Goal: Transaction & Acquisition: Purchase product/service

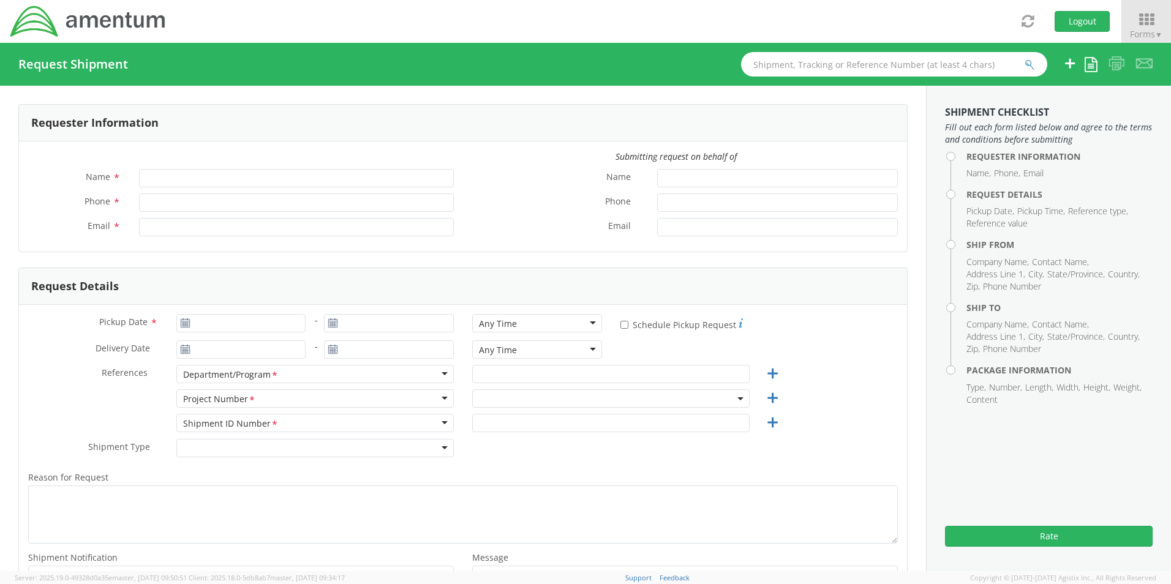
type input "[PERSON_NAME]"
type input "8172241568"
type input "[EMAIL_ADDRESS][PERSON_NAME][DOMAIN_NAME]"
select select "OCCP.600391.00000"
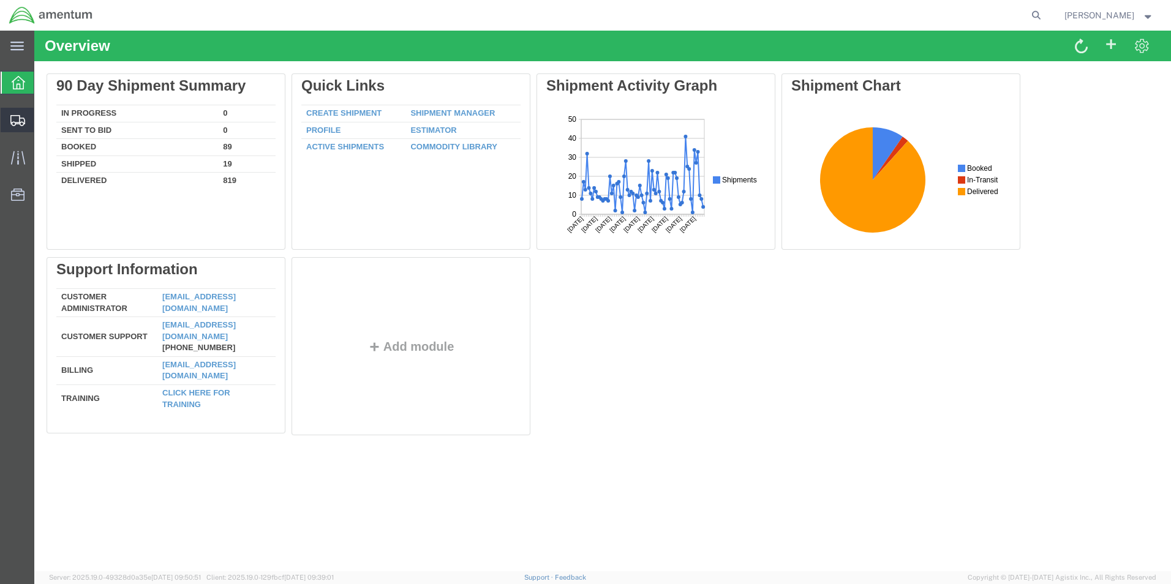
click at [0, 0] on span "Shipment Manager" at bounding box center [0, 0] width 0 height 0
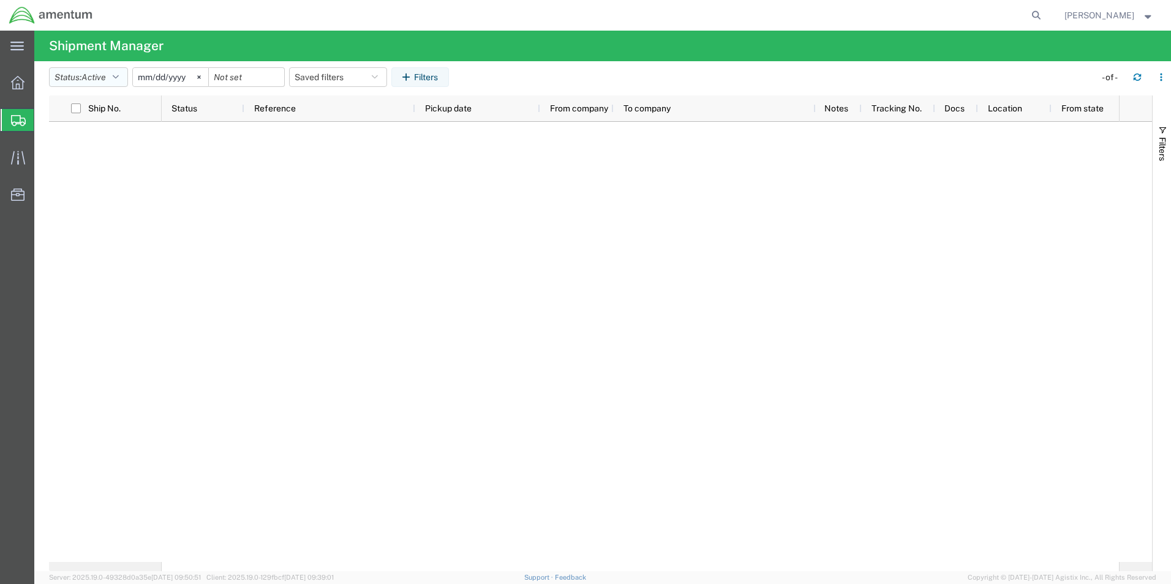
click at [106, 77] on span "Active" at bounding box center [93, 77] width 25 height 10
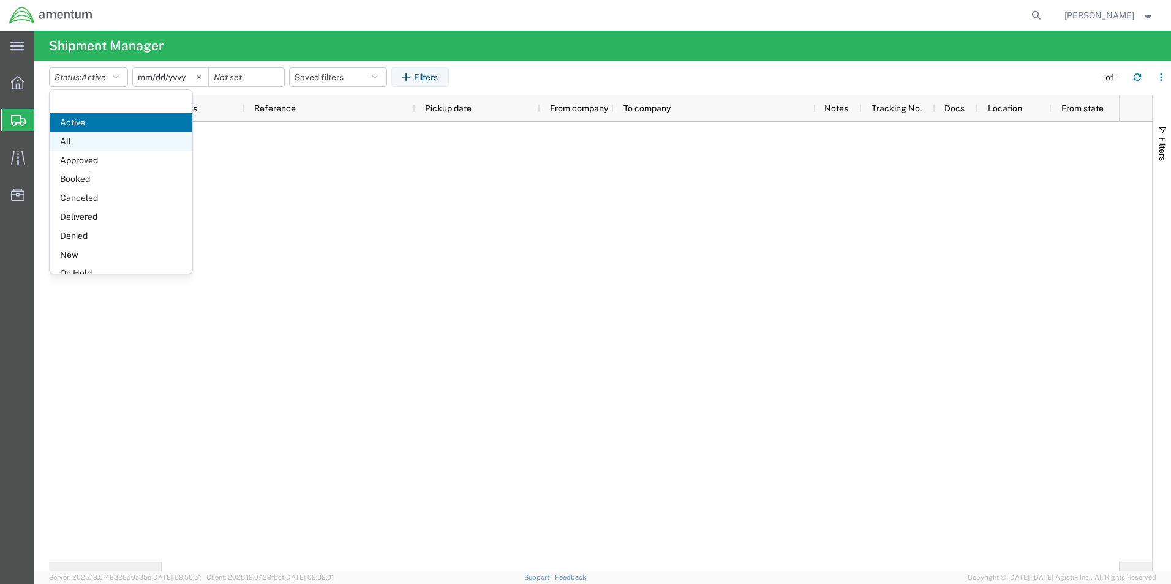
click at [83, 145] on span "All" at bounding box center [121, 141] width 143 height 19
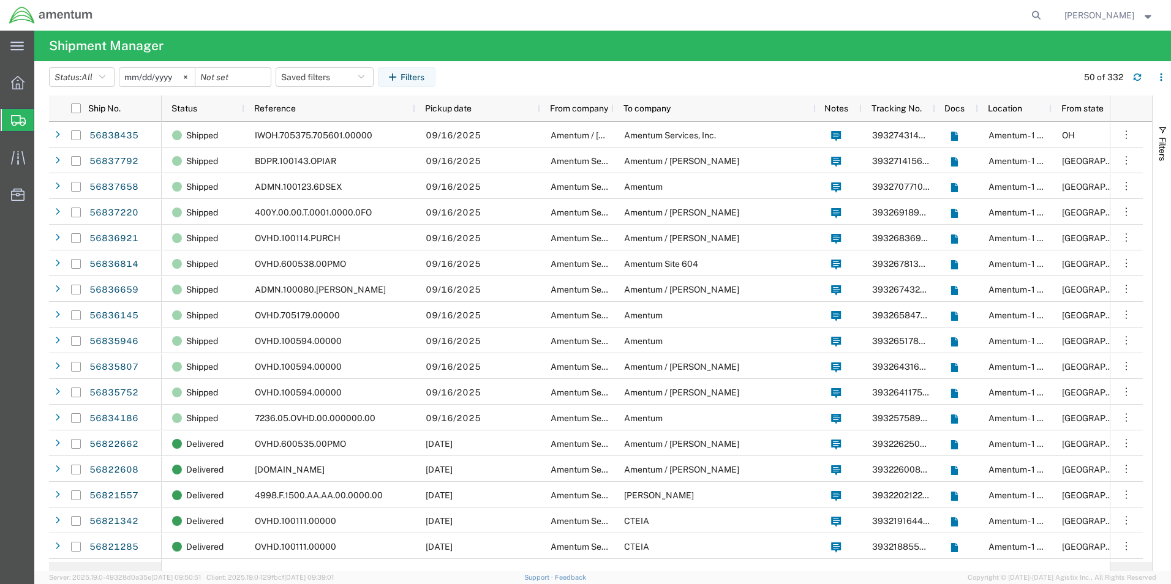
click at [165, 75] on input "2025-08-17" at bounding box center [156, 77] width 75 height 18
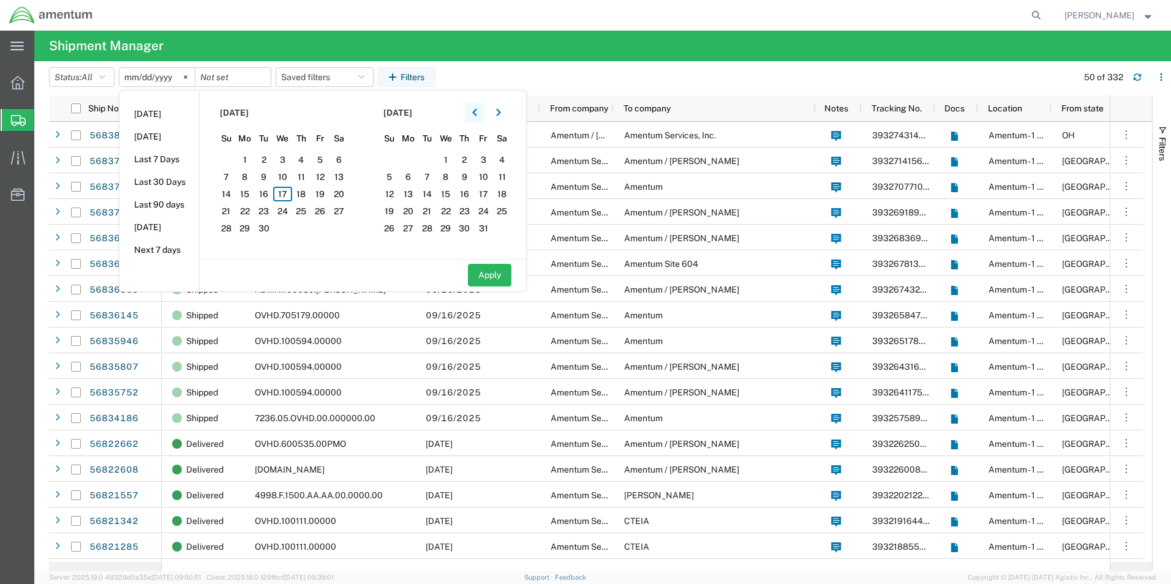
click at [477, 115] on icon "button" at bounding box center [474, 112] width 4 height 7
click at [303, 175] on span "7" at bounding box center [301, 177] width 19 height 15
click at [477, 111] on icon "button" at bounding box center [474, 112] width 5 height 9
click at [477, 113] on icon "button" at bounding box center [474, 112] width 4 height 7
click at [500, 112] on icon "button" at bounding box center [498, 112] width 4 height 7
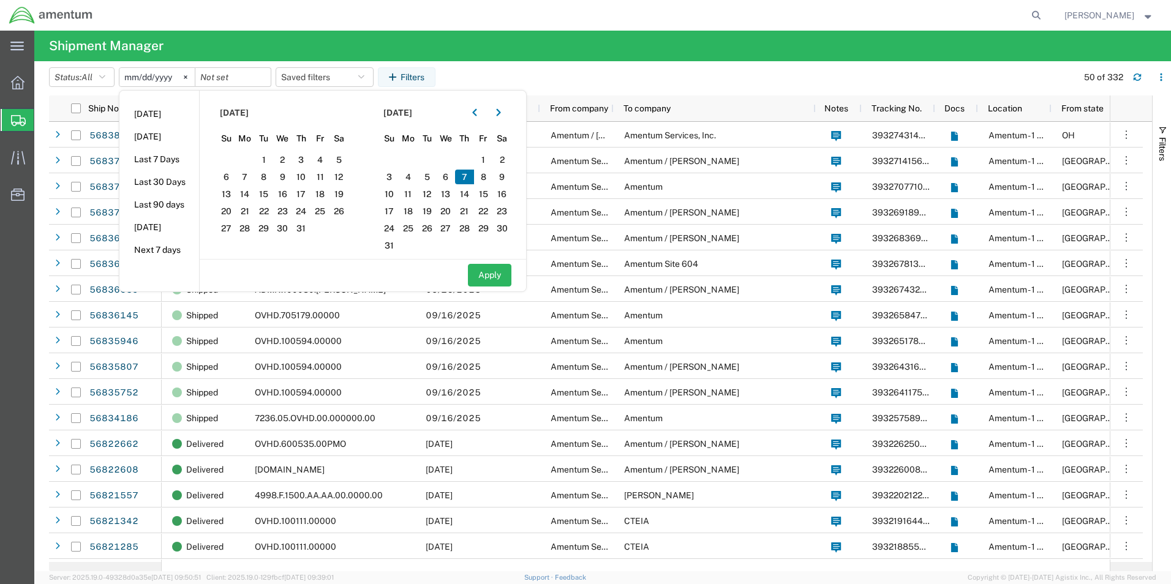
click at [470, 179] on span "7" at bounding box center [464, 177] width 19 height 15
click at [491, 274] on button "Apply" at bounding box center [489, 275] width 43 height 23
type input "2025-08-07"
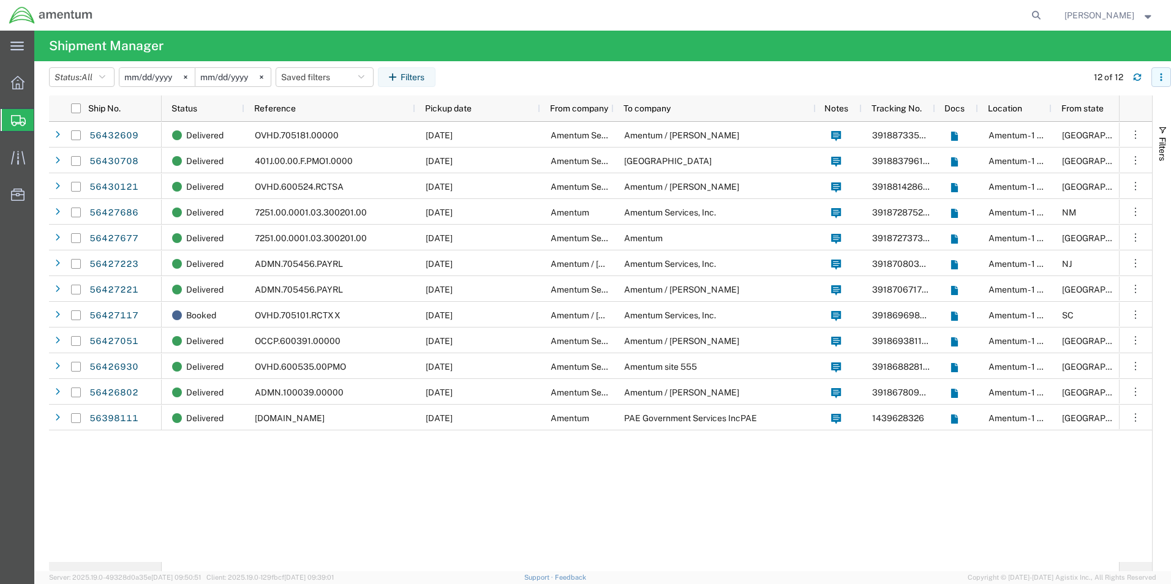
click at [1166, 81] on button "button" at bounding box center [1162, 77] width 20 height 20
click at [1082, 110] on div "Download" at bounding box center [1098, 109] width 68 height 25
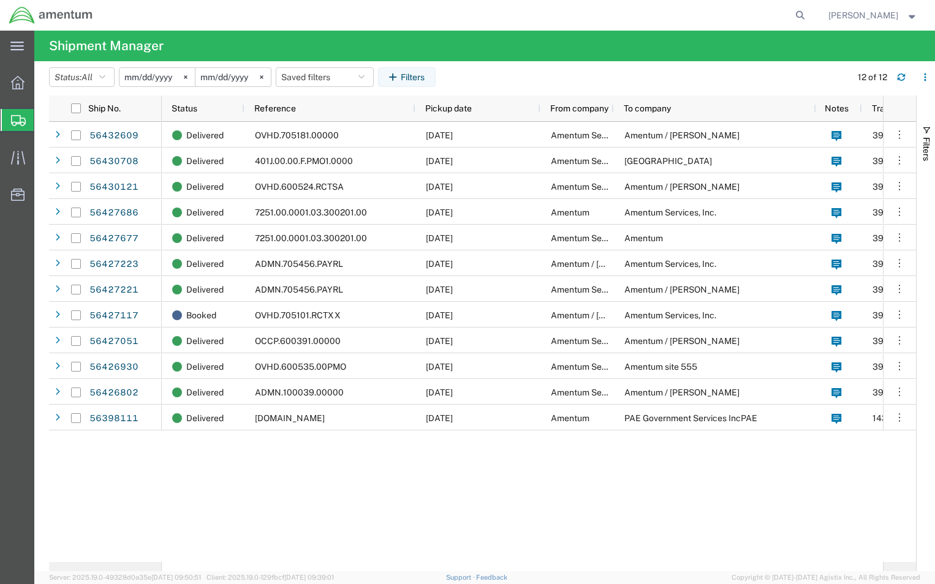
click at [154, 79] on input "2025-08-07" at bounding box center [156, 77] width 75 height 18
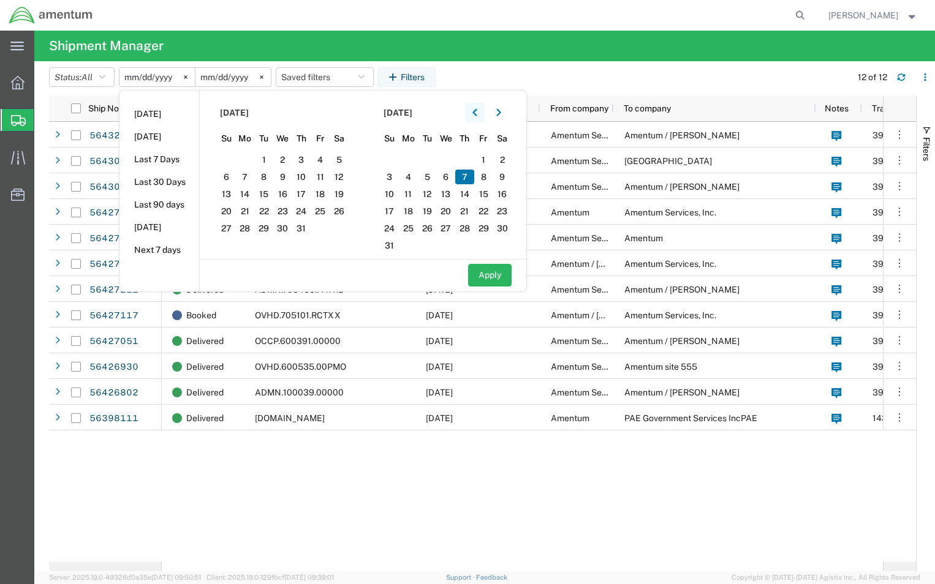
click at [481, 119] on button "button" at bounding box center [475, 113] width 20 height 20
click at [501, 111] on icon "button" at bounding box center [498, 112] width 5 height 9
click at [500, 111] on icon "button" at bounding box center [498, 112] width 4 height 7
click at [322, 175] on span "8" at bounding box center [320, 177] width 19 height 15
click at [475, 111] on button "button" at bounding box center [475, 113] width 20 height 20
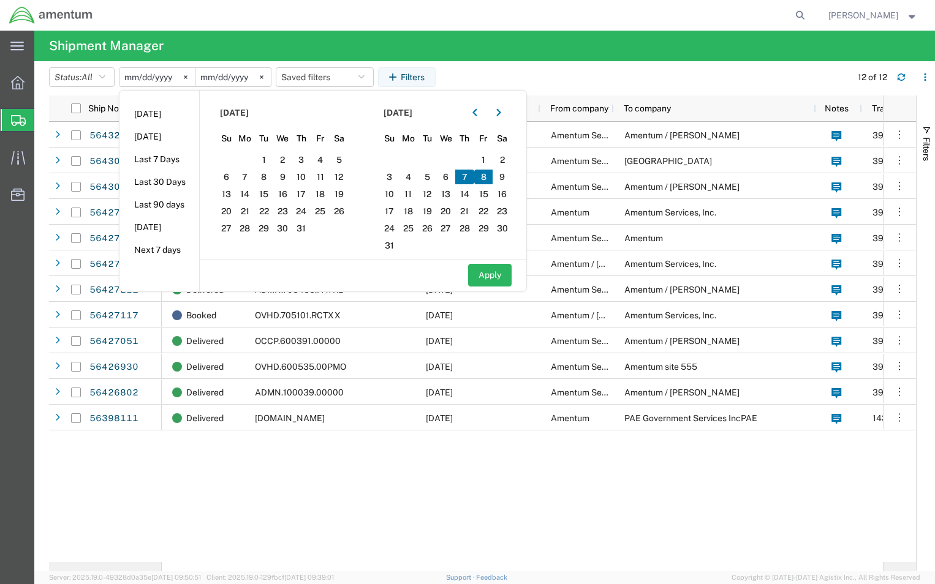
click at [486, 181] on span "8" at bounding box center [483, 177] width 19 height 15
click at [486, 277] on button "Apply" at bounding box center [489, 275] width 43 height 23
type input "2025-08-08"
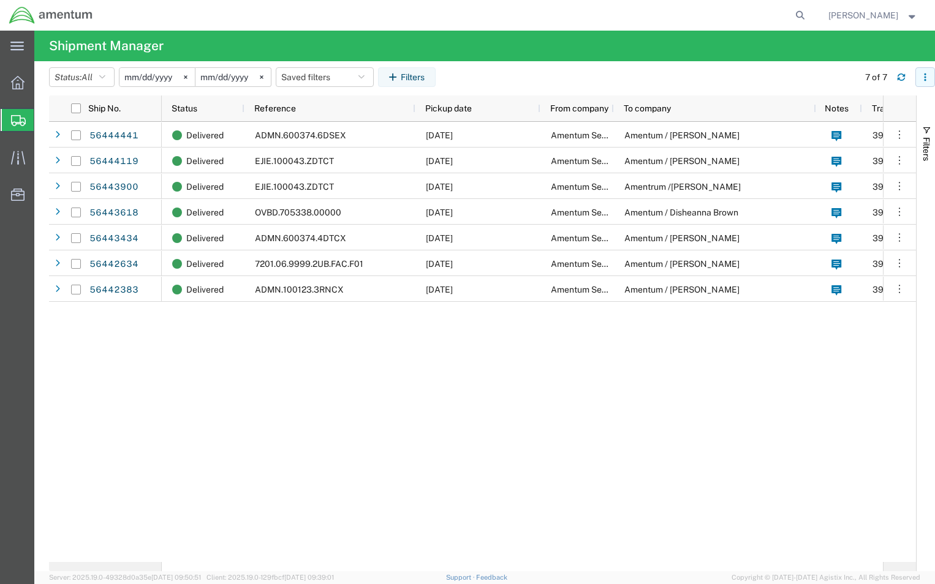
click at [923, 73] on icon "button" at bounding box center [925, 77] width 9 height 9
click at [861, 113] on div "Download" at bounding box center [862, 109] width 68 height 25
click at [159, 77] on input "2025-08-08" at bounding box center [156, 77] width 75 height 18
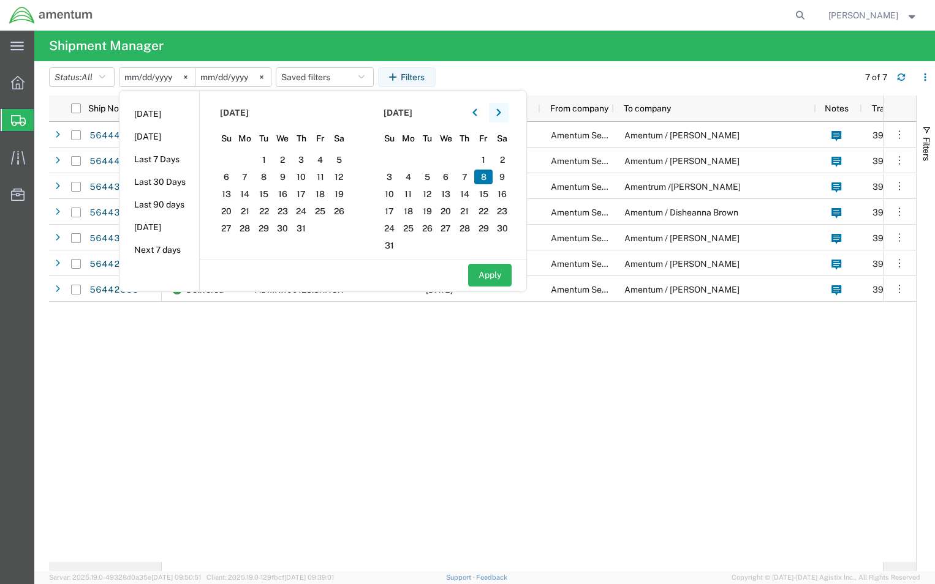
click at [499, 113] on button "button" at bounding box center [499, 113] width 20 height 20
click at [251, 194] on span "11" at bounding box center [245, 194] width 19 height 15
click at [477, 111] on icon "button" at bounding box center [474, 112] width 4 height 7
click at [412, 197] on span "11" at bounding box center [408, 194] width 19 height 15
click at [496, 277] on button "Apply" at bounding box center [489, 275] width 43 height 23
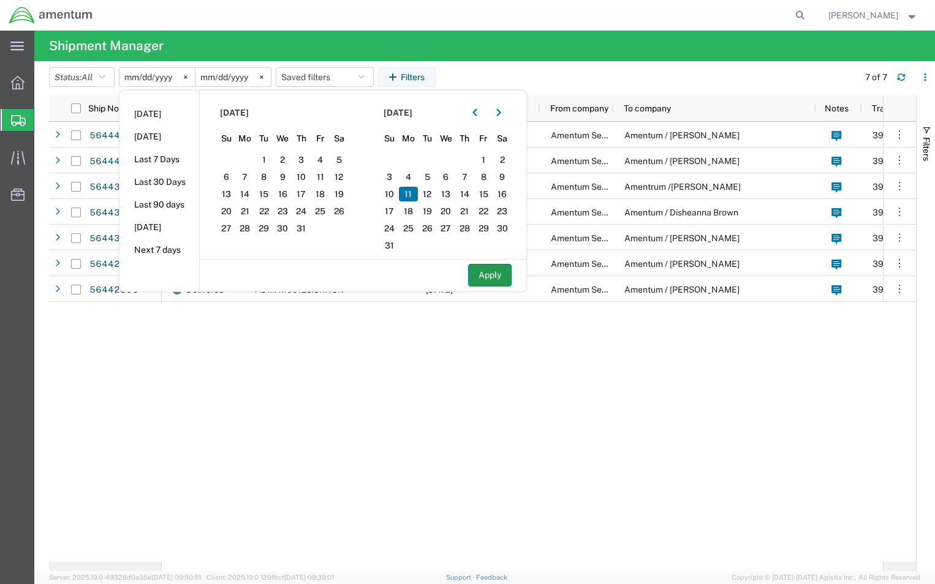
type input "2025-08-11"
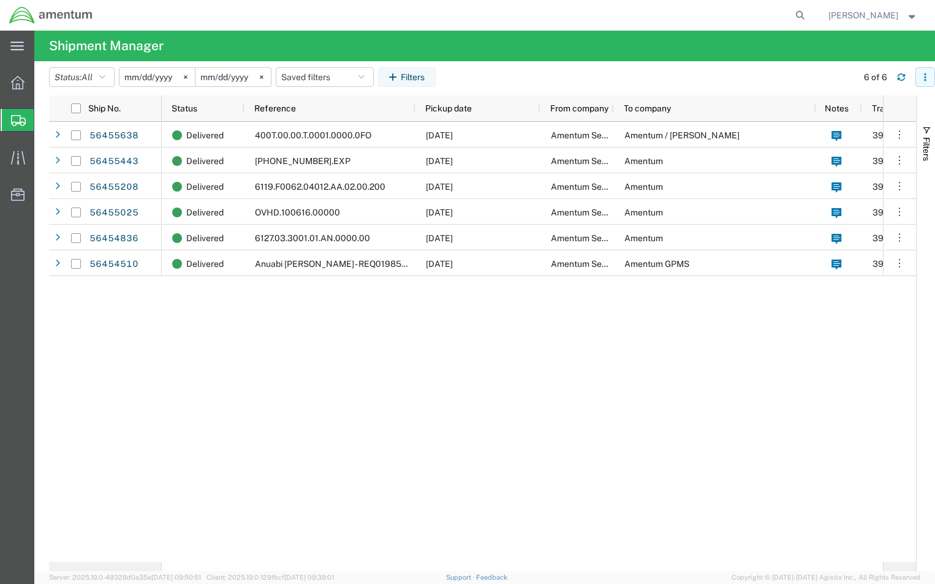
click at [927, 74] on icon "button" at bounding box center [925, 77] width 9 height 9
click at [860, 113] on div "Download" at bounding box center [862, 109] width 68 height 25
click at [162, 74] on input "2025-08-11" at bounding box center [156, 77] width 75 height 18
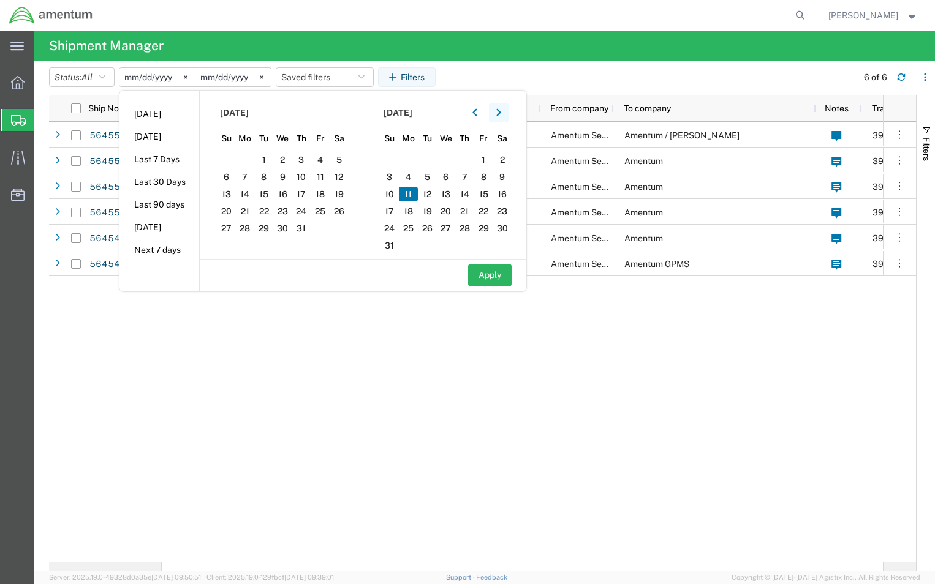
click at [500, 112] on icon "button" at bounding box center [498, 112] width 4 height 7
click at [270, 192] on span "12" at bounding box center [263, 194] width 19 height 15
click at [477, 111] on icon "button" at bounding box center [474, 112] width 5 height 9
click at [434, 194] on span "12" at bounding box center [427, 194] width 19 height 15
click at [491, 275] on button "Apply" at bounding box center [489, 275] width 43 height 23
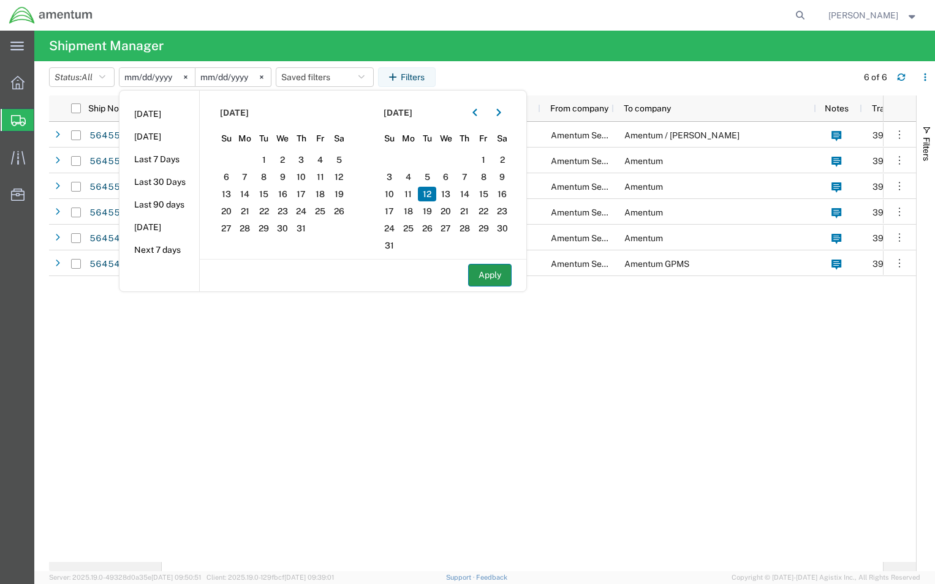
type input "2025-08-12"
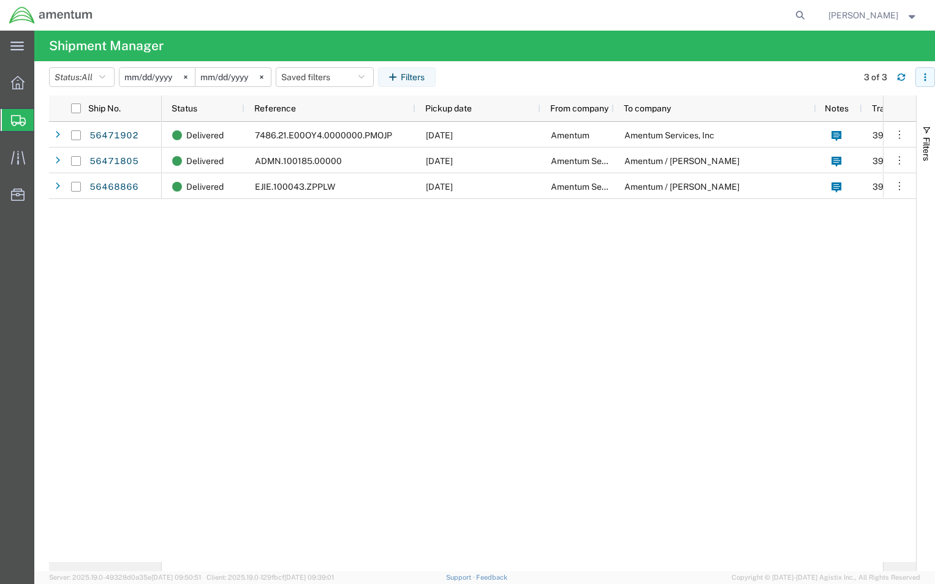
click at [923, 77] on icon "button" at bounding box center [925, 77] width 9 height 9
click at [843, 108] on div "Download" at bounding box center [862, 109] width 68 height 25
click at [156, 77] on input "2025-08-12" at bounding box center [156, 77] width 75 height 18
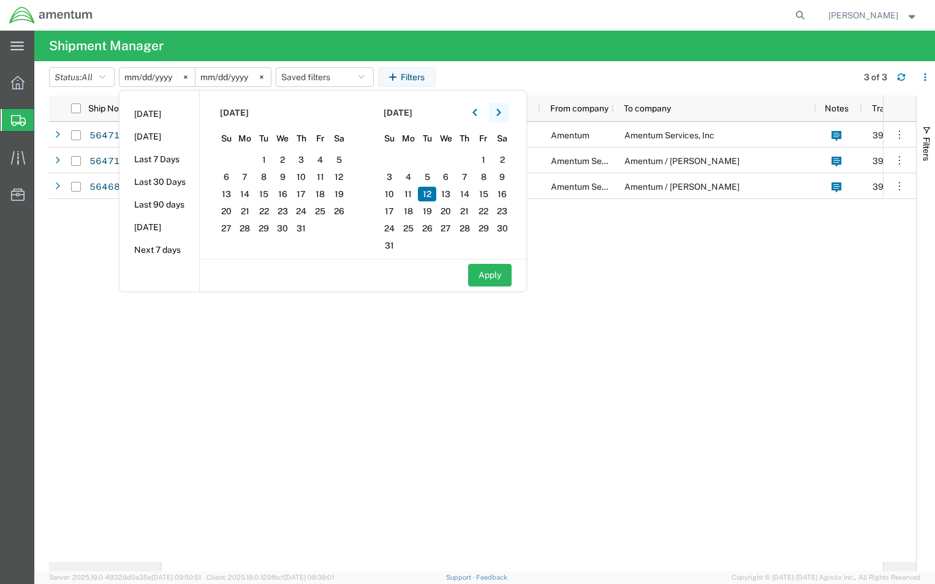
click at [499, 114] on button "button" at bounding box center [499, 113] width 20 height 20
click at [291, 198] on span "13" at bounding box center [282, 194] width 19 height 15
click at [482, 113] on button "button" at bounding box center [475, 113] width 20 height 20
click at [449, 191] on span "13" at bounding box center [445, 194] width 19 height 15
click at [487, 274] on button "Apply" at bounding box center [489, 275] width 43 height 23
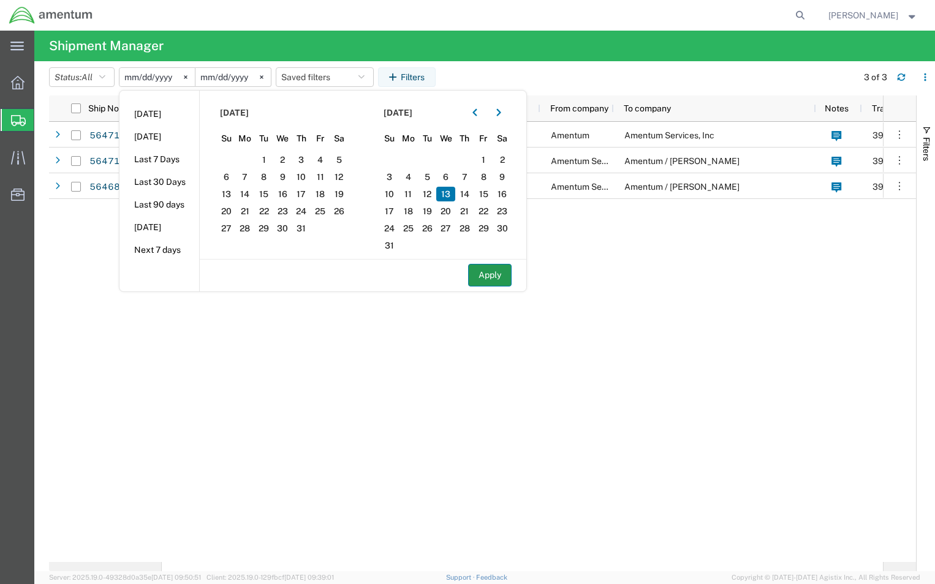
type input "2025-08-13"
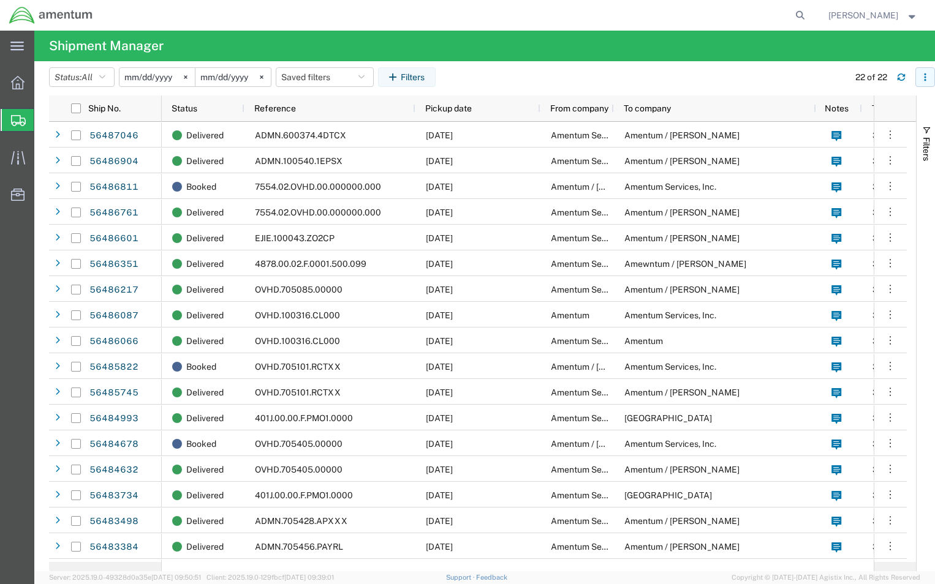
click at [924, 77] on icon "button" at bounding box center [925, 77] width 9 height 9
click at [843, 110] on div "Download" at bounding box center [862, 109] width 68 height 25
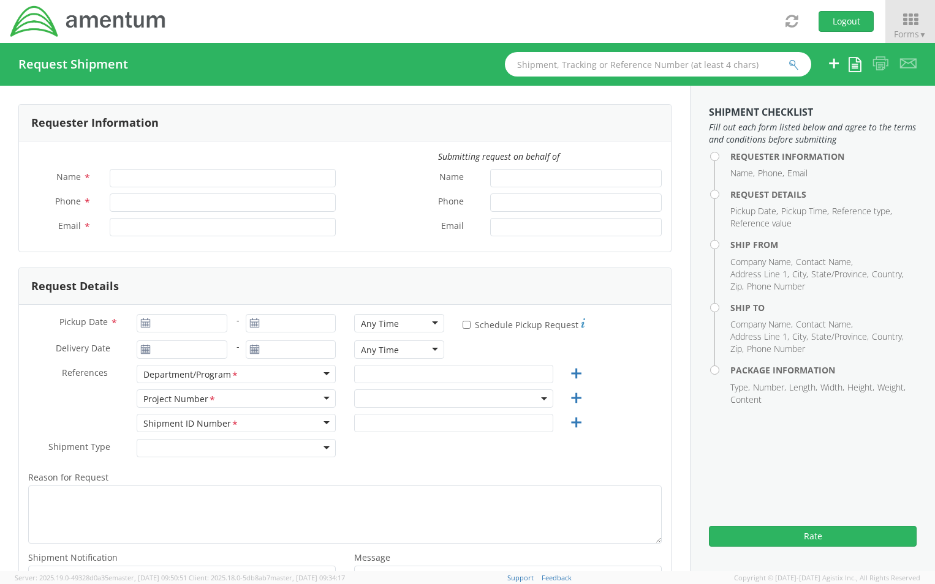
type input "[PERSON_NAME]"
type input "8172241568"
type input "[EMAIL_ADDRESS][PERSON_NAME][DOMAIN_NAME]"
select select "OCCP.600391.00000"
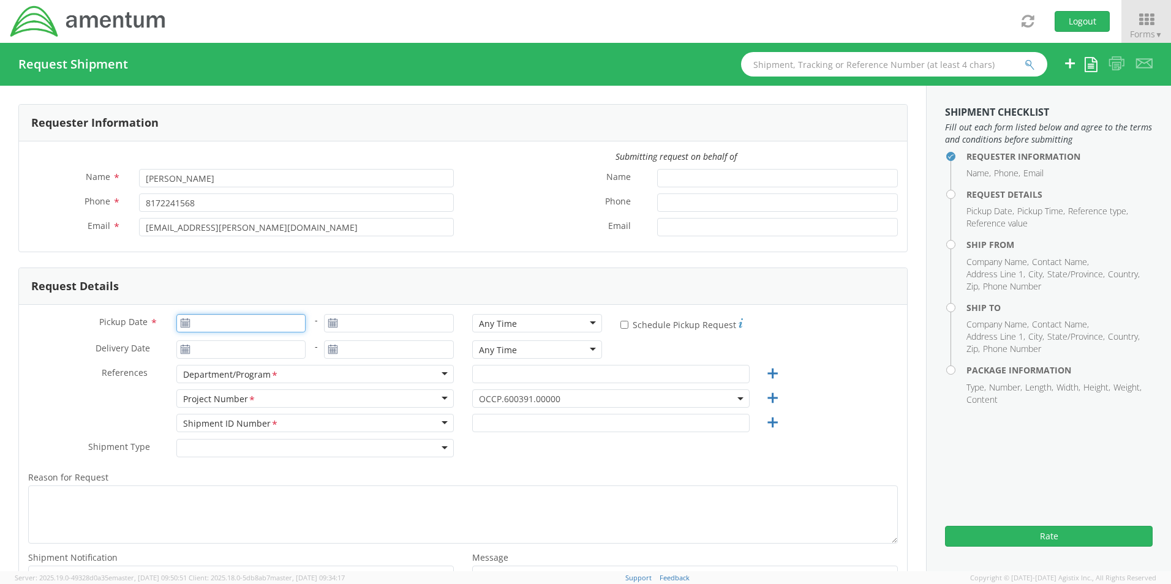
type input "09/17/2025"
click at [221, 322] on input "09/17/2025" at bounding box center [241, 323] width 130 height 18
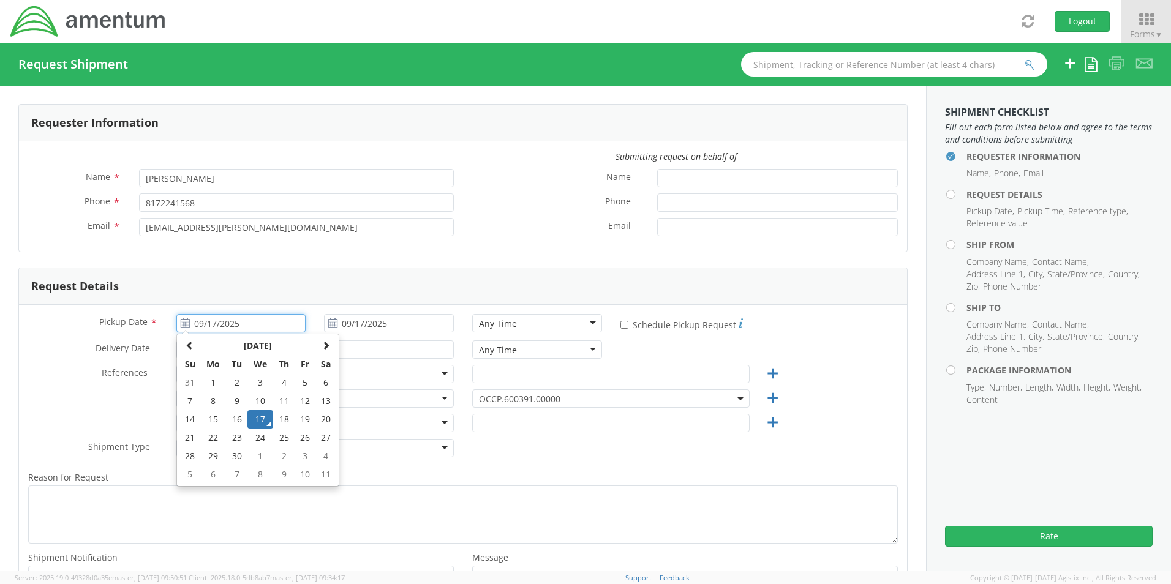
drag, startPoint x: 258, startPoint y: 423, endPoint x: 268, endPoint y: 416, distance: 11.9
click at [257, 421] on td "17" at bounding box center [260, 419] width 26 height 18
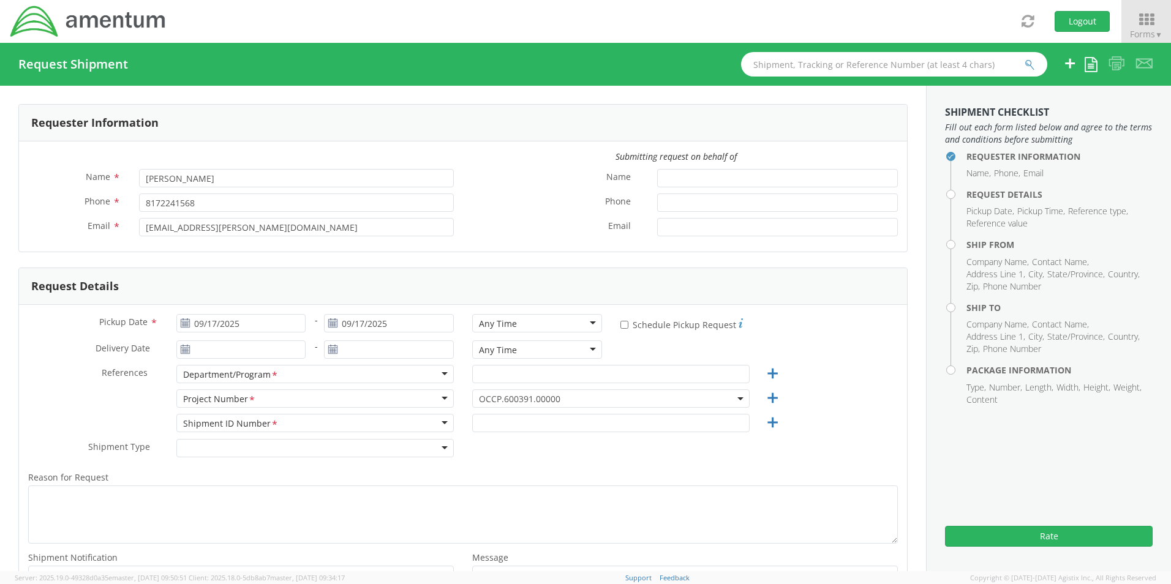
click at [502, 327] on div "Any Time" at bounding box center [498, 324] width 38 height 12
click at [508, 379] on input "text" at bounding box center [610, 374] width 277 height 18
paste input "[PERSON_NAME]"
type input "[PERSON_NAME]"
click at [489, 399] on span "OCCP.600391.00000" at bounding box center [611, 399] width 264 height 12
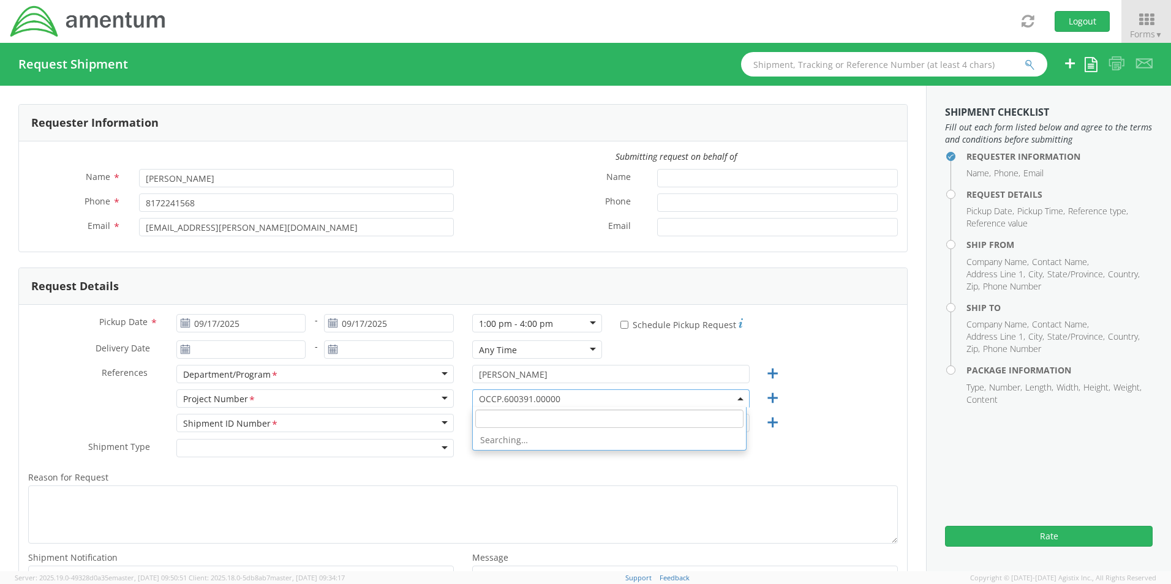
click at [497, 414] on input "search" at bounding box center [609, 419] width 268 height 18
paste input "ADMN.705448.EPAXX"
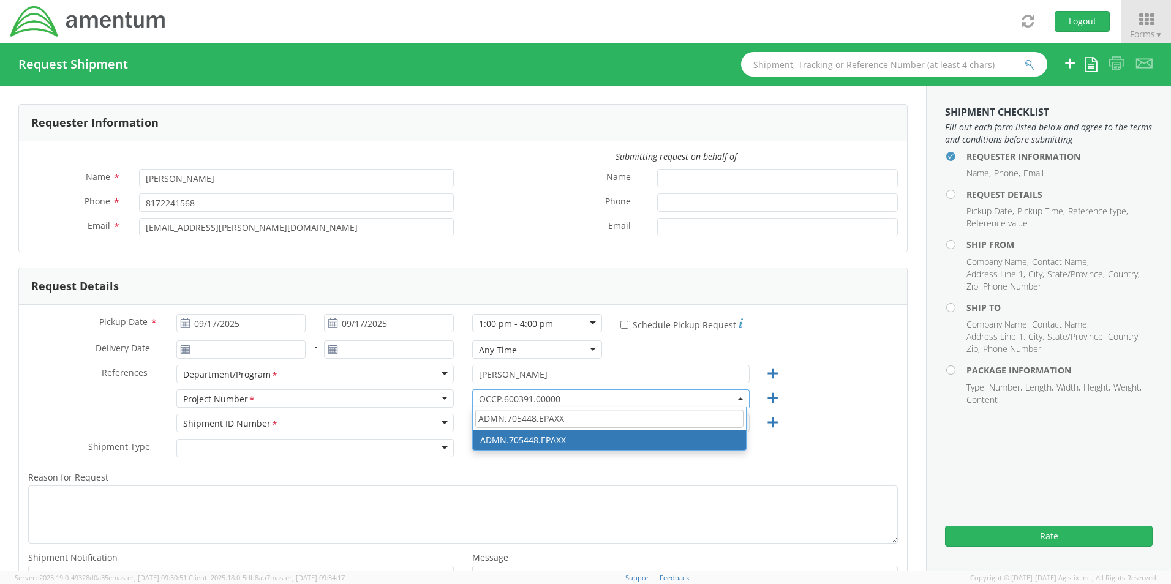
type input "ADMN.705448.EPAXX"
select select "ADMN.705448.EPAXX"
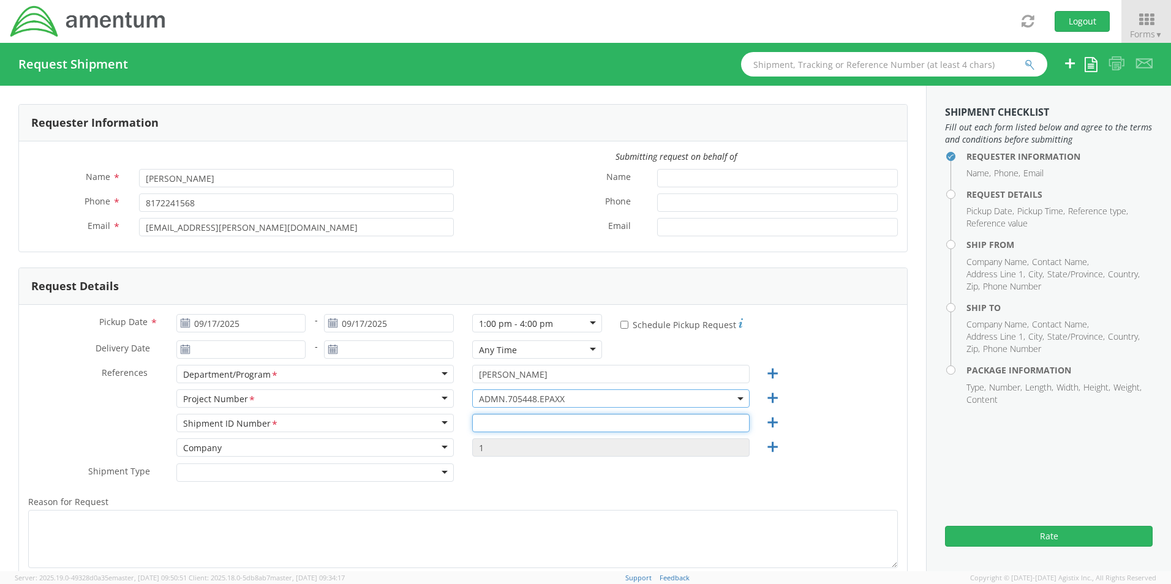
click at [498, 421] on input "text" at bounding box center [610, 423] width 277 height 18
paste input "Julian Eggers RITM0231575"
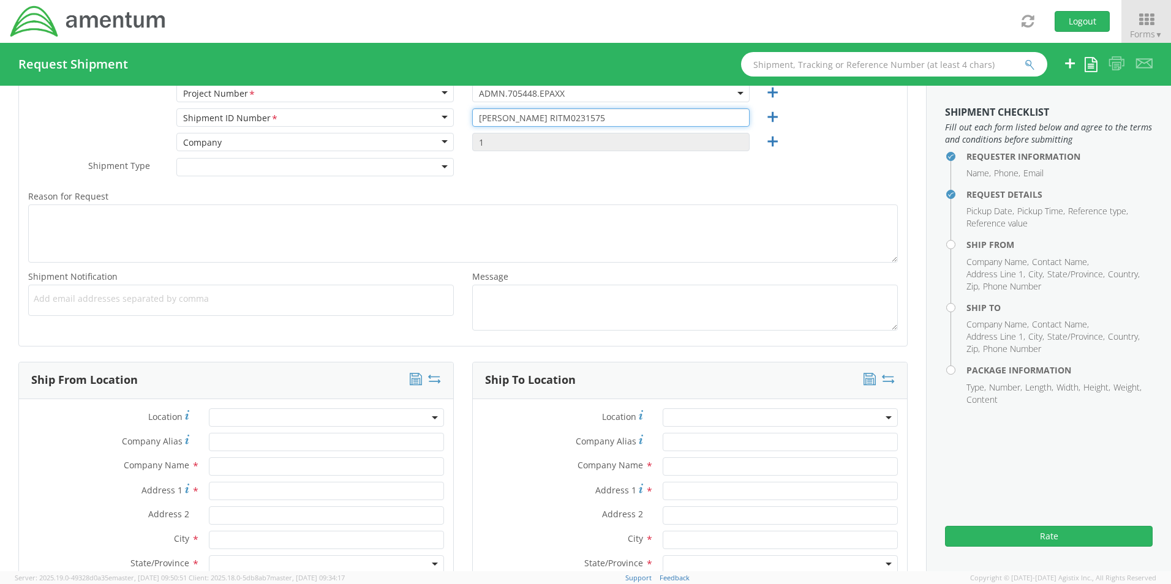
scroll to position [306, 0]
type input "Julian Eggers RITM0231575"
click at [100, 292] on span "Add email addresses separated by comma" at bounding box center [241, 298] width 415 height 12
click at [64, 300] on span "Add email addresses separated by comma" at bounding box center [241, 298] width 415 height 12
paste input "Gregory.Preece@amentum.com"
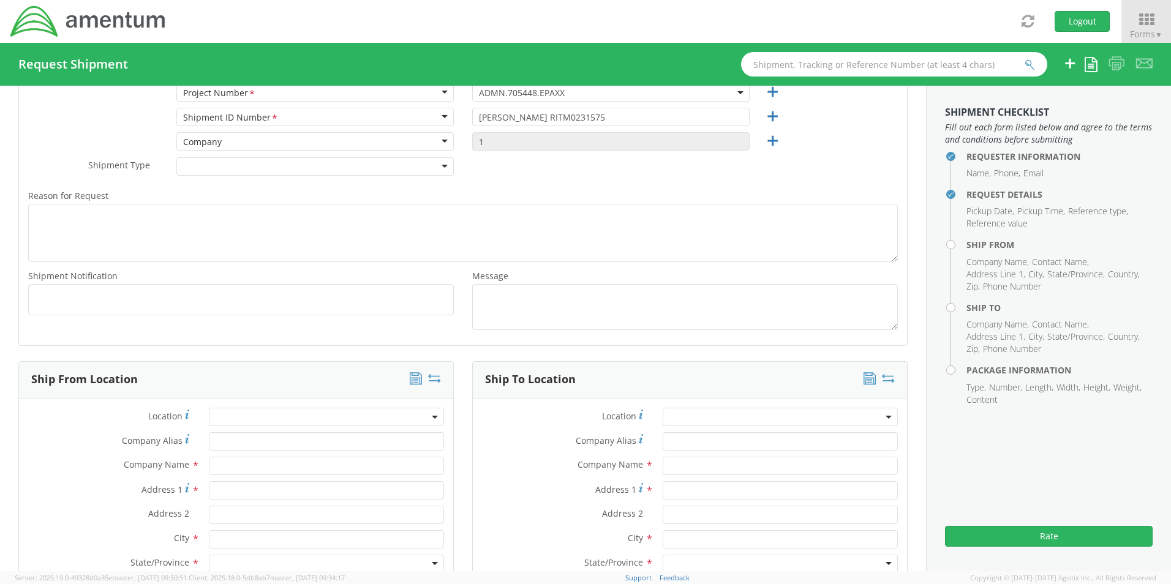
type input "Gregory.Preece@amentum.com"
click at [252, 306] on ul "Gregory.Preece@amentum.com ×" at bounding box center [241, 300] width 415 height 21
paste input "Malivahn.Low@amentum.com"
type input "Malivahn.Low@amentum.com"
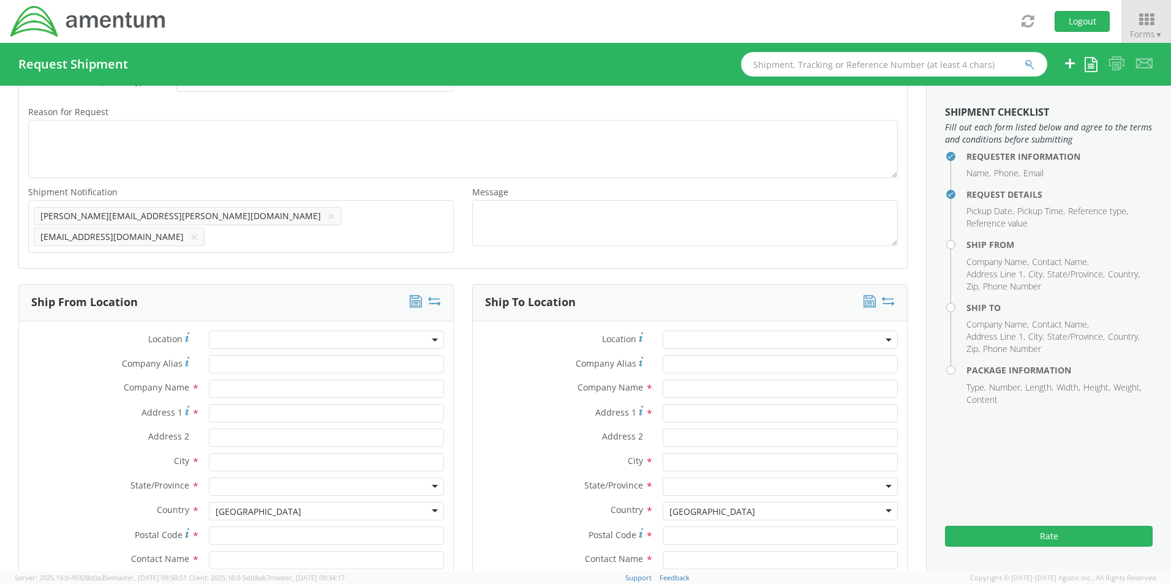
scroll to position [429, 0]
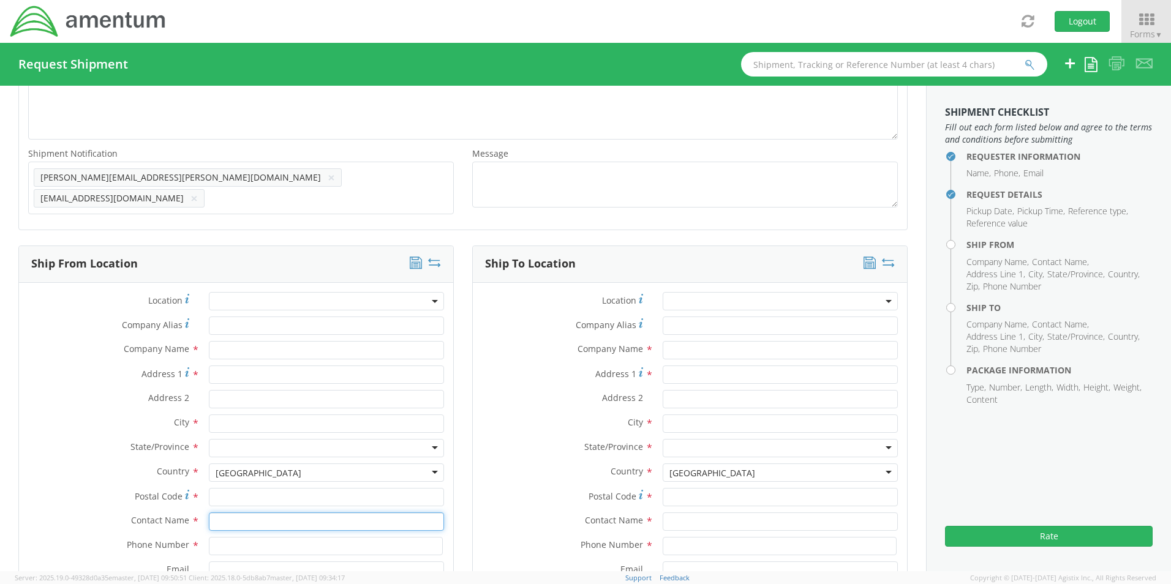
click at [237, 513] on input "text" at bounding box center [326, 522] width 235 height 18
type input "sene"
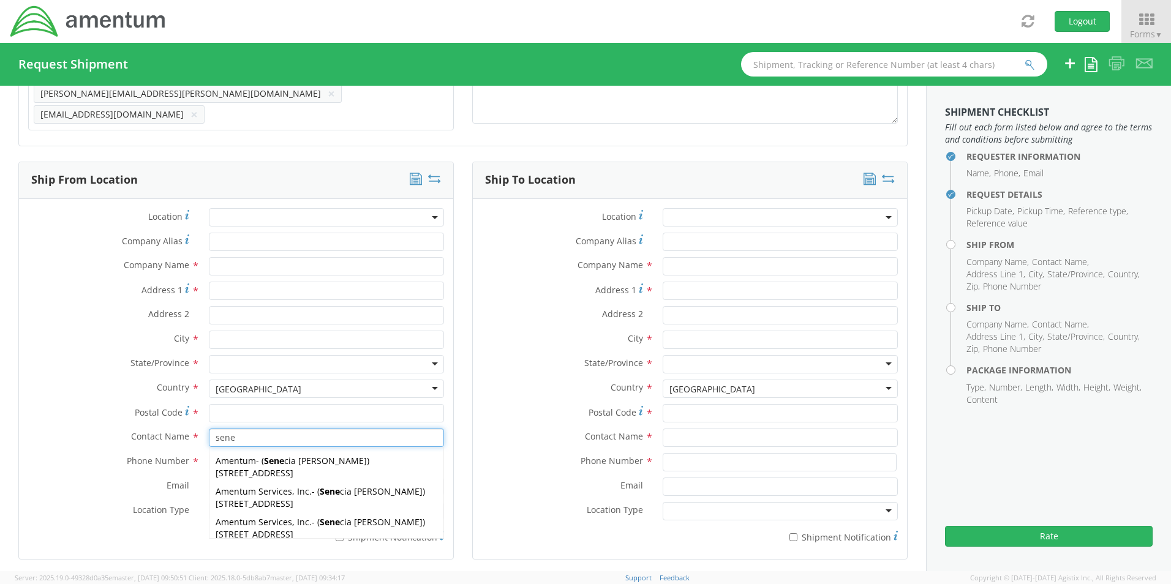
scroll to position [551, 0]
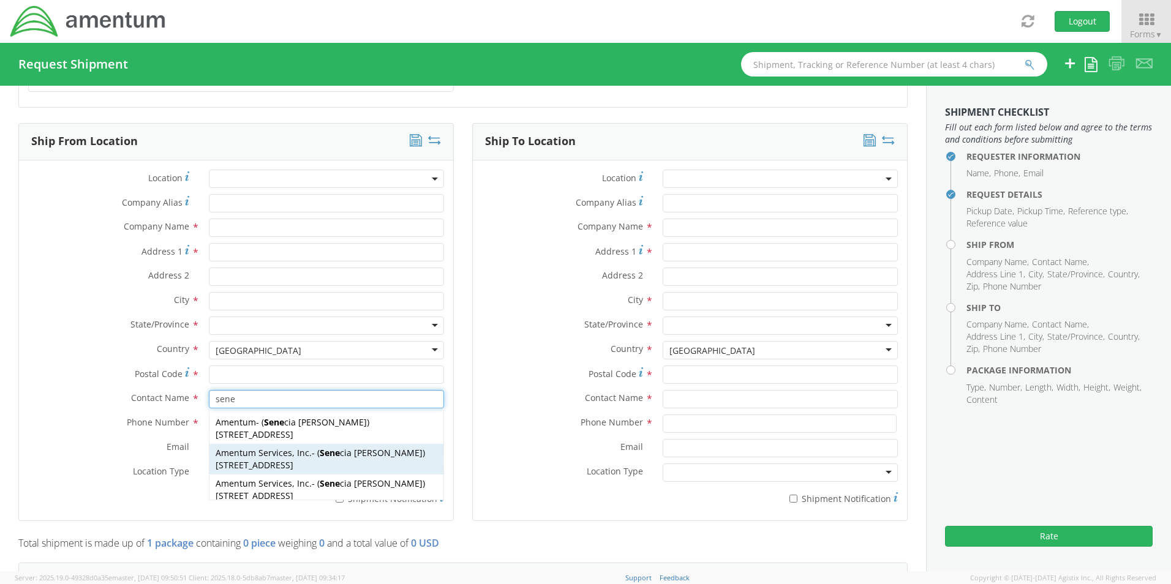
click at [274, 459] on span "[STREET_ADDRESS]" at bounding box center [255, 465] width 78 height 12
type input "Amentum Services, Inc."
type input "[STREET_ADDRESS]"
type input "[GEOGRAPHIC_DATA]"
type input "76177"
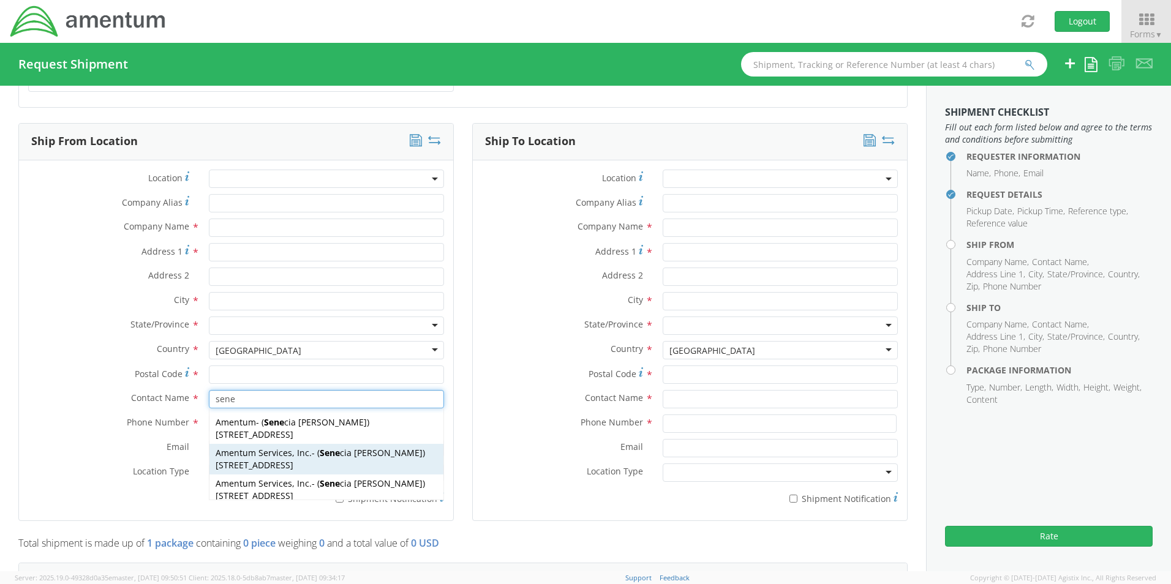
type input "[PERSON_NAME]"
type input "[PHONE_NUMBER]"
type input "[EMAIL_ADDRESS][PERSON_NAME][DOMAIN_NAME]"
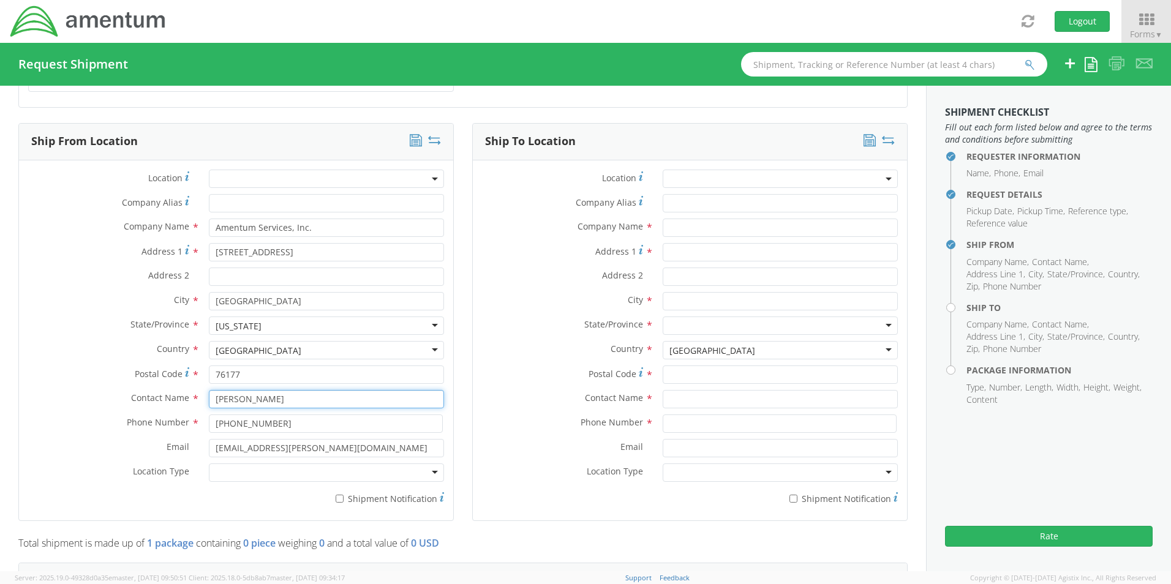
type input "[PERSON_NAME]"
click at [243, 466] on div at bounding box center [326, 473] width 235 height 18
click at [339, 495] on input "* Shipment Notification" at bounding box center [340, 499] width 8 height 8
checkbox input "true"
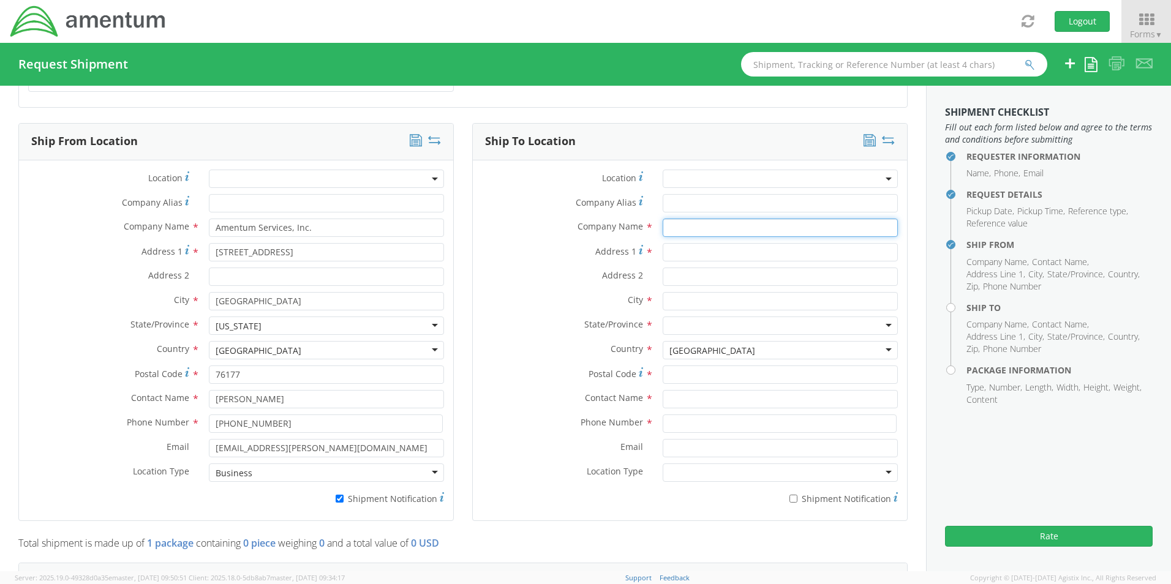
click at [694, 225] on input "text" at bounding box center [780, 228] width 235 height 18
paste input "Julian Eggers"
type input "Amentum / Julian Eggers"
click at [701, 393] on input "text" at bounding box center [780, 399] width 235 height 18
paste input "Julian Eggers"
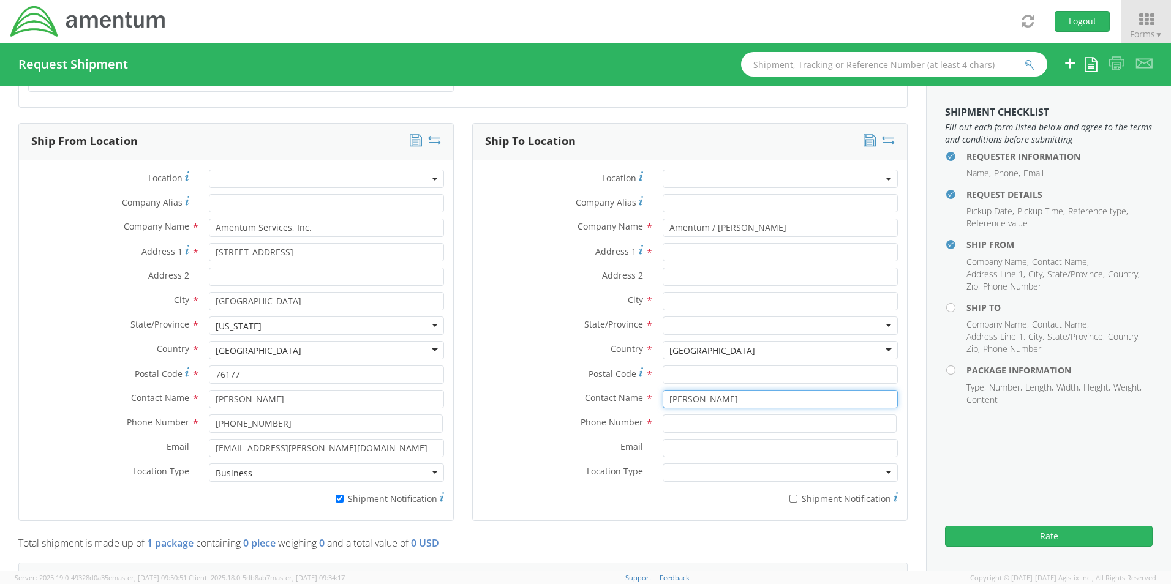
type input "Julian Eggers"
click at [695, 248] on input "Address 1 *" at bounding box center [780, 252] width 235 height 18
paste input "1708 S 4th St"
type input "1708 S 4th St"
click at [696, 275] on input "Address 2 *" at bounding box center [780, 277] width 235 height 18
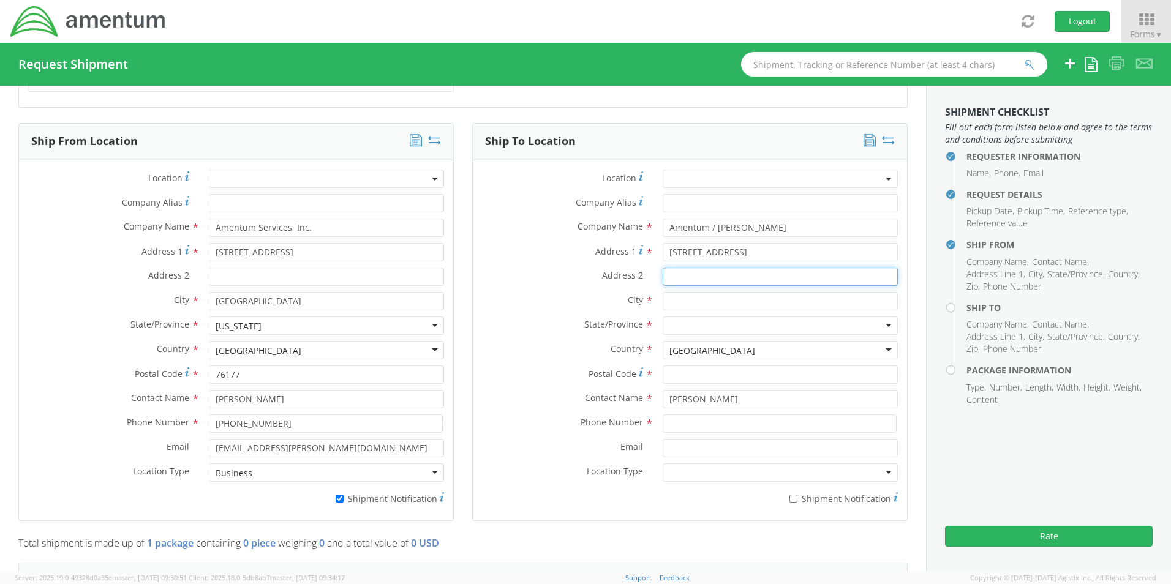
paste input "Apt 2"
type input "Apt 2"
click at [695, 298] on input "text" at bounding box center [780, 301] width 235 height 18
paste input "Philadelphia,"
type input "Philadelphia"
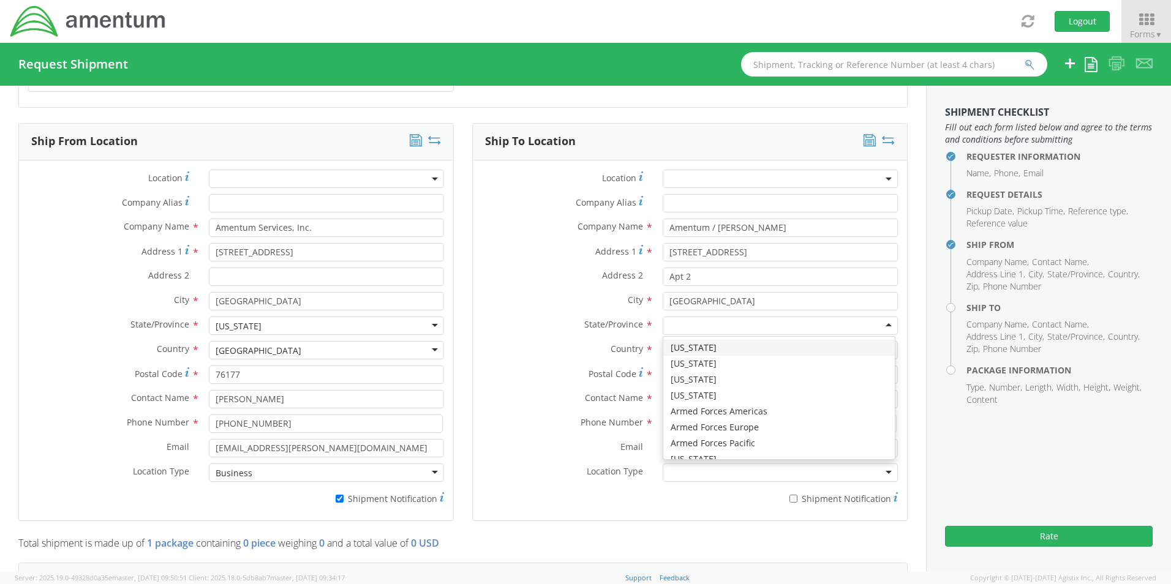
click at [708, 317] on div at bounding box center [780, 326] width 235 height 18
type input "p"
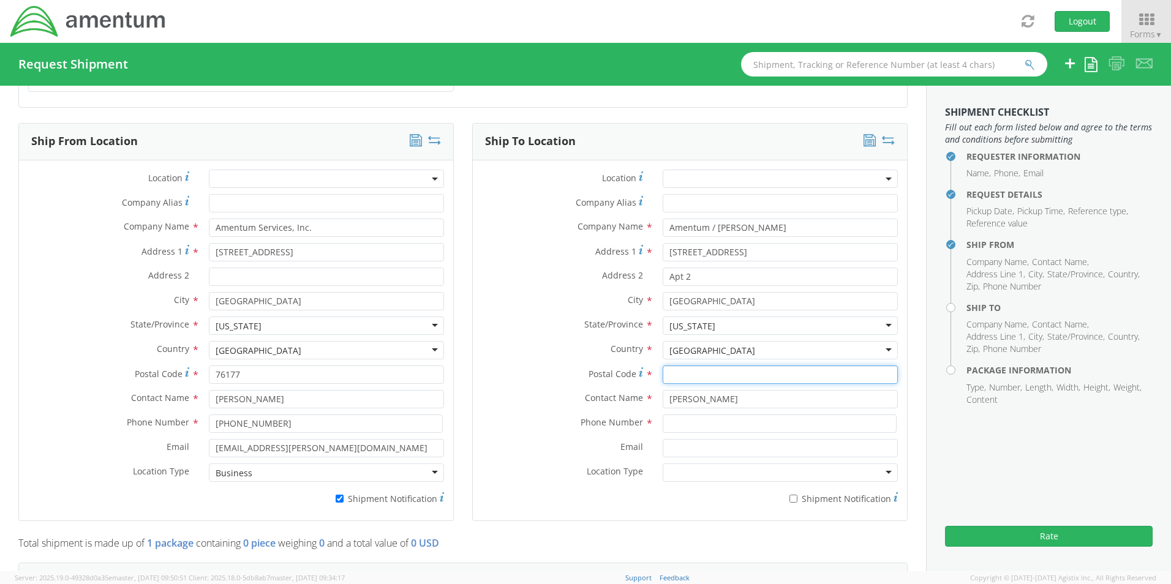
click at [687, 374] on input "Postal Code *" at bounding box center [780, 375] width 235 height 18
paste input "19148"
type input "19148"
click at [697, 415] on input at bounding box center [780, 424] width 234 height 18
paste input "Philadelphia, PA 19148 856-906-9567"
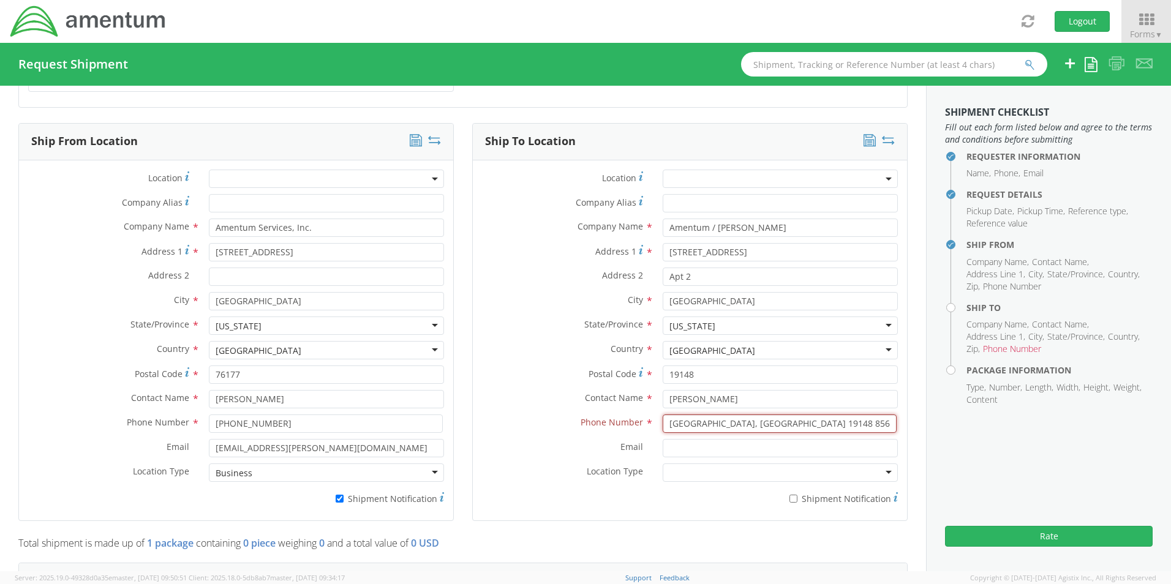
drag, startPoint x: 827, startPoint y: 417, endPoint x: 561, endPoint y: 393, distance: 266.9
click at [562, 393] on div "Location * Company Alias * Company Name * Amentum / Julian Eggers Address 1 * 1…" at bounding box center [690, 341] width 434 height 342
paste input "Julian.Eggers@amentum.com"
type input "Julian.Eggers@amentum.com"
click at [674, 445] on input "Email *" at bounding box center [780, 448] width 235 height 18
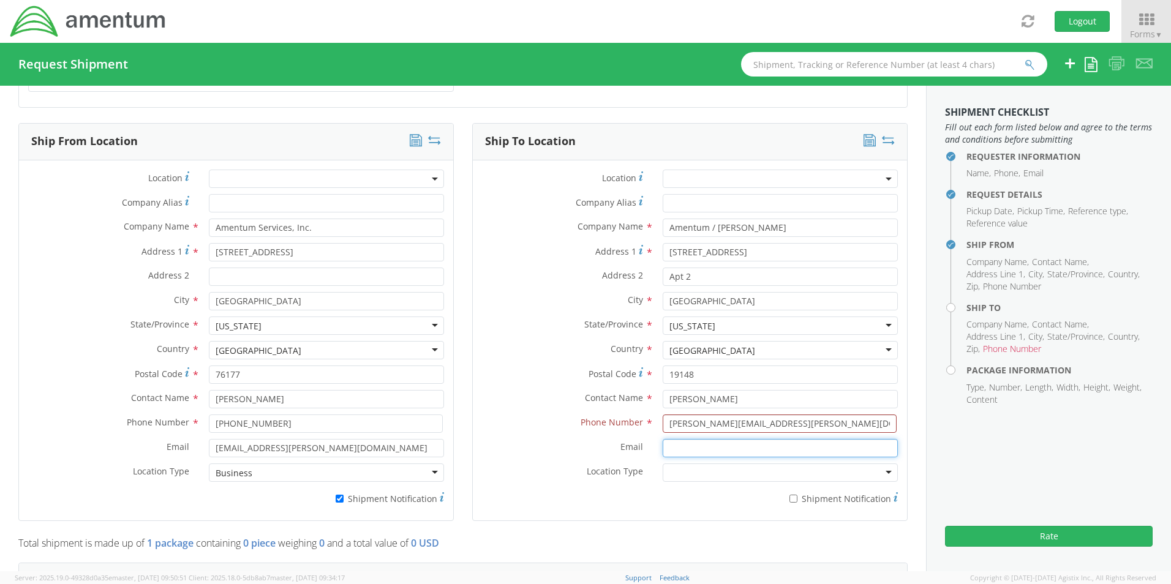
paste input "Julian.Eggers@amentum.com"
type input "Julian.Eggers@amentum.com"
drag, startPoint x: 784, startPoint y: 417, endPoint x: 451, endPoint y: 390, distance: 334.3
click at [455, 391] on div "Ship From Location Location * Company Alias * Company Name * Amentum Services, …" at bounding box center [463, 329] width 908 height 413
click at [693, 415] on input at bounding box center [780, 424] width 234 height 18
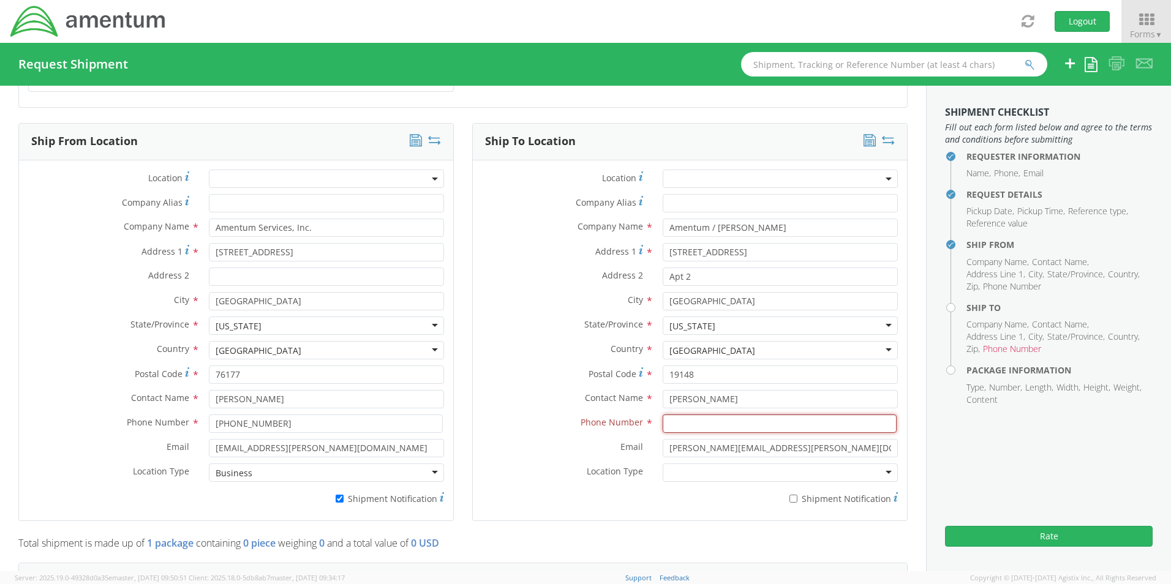
paste input "856-906-9567"
type input "856-906-9567"
click at [797, 493] on label "* Shipment Notification" at bounding box center [780, 498] width 235 height 15
click at [797, 495] on input "* Shipment Notification" at bounding box center [794, 499] width 8 height 8
checkbox input "true"
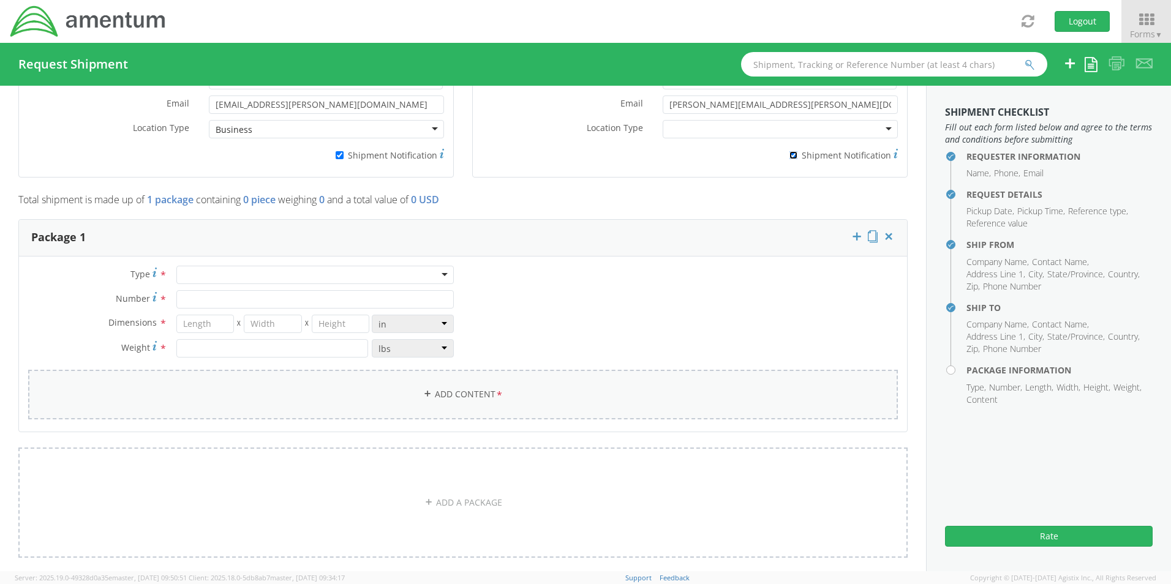
scroll to position [980, 0]
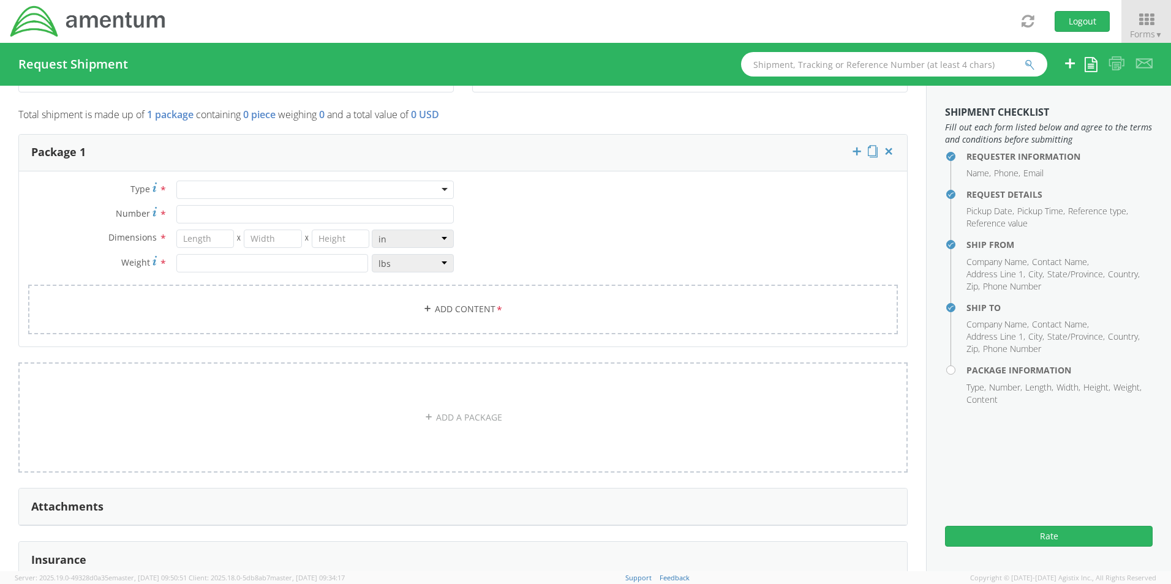
click at [198, 186] on div at bounding box center [314, 190] width 277 height 18
click at [203, 197] on div "Type * Your Packaging Your Packaging Crate(s) Envelope Pallet(s) Oversized (Not…" at bounding box center [241, 233] width 444 height 104
click at [205, 205] on input "Number *" at bounding box center [314, 214] width 277 height 18
type input "1"
type input "16"
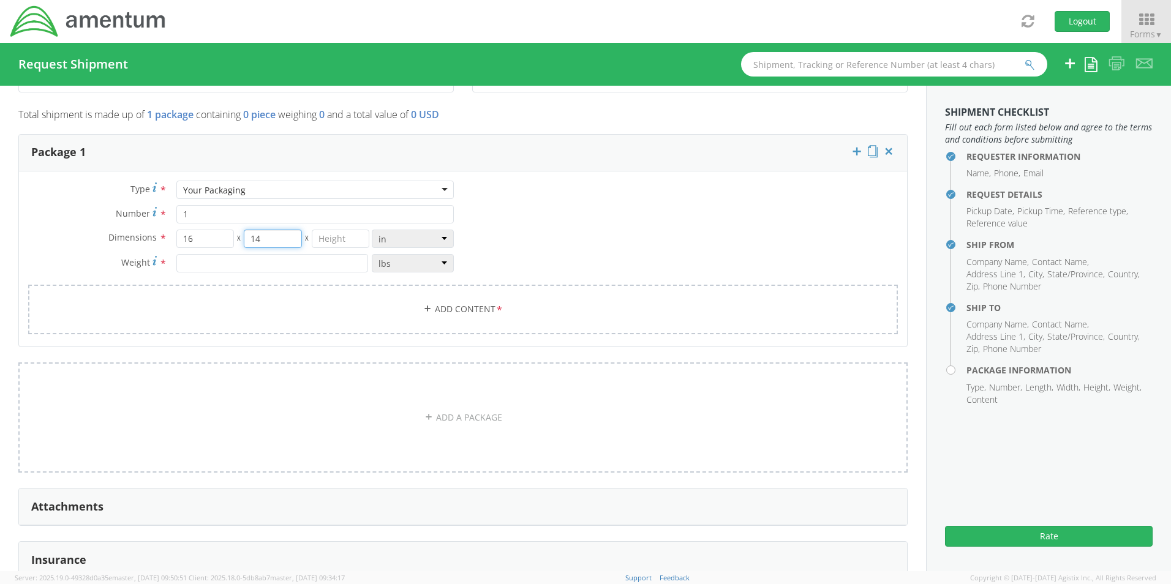
type input "14"
type input "3"
type input "6.0"
click at [458, 300] on link "Add Content *" at bounding box center [463, 310] width 870 height 50
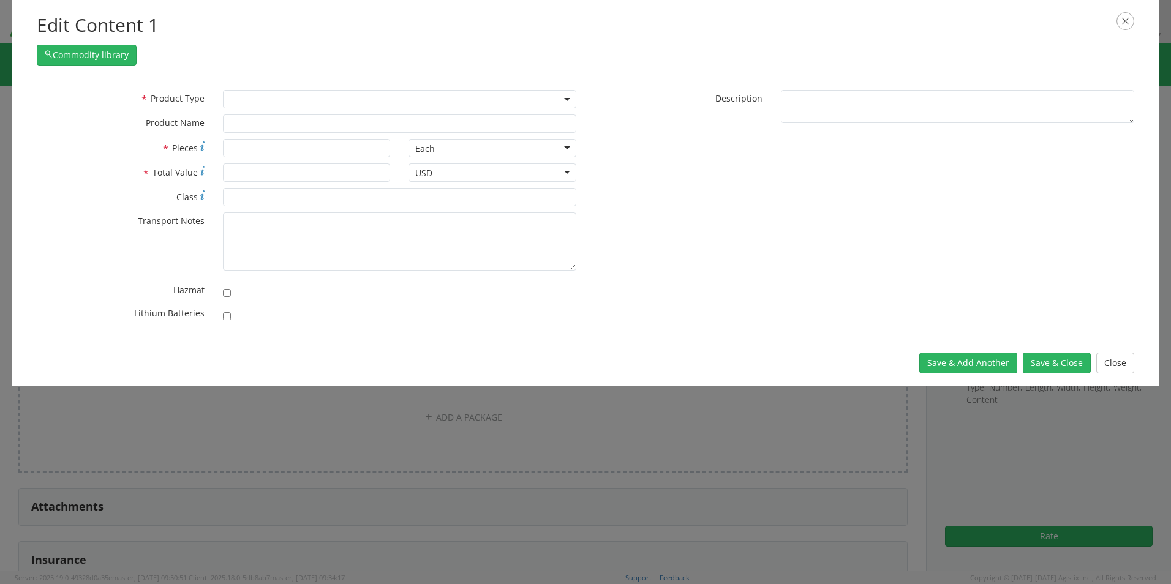
click at [256, 97] on span at bounding box center [399, 99] width 353 height 18
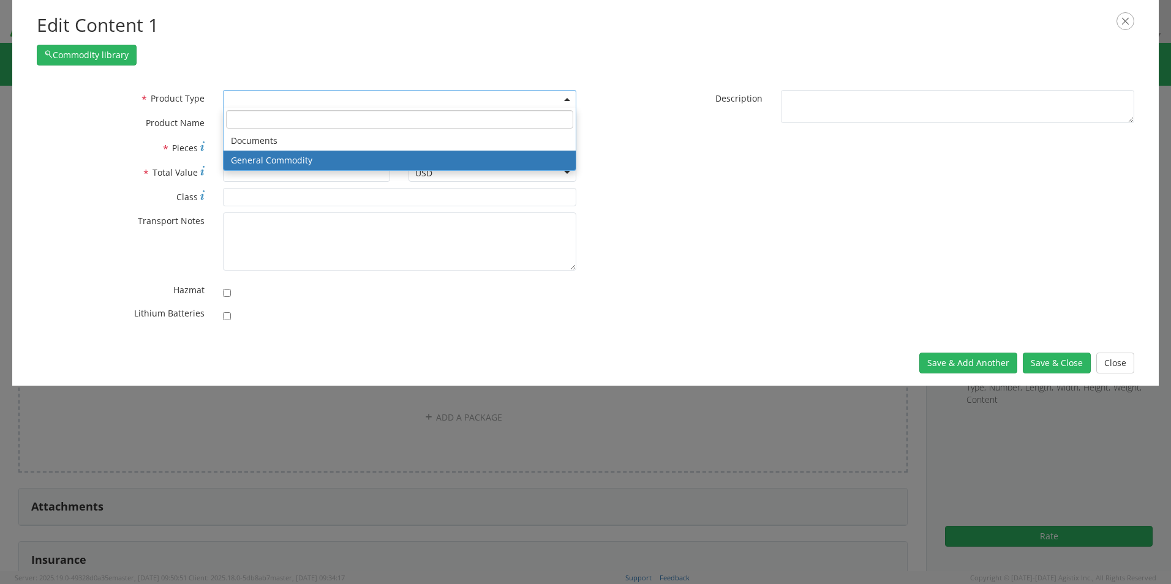
select select "COMMODITY"
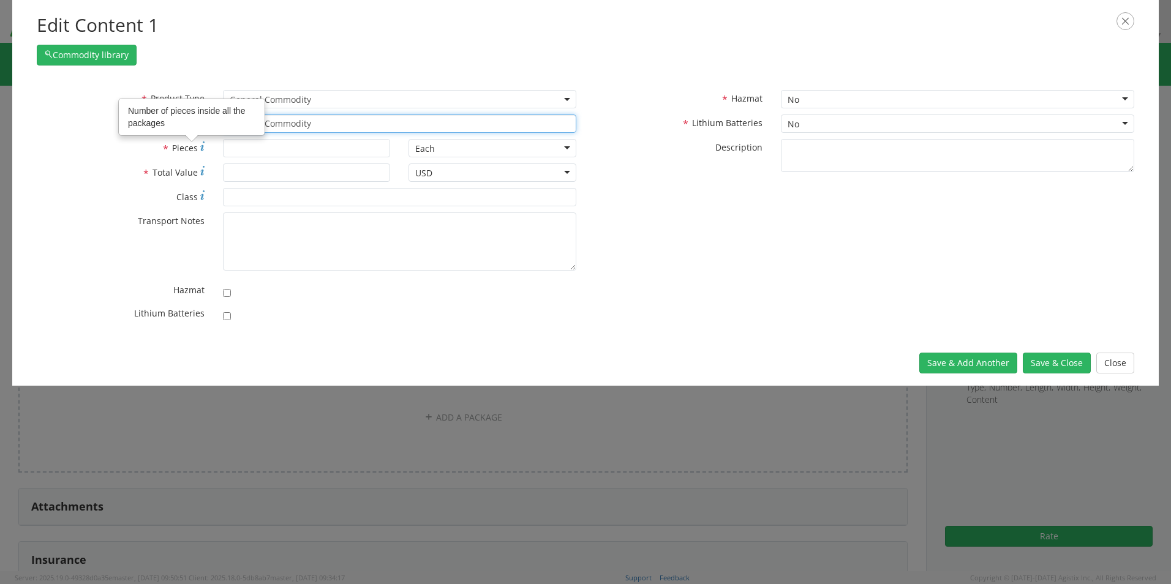
drag, startPoint x: 330, startPoint y: 124, endPoint x: 166, endPoint y: 124, distance: 164.2
click at [170, 124] on div "* Product Type Documents General Commodity General Commodity * Product Name Gen…" at bounding box center [307, 209] width 558 height 238
paste input "Laptop: CORP026763/SN: 6TL2184"
type input "Laptop: CORP026763/SN: 6TL2184"
type input "1"
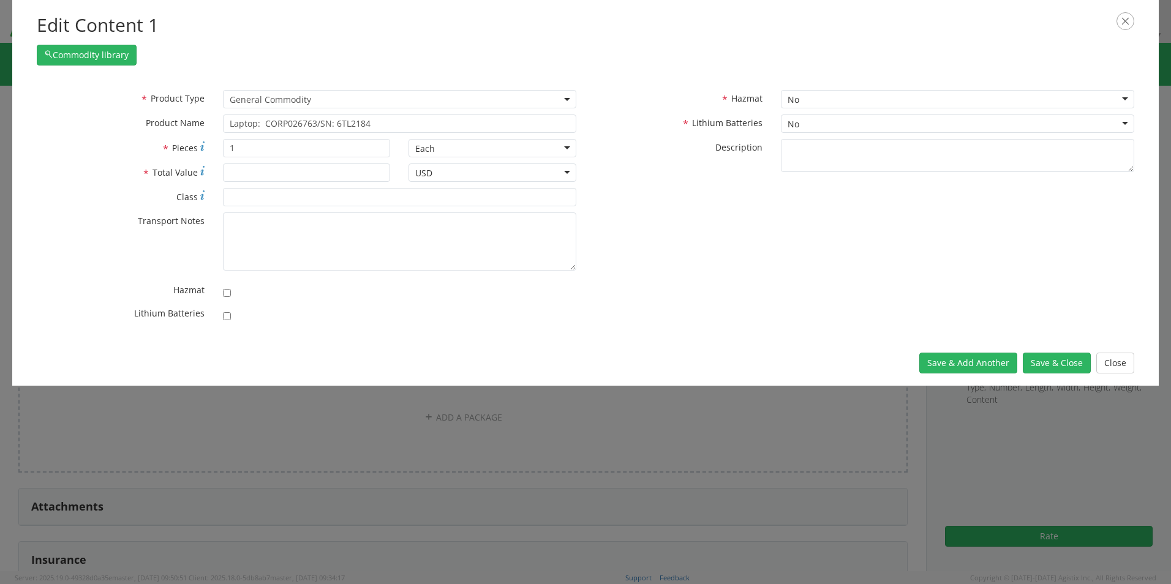
scroll to position [110, 0]
type input "1500.00"
click at [231, 317] on label at bounding box center [230, 315] width 15 height 15
click at [231, 317] on input "checkbox" at bounding box center [227, 316] width 8 height 8
checkbox input "true"
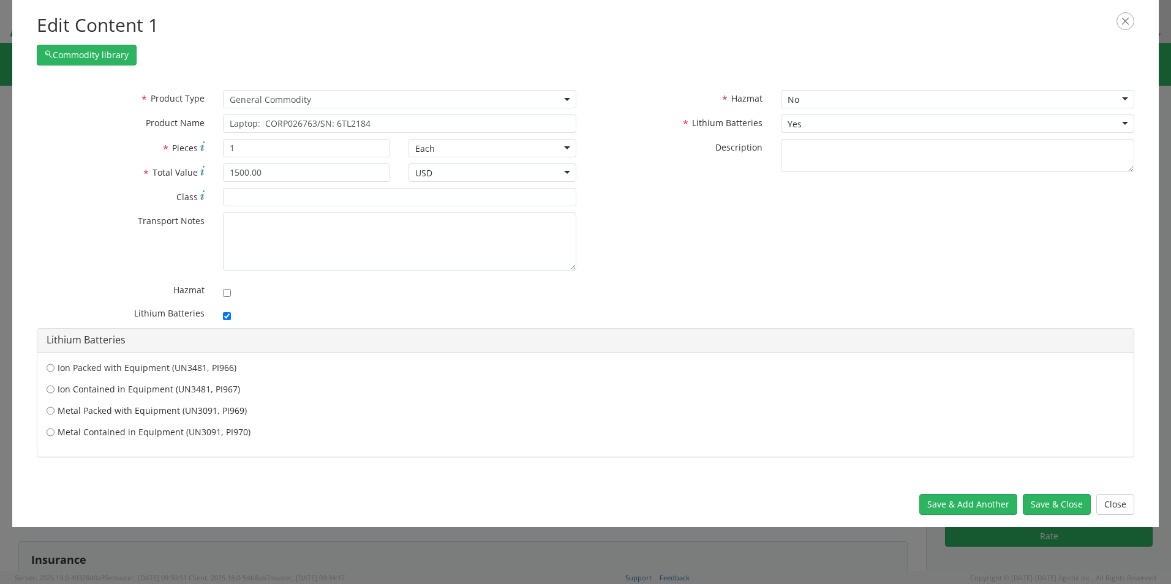
click at [143, 387] on label "Ion Contained in Equipment (UN3481, PI967)" at bounding box center [586, 389] width 1078 height 12
click at [55, 387] on input "Ion Contained in Equipment (UN3481, PI967)" at bounding box center [51, 389] width 8 height 12
radio input "true"
click at [934, 508] on button "Save & Close" at bounding box center [1057, 504] width 68 height 21
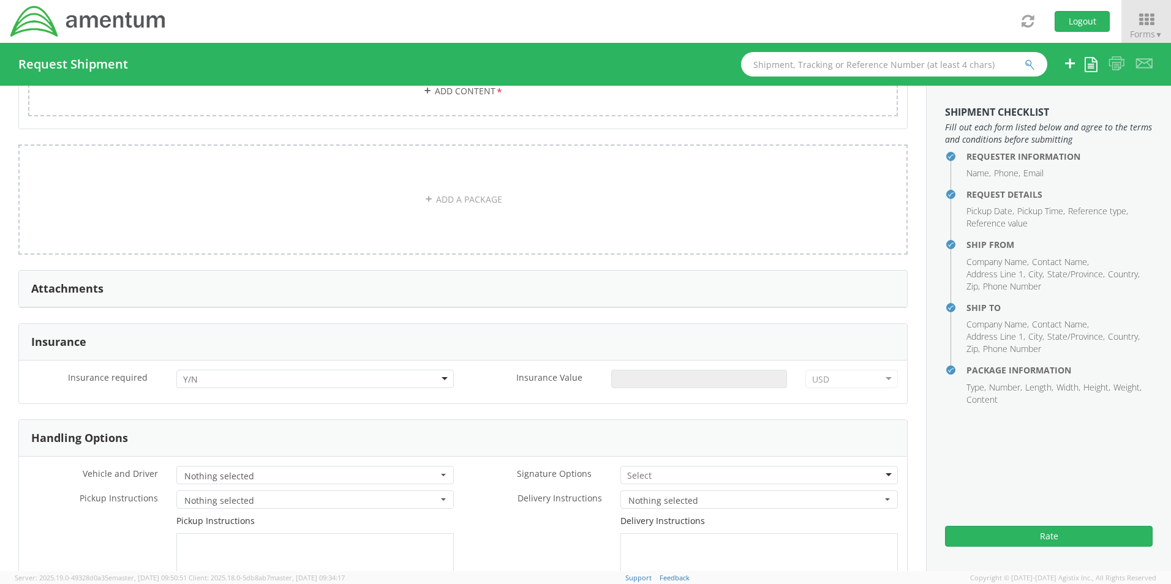
scroll to position [1286, 0]
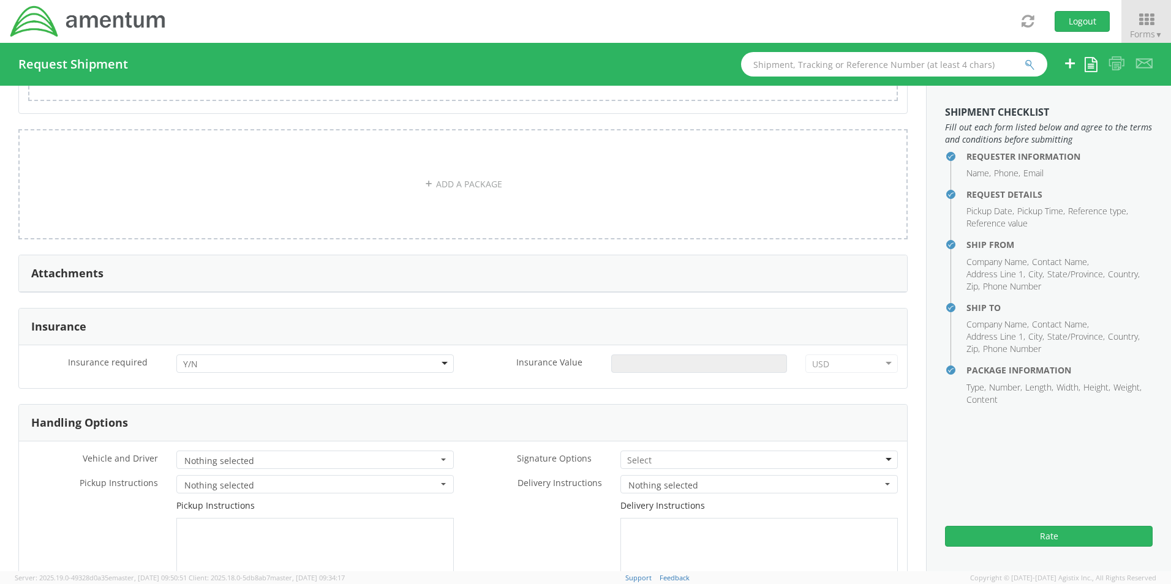
click at [202, 358] on div at bounding box center [314, 364] width 277 height 18
click at [628, 361] on input "Insurance Value *" at bounding box center [699, 364] width 176 height 18
type input "1500.00"
drag, startPoint x: 642, startPoint y: 454, endPoint x: 646, endPoint y: 467, distance: 13.6
click at [644, 459] on input "select-one" at bounding box center [640, 461] width 26 height 12
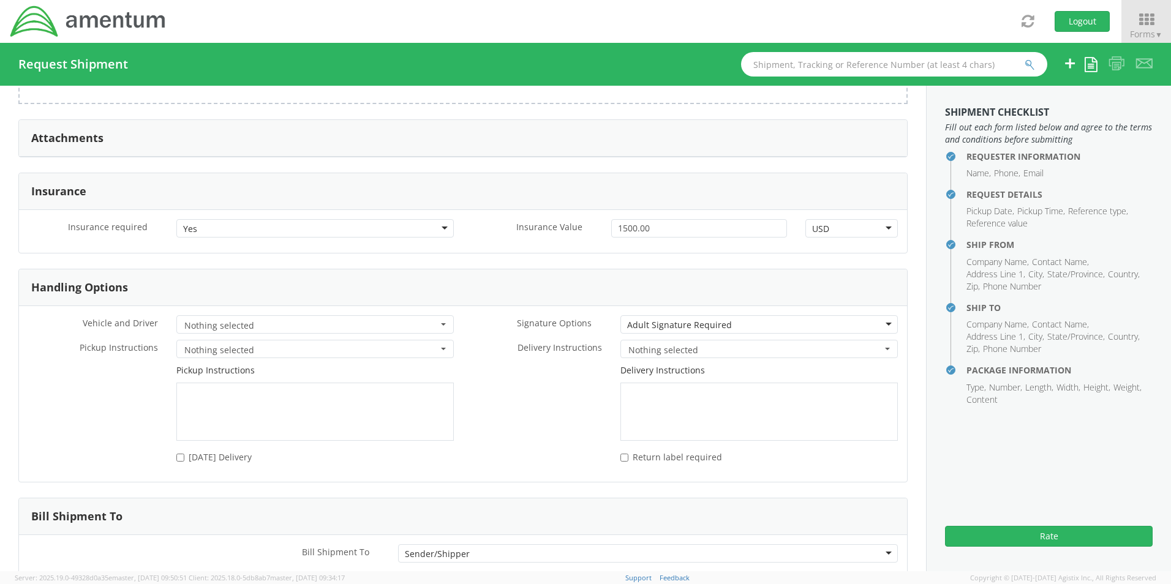
scroll to position [1487, 0]
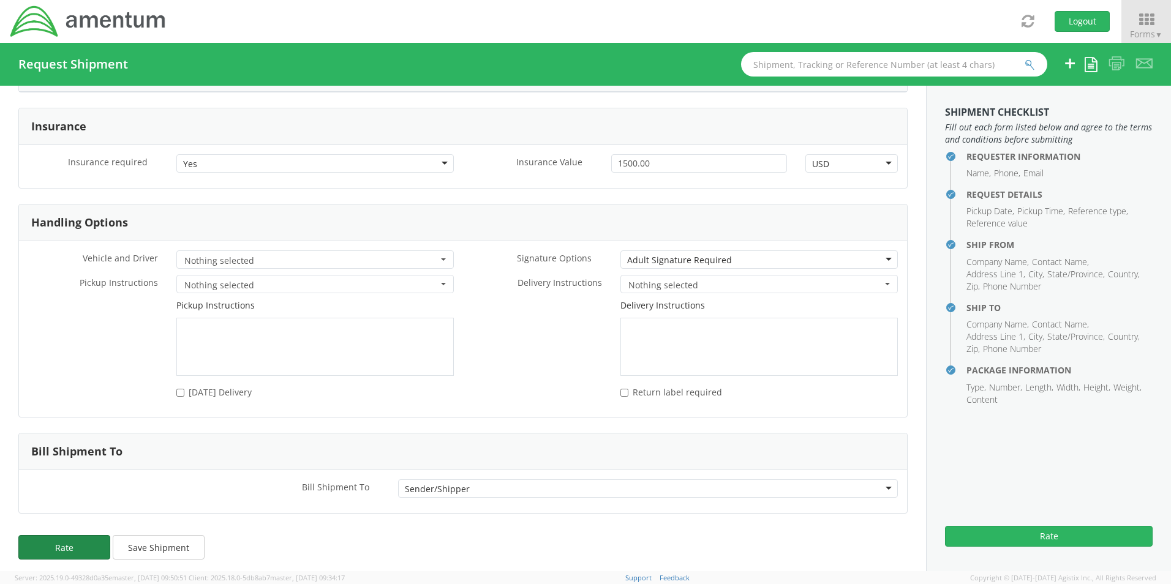
click at [72, 544] on button "Rate" at bounding box center [64, 547] width 92 height 25
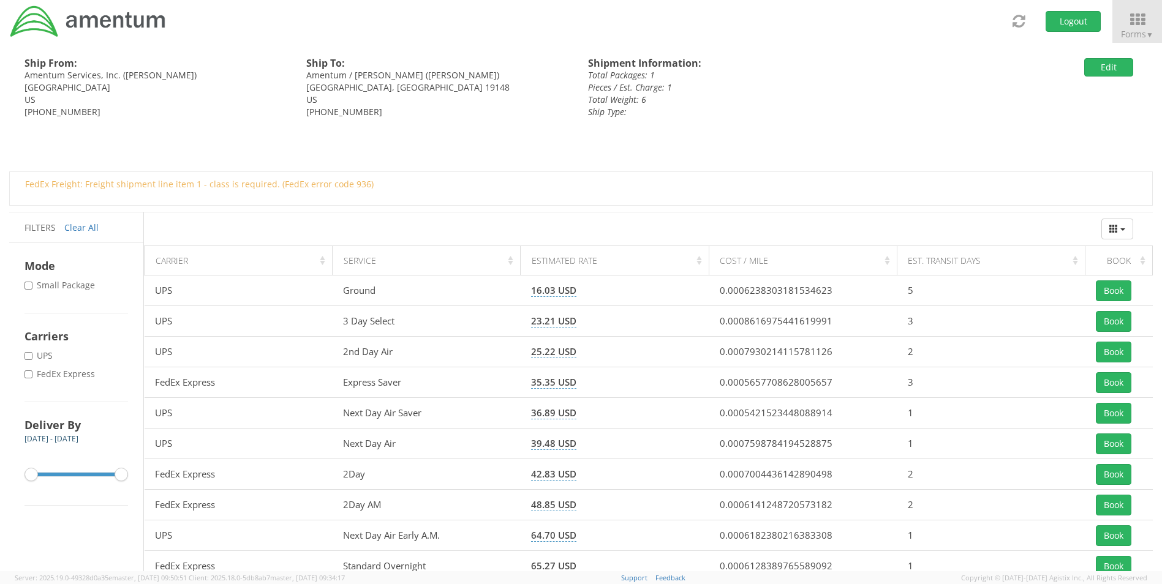
click at [52, 372] on label "* FedEx Express" at bounding box center [61, 374] width 73 height 12
click at [32, 372] on input "* FedEx Express" at bounding box center [29, 375] width 8 height 8
checkbox input "true"
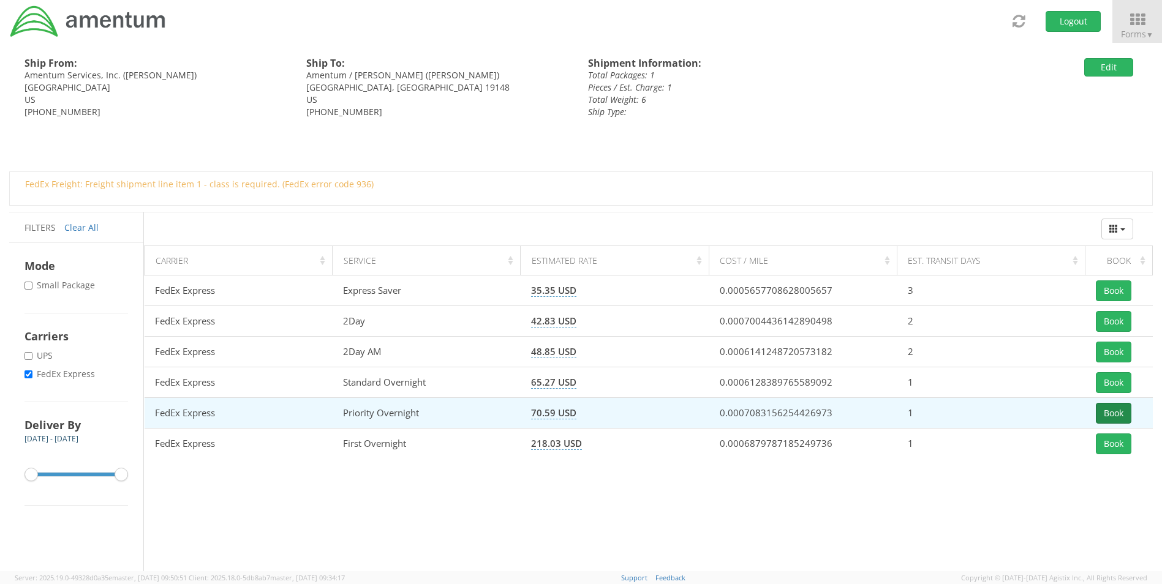
click at [934, 413] on button "Book" at bounding box center [1114, 413] width 36 height 21
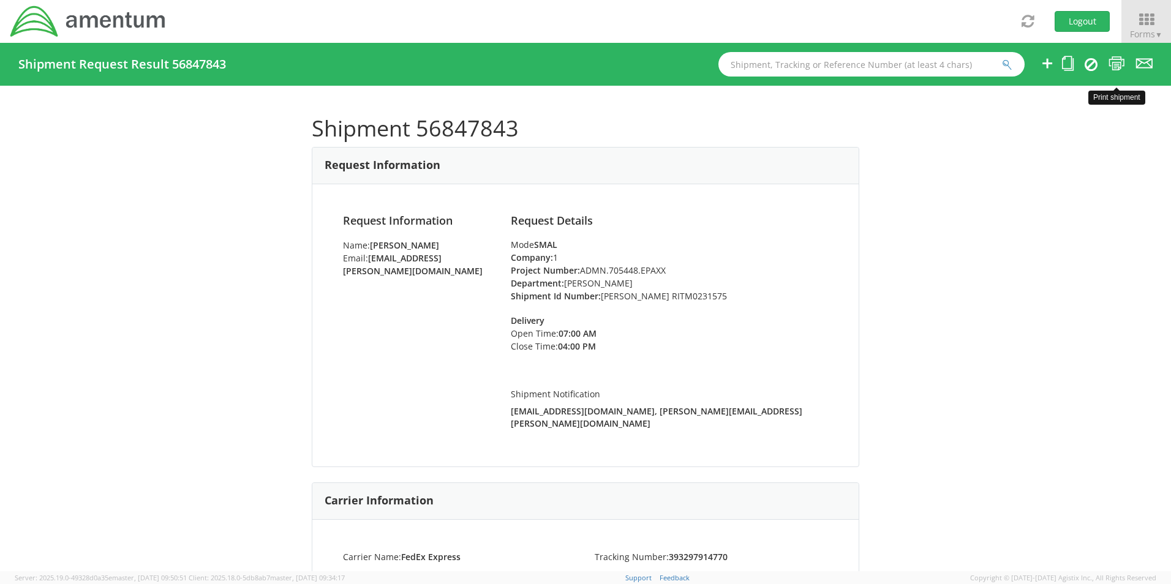
click at [934, 66] on ul at bounding box center [1089, 64] width 128 height 43
click at [934, 65] on icon at bounding box center [1117, 63] width 17 height 15
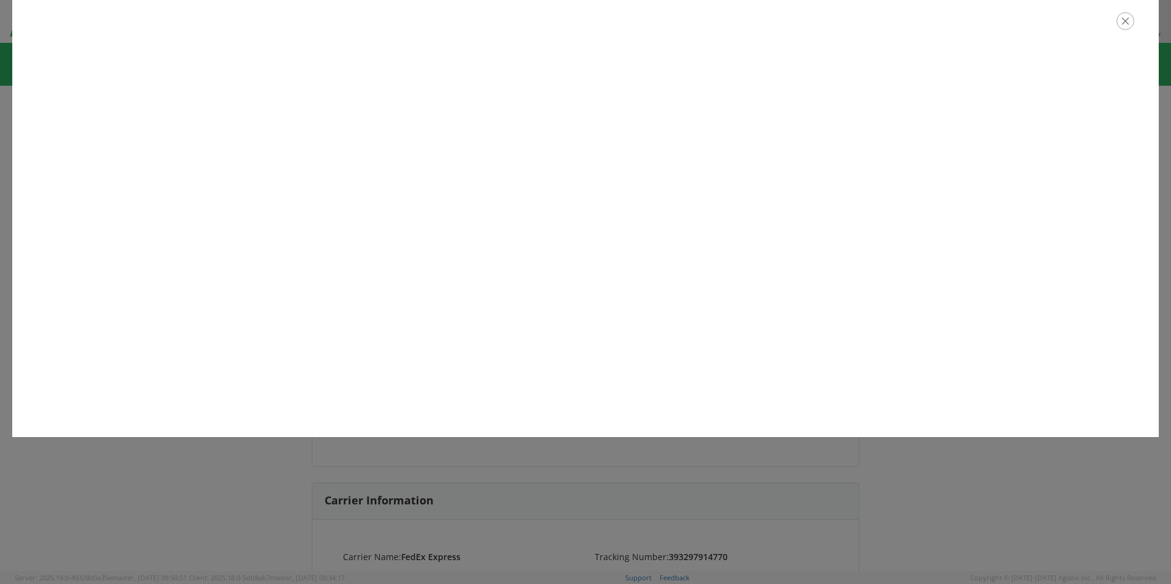
click at [934, 28] on icon "button" at bounding box center [1126, 21] width 18 height 18
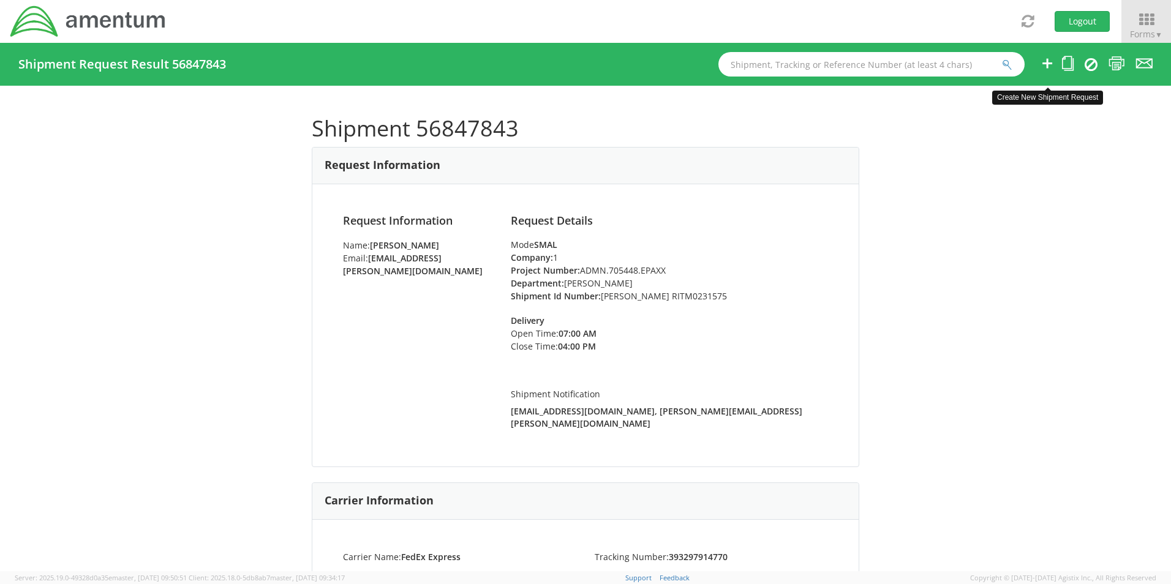
click at [934, 62] on icon at bounding box center [1047, 63] width 15 height 15
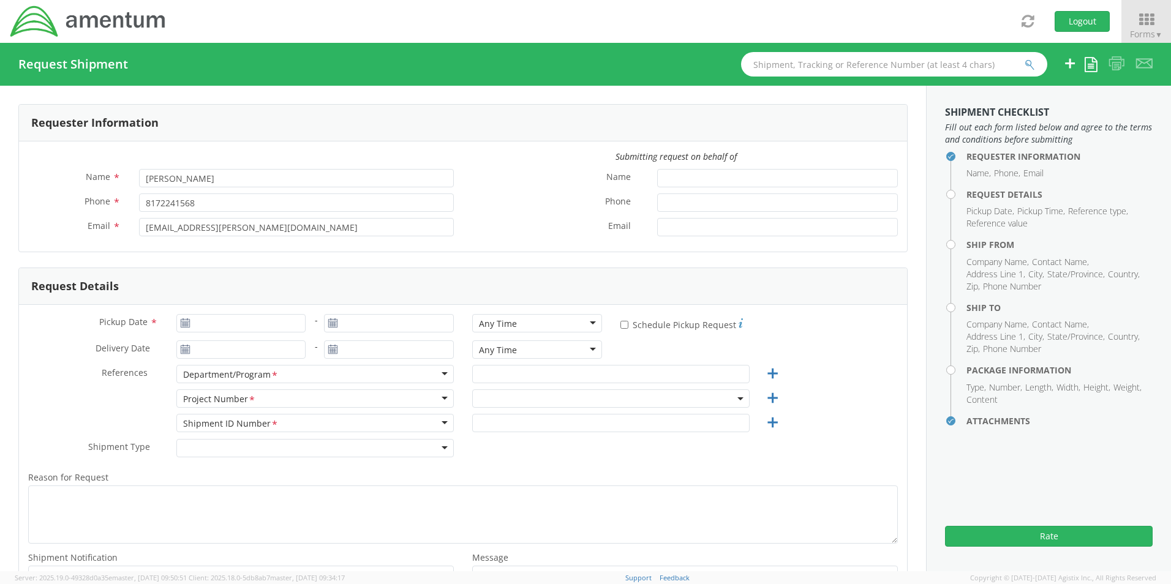
select select "OCCP.600391.00000"
type input "09/17/2025"
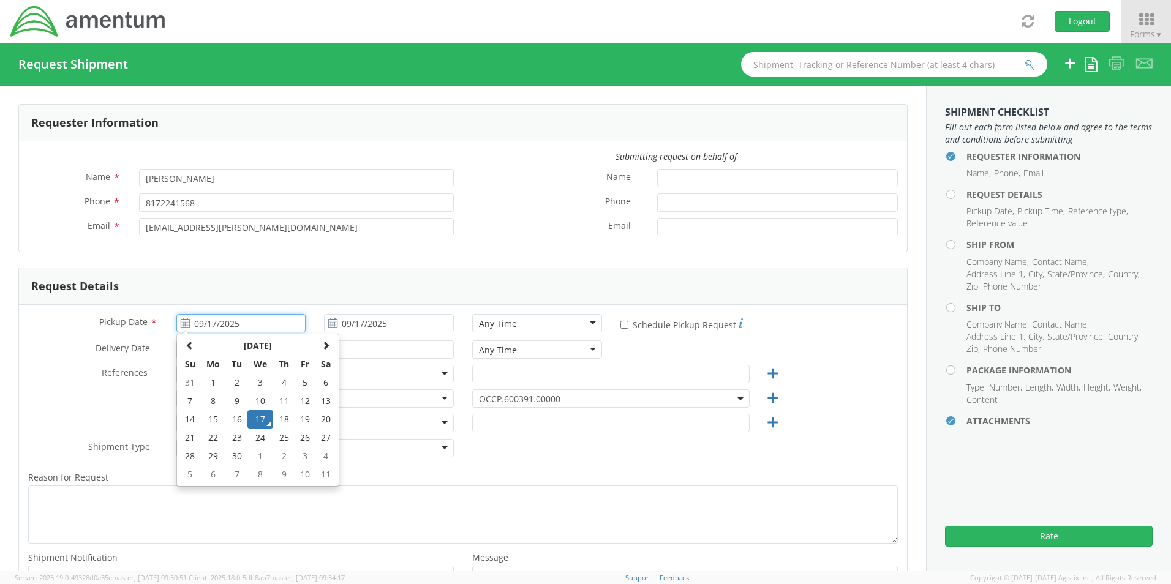
click at [233, 321] on input "09/17/2025" at bounding box center [241, 323] width 130 height 18
click at [263, 420] on td "17" at bounding box center [260, 419] width 26 height 18
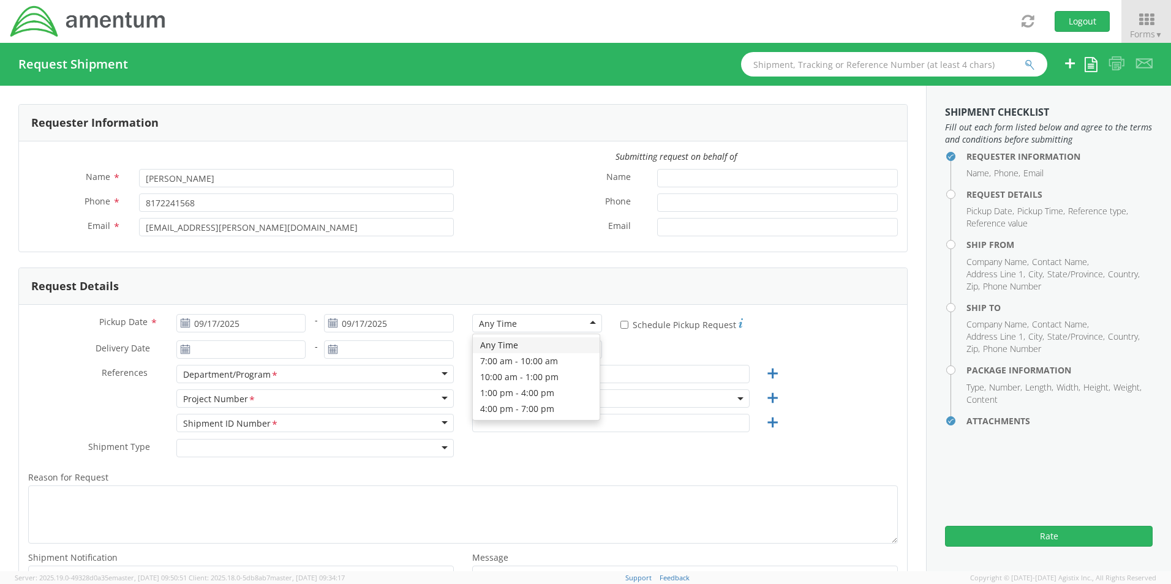
drag, startPoint x: 483, startPoint y: 320, endPoint x: 490, endPoint y: 335, distance: 16.4
click at [483, 320] on div "Any Time" at bounding box center [498, 324] width 38 height 12
click at [507, 372] on input "text" at bounding box center [610, 374] width 277 height 18
type input "Linda Baker"
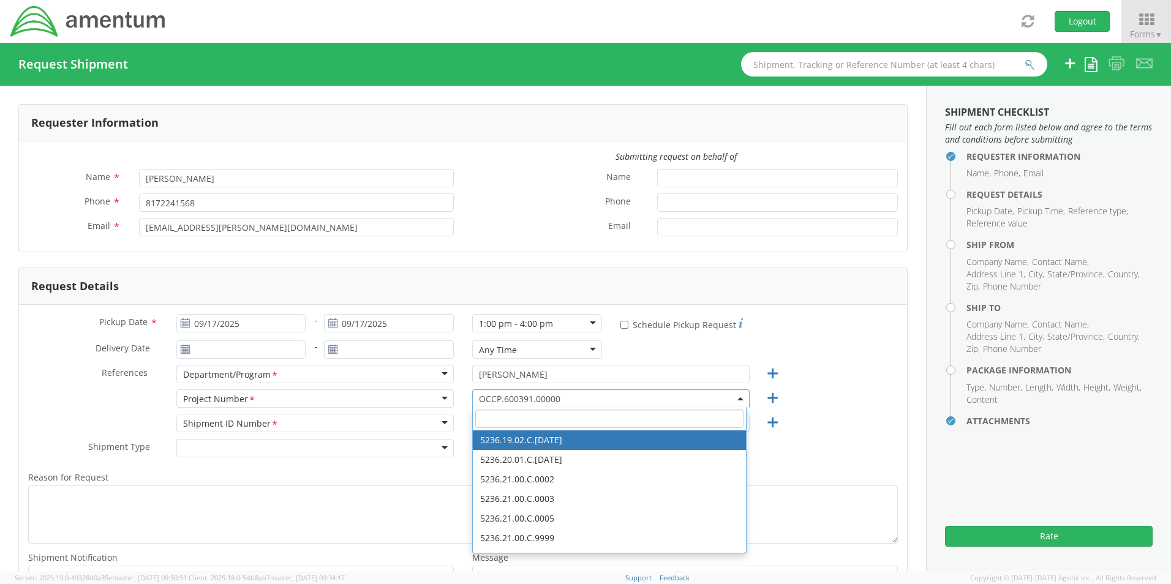
click at [523, 417] on input "search" at bounding box center [609, 419] width 268 height 18
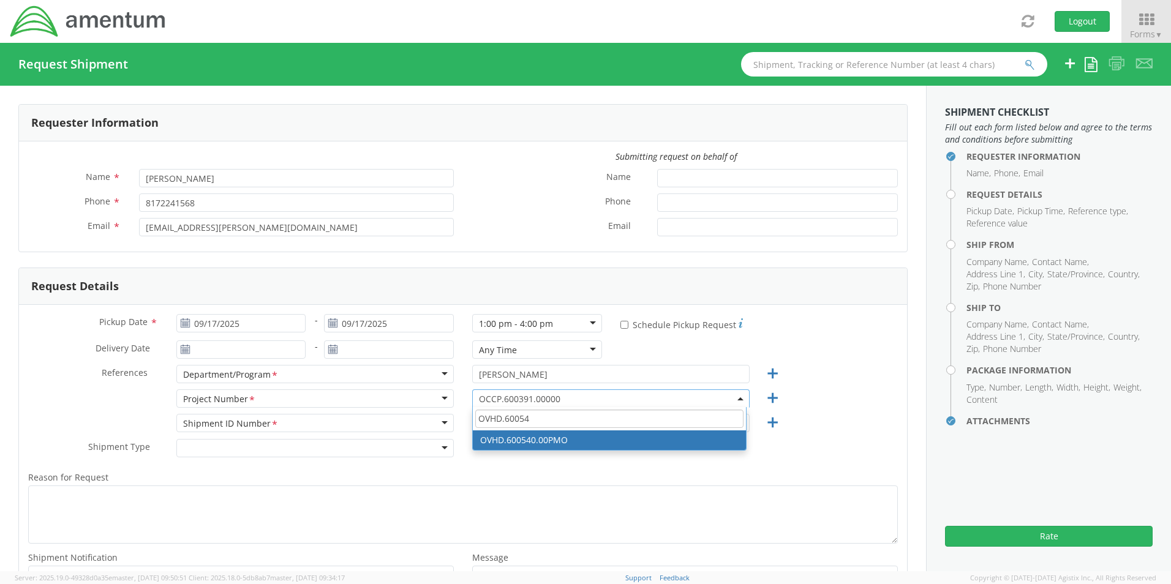
type input "OVHD.60054"
select select "OVHD.600540.00PMO"
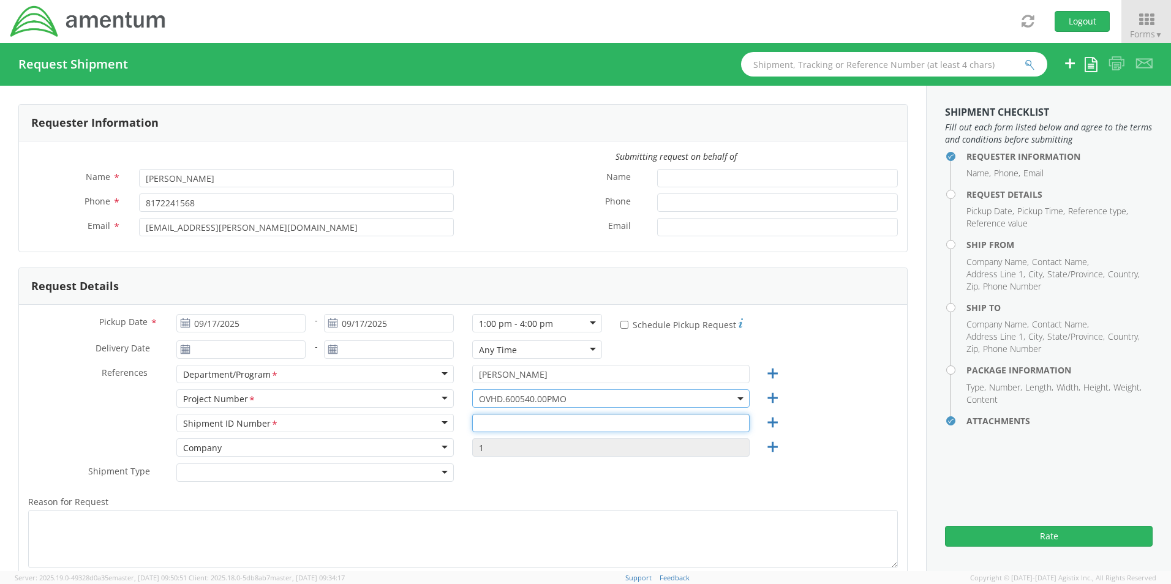
click at [495, 428] on input "text" at bounding box center [610, 423] width 277 height 18
type input "IM Boxes Shipment"
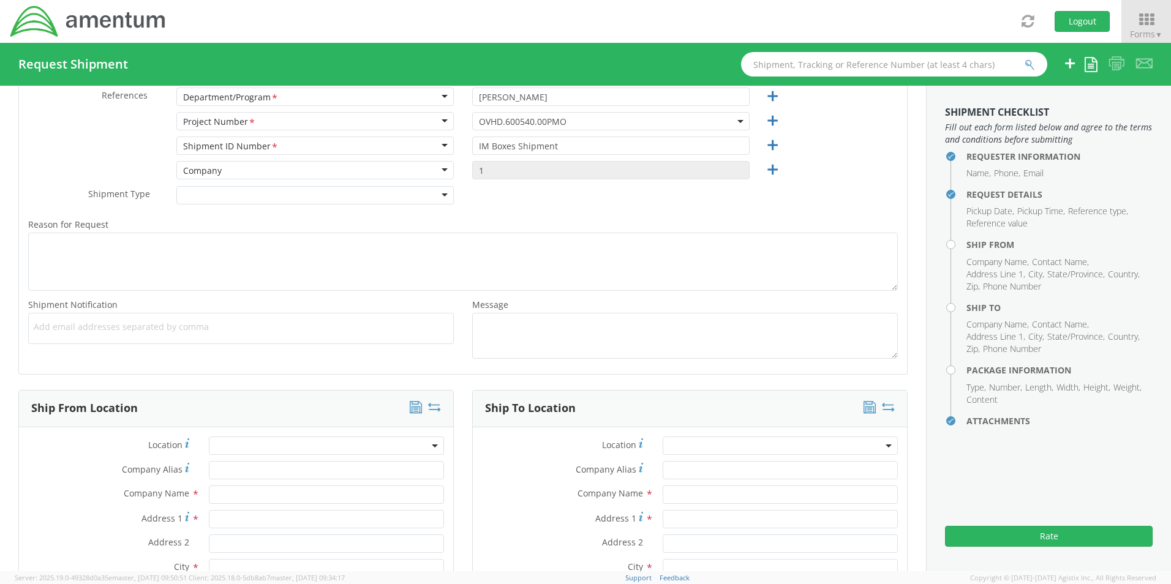
click at [91, 334] on ul at bounding box center [241, 329] width 415 height 20
paste input "linda.baker@amentum.com"
type input "linda.baker@amentum.com"
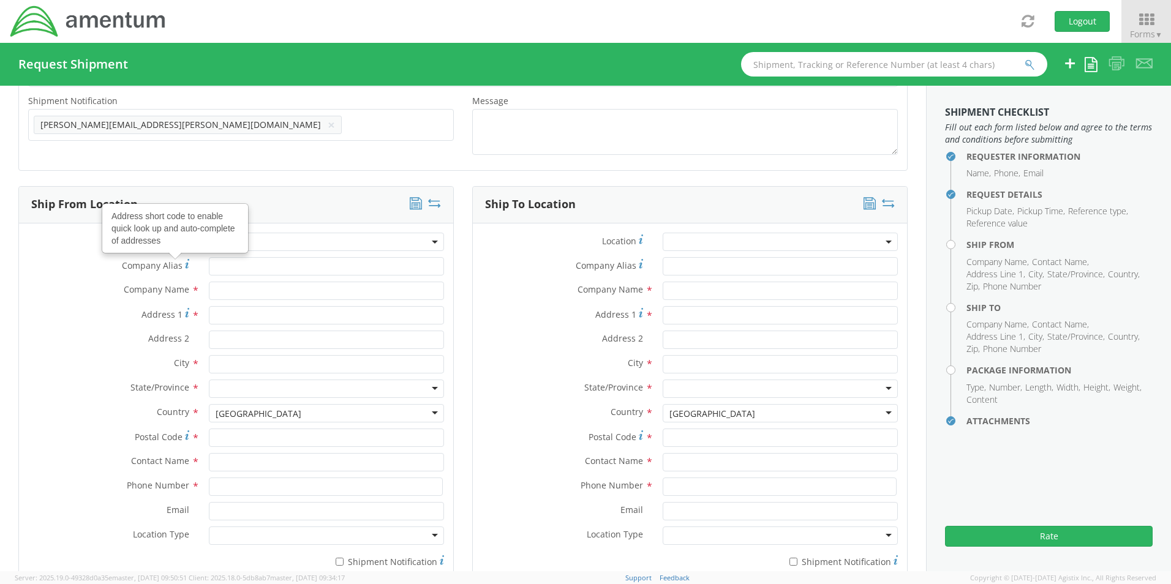
scroll to position [584, 0]
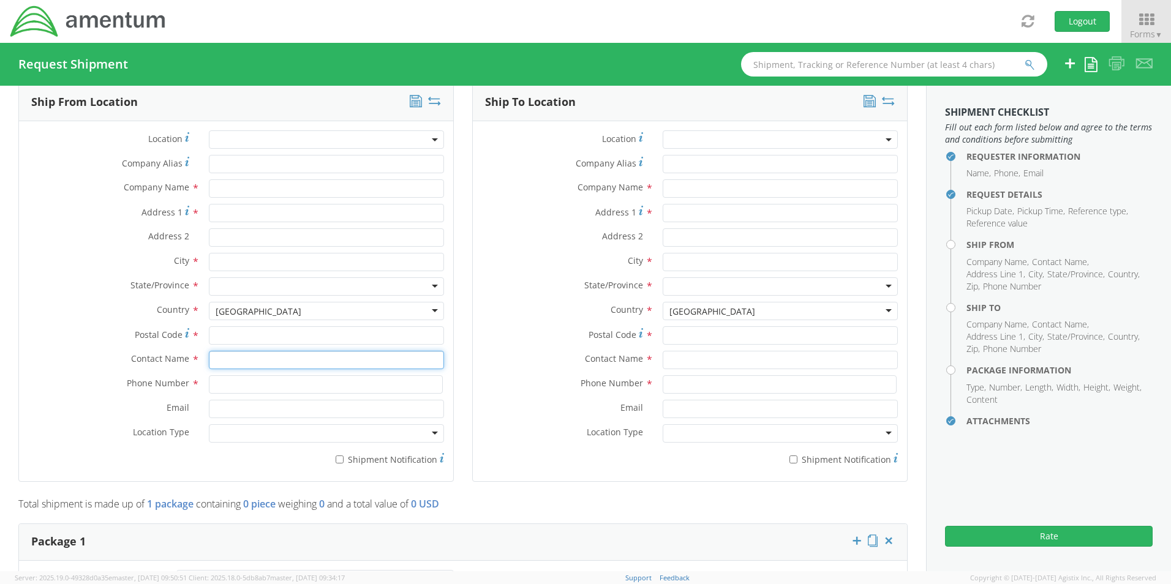
click at [225, 361] on input "text" at bounding box center [326, 360] width 235 height 18
type input "sen"
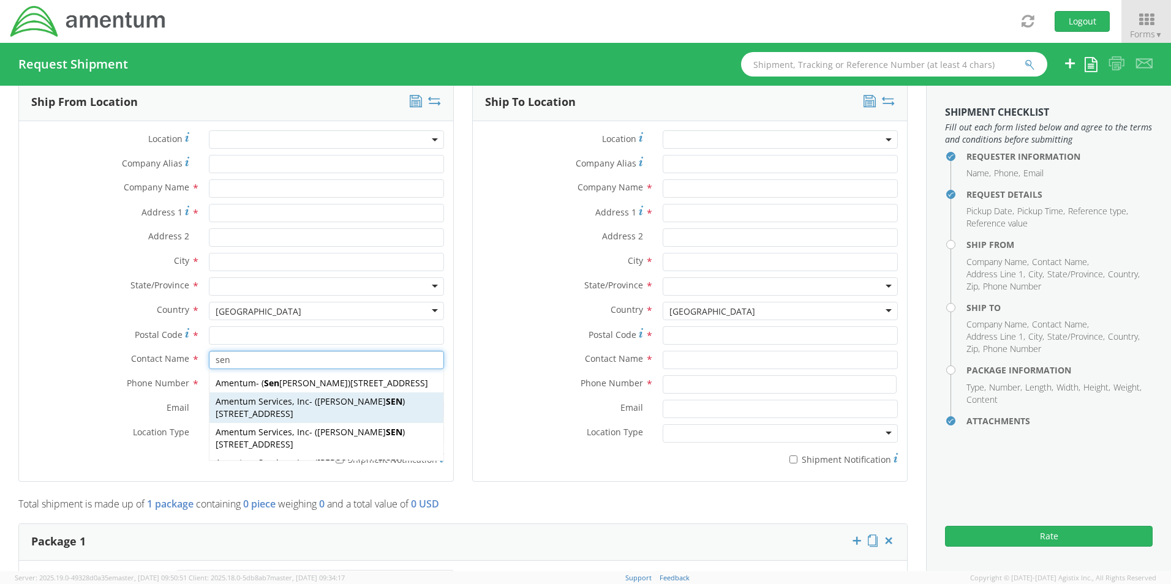
click at [278, 420] on span "8092 Hangar Road, San Angelo, TX, 76904, US" at bounding box center [255, 414] width 78 height 12
type input "Amentum Services, Inc"
type input "8092 Hangar Road"
type input "San Angelo"
type input "76904"
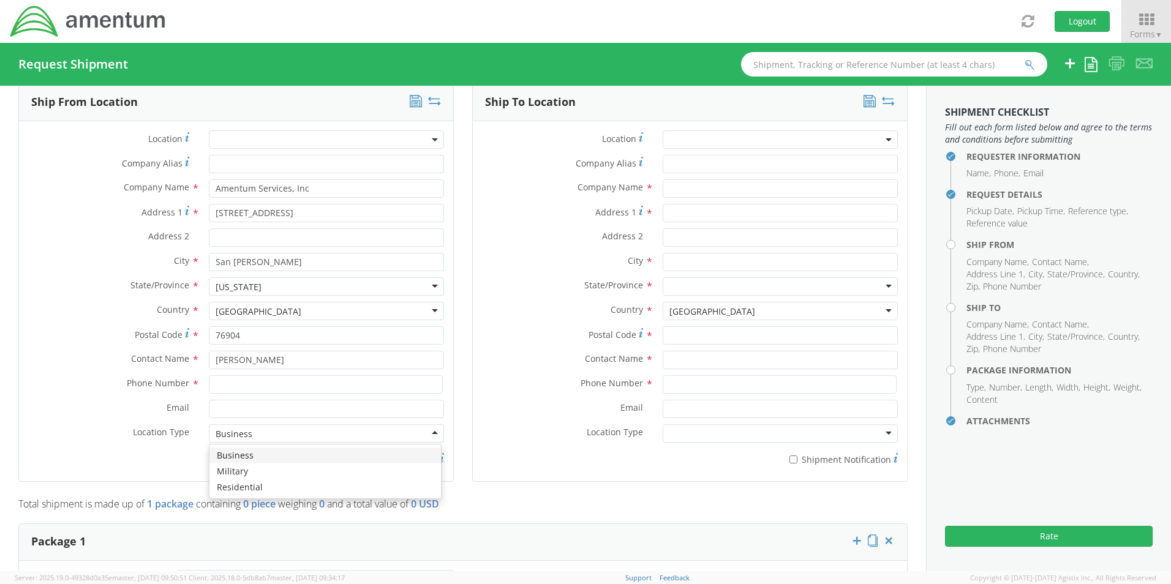
click at [276, 437] on div "Business" at bounding box center [326, 433] width 235 height 18
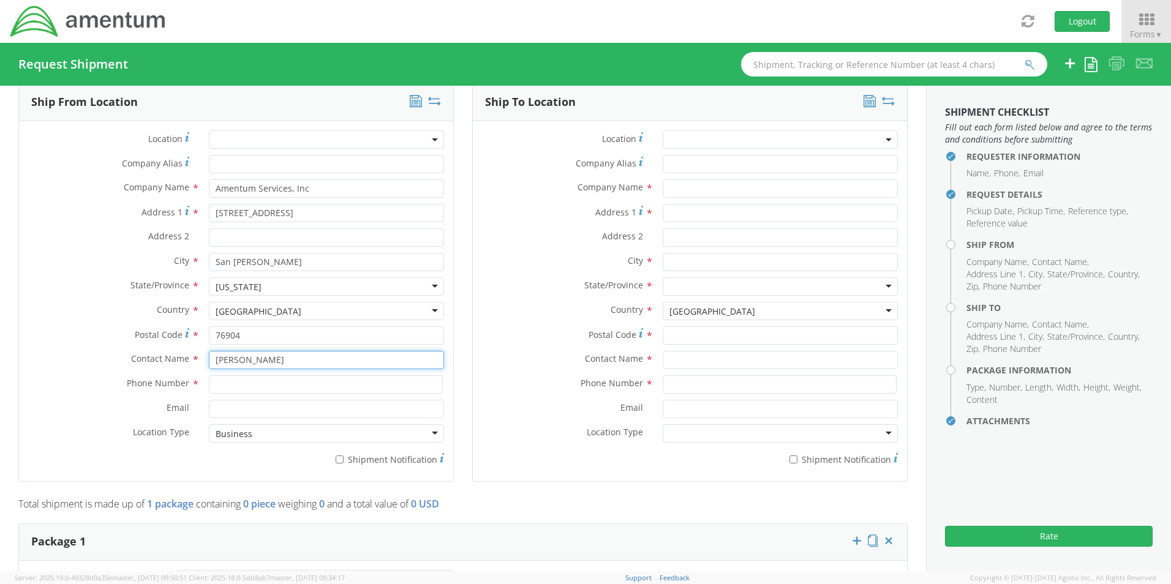
drag, startPoint x: 305, startPoint y: 359, endPoint x: 89, endPoint y: 360, distance: 215.6
click at [89, 360] on div "Contact Name * DON FREDERIKSEN sen Amentum - ( Sen ecia Morgan ) 13500 HERITAGE…" at bounding box center [236, 360] width 434 height 18
type input "sene"
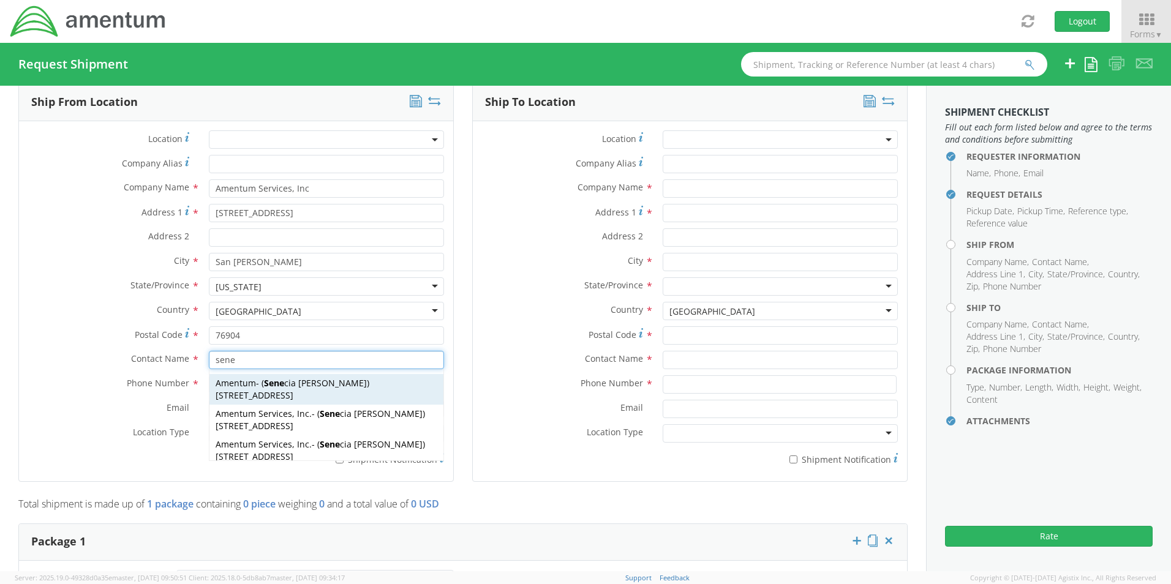
click at [273, 396] on span "[STREET_ADDRESS]" at bounding box center [255, 396] width 78 height 12
type input "Amentum"
type input "13500 HERITAGE PKWY"
type input "[GEOGRAPHIC_DATA]"
type input "76177"
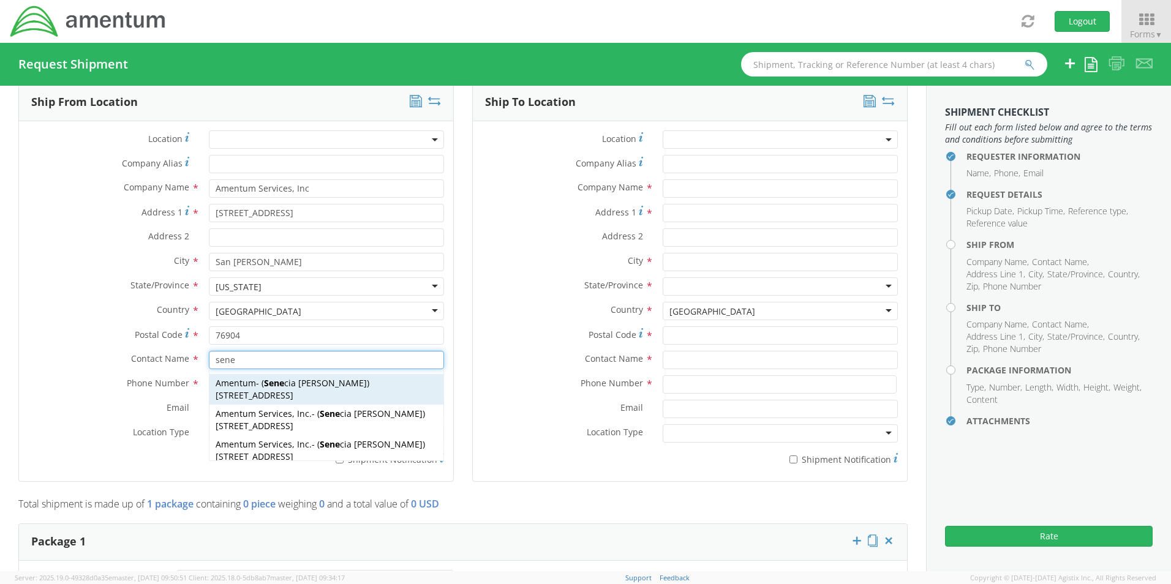
type input "[PERSON_NAME]"
type input "+1-817-944-3468"
type input "[EMAIL_ADDRESS][PERSON_NAME][DOMAIN_NAME]"
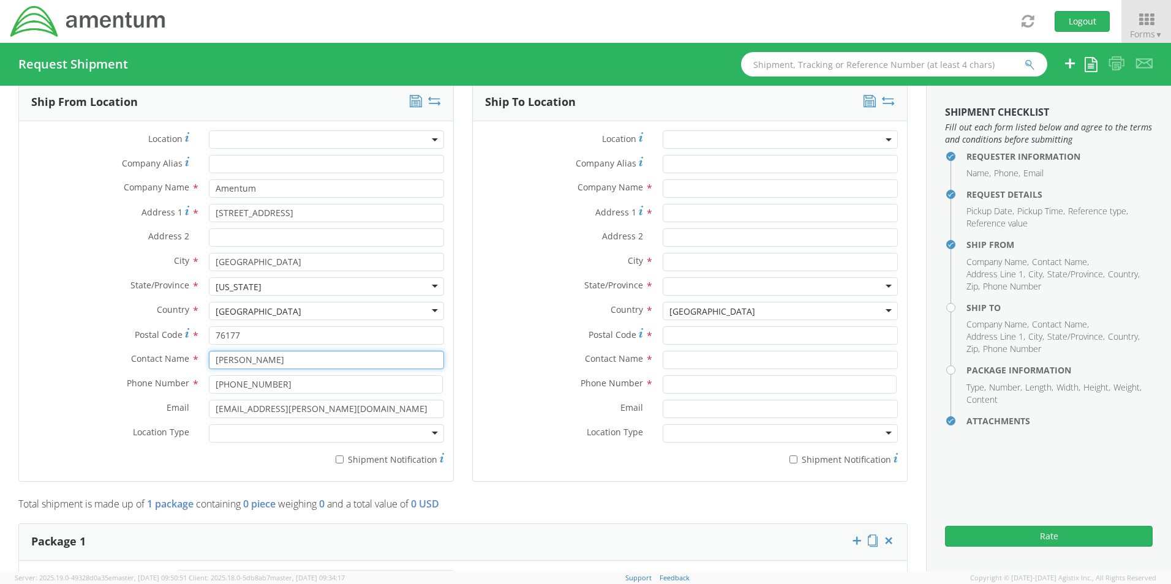
type input "[PERSON_NAME]"
click at [254, 434] on div at bounding box center [326, 433] width 235 height 18
click at [340, 462] on input "* Shipment Notification" at bounding box center [340, 460] width 8 height 8
checkbox input "true"
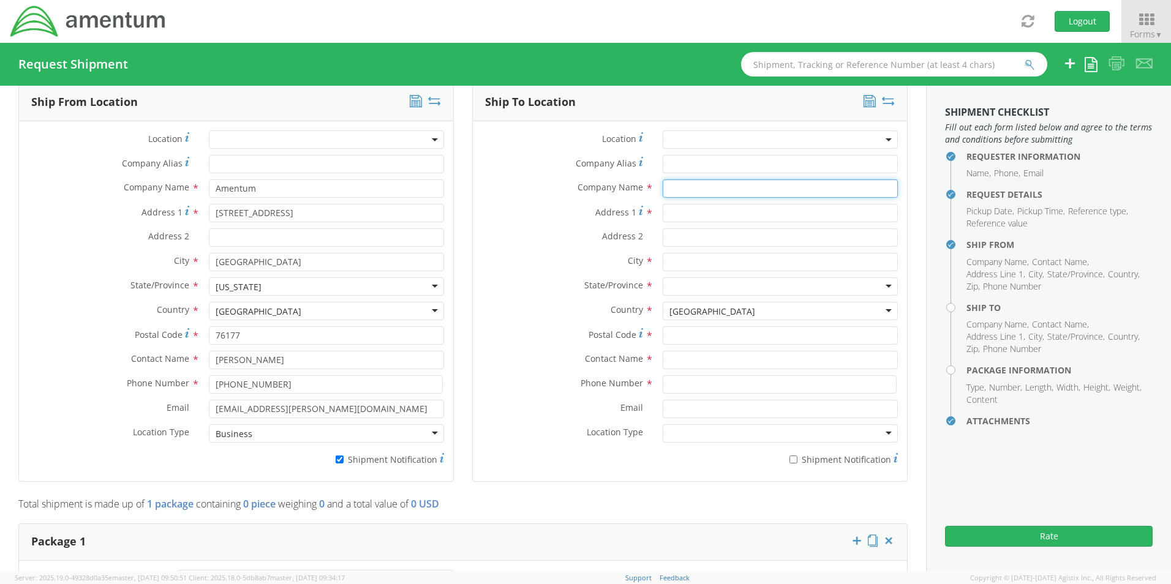
click at [695, 189] on input "text" at bounding box center [780, 188] width 235 height 18
type input "<"
type input "Amentum /"
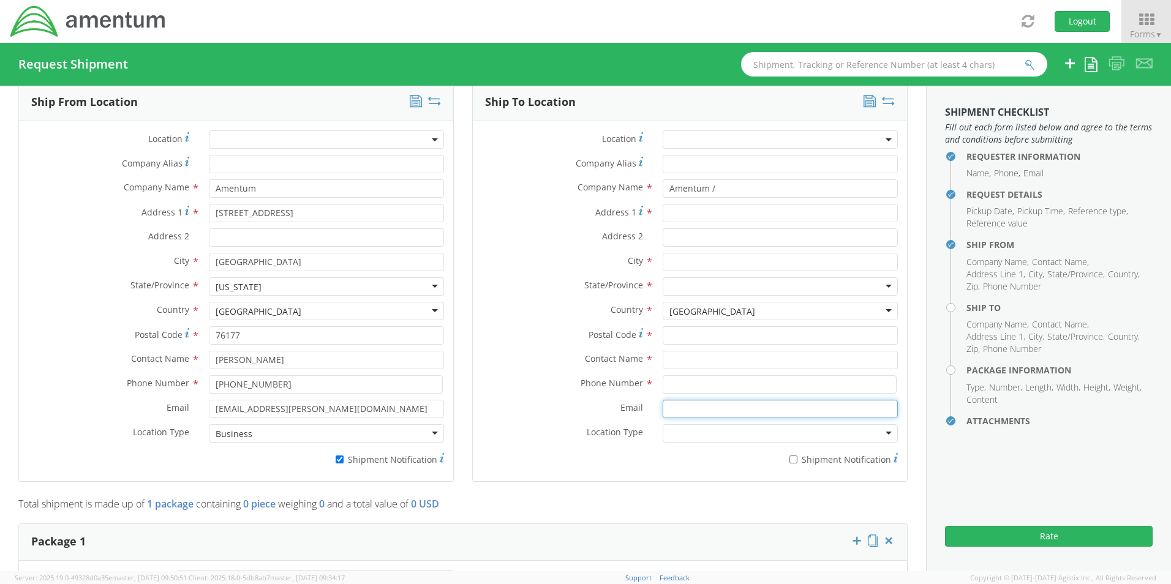
click at [679, 414] on input "Email *" at bounding box center [780, 409] width 235 height 18
paste input "rebecca.thorstenson@amentum.com"
type input "rebecca.thorstenson@amentum.com"
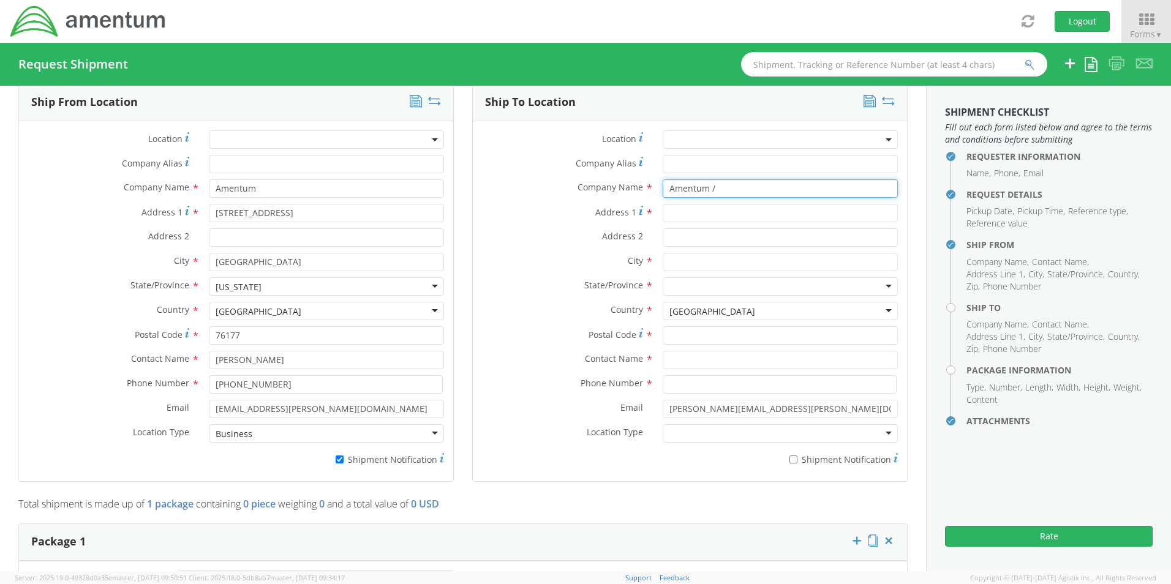
click at [718, 186] on input "Amentum /" at bounding box center [780, 188] width 235 height 18
type input "Amentum"
type input "1901 West Airfield Drive"
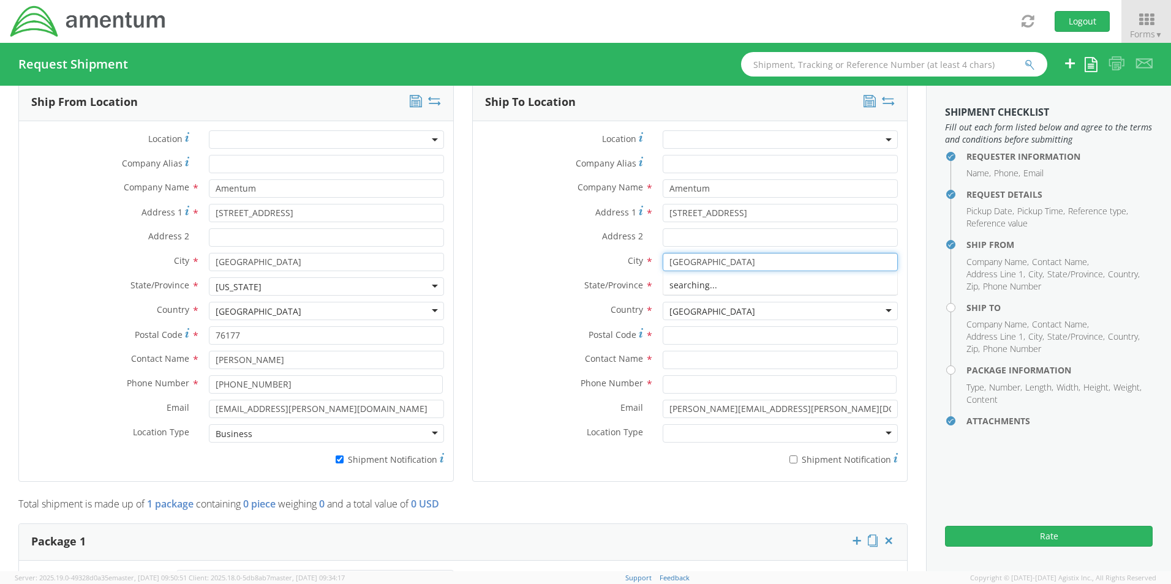
type input "[GEOGRAPHIC_DATA]"
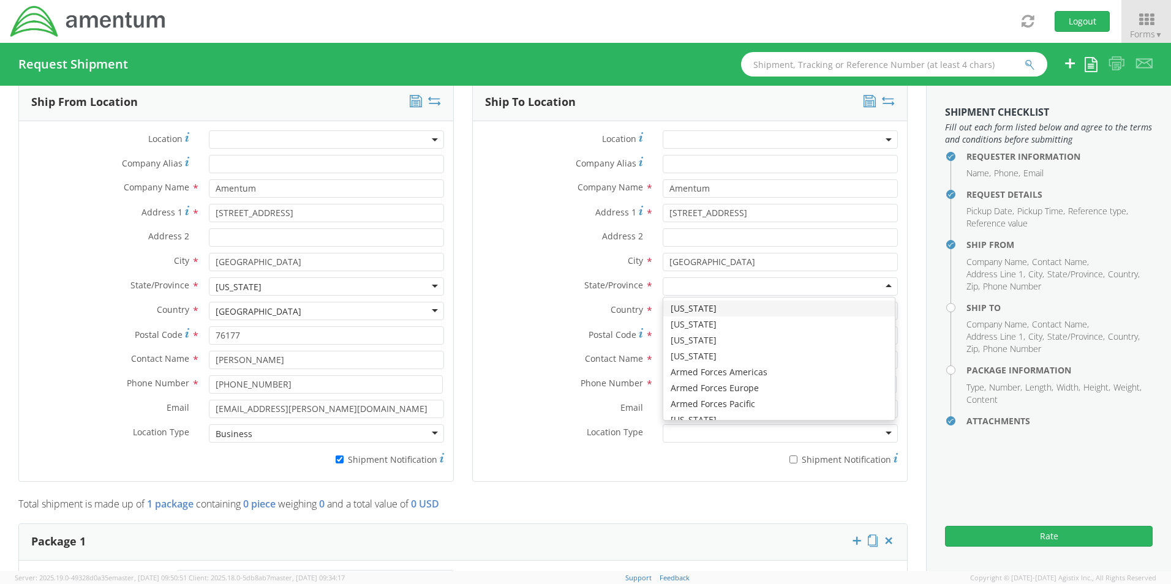
type input "t"
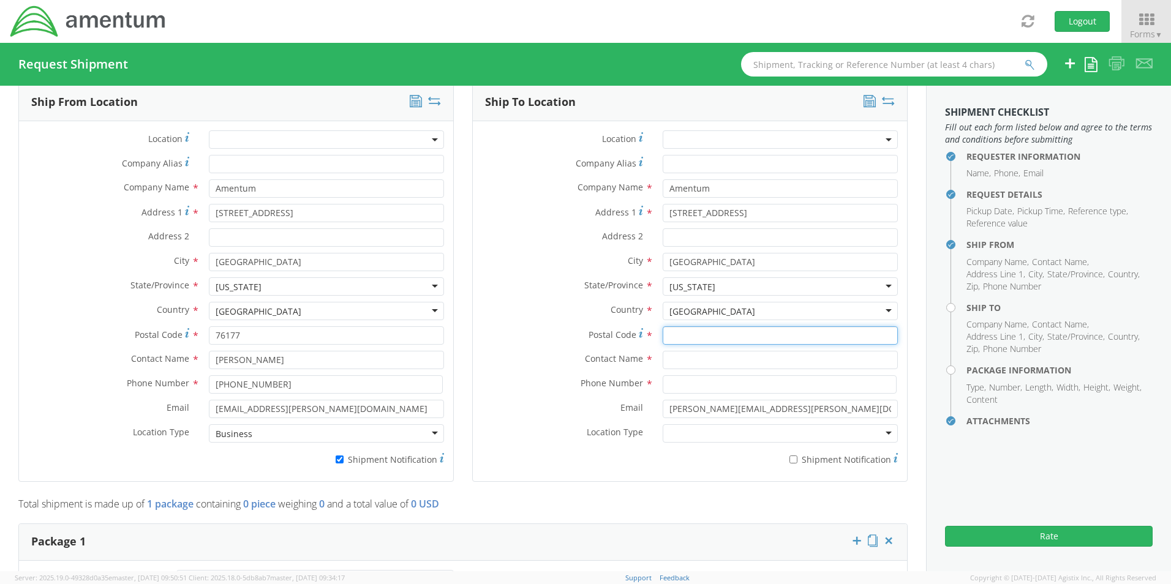
click at [690, 331] on input "Postal Code *" at bounding box center [780, 335] width 235 height 18
type input "75261"
type input "8172248347"
drag, startPoint x: 722, startPoint y: 360, endPoint x: 644, endPoint y: 382, distance: 80.9
click at [643, 377] on div "Location * Company Alias * Company Name * Amentum Amentum Amentum (BLDG. 4239 R…" at bounding box center [690, 301] width 434 height 342
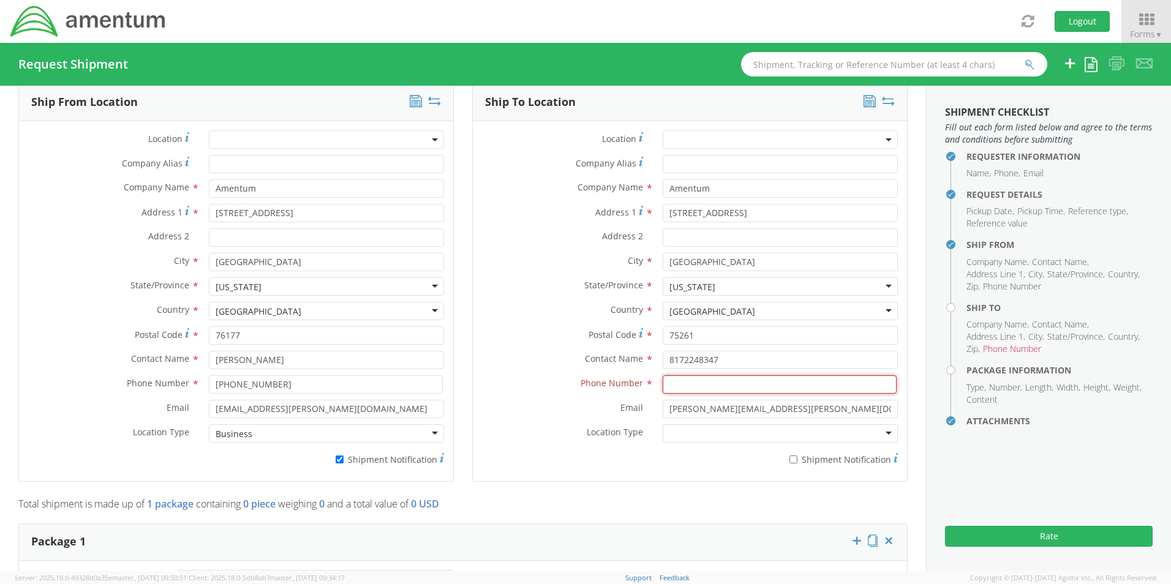
click at [682, 391] on input at bounding box center [780, 384] width 234 height 18
type input "8"
type input "8172248347"
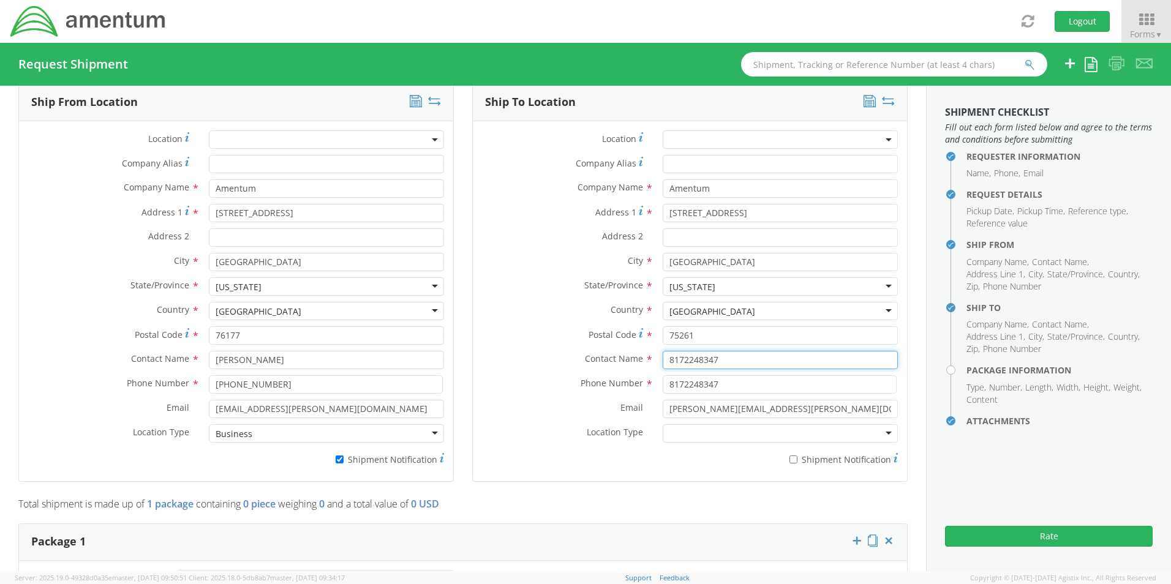
drag, startPoint x: 722, startPoint y: 359, endPoint x: 586, endPoint y: 361, distance: 135.4
click at [586, 361] on div "Contact Name * 8172248347" at bounding box center [690, 360] width 434 height 18
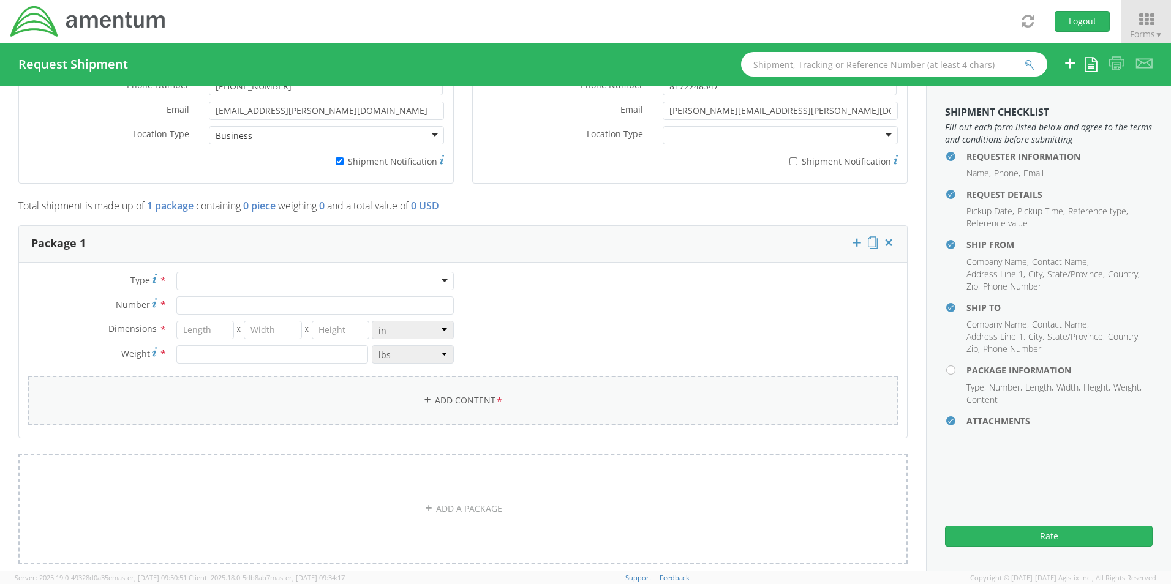
scroll to position [890, 0]
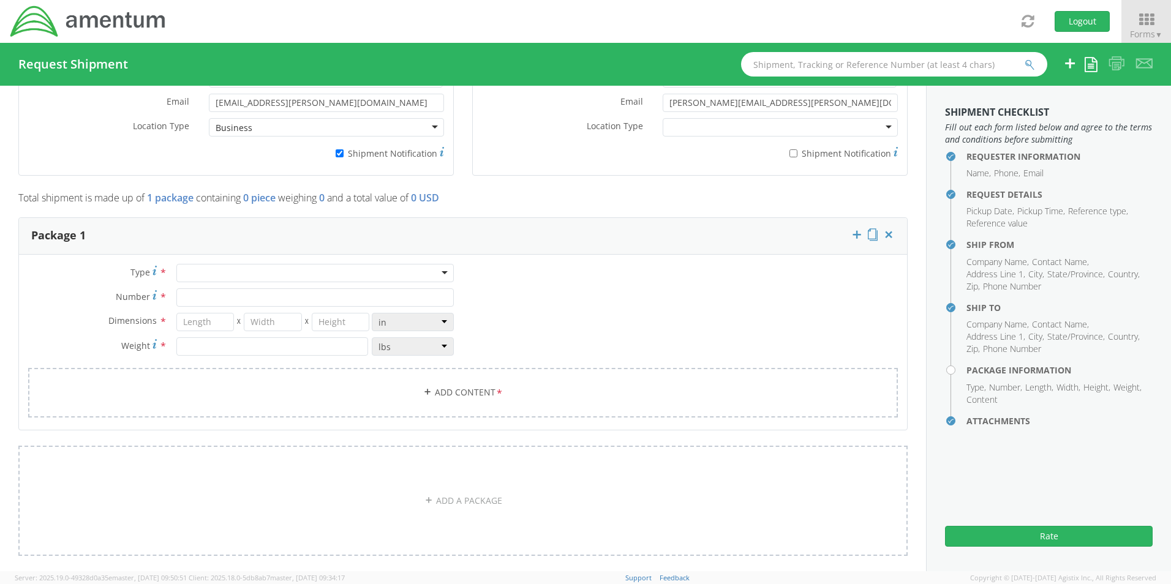
type input "Rebecca Thorstenson"
click at [194, 269] on div at bounding box center [314, 273] width 277 height 18
click at [198, 296] on input "Number *" at bounding box center [314, 298] width 277 height 18
type input "1"
type input "28"
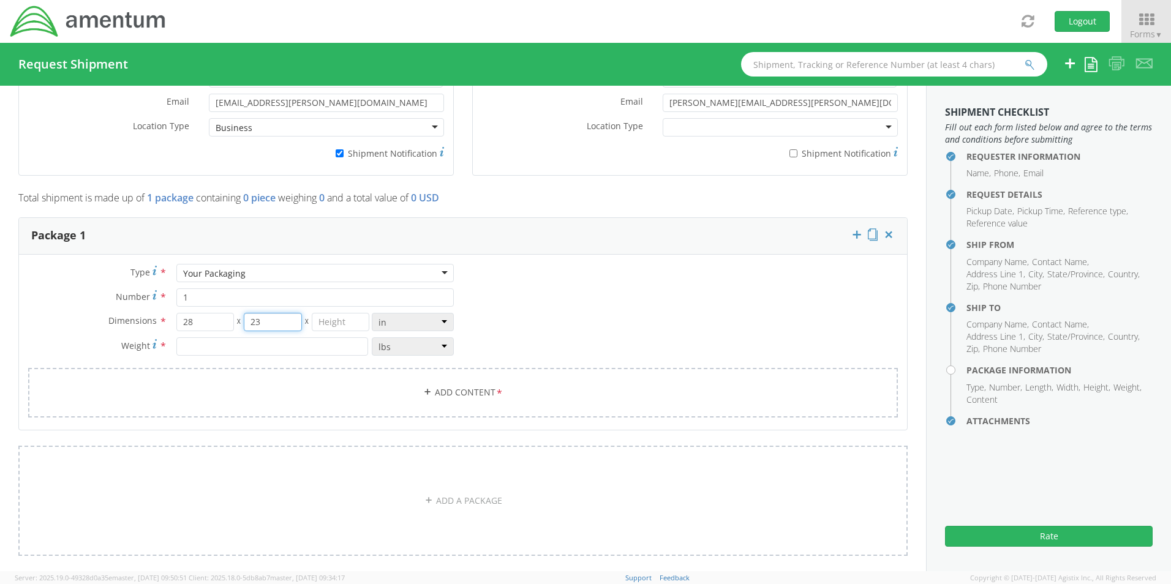
type input "23"
type input "8"
type input "33.0"
click at [442, 393] on link "Add Content *" at bounding box center [463, 393] width 870 height 50
select select
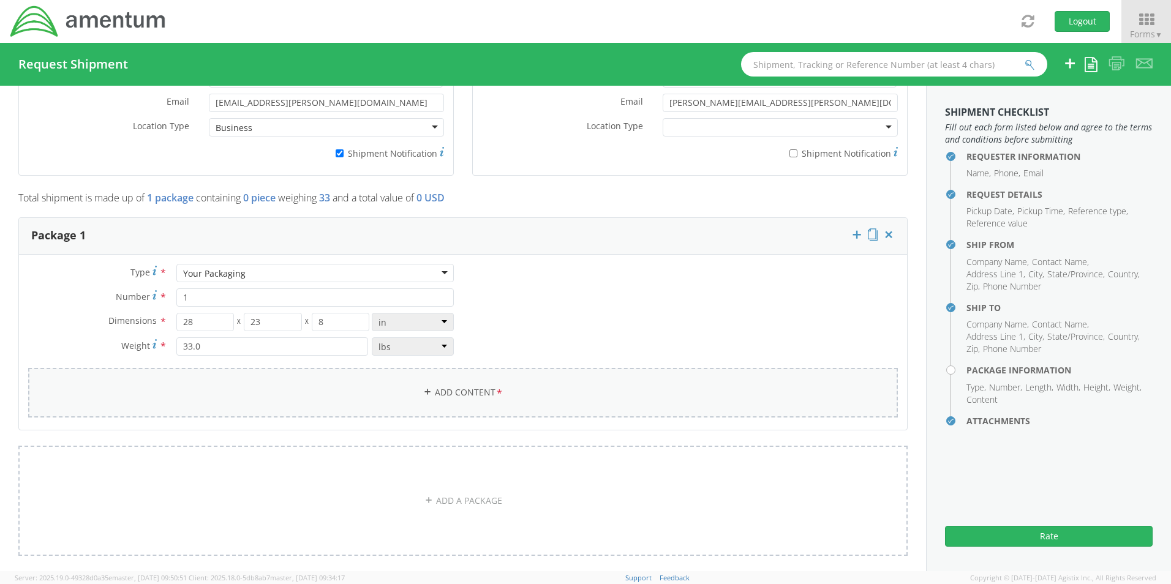
type input "General Commodity"
checkbox input "false"
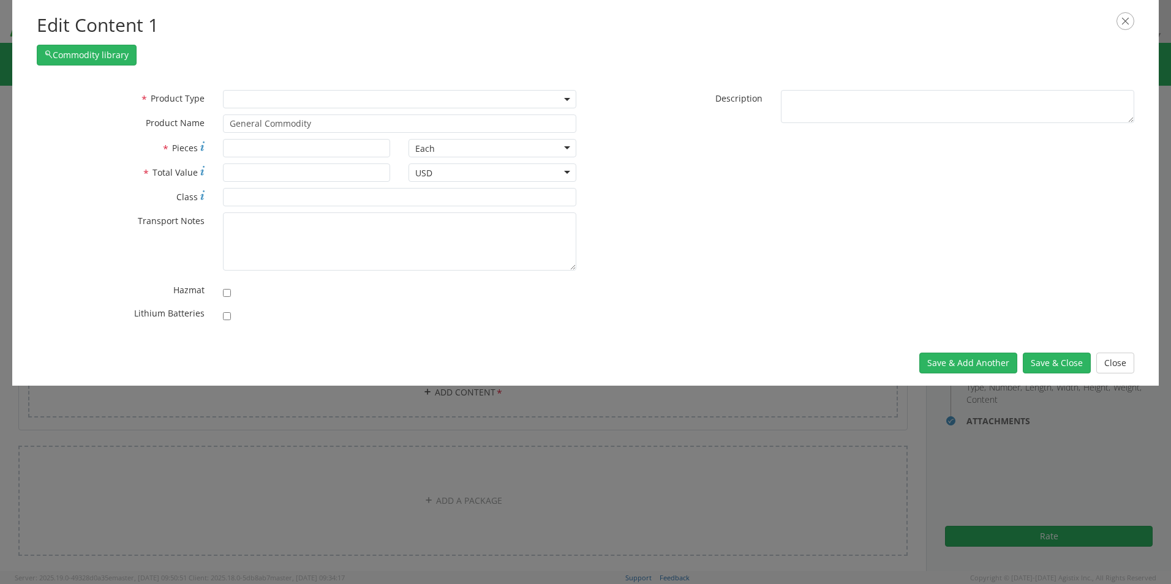
click at [240, 101] on span at bounding box center [399, 99] width 353 height 18
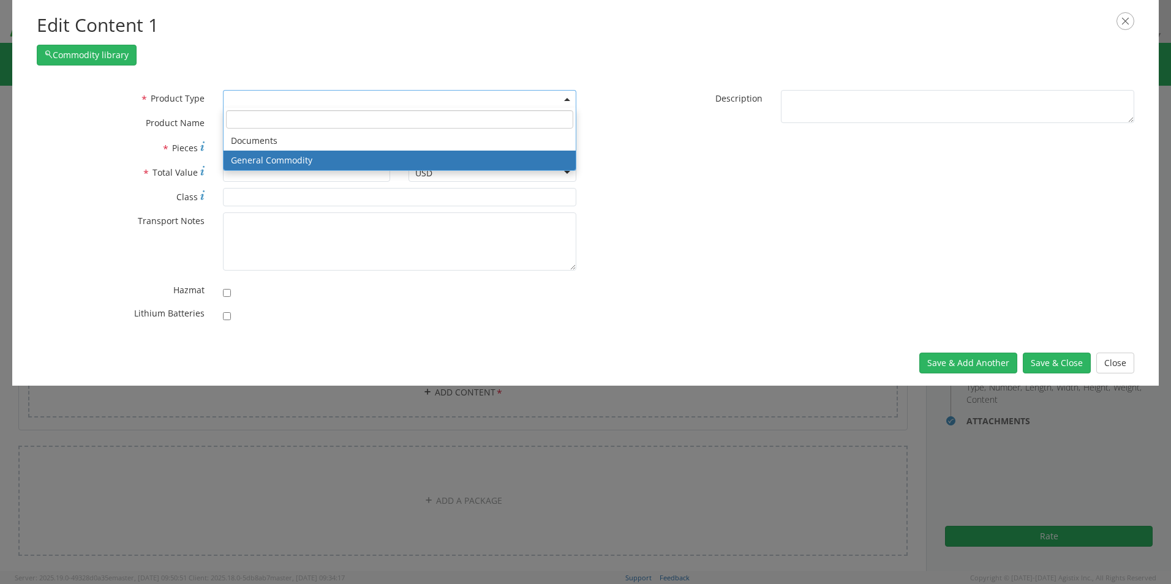
select select "COMMODITY"
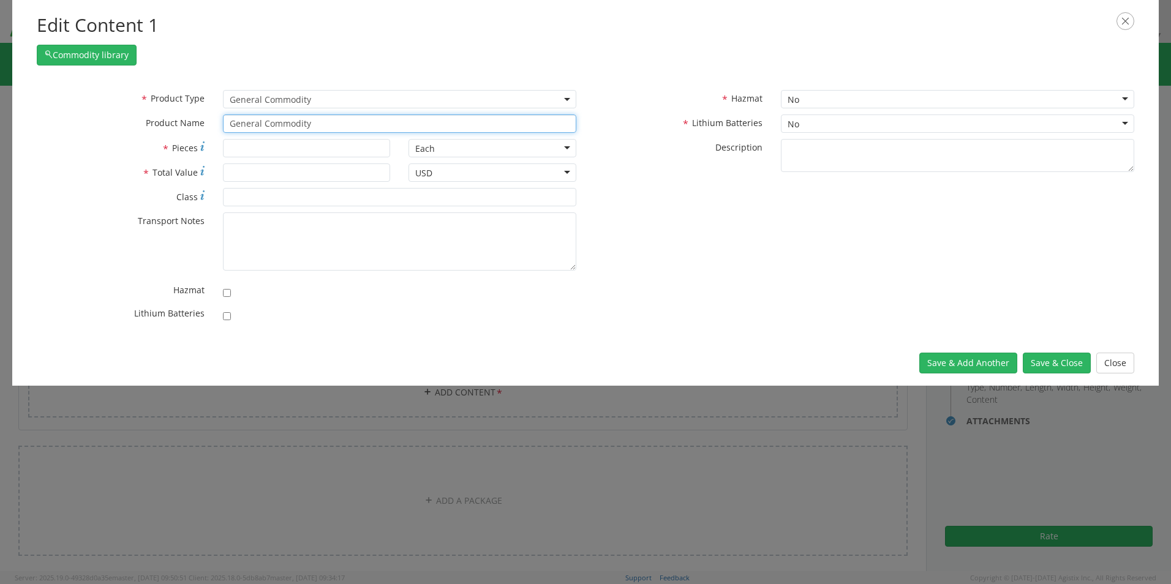
drag, startPoint x: 287, startPoint y: 124, endPoint x: 185, endPoint y: 120, distance: 101.8
click at [186, 121] on div "* Product Name General Commodity unable to find any results that match the curr…" at bounding box center [307, 124] width 558 height 18
type input "IM Boxes"
type input "1"
type input "25.00"
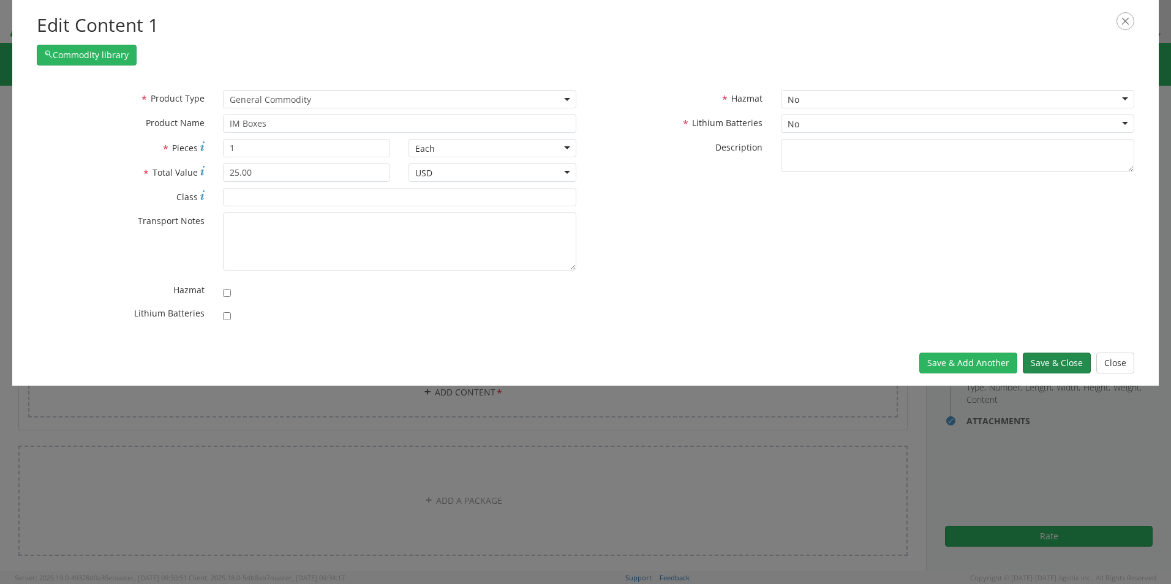
click at [934, 362] on button "Save & Close" at bounding box center [1057, 363] width 68 height 21
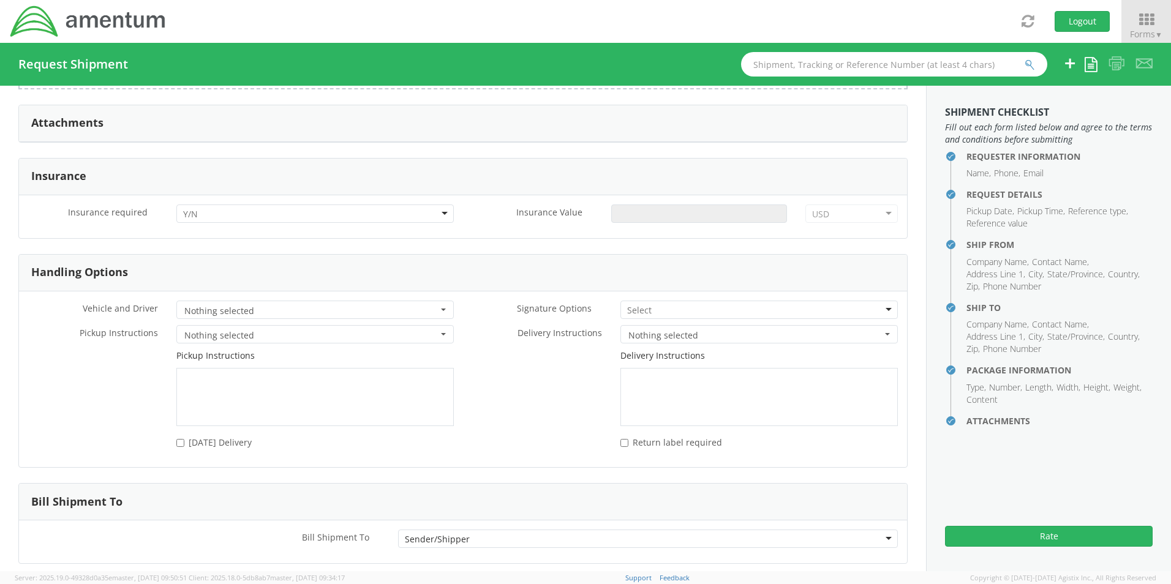
scroll to position [1487, 0]
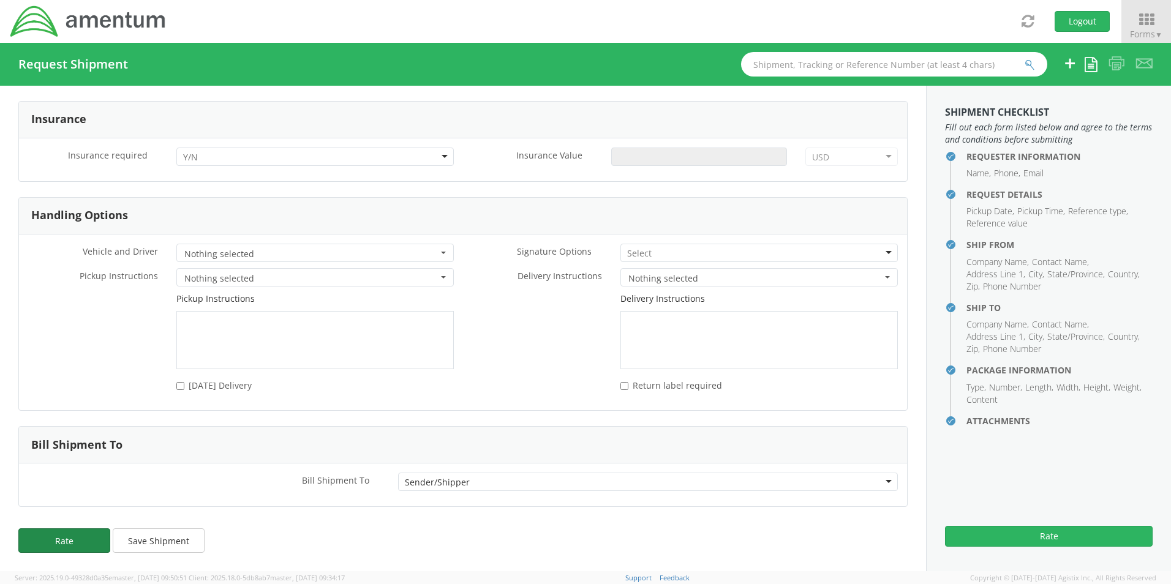
click at [74, 541] on button "Rate" at bounding box center [64, 541] width 92 height 25
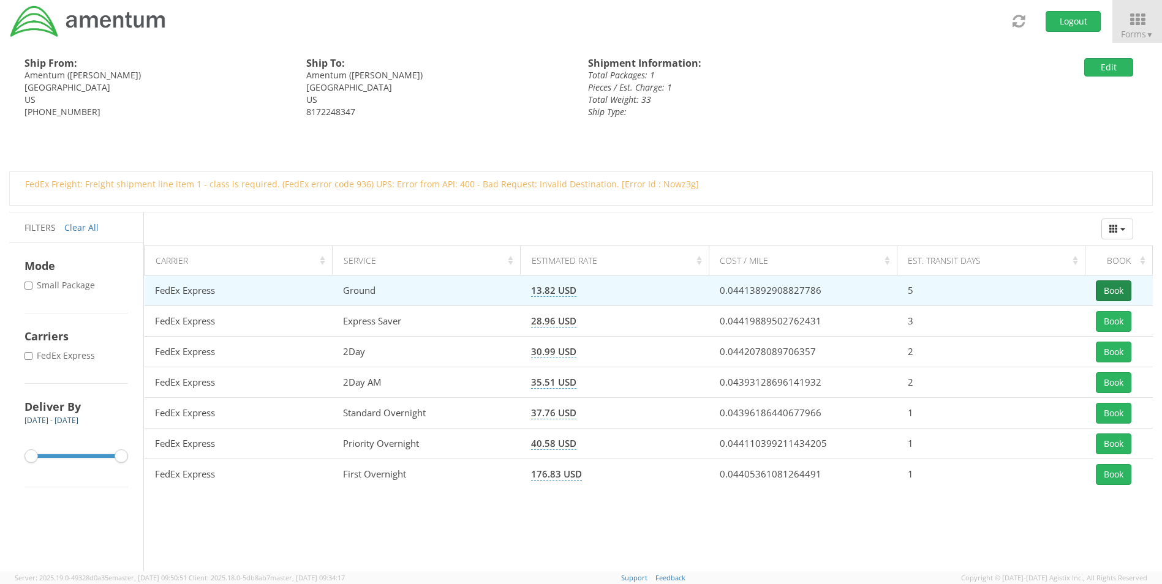
click at [934, 288] on button "Book" at bounding box center [1114, 291] width 36 height 21
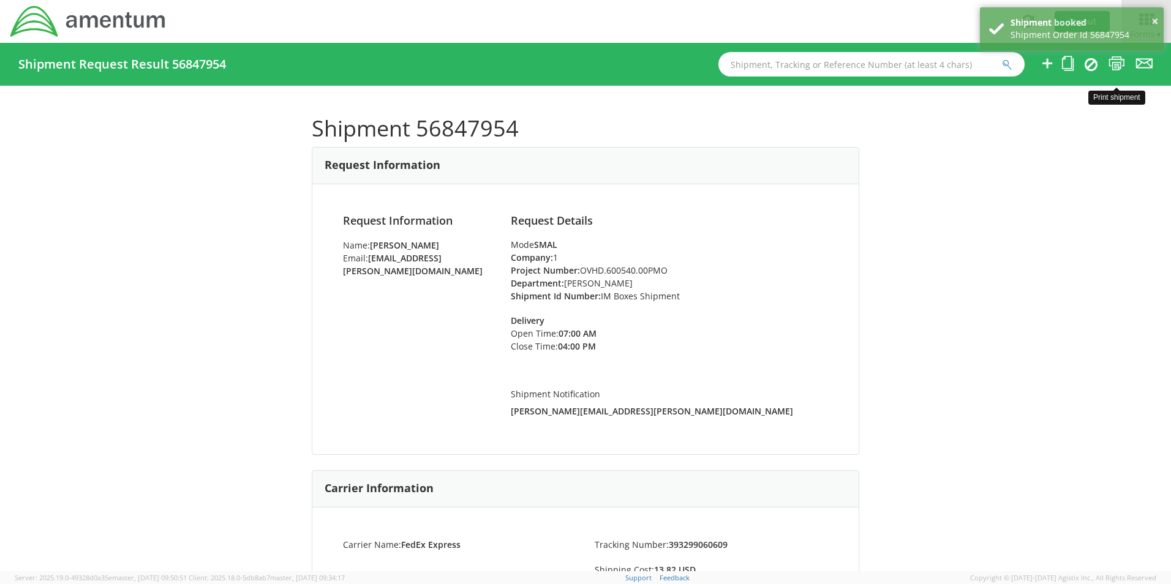
click at [934, 67] on icon at bounding box center [1117, 63] width 17 height 15
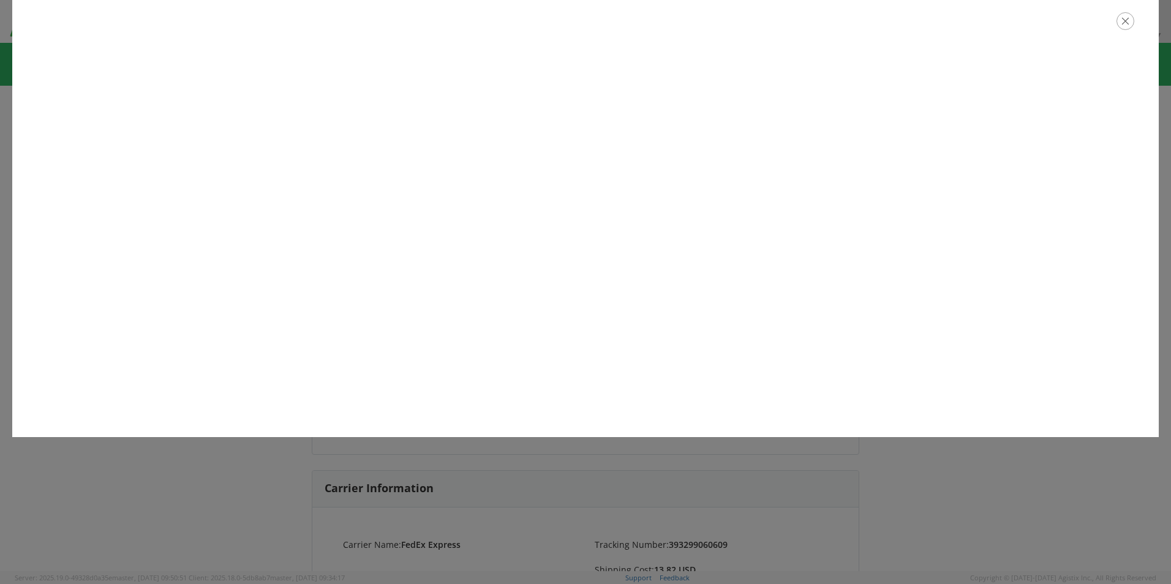
click at [934, 25] on icon "button" at bounding box center [1126, 21] width 18 height 18
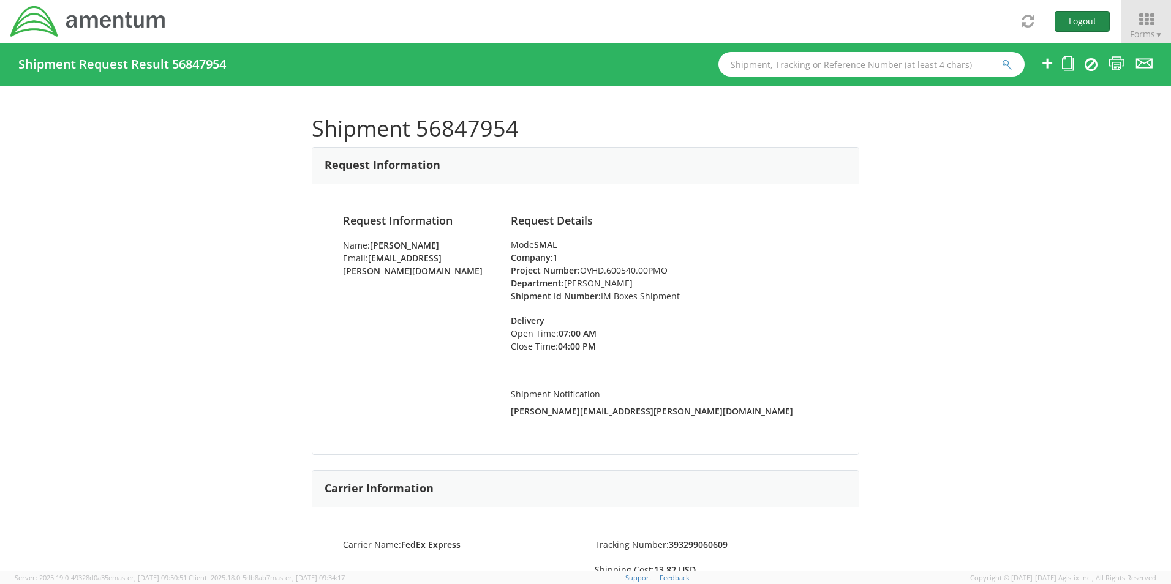
click at [934, 26] on button "Logout" at bounding box center [1082, 21] width 55 height 21
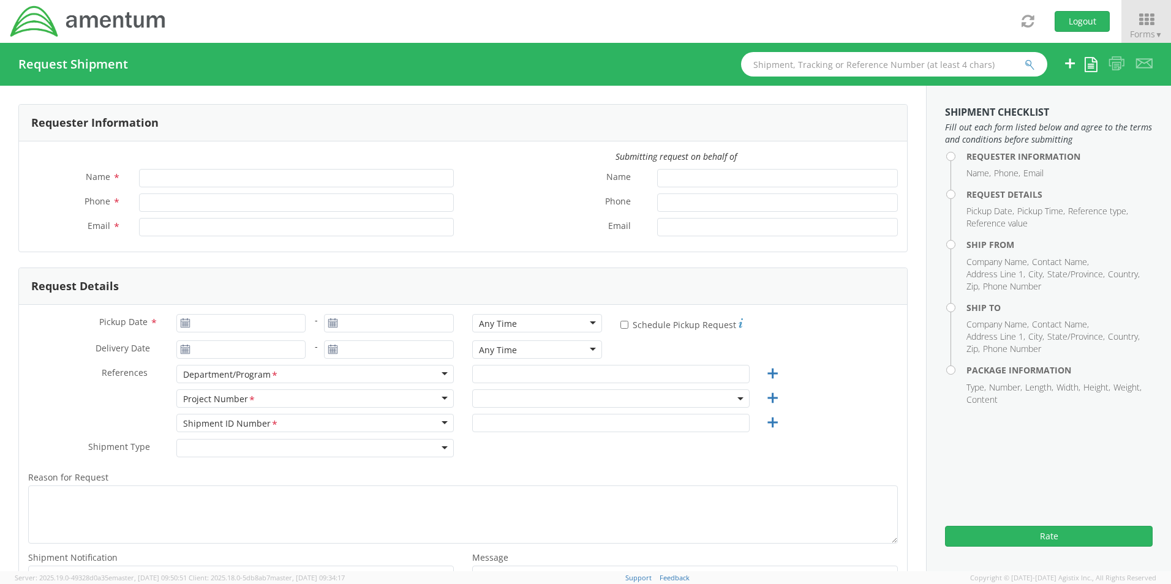
type input "[PERSON_NAME]"
type input "8172241568"
type input "[EMAIL_ADDRESS][PERSON_NAME][DOMAIN_NAME]"
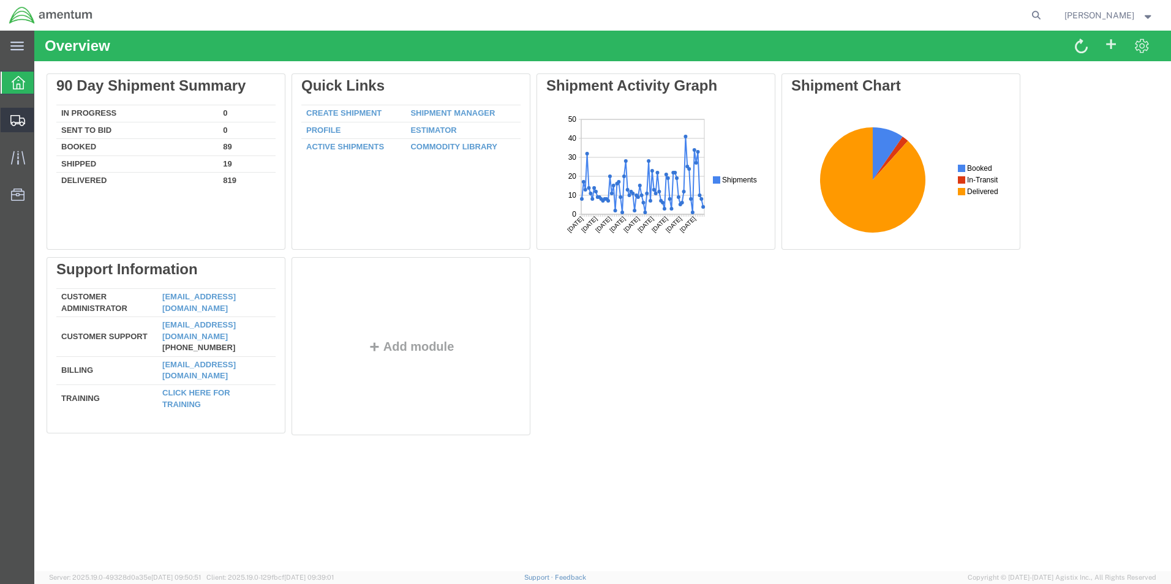
click at [0, 0] on span "Shipment Manager" at bounding box center [0, 0] width 0 height 0
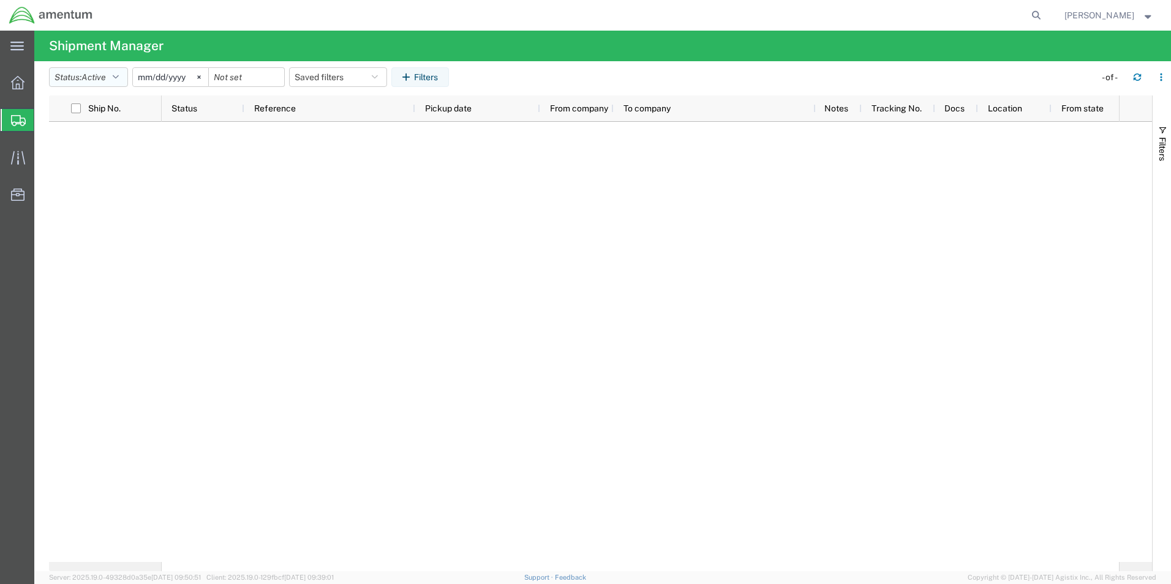
click at [84, 74] on button "Status: Active" at bounding box center [88, 77] width 79 height 20
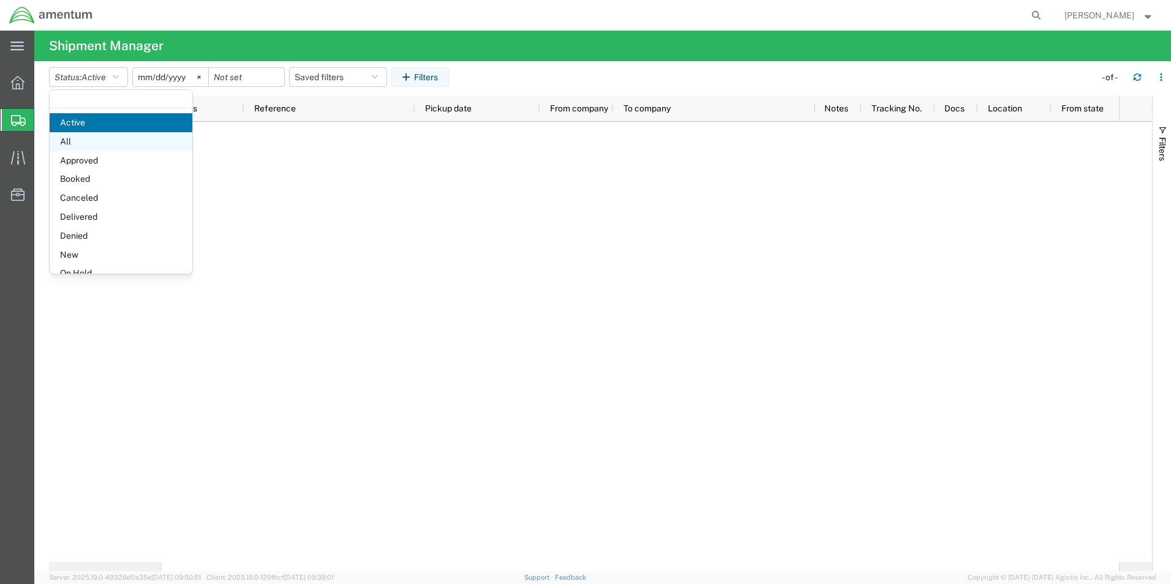
click at [77, 140] on span "All" at bounding box center [121, 141] width 143 height 19
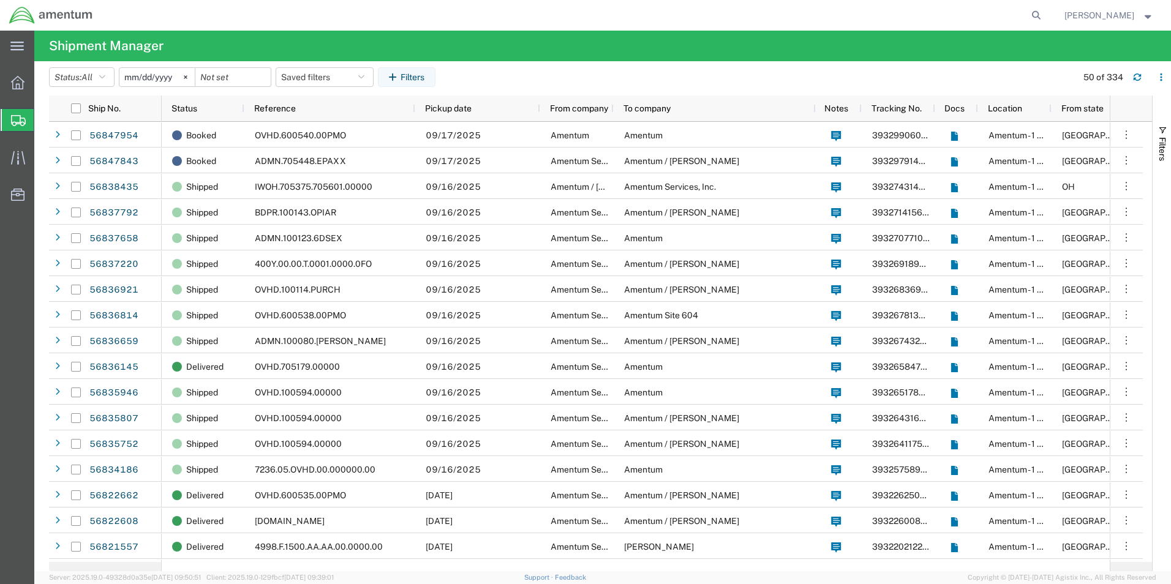
click at [154, 75] on input "2025-08-17" at bounding box center [156, 77] width 75 height 18
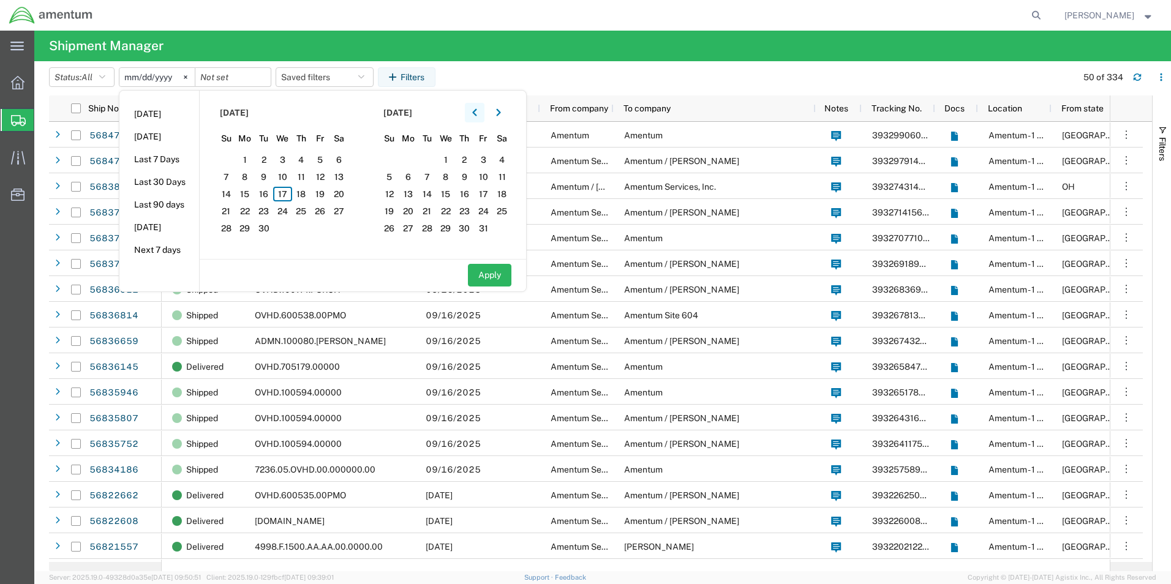
click at [477, 111] on icon "button" at bounding box center [474, 112] width 5 height 9
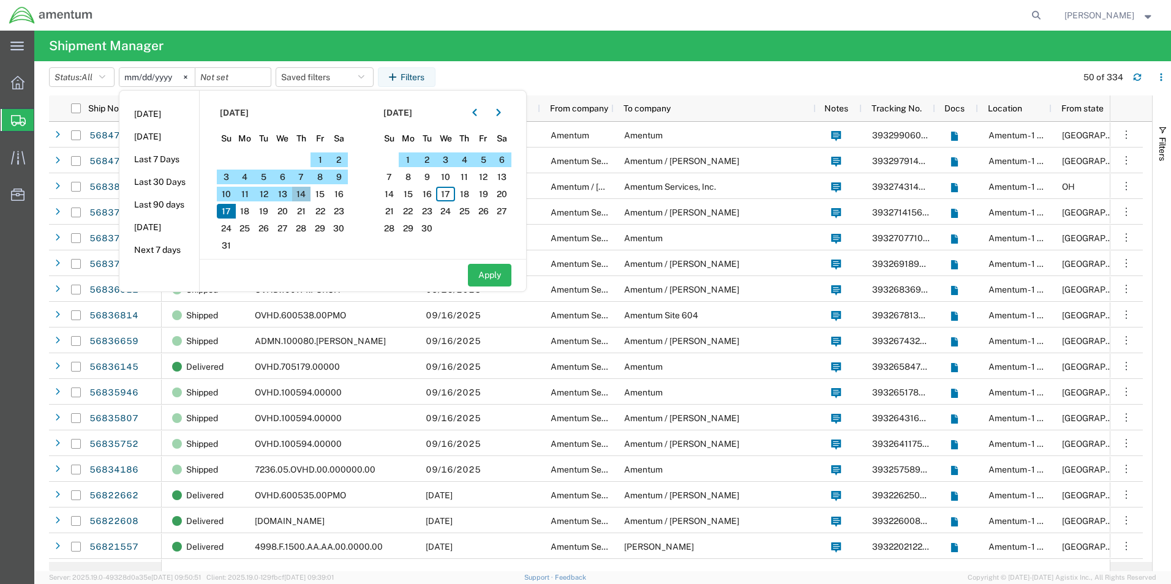
click at [303, 192] on span "14" at bounding box center [301, 194] width 19 height 15
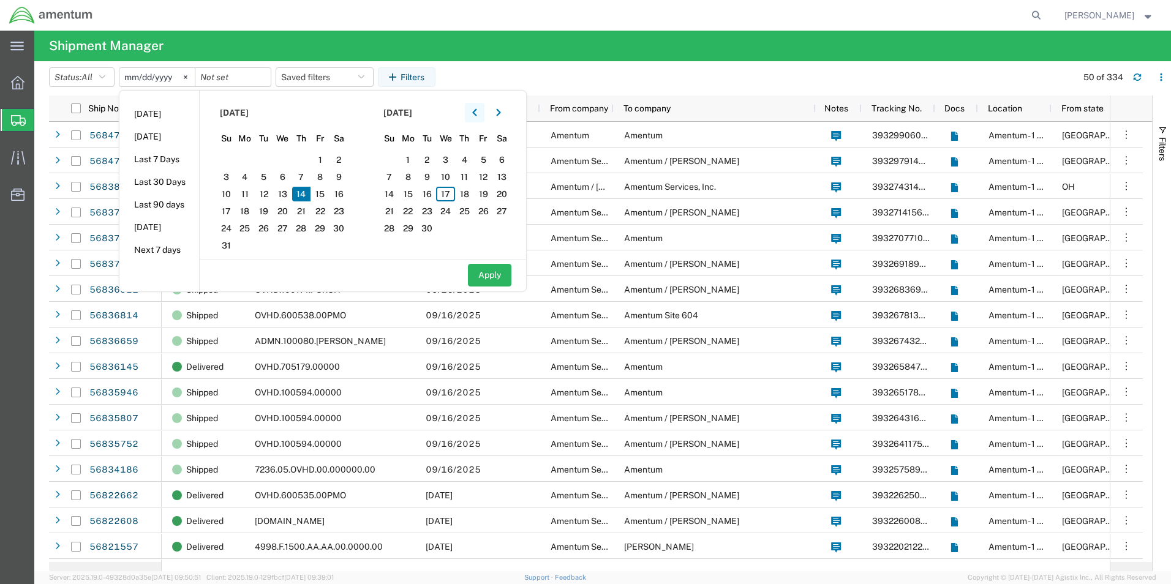
click at [474, 108] on button "button" at bounding box center [475, 113] width 20 height 20
click at [468, 195] on span "14" at bounding box center [464, 194] width 19 height 15
click at [487, 279] on button "Apply" at bounding box center [489, 275] width 43 height 23
type input "2025-08-14"
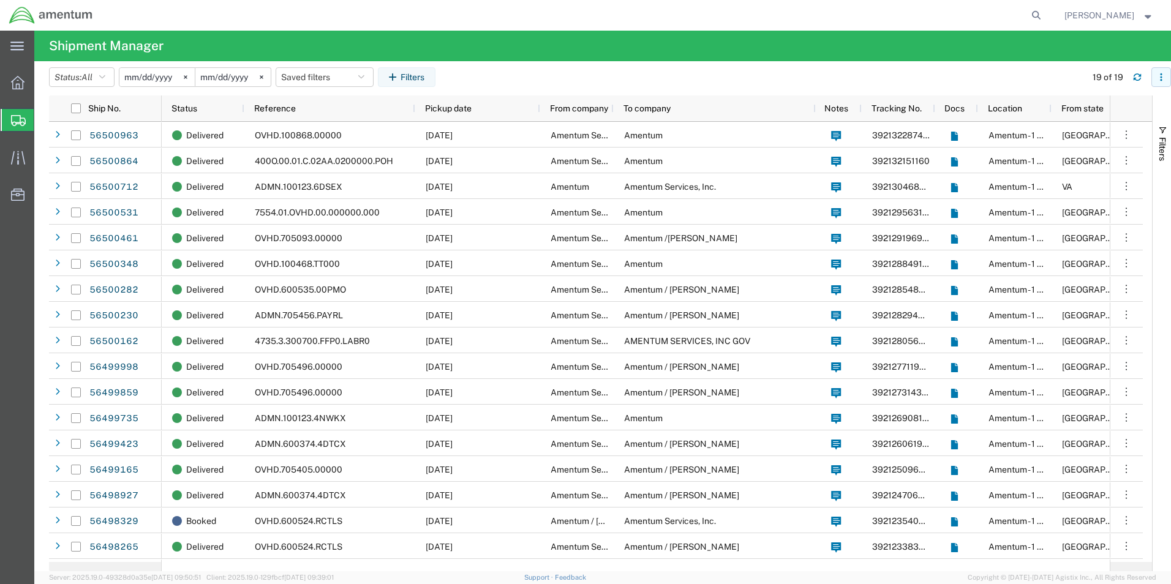
click at [1161, 78] on icon "button" at bounding box center [1161, 77] width 9 height 9
click at [1087, 111] on div "Download" at bounding box center [1098, 109] width 68 height 25
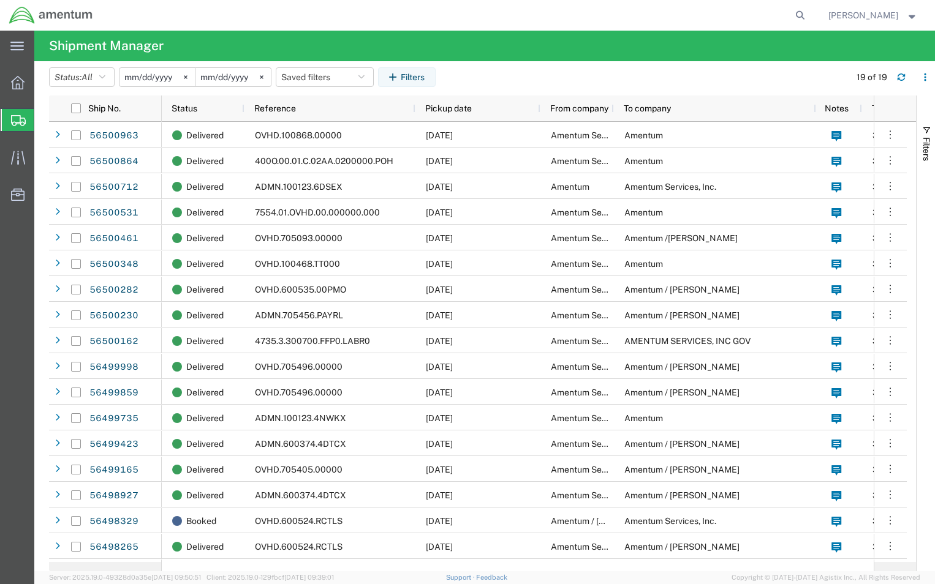
click at [167, 77] on input "2025-08-14" at bounding box center [156, 77] width 75 height 18
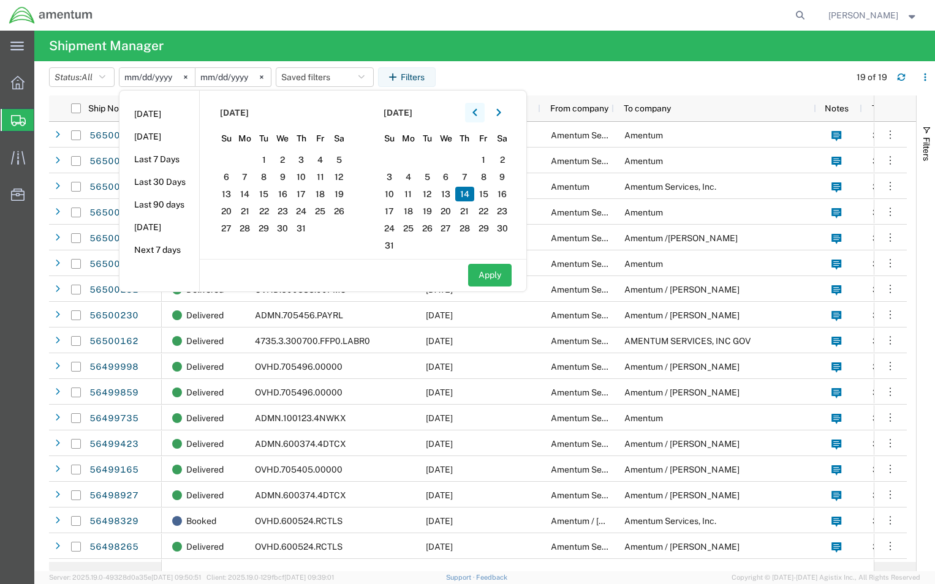
click at [477, 110] on icon "button" at bounding box center [474, 112] width 5 height 9
click at [501, 108] on icon "button" at bounding box center [498, 112] width 5 height 9
click at [327, 195] on span "15" at bounding box center [320, 194] width 19 height 15
click at [481, 111] on button "button" at bounding box center [475, 113] width 20 height 20
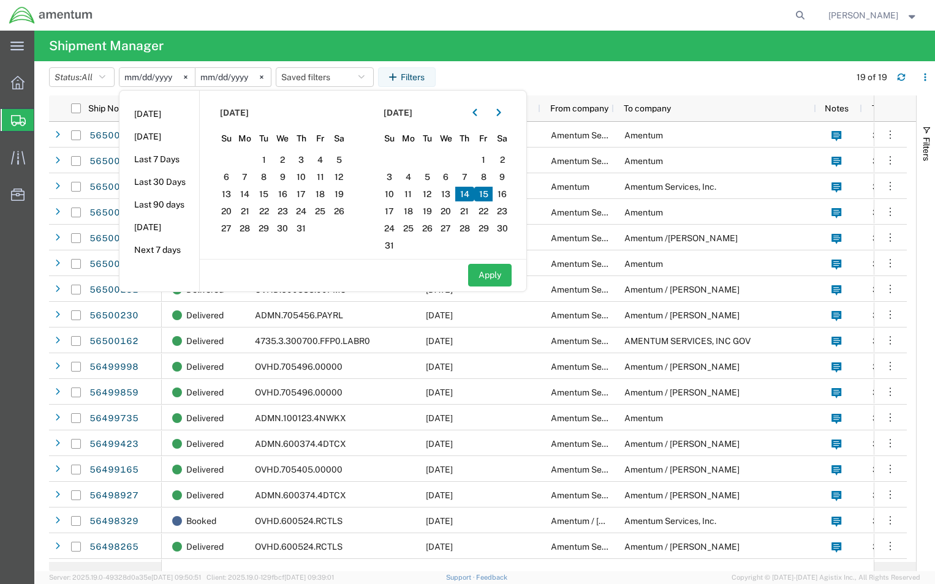
click at [486, 191] on span "15" at bounding box center [483, 194] width 19 height 15
click at [488, 277] on button "Apply" at bounding box center [489, 275] width 43 height 23
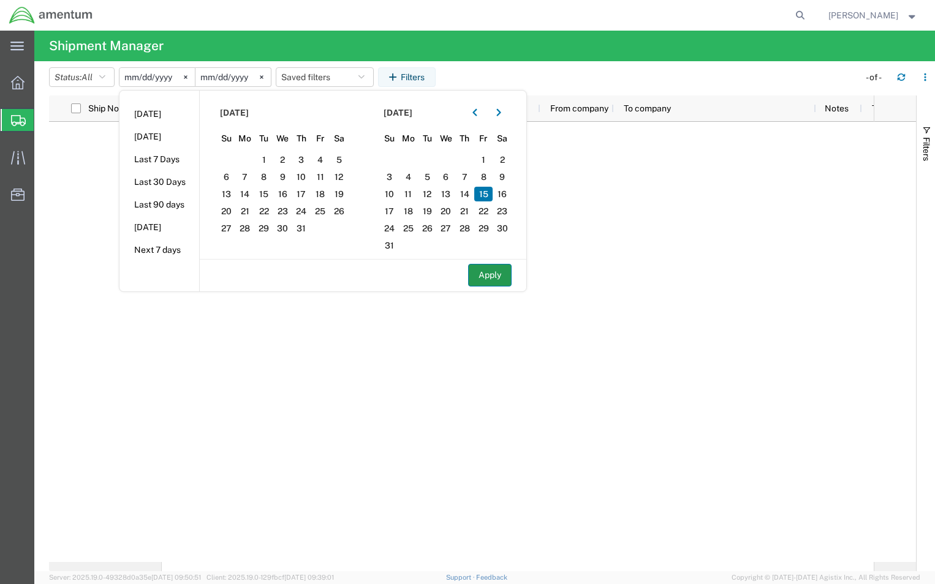
type input "2025-08-15"
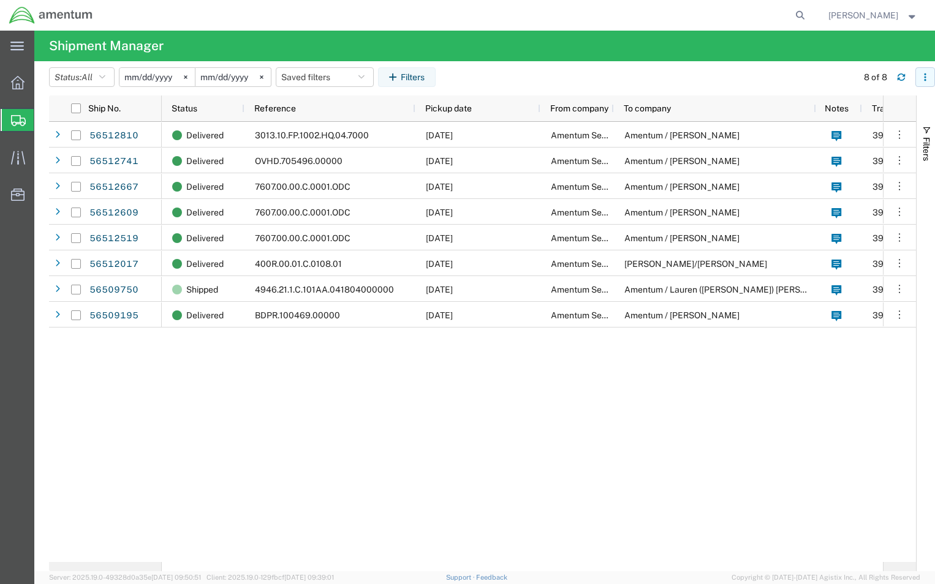
click at [921, 77] on icon "button" at bounding box center [925, 77] width 9 height 9
click at [850, 110] on div "Download" at bounding box center [862, 109] width 68 height 25
click at [147, 69] on input "2025-08-15" at bounding box center [156, 77] width 75 height 18
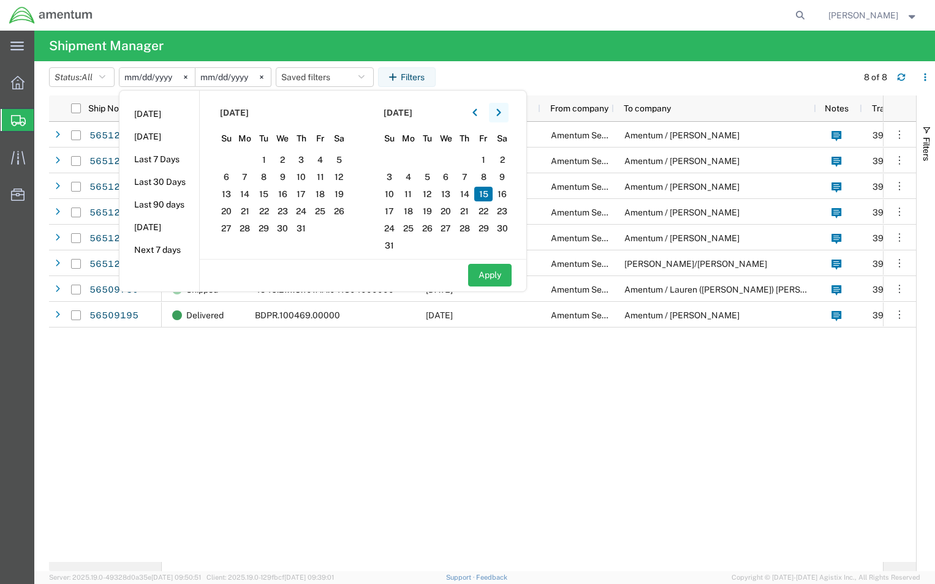
click at [500, 111] on icon "button" at bounding box center [498, 112] width 4 height 7
click at [243, 209] on span "18" at bounding box center [245, 211] width 19 height 15
click at [476, 111] on icon "button" at bounding box center [474, 112] width 5 height 9
click at [410, 213] on span "18" at bounding box center [408, 211] width 19 height 15
click at [484, 272] on button "Apply" at bounding box center [489, 275] width 43 height 23
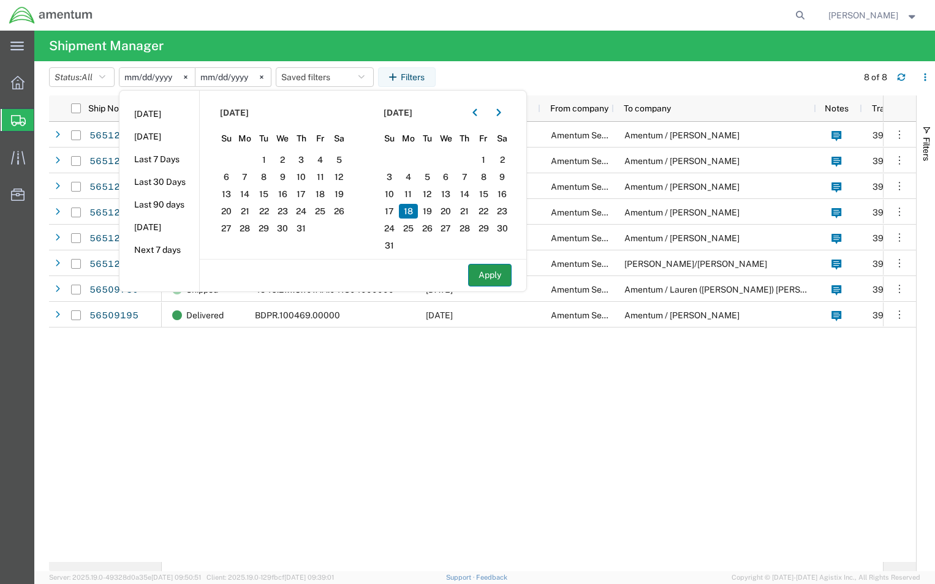
type input "2025-08-18"
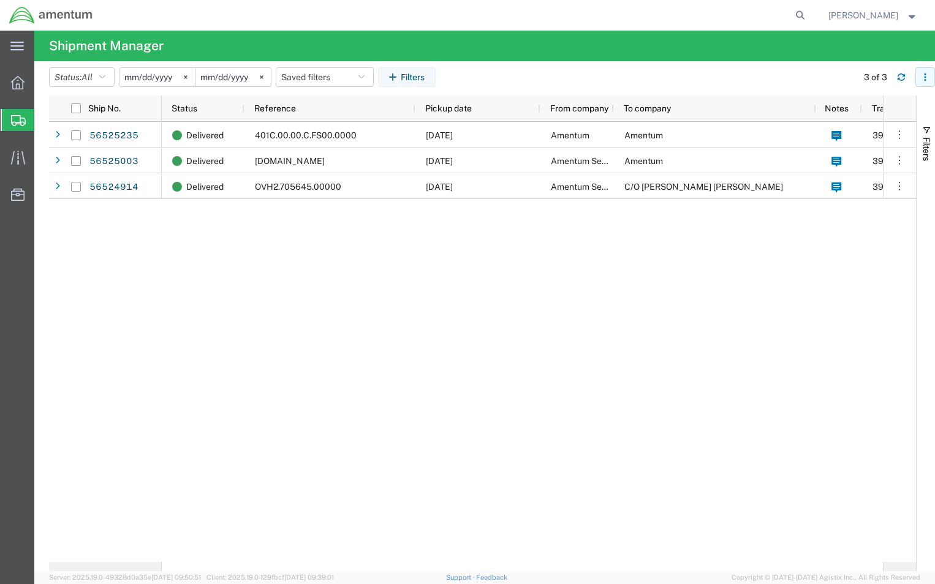
click at [921, 76] on icon "button" at bounding box center [925, 77] width 9 height 9
click at [853, 110] on div "Download" at bounding box center [862, 109] width 68 height 25
click at [144, 80] on input "2025-08-18" at bounding box center [156, 77] width 75 height 18
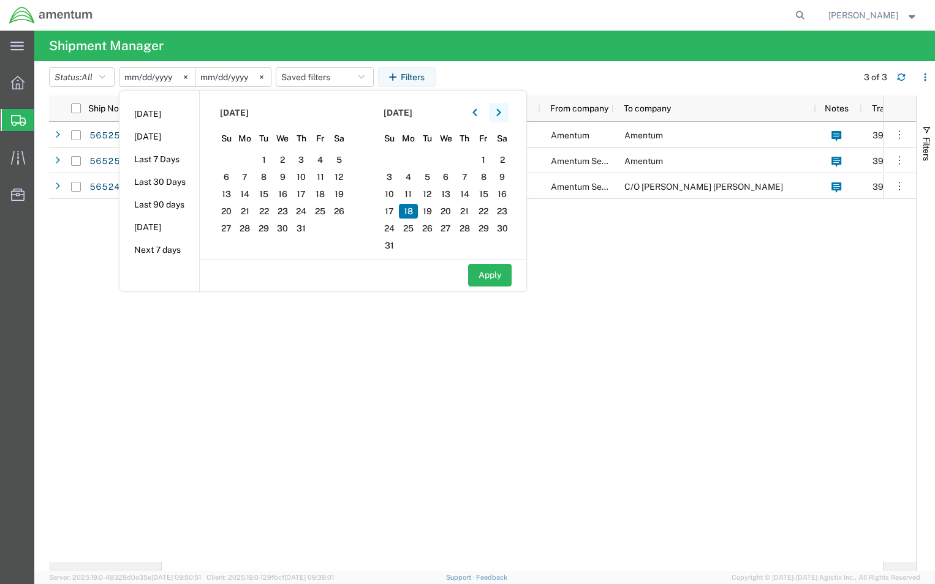
click at [501, 115] on icon "button" at bounding box center [498, 112] width 5 height 9
click at [271, 216] on span "19" at bounding box center [263, 211] width 19 height 15
click at [477, 110] on icon "button" at bounding box center [474, 112] width 5 height 9
click at [428, 209] on span "19" at bounding box center [427, 211] width 19 height 15
click at [503, 278] on button "Apply" at bounding box center [489, 275] width 43 height 23
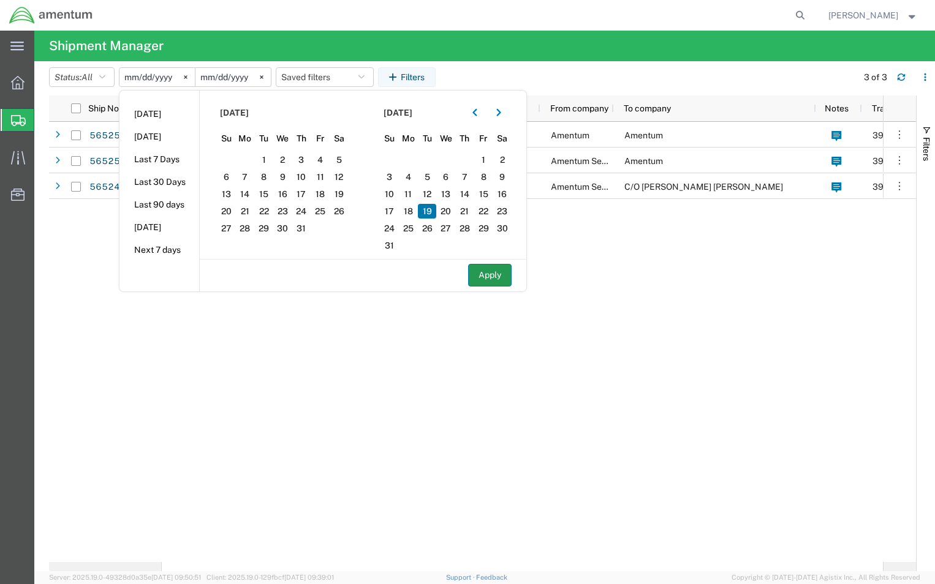
type input "2025-08-19"
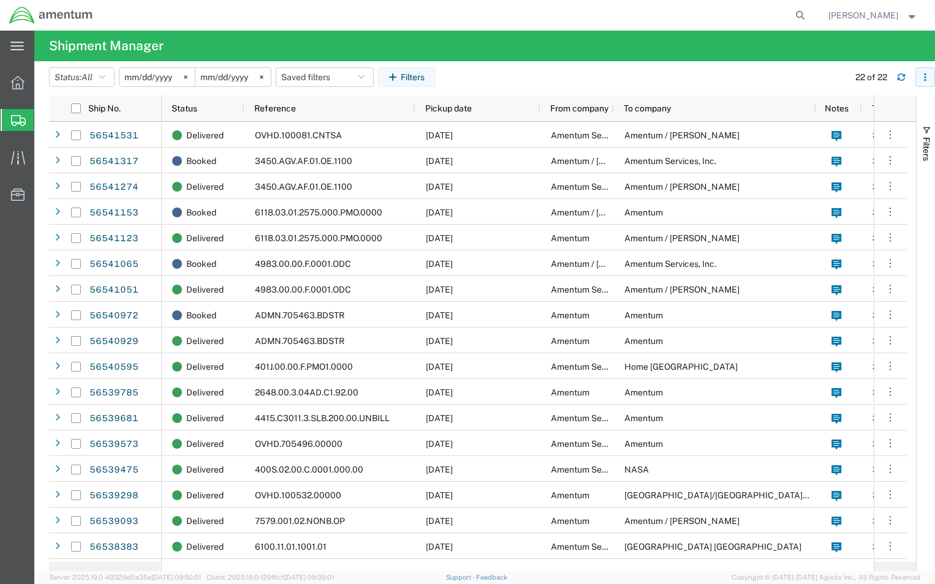
click at [920, 78] on button "button" at bounding box center [925, 77] width 20 height 20
click at [847, 115] on div "Download" at bounding box center [862, 109] width 68 height 25
click at [143, 77] on input "2025-08-19" at bounding box center [156, 77] width 75 height 18
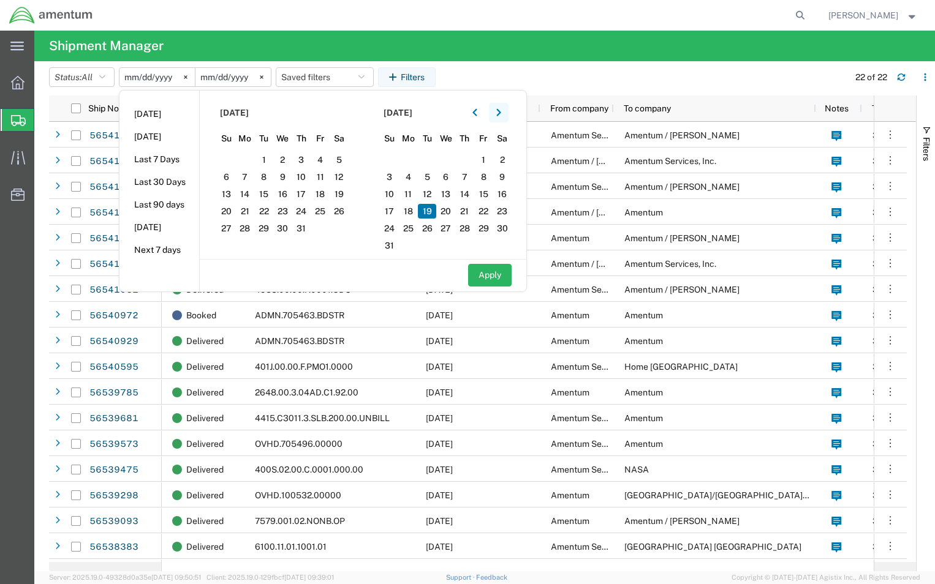
click at [500, 110] on icon "button" at bounding box center [498, 112] width 5 height 9
click at [286, 211] on span "20" at bounding box center [282, 211] width 19 height 15
click at [477, 114] on icon "button" at bounding box center [474, 112] width 5 height 9
click at [449, 212] on span "20" at bounding box center [445, 211] width 19 height 15
click at [488, 277] on button "Apply" at bounding box center [489, 275] width 43 height 23
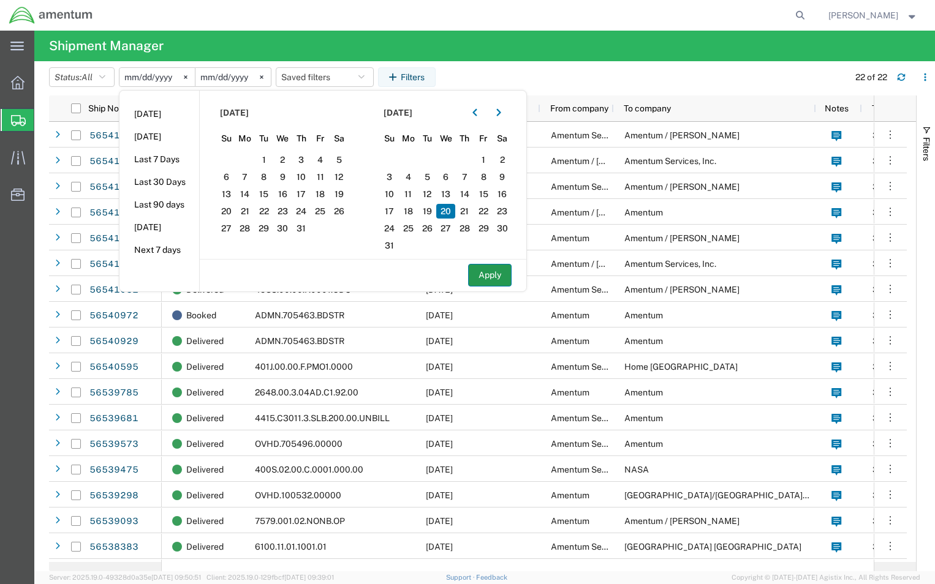
type input "2025-08-20"
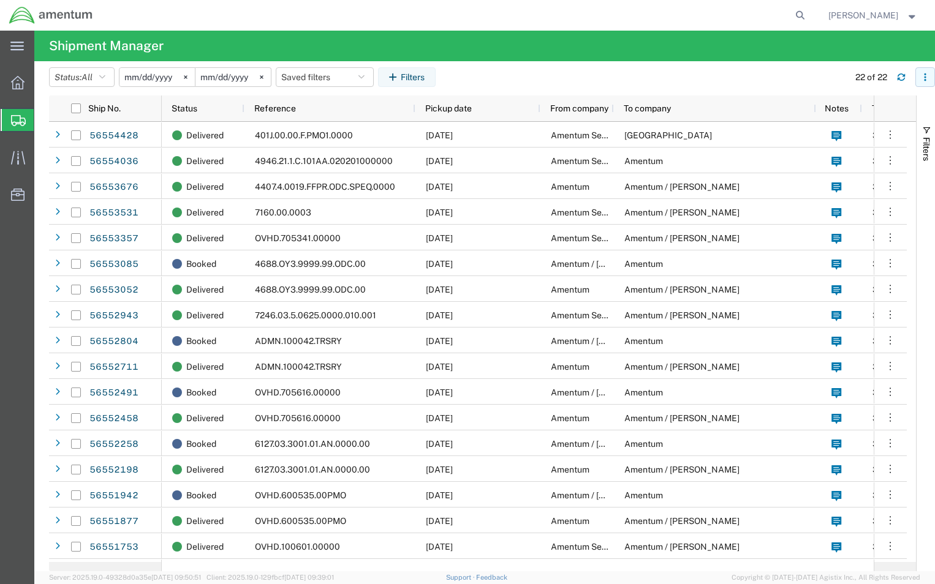
click at [924, 78] on icon "button" at bounding box center [925, 77] width 9 height 9
click at [862, 113] on div "Download" at bounding box center [862, 109] width 68 height 25
click at [137, 78] on input "2025-08-20" at bounding box center [156, 77] width 75 height 18
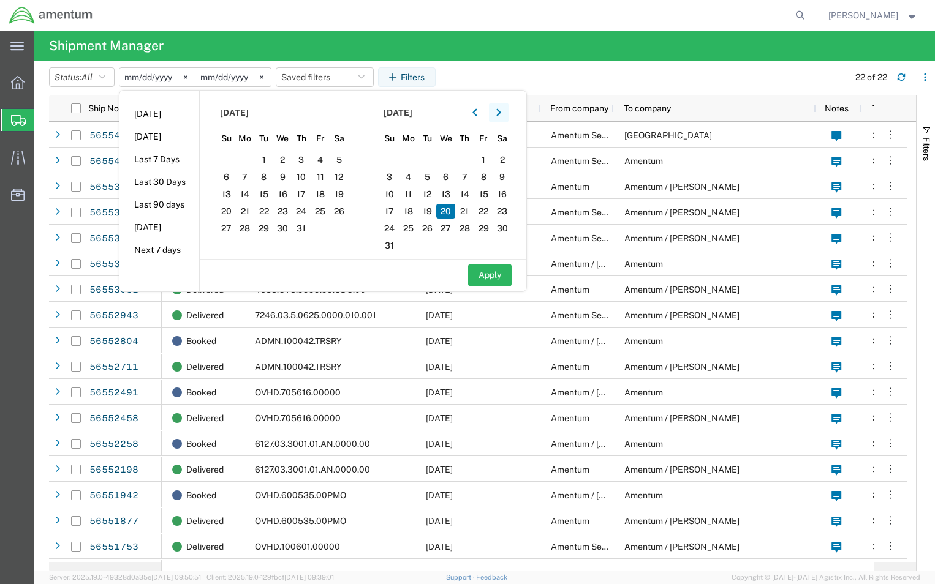
click at [500, 113] on icon "button" at bounding box center [498, 112] width 4 height 7
click at [310, 210] on span "21" at bounding box center [301, 211] width 19 height 15
click at [477, 114] on icon "button" at bounding box center [474, 112] width 5 height 9
click at [465, 209] on span "21" at bounding box center [464, 211] width 19 height 15
click at [496, 276] on button "Apply" at bounding box center [489, 275] width 43 height 23
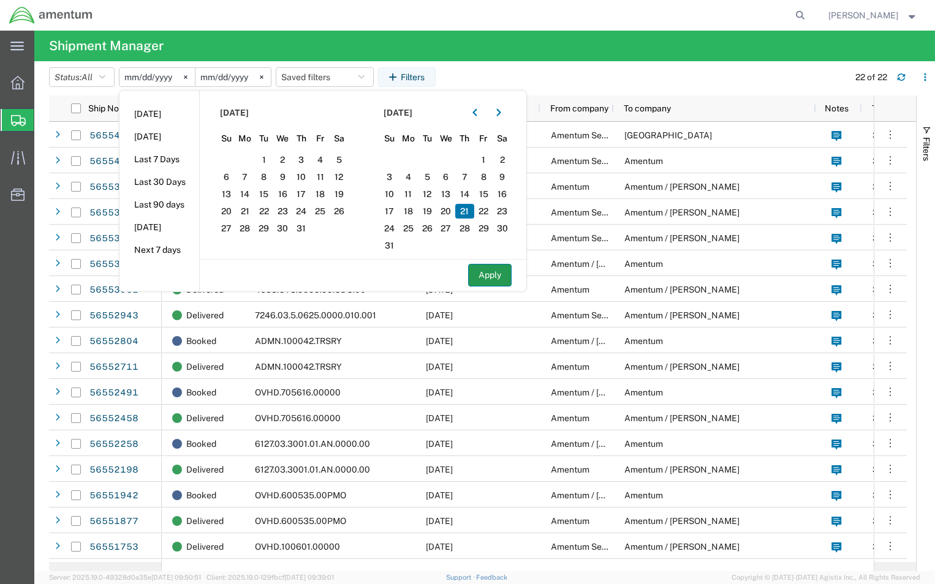
type input "2025-08-21"
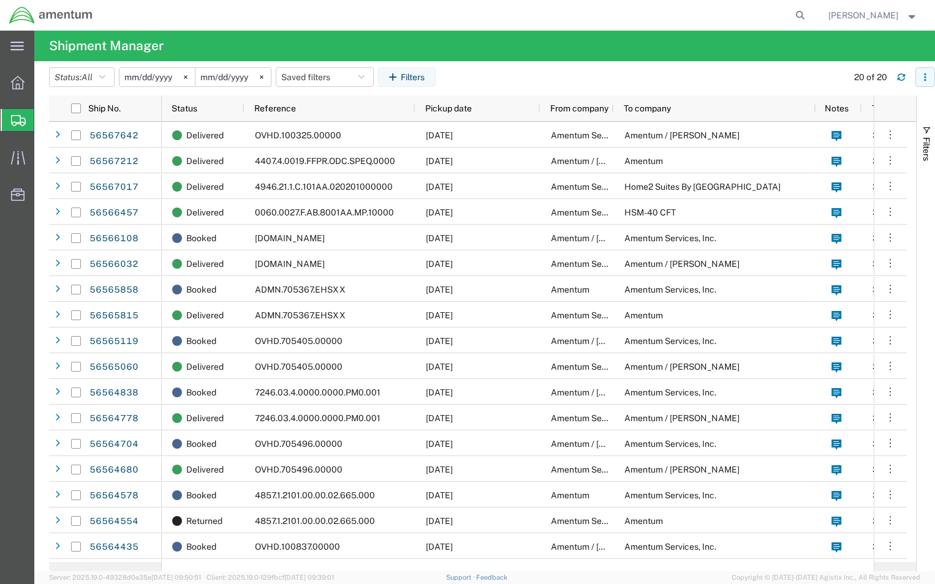
click at [926, 76] on icon "button" at bounding box center [925, 77] width 9 height 9
click at [854, 111] on div "Download" at bounding box center [862, 109] width 68 height 25
click at [155, 78] on input "2025-08-21" at bounding box center [156, 77] width 75 height 18
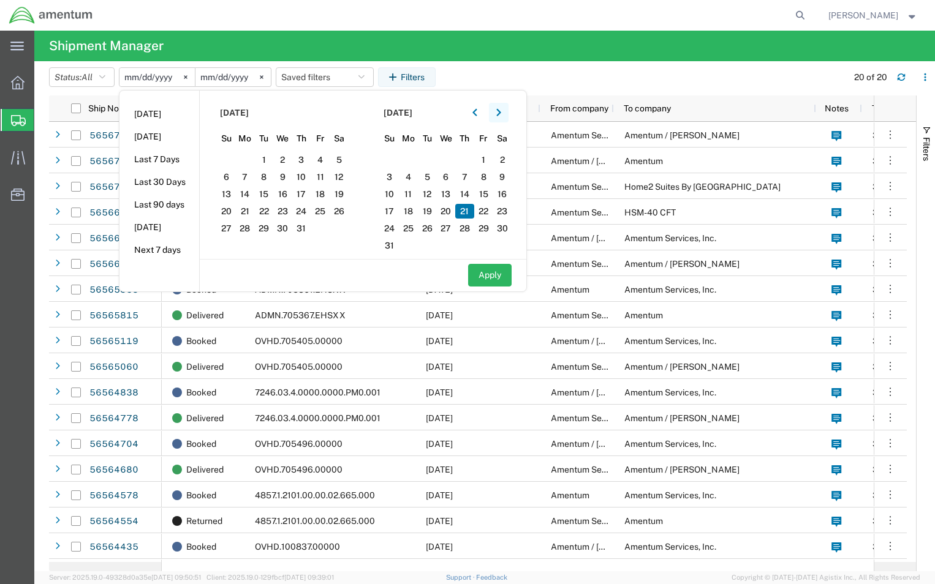
click at [500, 115] on icon "button" at bounding box center [498, 112] width 4 height 7
click at [320, 212] on span "22" at bounding box center [320, 211] width 19 height 15
click at [481, 119] on button "button" at bounding box center [475, 113] width 20 height 20
click at [489, 209] on span "22" at bounding box center [483, 211] width 19 height 15
click at [491, 274] on button "Apply" at bounding box center [489, 275] width 43 height 23
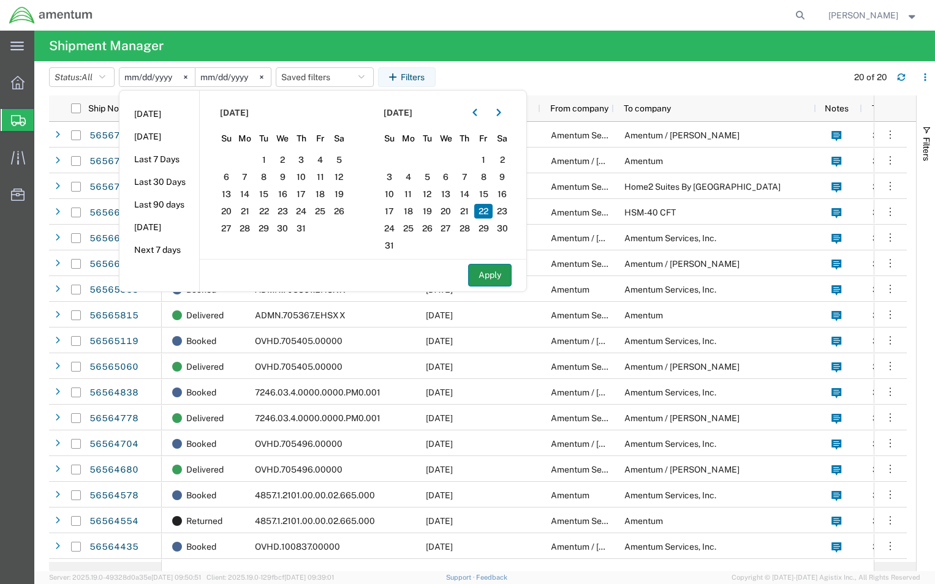
type input "2025-08-22"
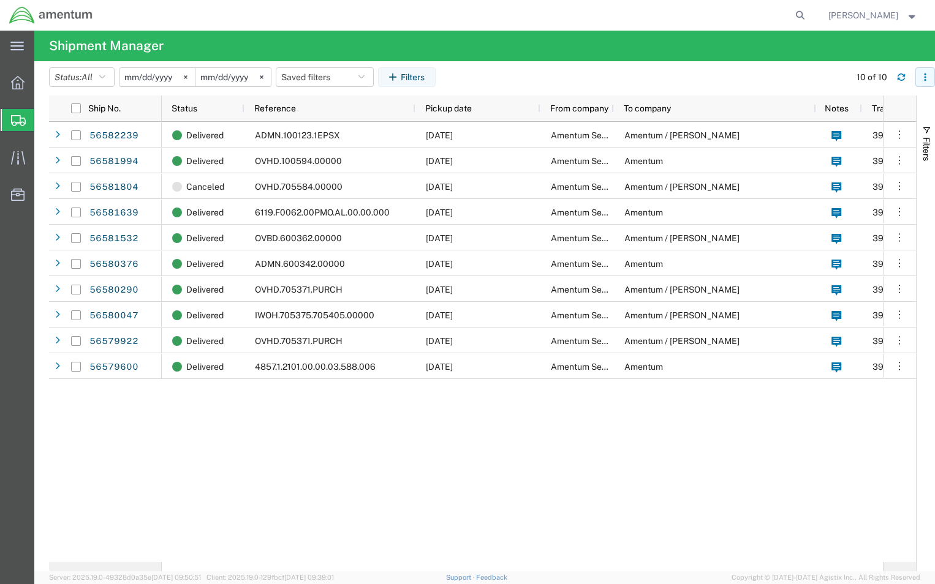
click at [923, 75] on icon "button" at bounding box center [925, 77] width 9 height 9
click at [824, 108] on li "Download" at bounding box center [861, 109] width 133 height 25
click at [926, 76] on icon "button" at bounding box center [925, 77] width 9 height 9
click at [859, 111] on div "Download" at bounding box center [862, 109] width 68 height 25
click at [146, 78] on input "2025-08-22" at bounding box center [156, 77] width 75 height 18
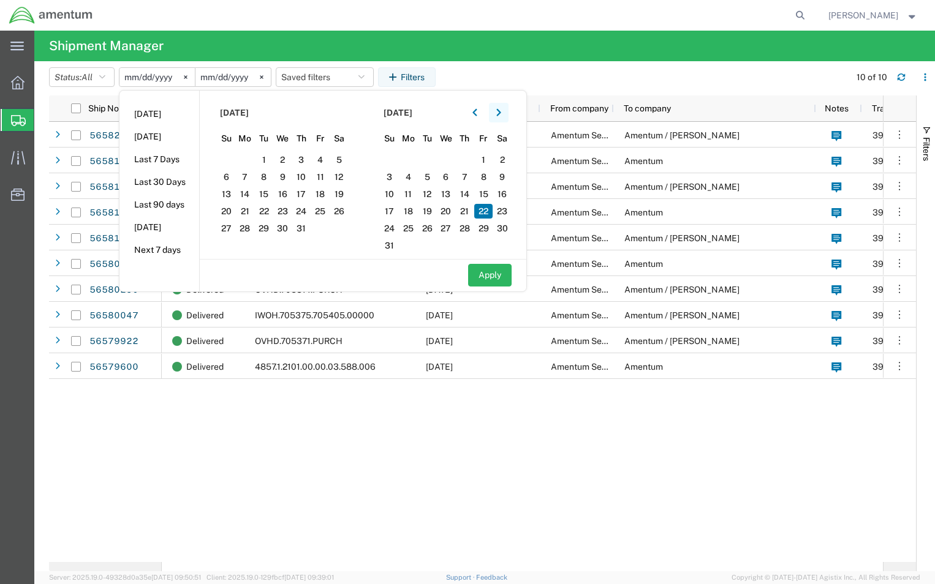
click at [501, 115] on icon "button" at bounding box center [498, 112] width 5 height 9
click at [251, 230] on span "25" at bounding box center [245, 228] width 19 height 15
click at [480, 118] on button "button" at bounding box center [475, 113] width 20 height 20
click at [410, 230] on span "25" at bounding box center [408, 228] width 19 height 15
click at [490, 276] on button "Apply" at bounding box center [489, 275] width 43 height 23
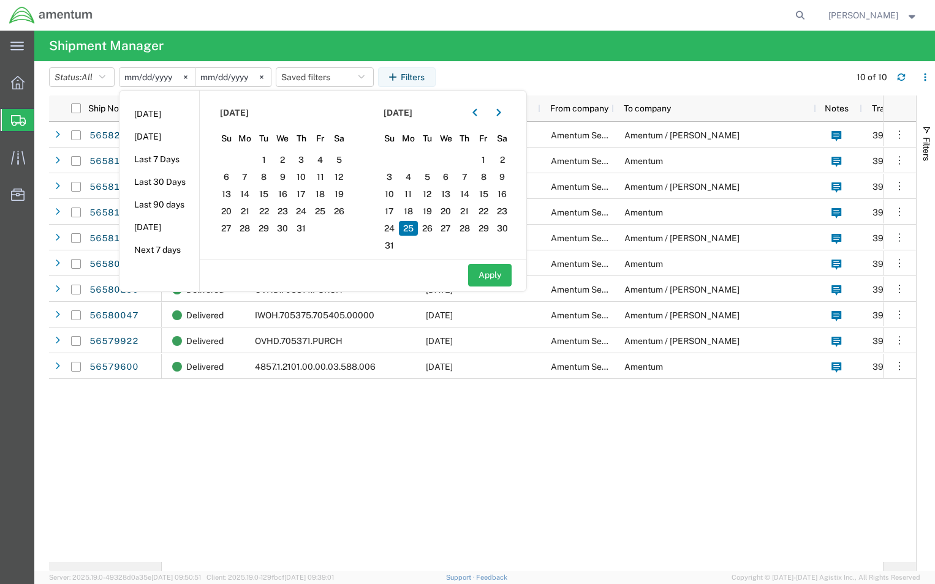
type input "2025-08-25"
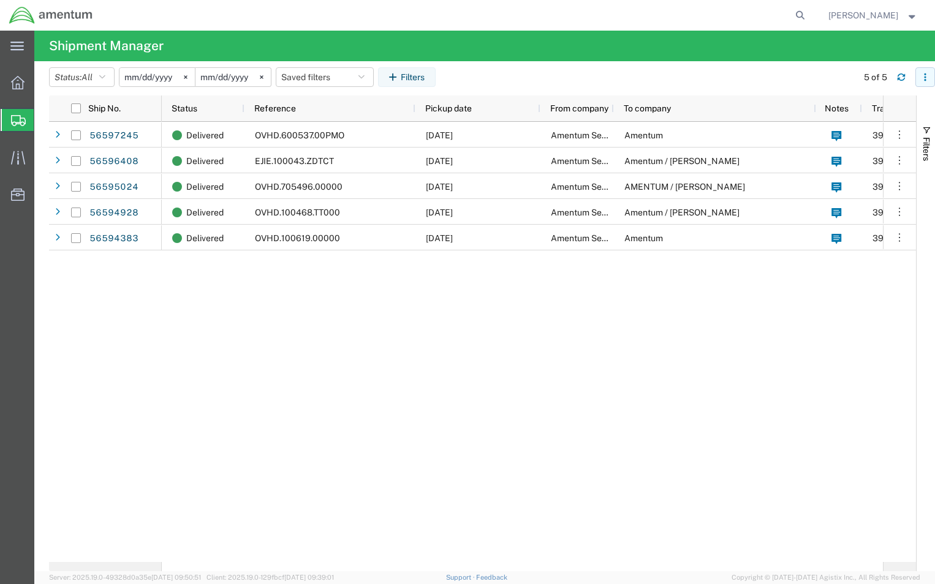
click at [925, 79] on icon "button" at bounding box center [925, 77] width 9 height 9
click at [843, 110] on div "Download" at bounding box center [862, 109] width 68 height 25
click at [145, 72] on input "2025-08-25" at bounding box center [156, 77] width 75 height 18
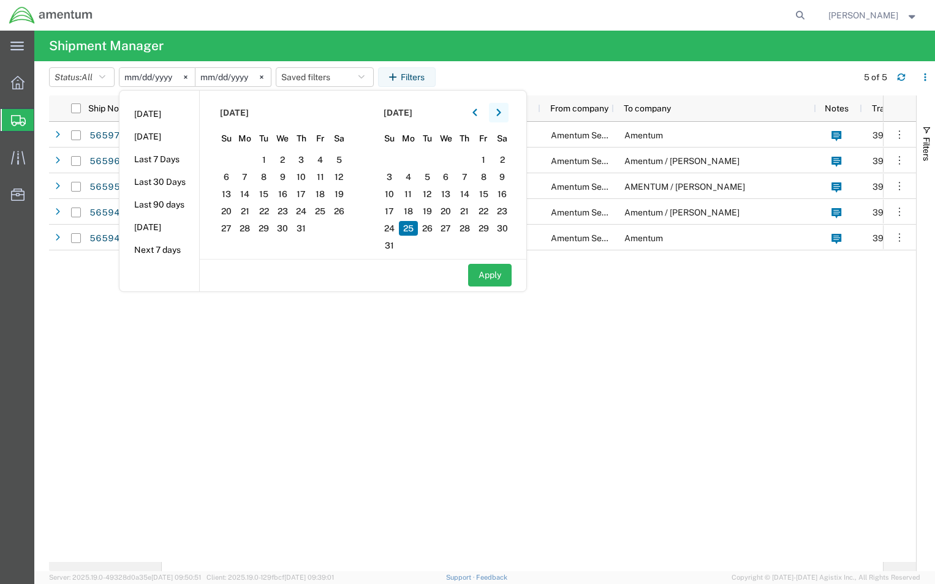
click at [501, 114] on icon "button" at bounding box center [498, 112] width 5 height 9
click at [268, 227] on span "26" at bounding box center [263, 228] width 19 height 15
click at [477, 113] on icon "button" at bounding box center [474, 112] width 5 height 9
click at [430, 228] on span "26" at bounding box center [427, 228] width 19 height 15
click at [487, 271] on button "Apply" at bounding box center [489, 275] width 43 height 23
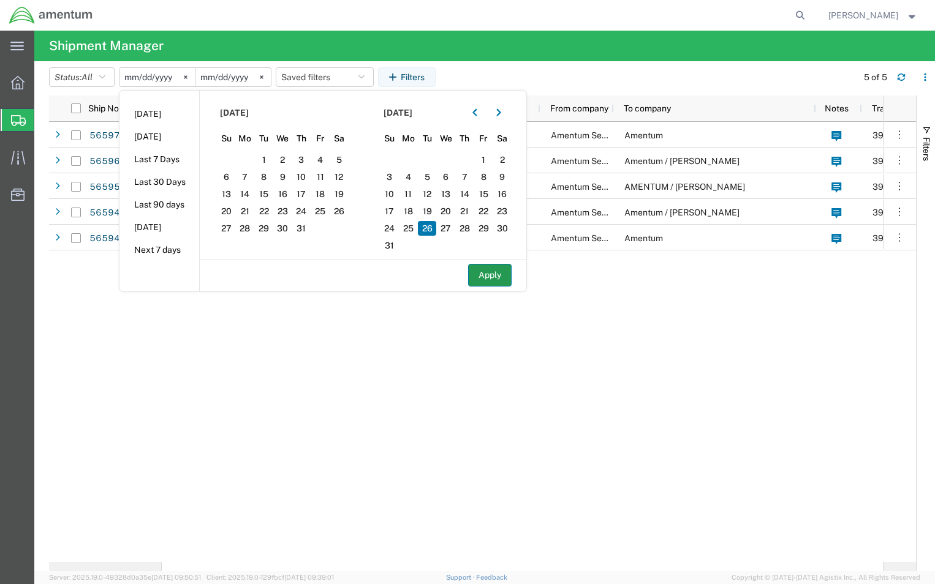
type input "2025-08-26"
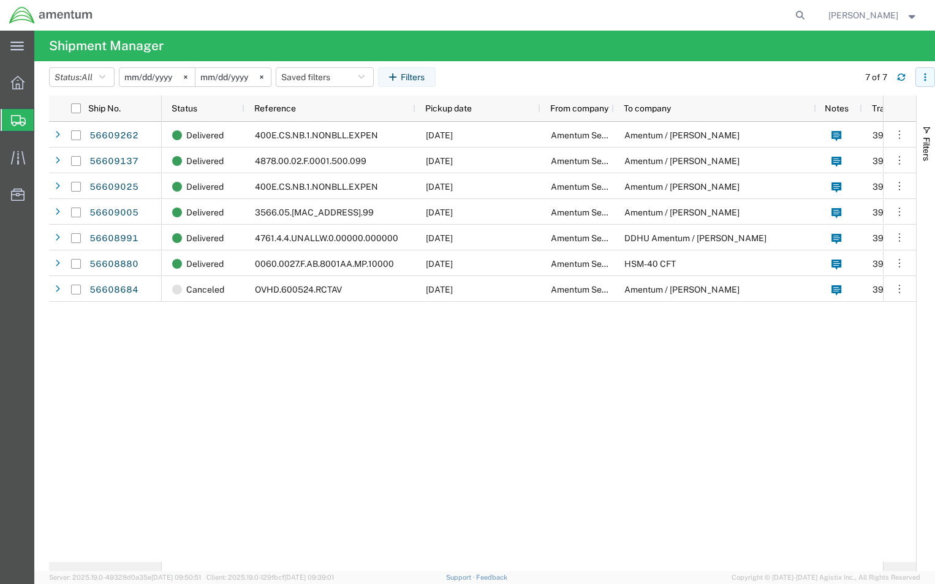
click at [924, 76] on icon "button" at bounding box center [925, 77] width 9 height 9
click at [841, 110] on div "Download" at bounding box center [862, 109] width 68 height 25
click at [145, 73] on input "2025-08-26" at bounding box center [156, 77] width 75 height 18
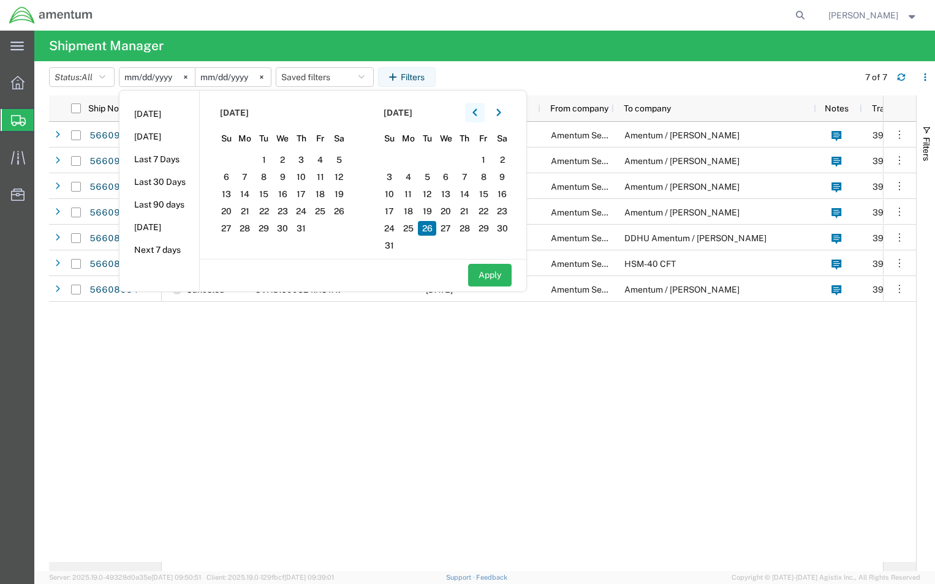
click at [477, 114] on icon "button" at bounding box center [474, 112] width 5 height 9
click at [500, 111] on icon "button" at bounding box center [498, 112] width 5 height 9
click at [501, 113] on icon "button" at bounding box center [498, 112] width 5 height 9
click at [284, 227] on span "27" at bounding box center [282, 228] width 19 height 15
click at [477, 112] on icon "button" at bounding box center [474, 112] width 4 height 7
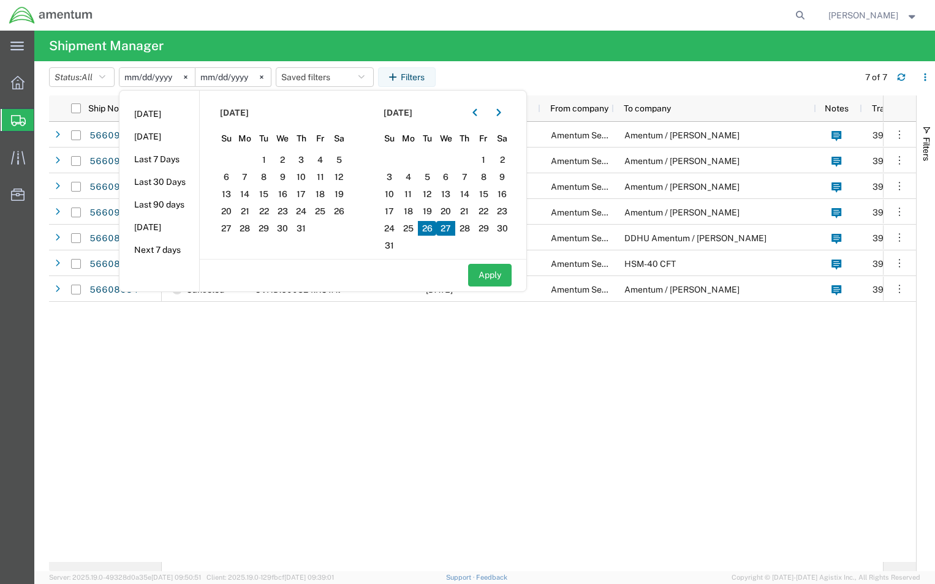
click at [450, 229] on span "27" at bounding box center [445, 228] width 19 height 15
click at [486, 274] on button "Apply" at bounding box center [489, 275] width 43 height 23
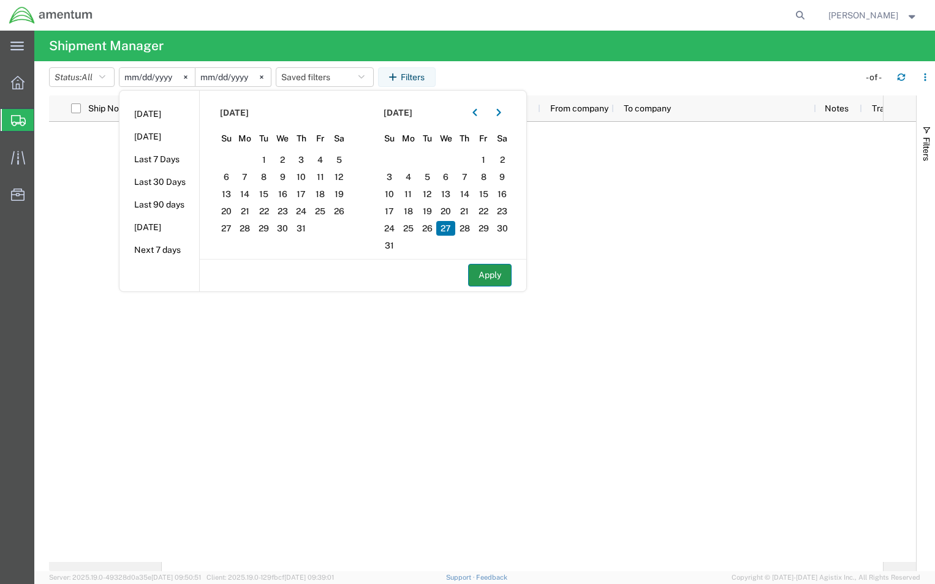
type input "2025-08-27"
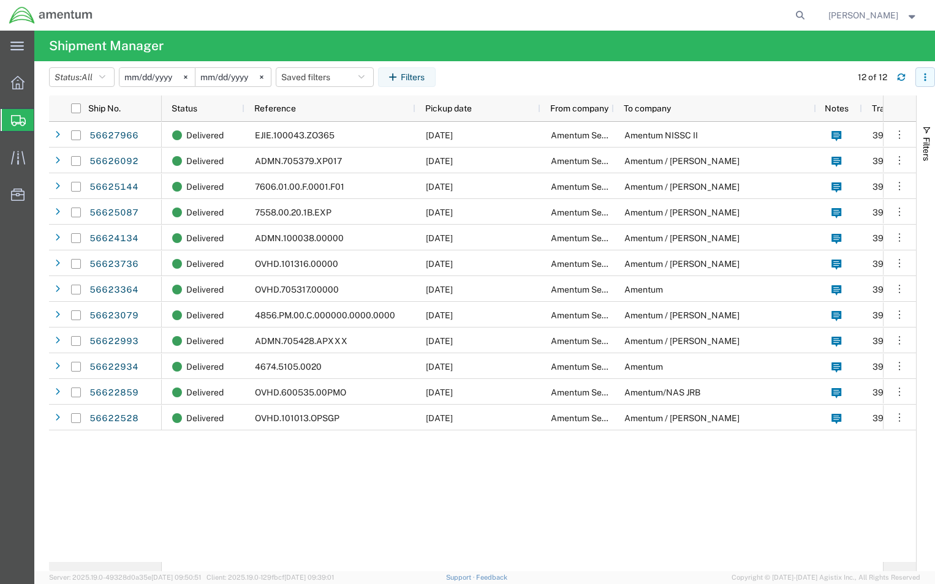
click at [927, 75] on icon "button" at bounding box center [925, 77] width 9 height 9
click at [856, 110] on div "Download" at bounding box center [862, 109] width 68 height 25
click at [148, 72] on input "2025-08-27" at bounding box center [156, 77] width 75 height 18
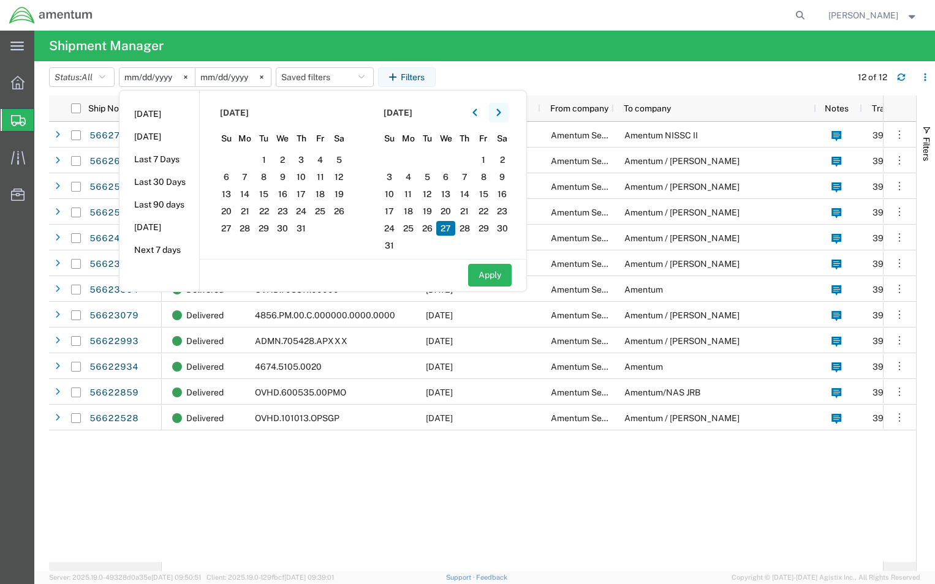
click at [500, 113] on icon "button" at bounding box center [498, 112] width 5 height 9
click at [306, 226] on span "28" at bounding box center [301, 228] width 19 height 15
click at [477, 115] on icon "button" at bounding box center [474, 112] width 5 height 9
click at [467, 227] on span "28" at bounding box center [464, 228] width 19 height 15
click at [489, 276] on button "Apply" at bounding box center [489, 275] width 43 height 23
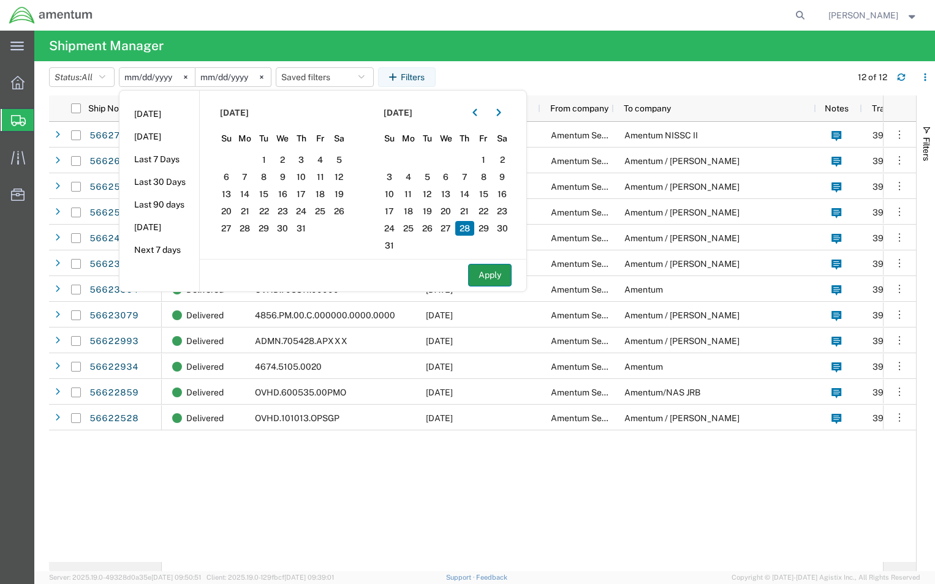
type input "2025-08-28"
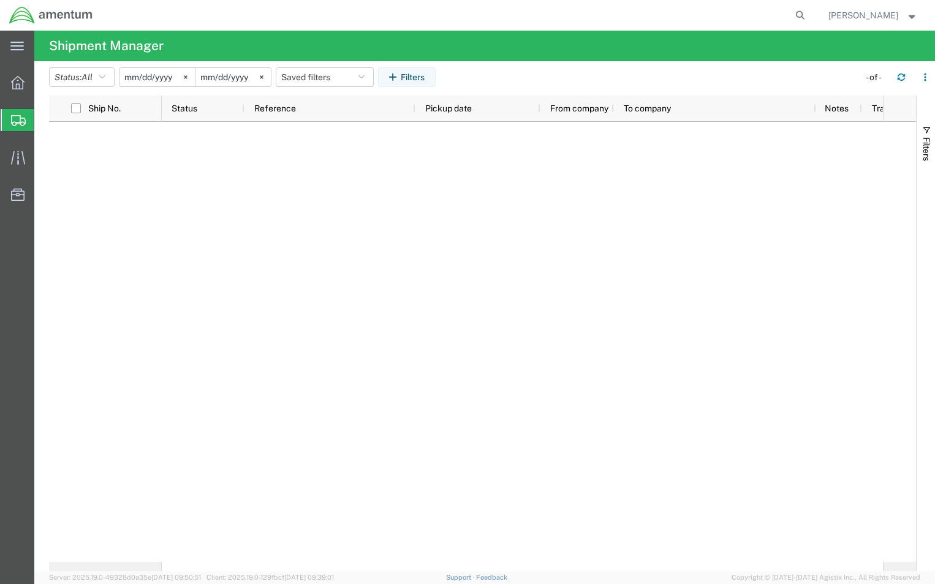
click at [146, 77] on input "2025-08-28" at bounding box center [156, 77] width 75 height 18
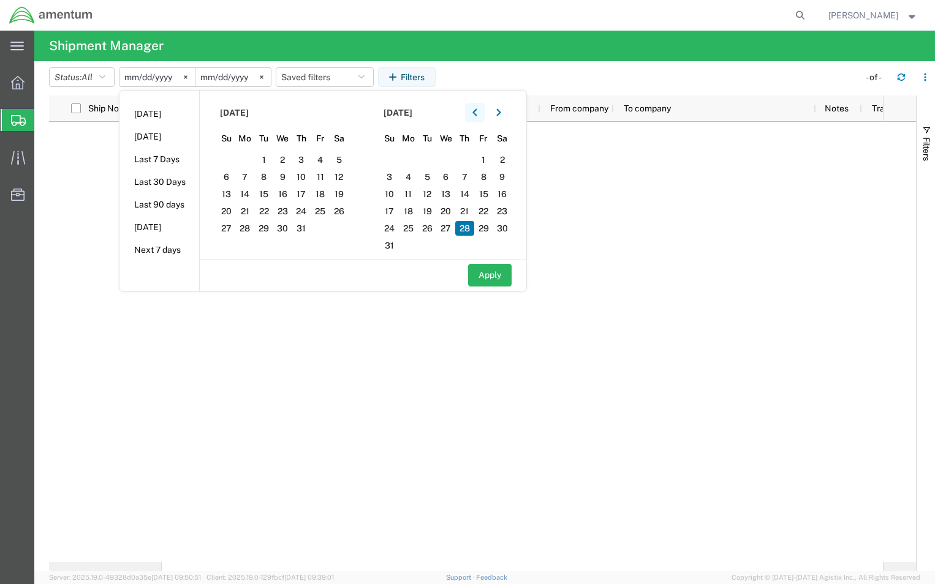
click at [477, 111] on icon "button" at bounding box center [474, 112] width 5 height 9
click at [500, 113] on icon "button" at bounding box center [498, 112] width 4 height 7
click at [475, 355] on div at bounding box center [522, 342] width 721 height 440
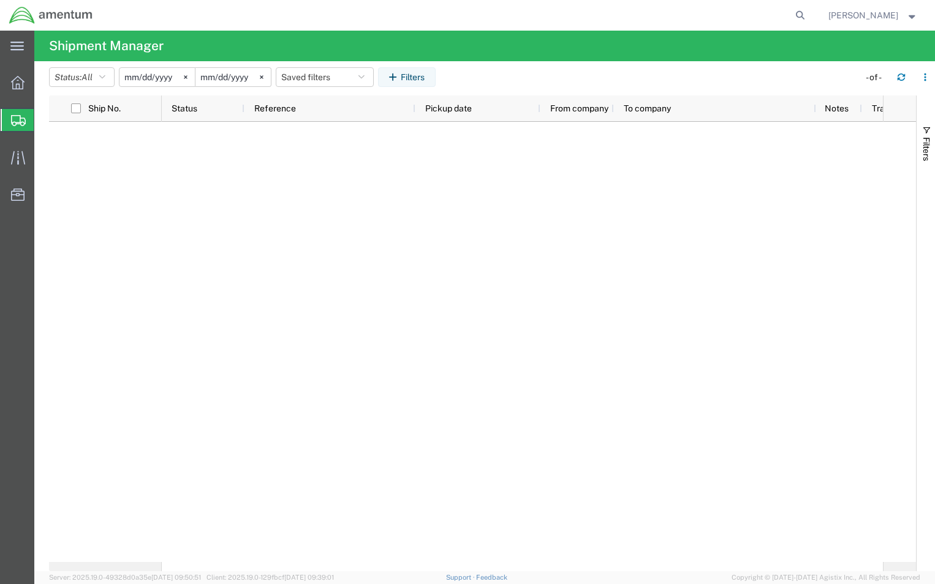
click at [144, 78] on input "2025-08-28" at bounding box center [156, 77] width 75 height 18
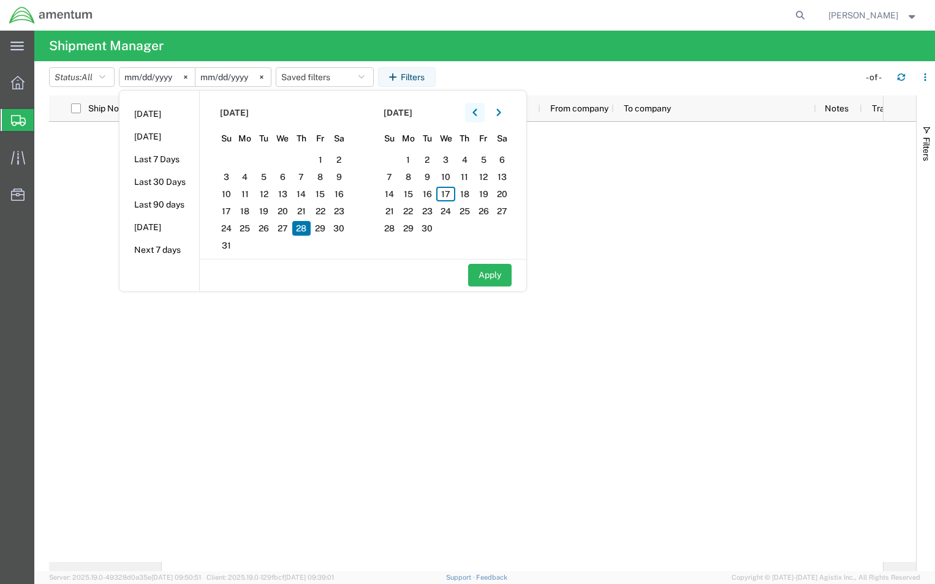
click at [476, 114] on icon "button" at bounding box center [474, 112] width 5 height 9
click at [500, 115] on icon "button" at bounding box center [498, 112] width 4 height 7
click at [500, 114] on icon "button" at bounding box center [498, 112] width 5 height 9
click at [265, 157] on span "2" at bounding box center [263, 160] width 19 height 15
click at [499, 111] on button "button" at bounding box center [499, 113] width 20 height 20
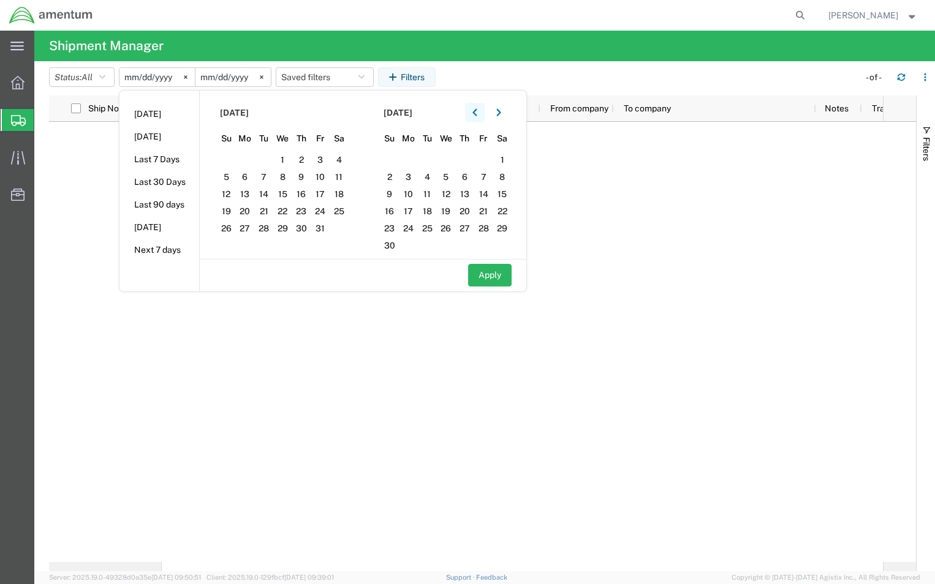
click at [474, 111] on button "button" at bounding box center [475, 113] width 20 height 20
click at [473, 159] on span "2" at bounding box center [464, 160] width 19 height 15
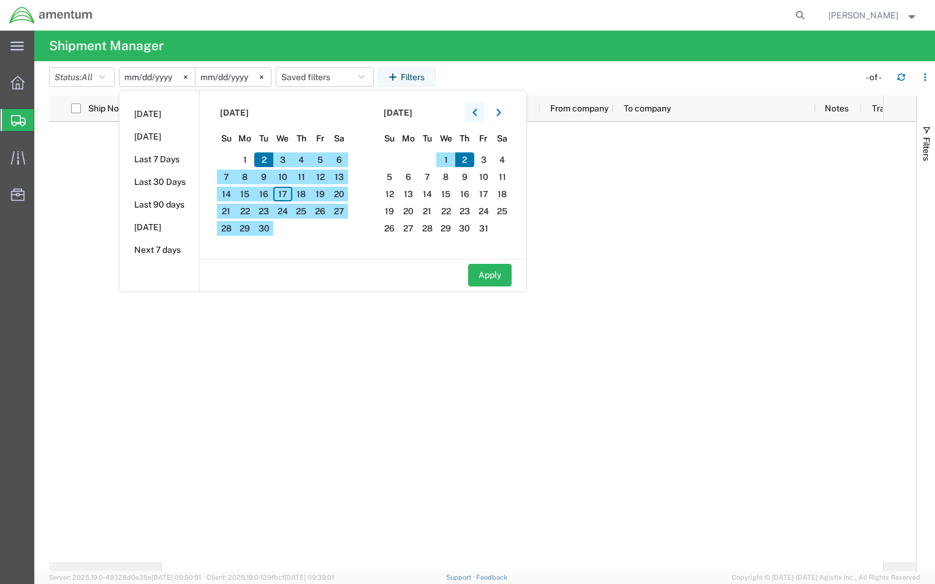
click at [477, 111] on icon "button" at bounding box center [474, 112] width 4 height 7
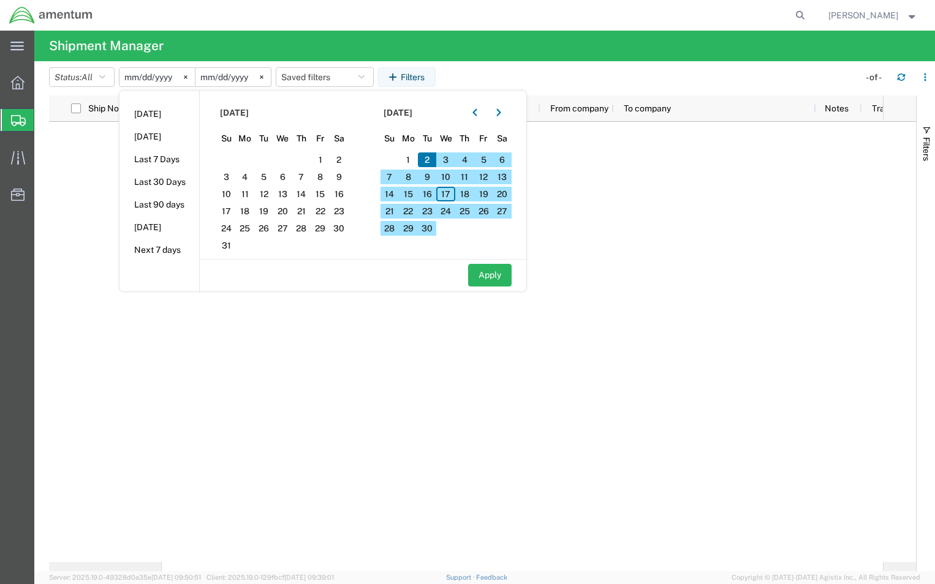
click at [428, 159] on span "2" at bounding box center [427, 160] width 19 height 15
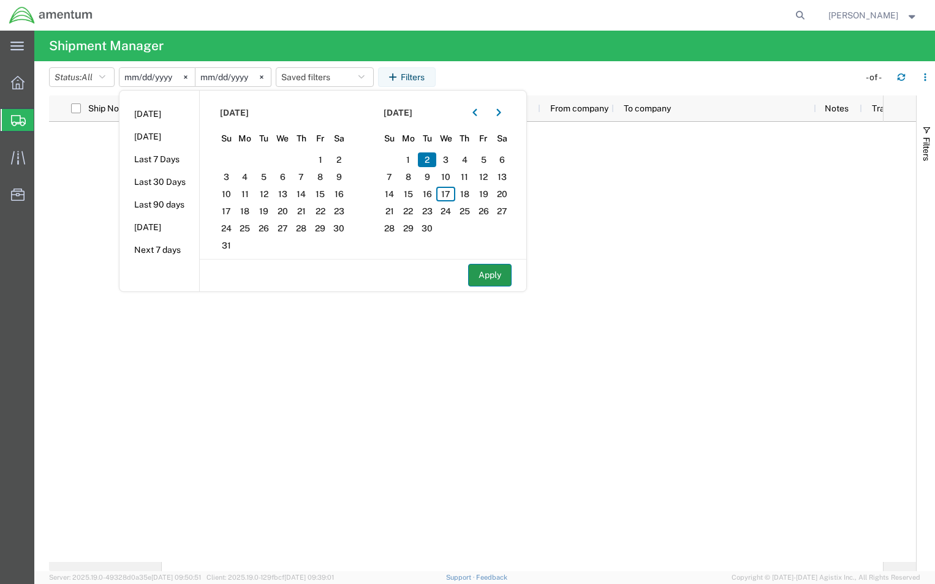
click at [489, 278] on button "Apply" at bounding box center [489, 275] width 43 height 23
type input "2025-09-02"
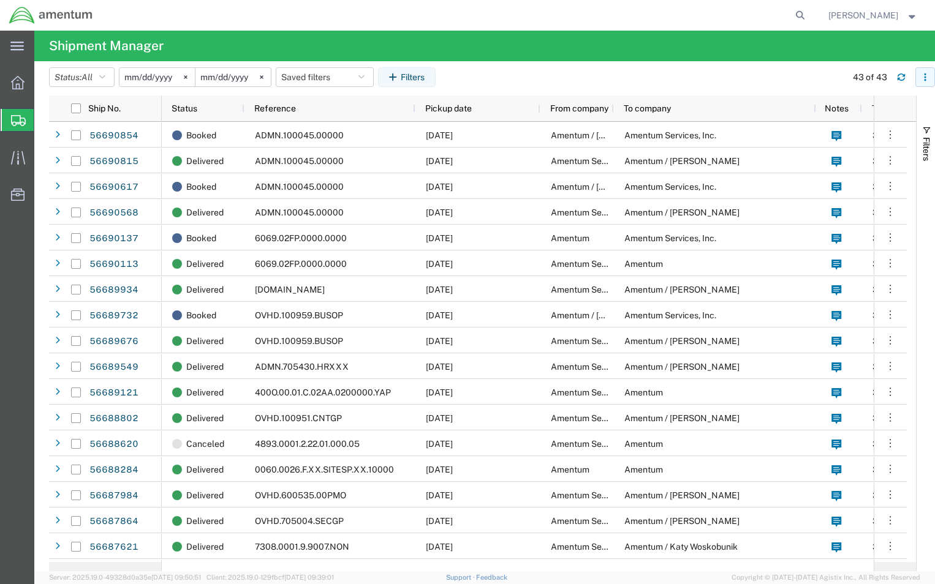
click at [927, 73] on icon "button" at bounding box center [925, 77] width 9 height 9
click at [847, 110] on div "Download" at bounding box center [862, 109] width 68 height 25
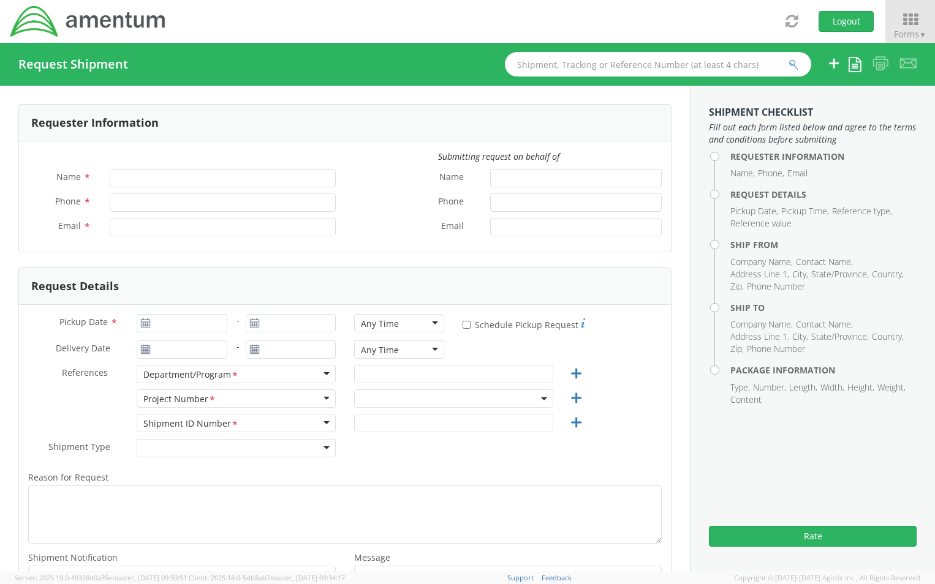
type input "[PERSON_NAME]"
type input "8172241568"
type input "[EMAIL_ADDRESS][PERSON_NAME][DOMAIN_NAME]"
select select "OCCP.600391.00000"
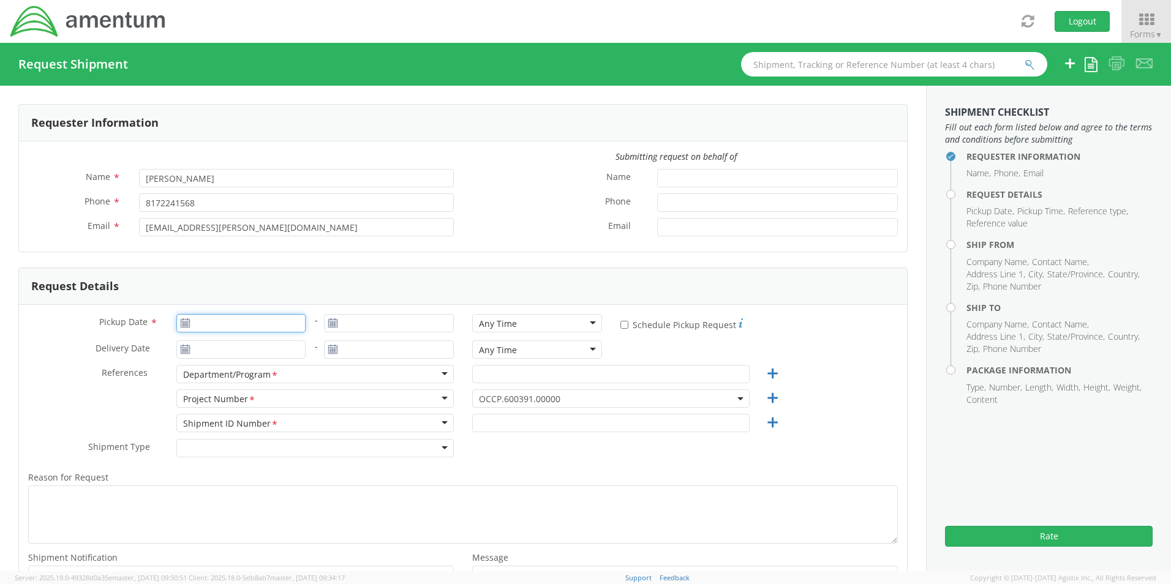
type input "09/17/2025"
click at [213, 324] on input "09/17/2025" at bounding box center [241, 323] width 130 height 18
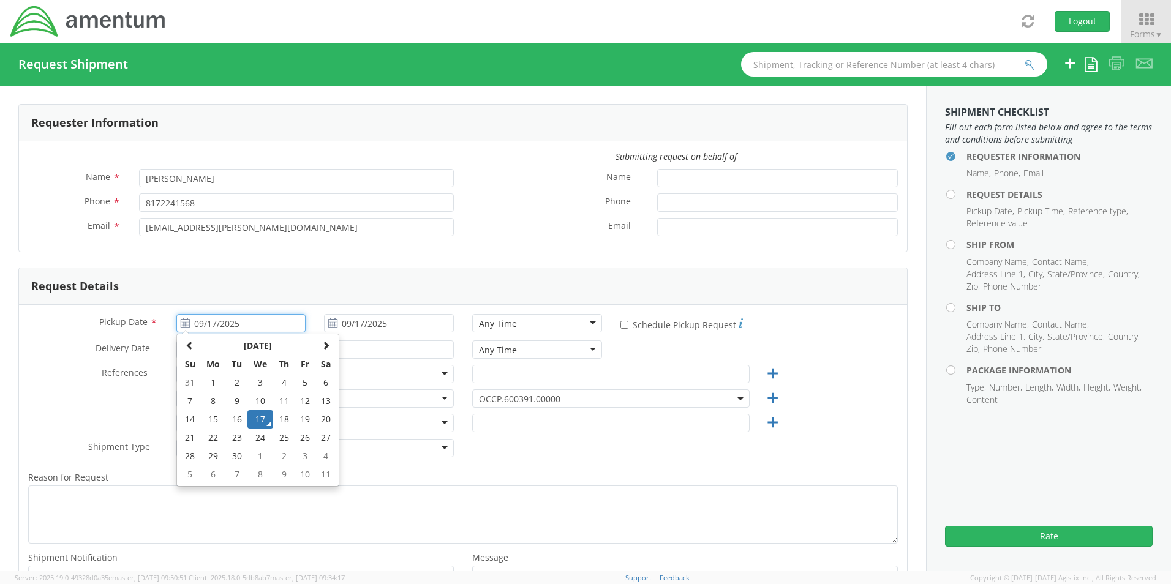
click at [257, 417] on td "17" at bounding box center [260, 419] width 26 height 18
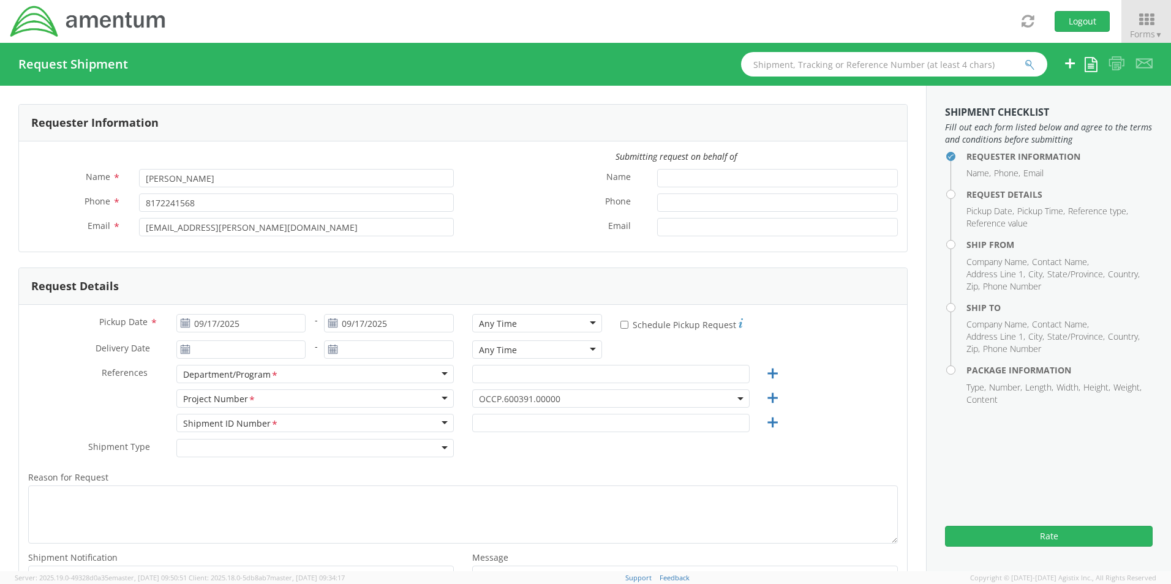
click at [482, 328] on div "Any Time" at bounding box center [498, 324] width 38 height 12
click at [534, 376] on input "text" at bounding box center [610, 374] width 277 height 18
paste input "[PERSON_NAME]"
type input "[PERSON_NAME]"
drag, startPoint x: 492, startPoint y: 396, endPoint x: 494, endPoint y: 406, distance: 10.0
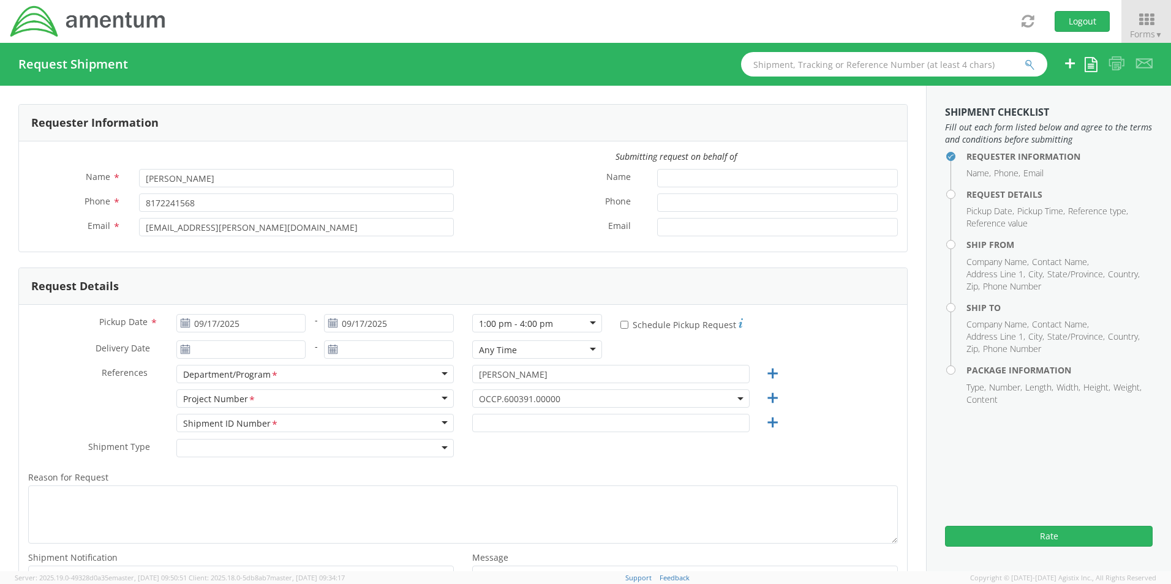
click at [492, 396] on span "OCCP.600391.00000" at bounding box center [611, 399] width 264 height 12
click at [494, 413] on input "search" at bounding box center [609, 419] width 268 height 18
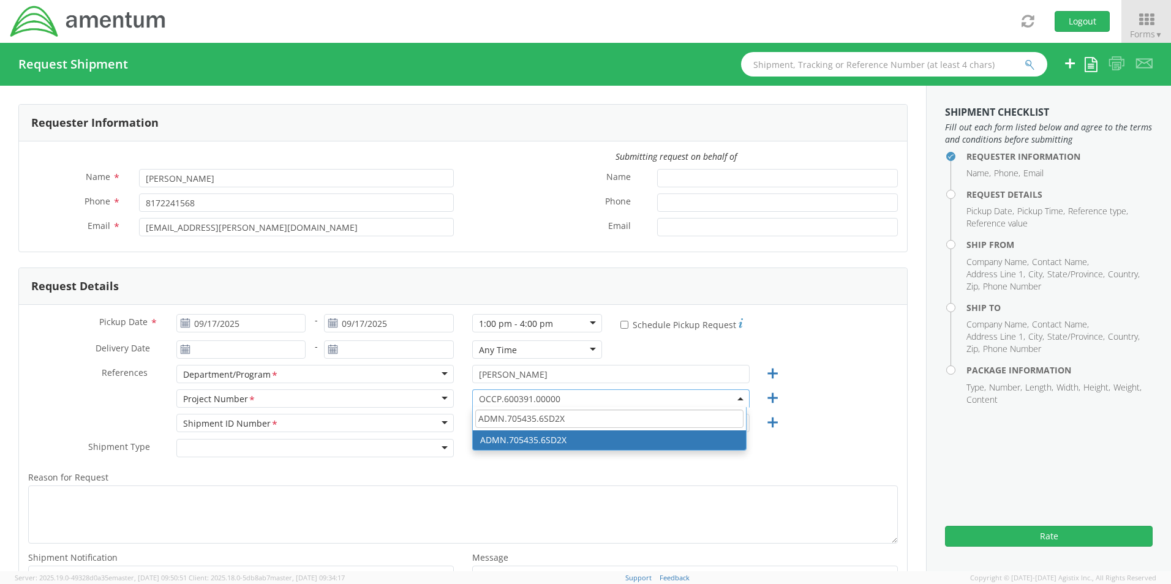
type input "ADMN.705435.6SD2X"
select select "ADMN.705435.6SD2X"
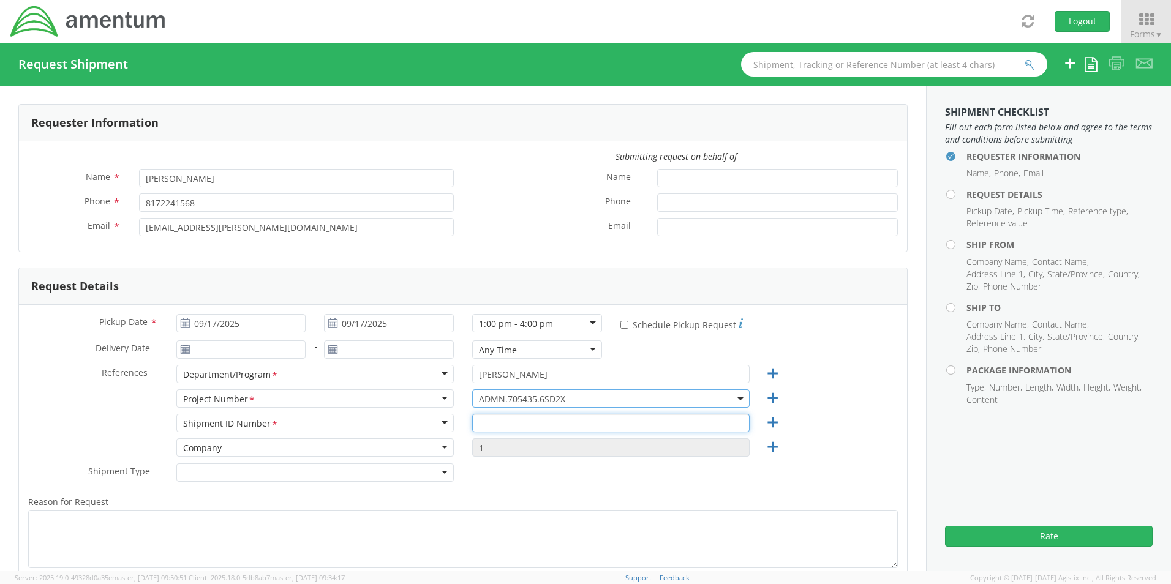
click at [500, 426] on input "text" at bounding box center [610, 423] width 277 height 18
paste input "REQ0232126- Richard Ewing"
type input "REQ0232126- Richard Ewing"
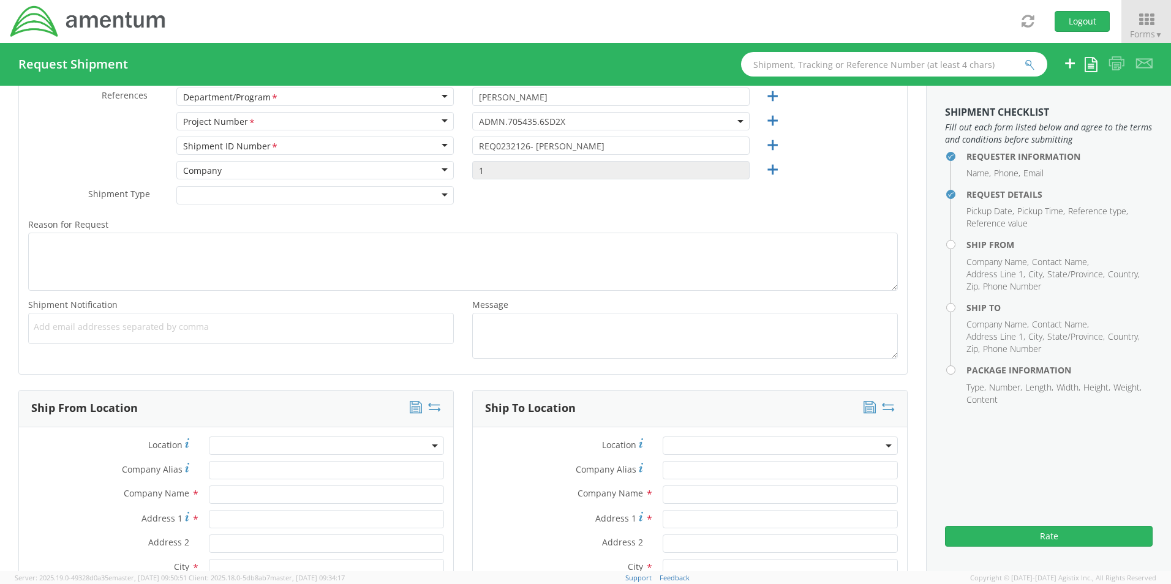
click at [64, 325] on span "Add email addresses separated by comma" at bounding box center [241, 327] width 415 height 12
paste input "Joshua.Sherwood@Amentum.com"
type input "Joshua.Sherwood@Amentum.com"
click at [225, 331] on span "Add email addresses separated by comma" at bounding box center [241, 327] width 415 height 12
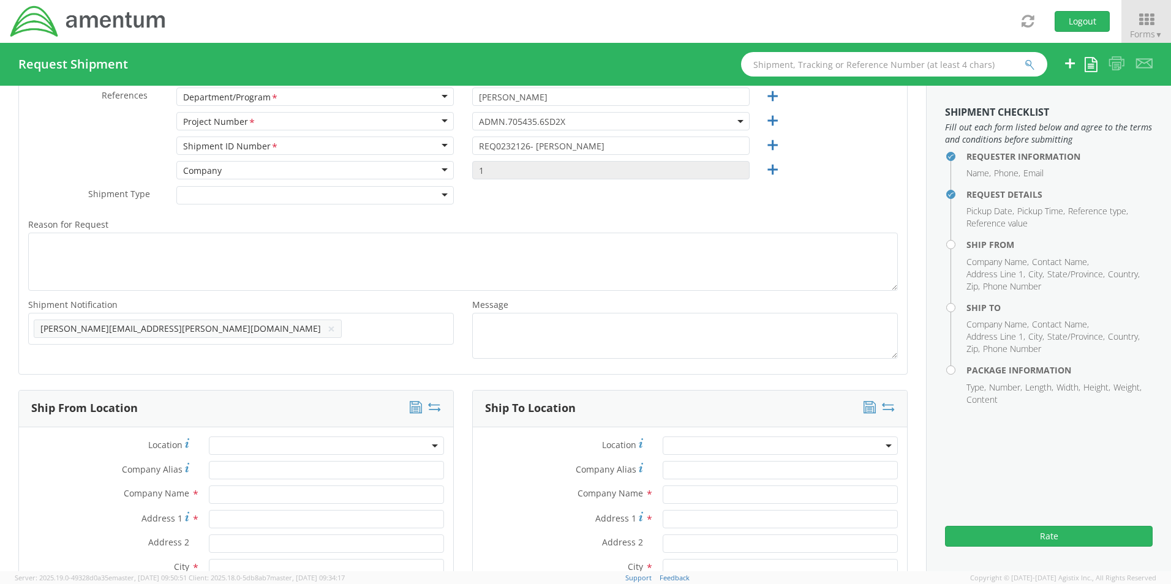
paste input "Malivahn.Low@amentum.com"
type input "Malivahn.Low@amentum.com"
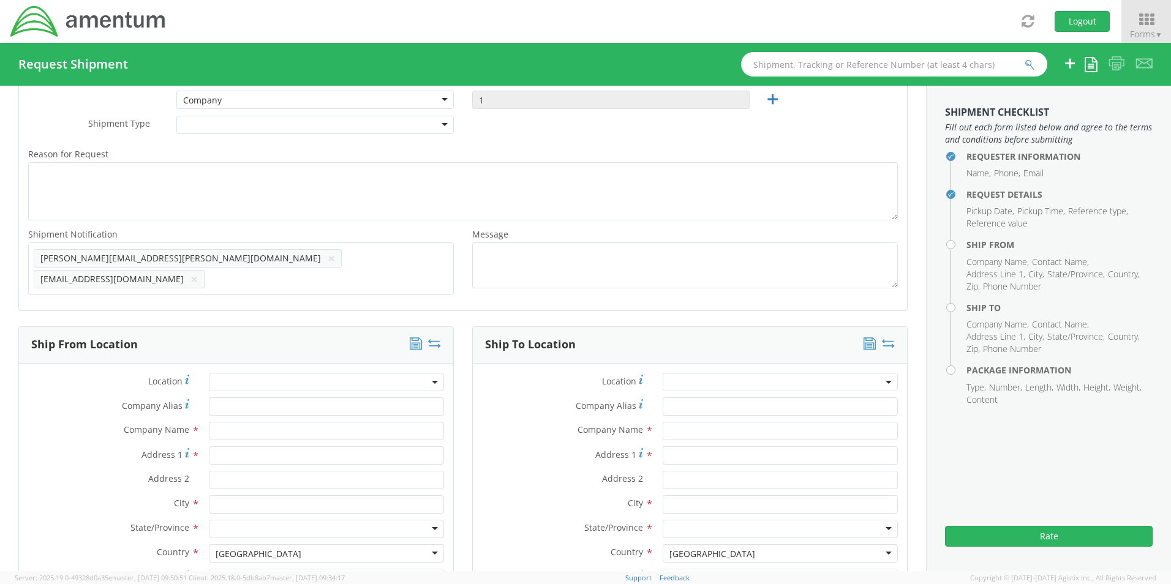
scroll to position [584, 0]
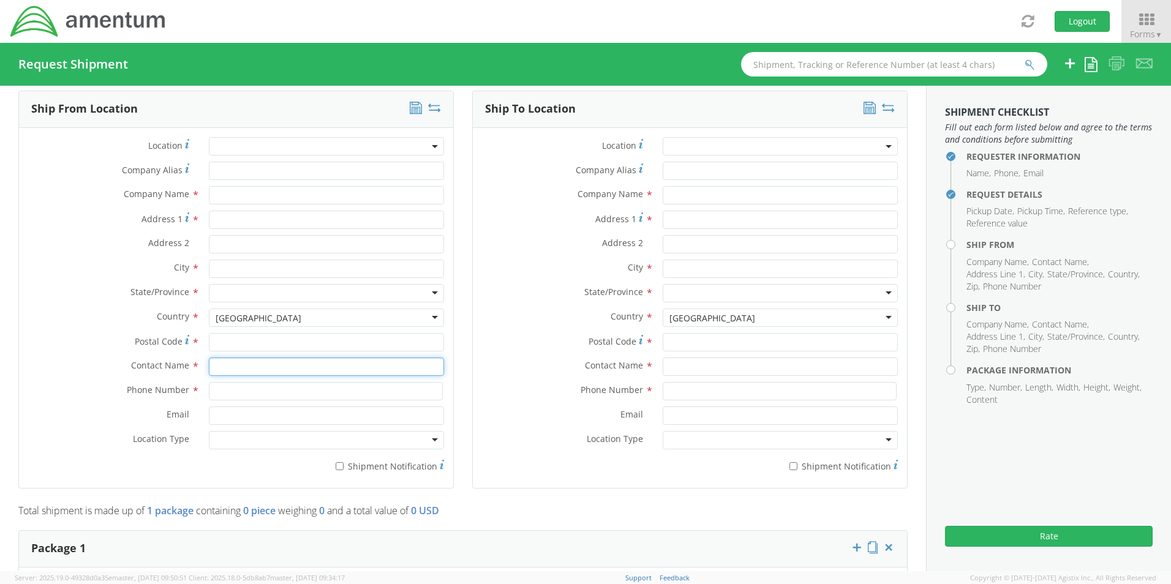
click at [232, 360] on input "text" at bounding box center [326, 367] width 235 height 18
type input "sene"
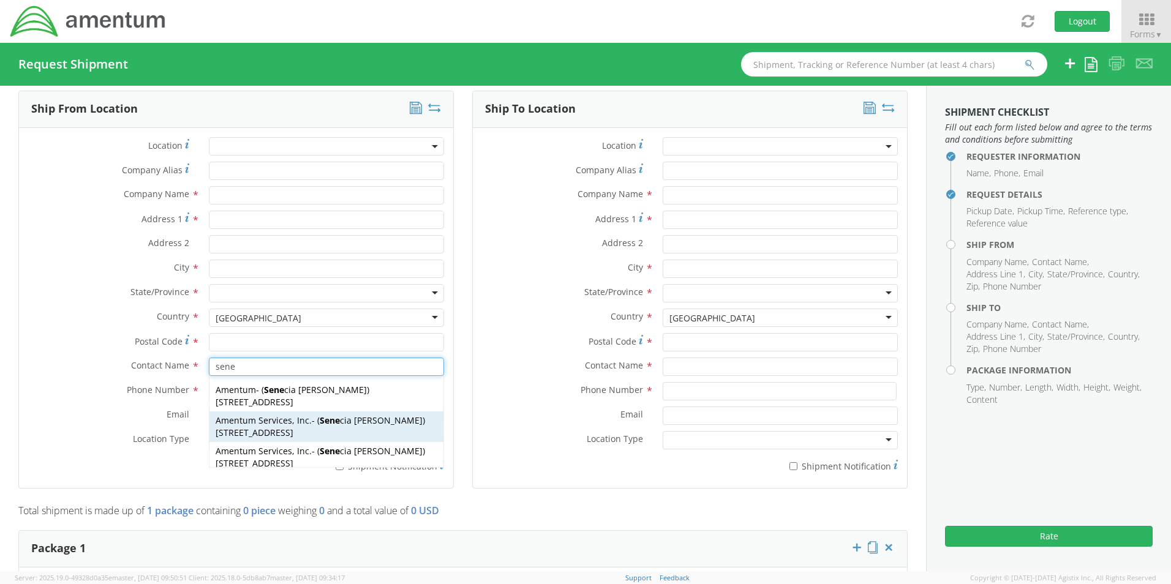
click at [241, 417] on span "Amentum Services, Inc." at bounding box center [264, 421] width 96 height 12
type input "Amentum Services, Inc."
type input "[STREET_ADDRESS]"
type input "[GEOGRAPHIC_DATA]"
type input "76177"
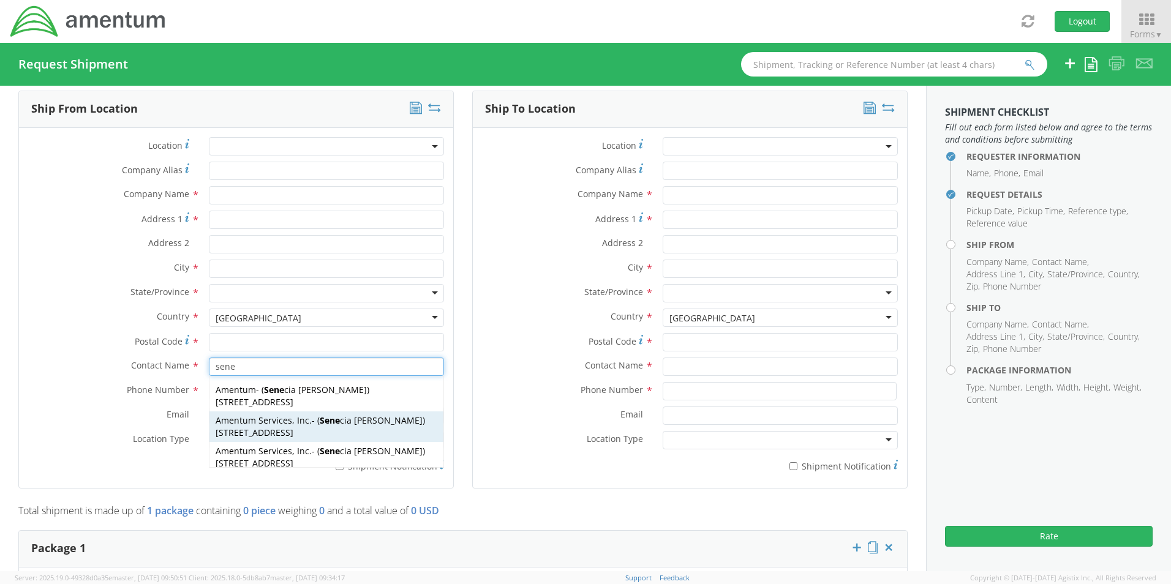
type input "[PERSON_NAME]"
type input "[PHONE_NUMBER]"
type input "[EMAIL_ADDRESS][PERSON_NAME][DOMAIN_NAME]"
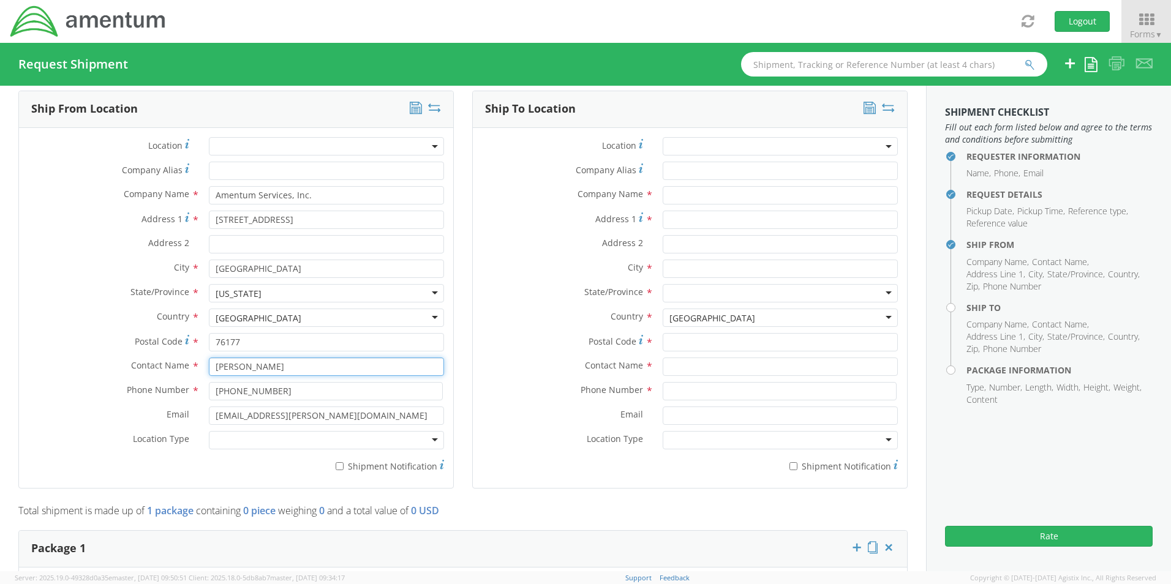
type input "[PERSON_NAME]"
click at [339, 462] on input "* Shipment Notification" at bounding box center [340, 466] width 8 height 8
checkbox input "true"
click at [265, 431] on div at bounding box center [326, 440] width 235 height 18
click at [682, 197] on input "text" at bounding box center [780, 195] width 235 height 18
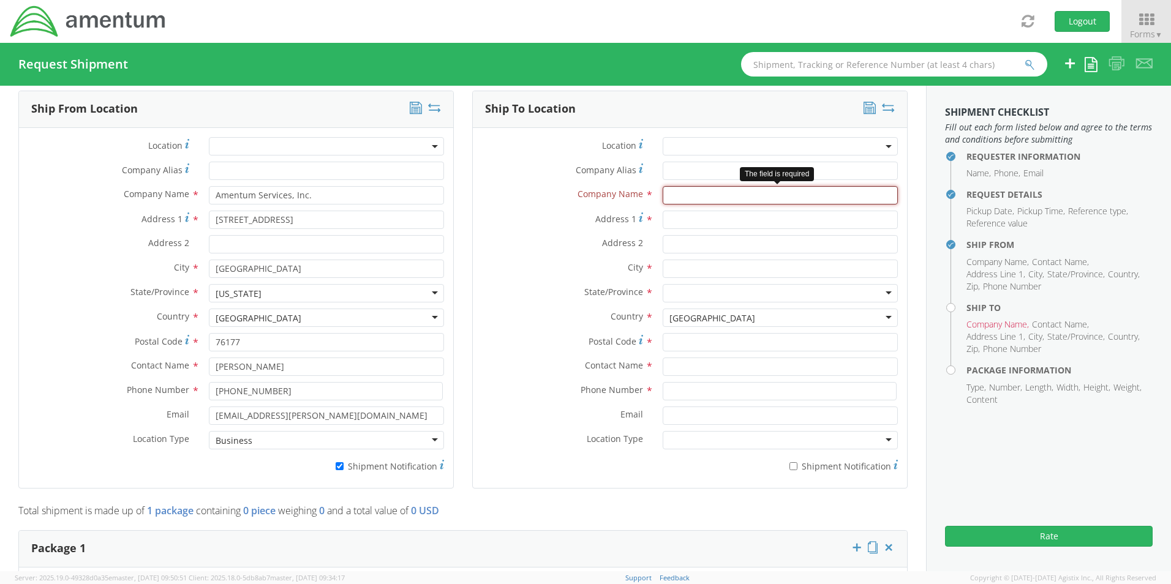
click at [690, 189] on input "text" at bounding box center [780, 195] width 235 height 18
paste input "Richard Ewing"
type input "Amewntum / Richard Ewing"
click at [690, 364] on input "text" at bounding box center [780, 367] width 235 height 18
paste input "Richard Ewing"
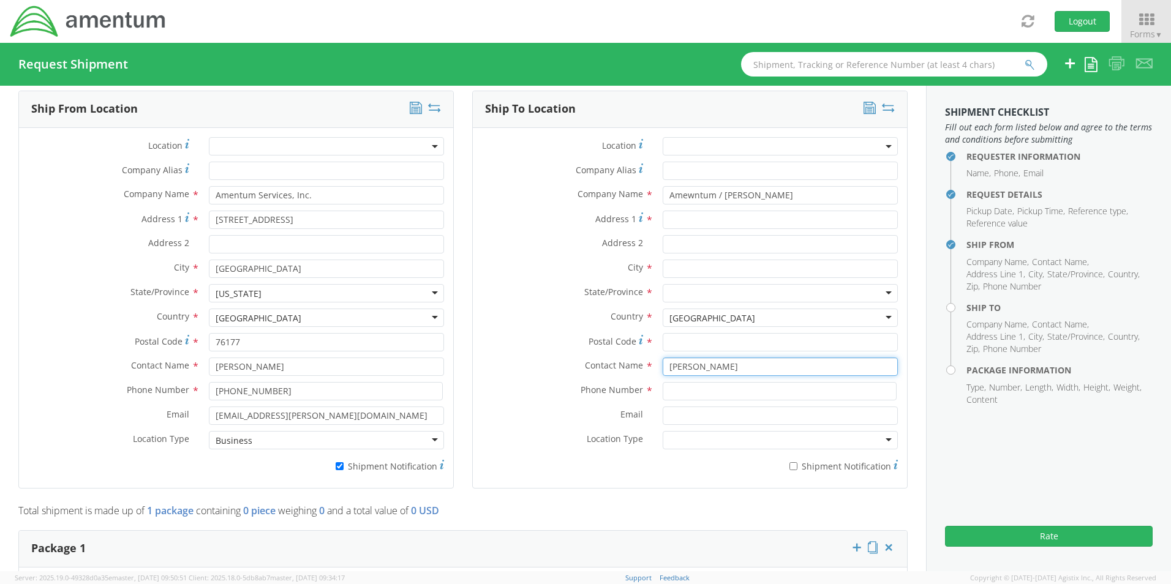
type input "Richard Ewing"
click at [682, 211] on input "Address 1 *" at bounding box center [780, 220] width 235 height 18
paste input "605 Turkey Trot Trail,"
type input "605 Turkey Trot Trail"
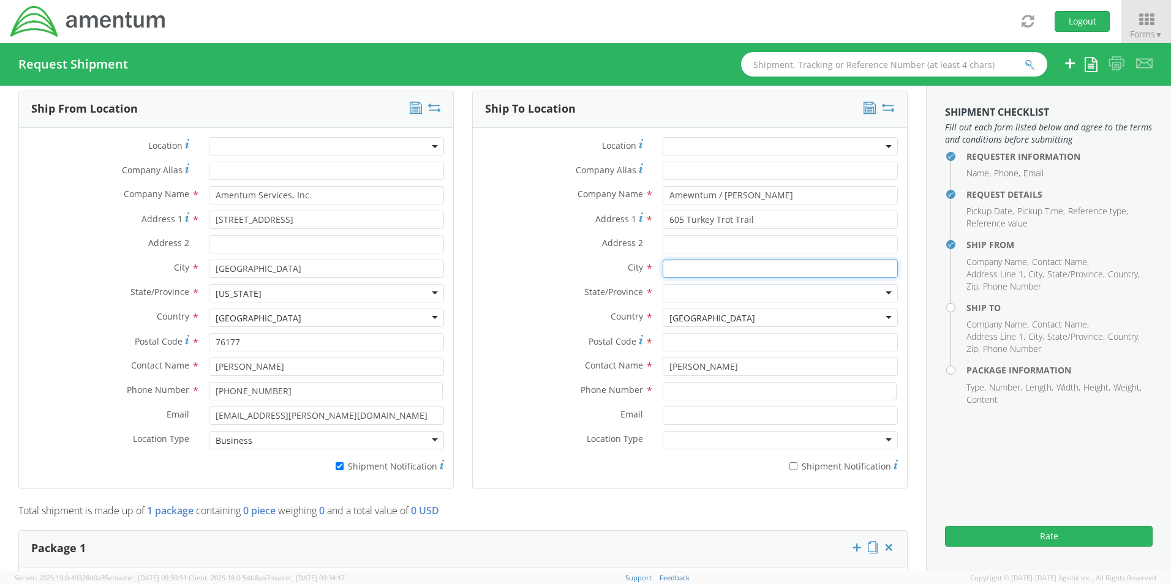
click at [694, 266] on input "text" at bounding box center [780, 269] width 235 height 18
paste input "Maysville,"
type input "Maysville"
click at [687, 287] on div at bounding box center [780, 293] width 235 height 18
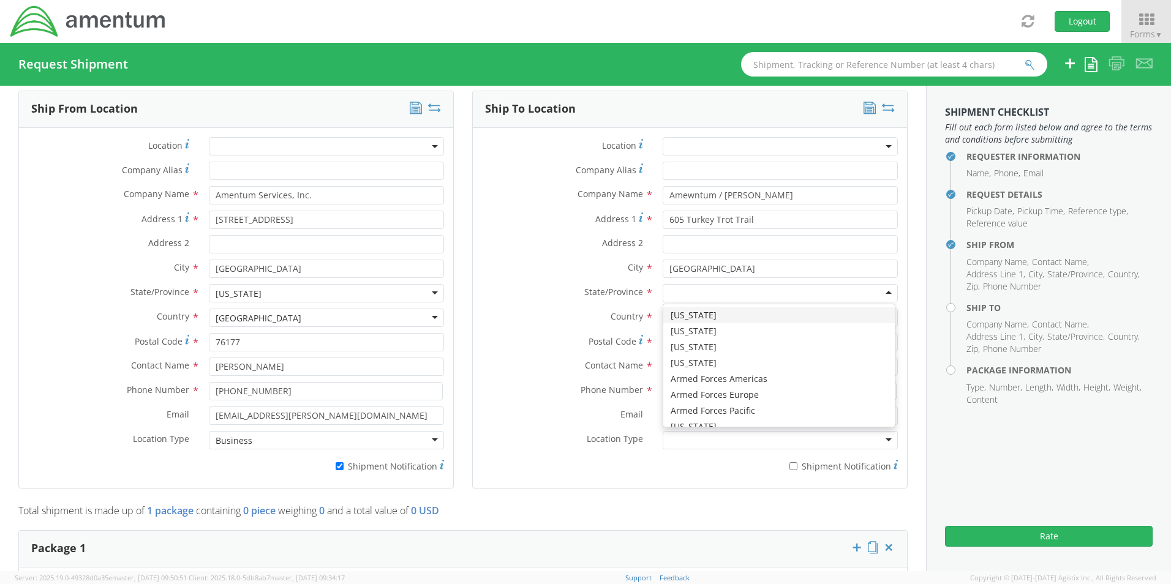
type input "n"
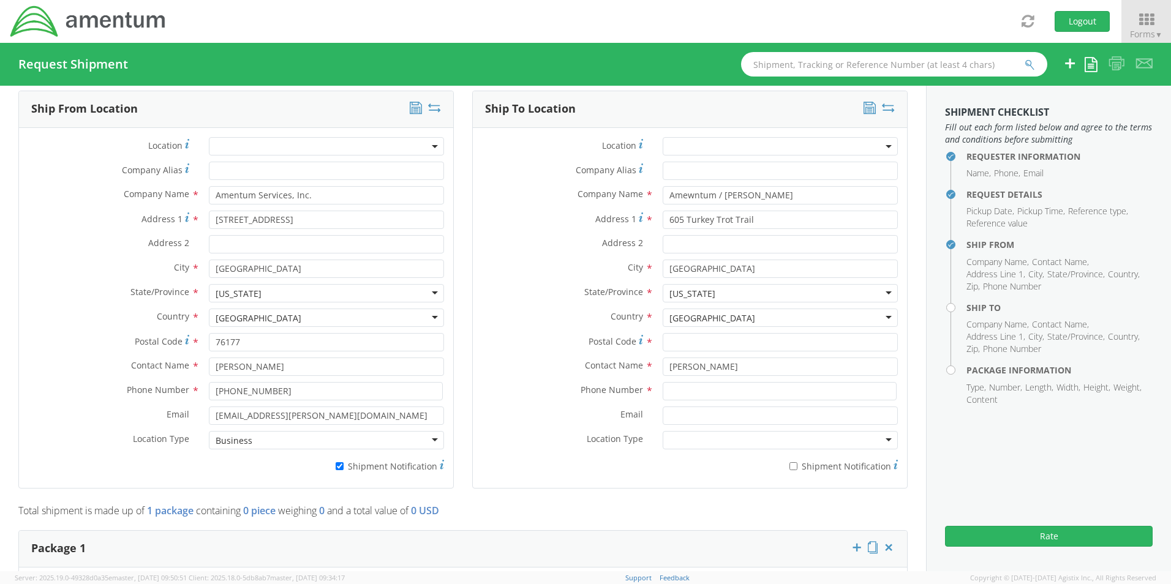
scroll to position [0, 0]
click at [687, 395] on div "Phone Number *" at bounding box center [690, 394] width 434 height 25
click at [703, 335] on input "Postal Code *" at bounding box center [780, 342] width 235 height 18
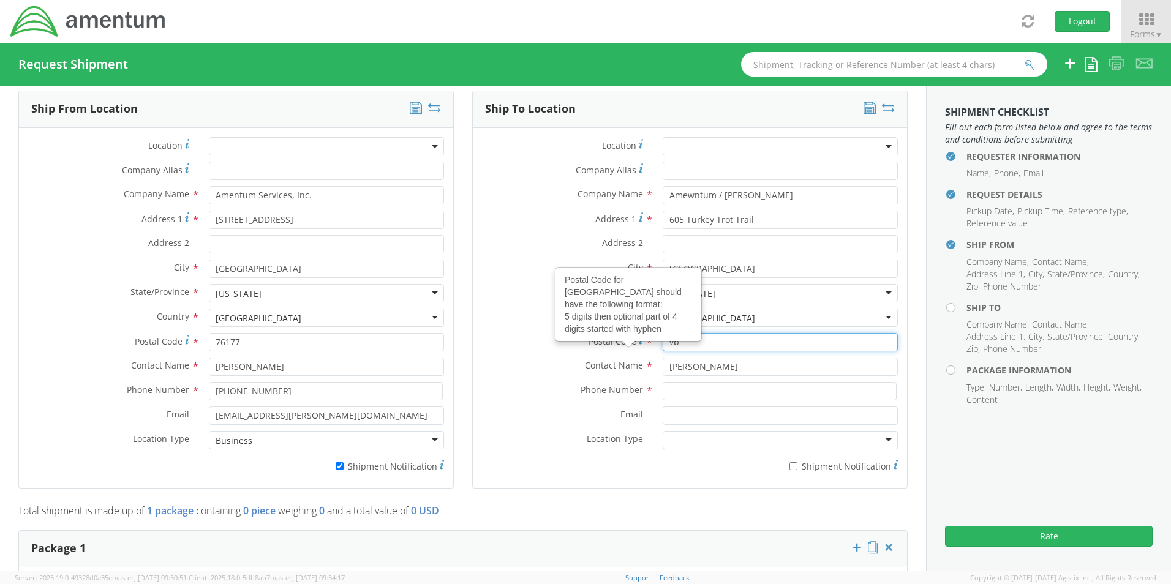
drag, startPoint x: 698, startPoint y: 339, endPoint x: 595, endPoint y: 332, distance: 103.7
click at [600, 333] on div "Postal Code Postal Code for United States should have the following format: 5 d…" at bounding box center [690, 342] width 434 height 18
paste input "28555"
type input "28555"
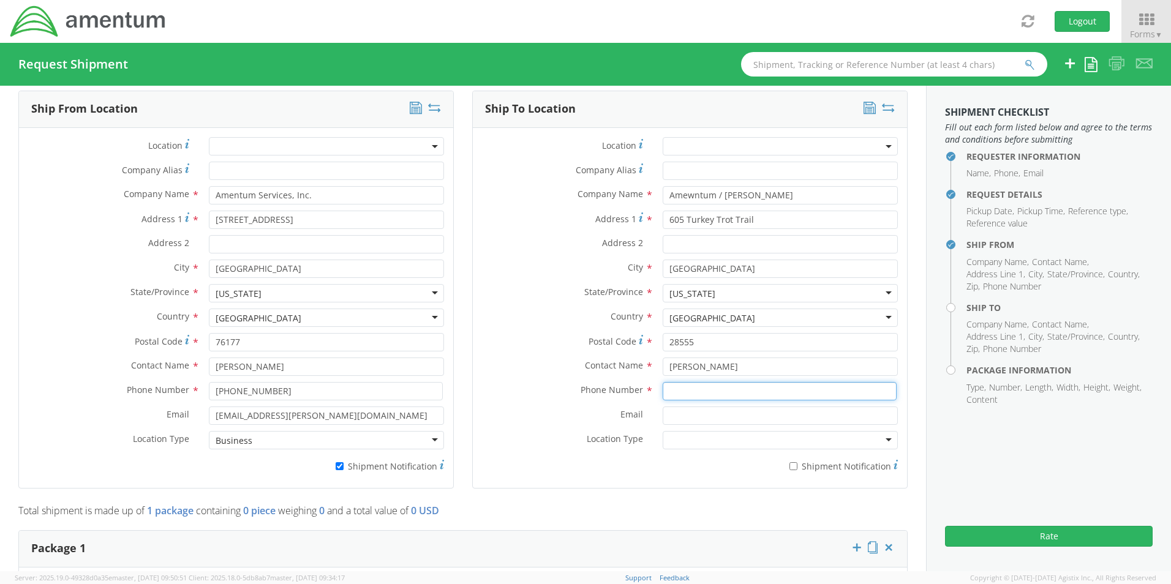
click at [692, 382] on input at bounding box center [780, 391] width 234 height 18
paste input "540-684-6446"
type input "540-684-6446"
click at [692, 413] on input "Email *" at bounding box center [780, 416] width 235 height 18
paste input "Richard.Ewing@amentum.com"
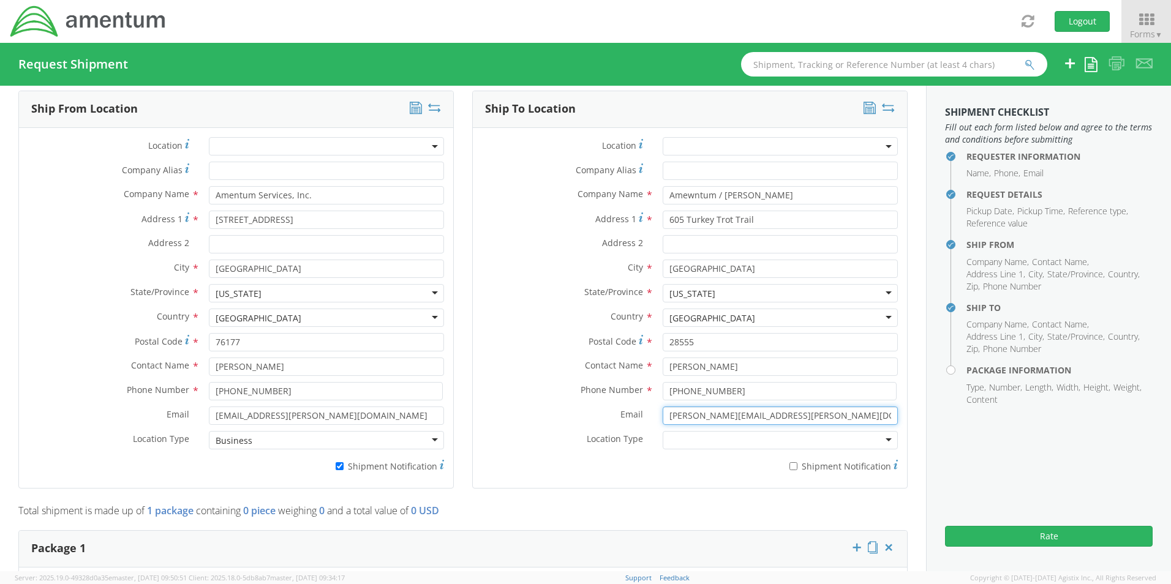
type input "Richard.Ewing@amentum.com"
click at [794, 458] on label "* Shipment Notification" at bounding box center [780, 465] width 235 height 15
click at [794, 462] on input "* Shipment Notification" at bounding box center [794, 466] width 8 height 8
checkbox input "true"
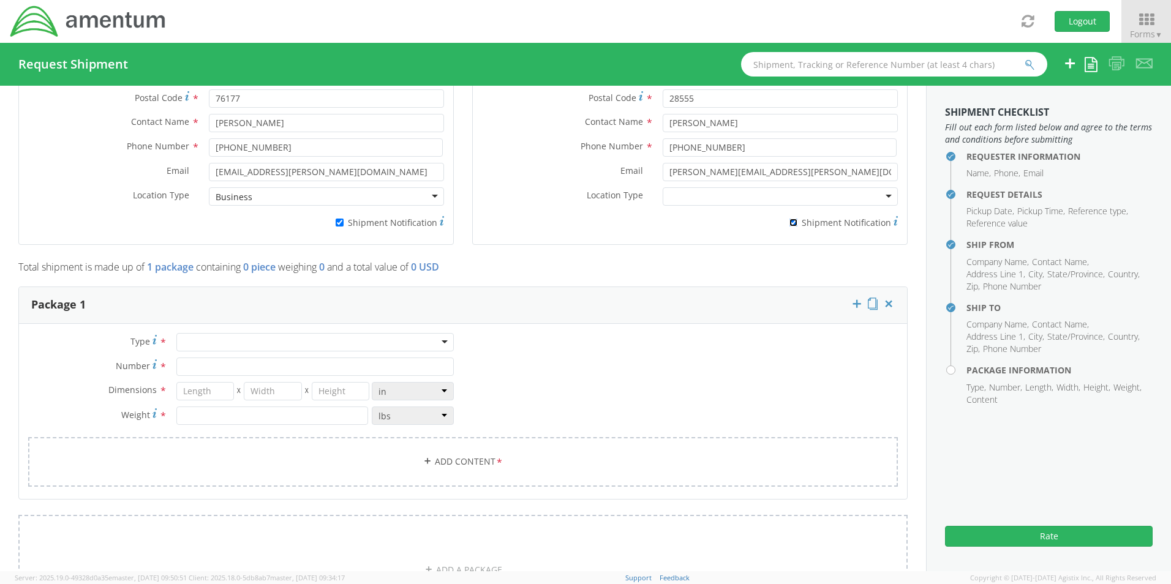
scroll to position [829, 0]
click at [194, 337] on div at bounding box center [314, 341] width 277 height 18
click at [216, 363] on input "Number *" at bounding box center [314, 366] width 277 height 18
type input "1"
type input "29"
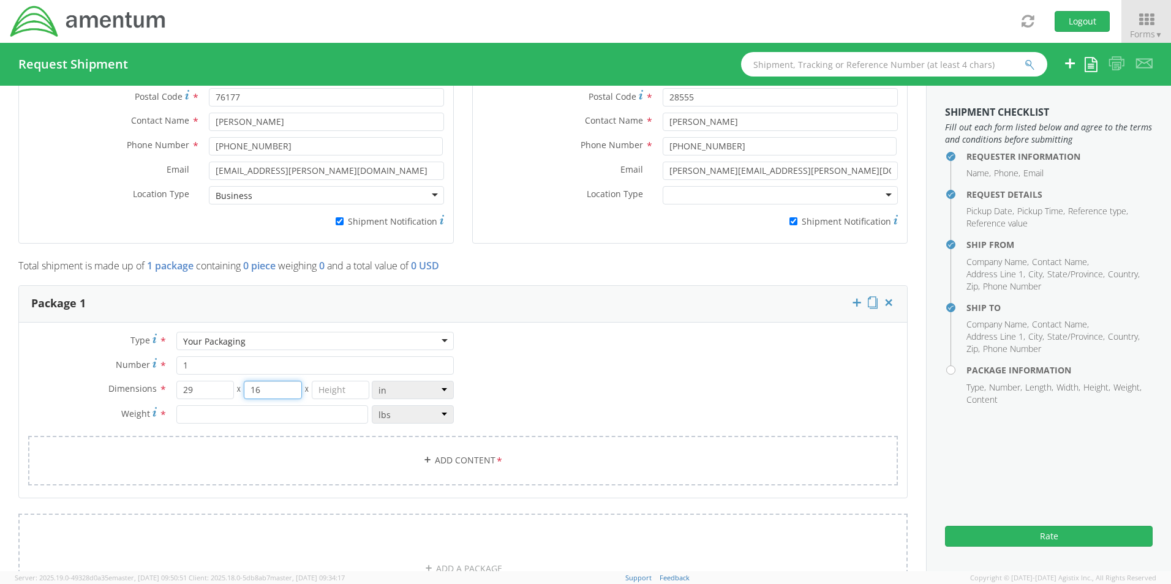
type input "16"
type input "5"
type input "17.0"
click at [455, 447] on link "Add Content *" at bounding box center [463, 461] width 870 height 50
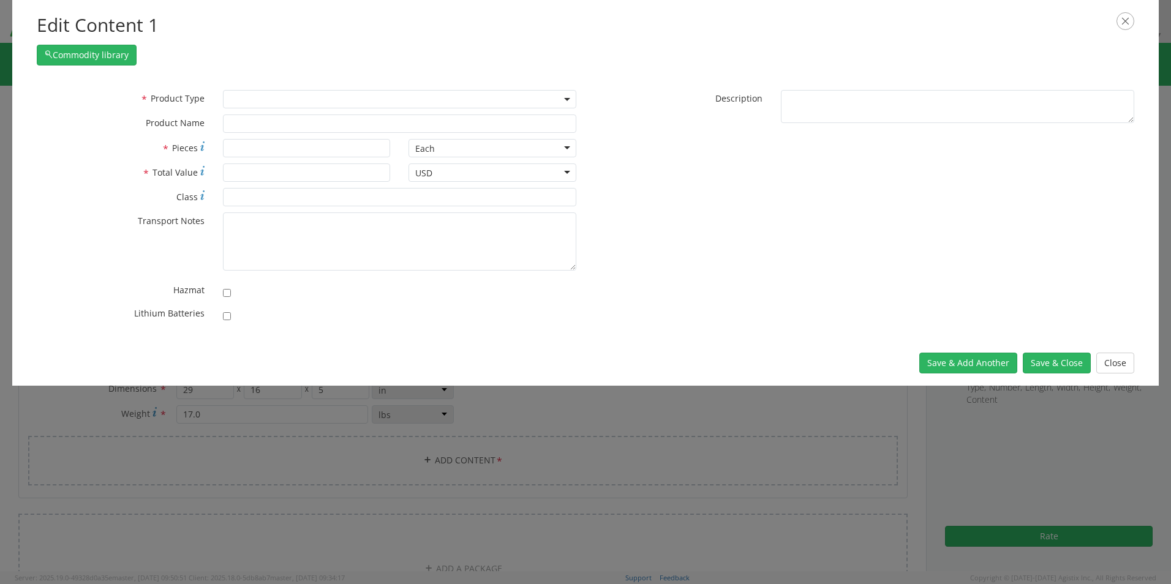
click at [242, 107] on span at bounding box center [399, 99] width 353 height 18
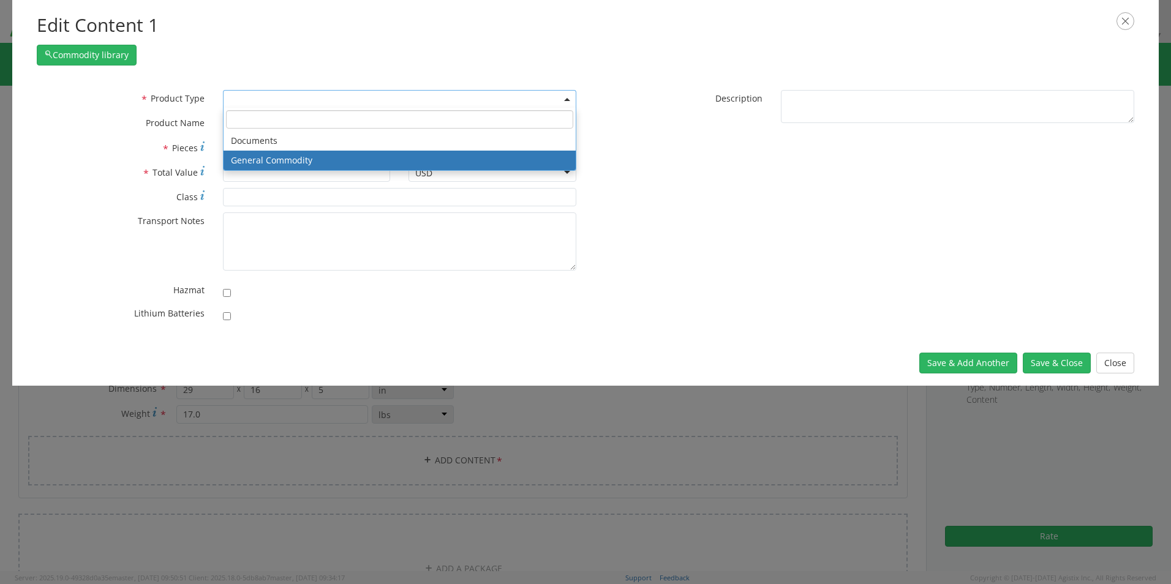
select select "COMMODITY"
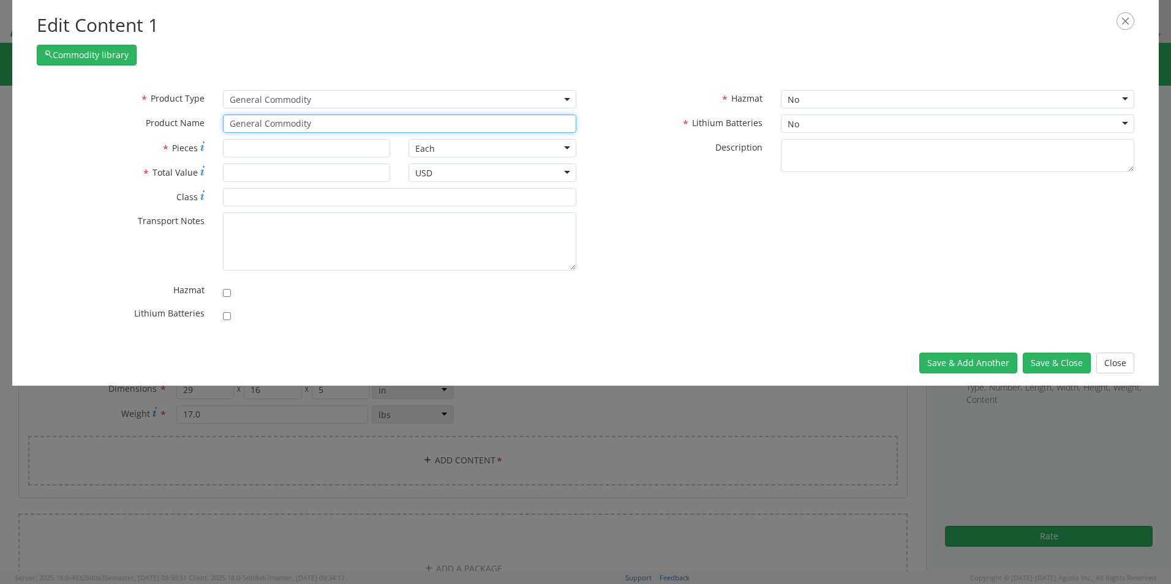
drag, startPoint x: 318, startPoint y: 124, endPoint x: 154, endPoint y: 118, distance: 163.7
click at [156, 118] on div "* Product Name General Commodity" at bounding box center [307, 124] width 558 height 18
paste input "Monitor- GWZ1713"
type input "Monitor- GWZ1713"
type input "1"
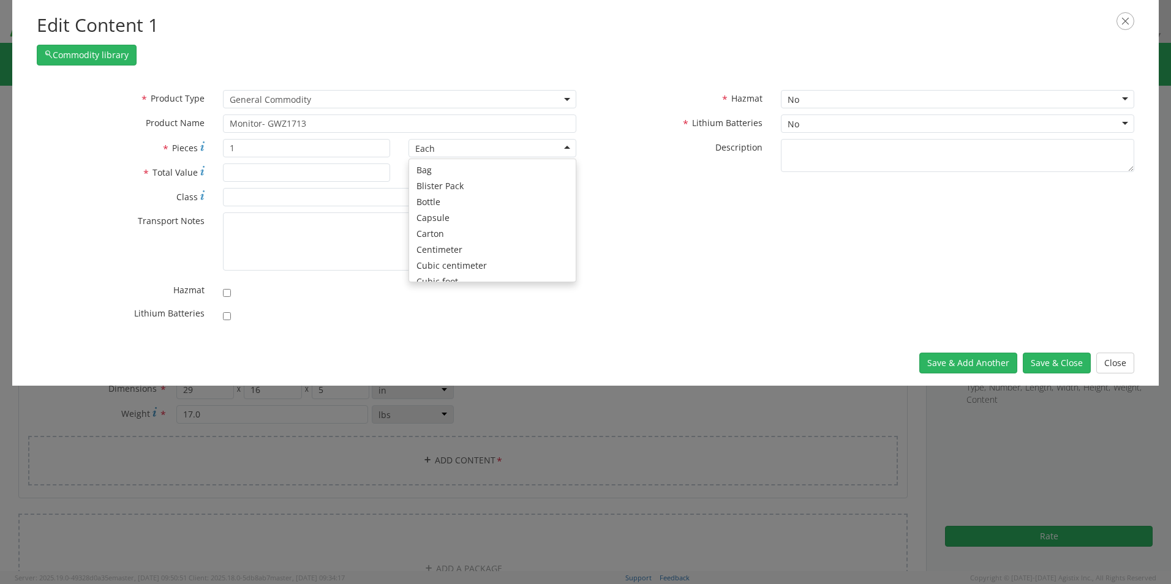
scroll to position [110, 0]
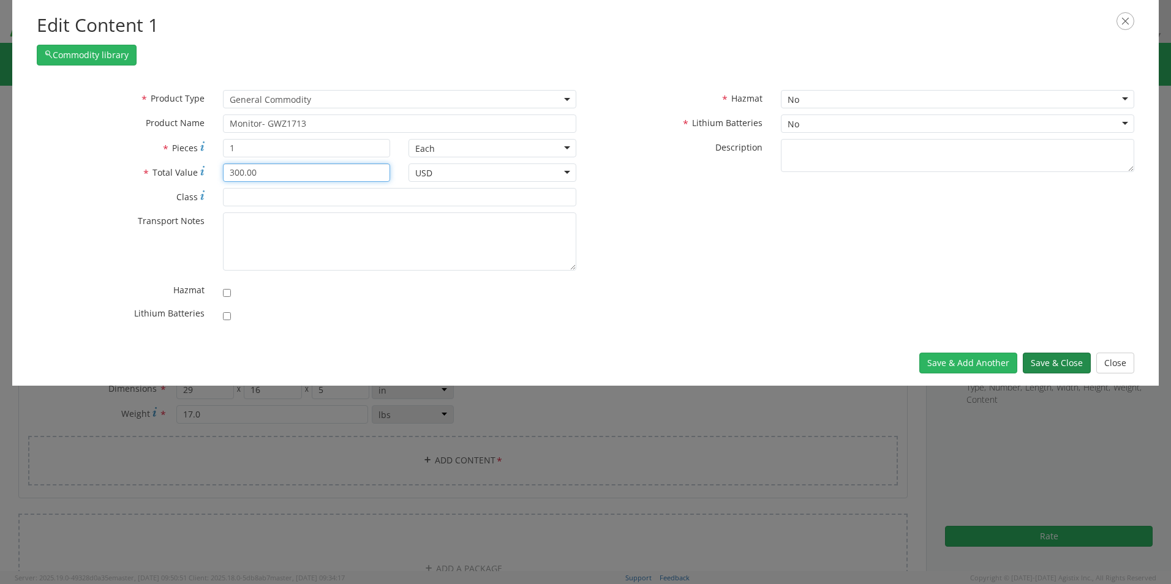
type input "300.00"
click at [934, 361] on button "Save & Close" at bounding box center [1057, 363] width 68 height 21
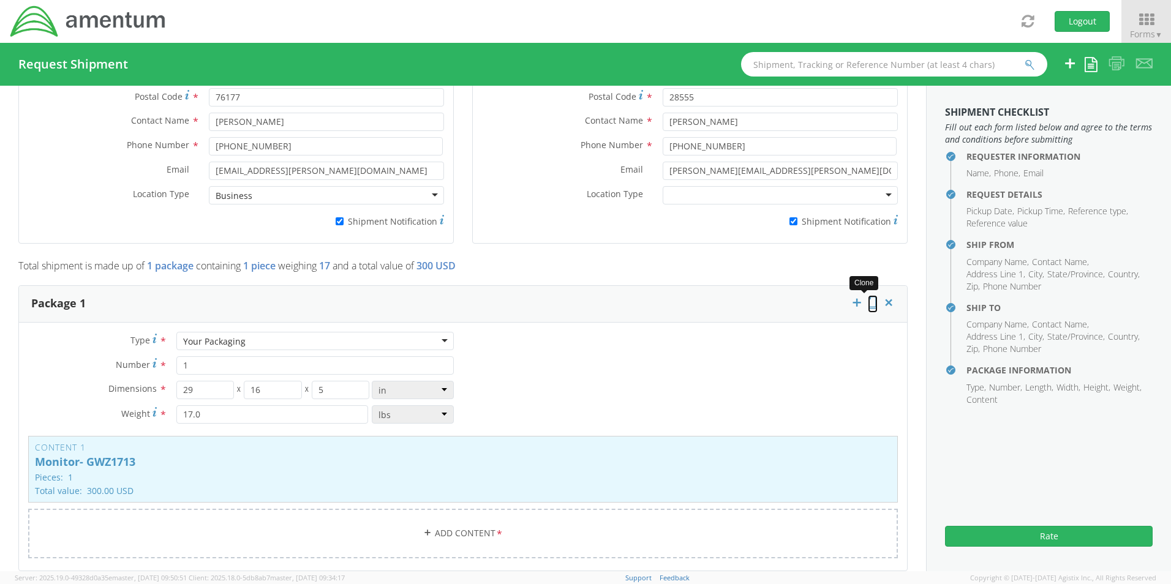
click at [868, 296] on icon at bounding box center [873, 302] width 10 height 12
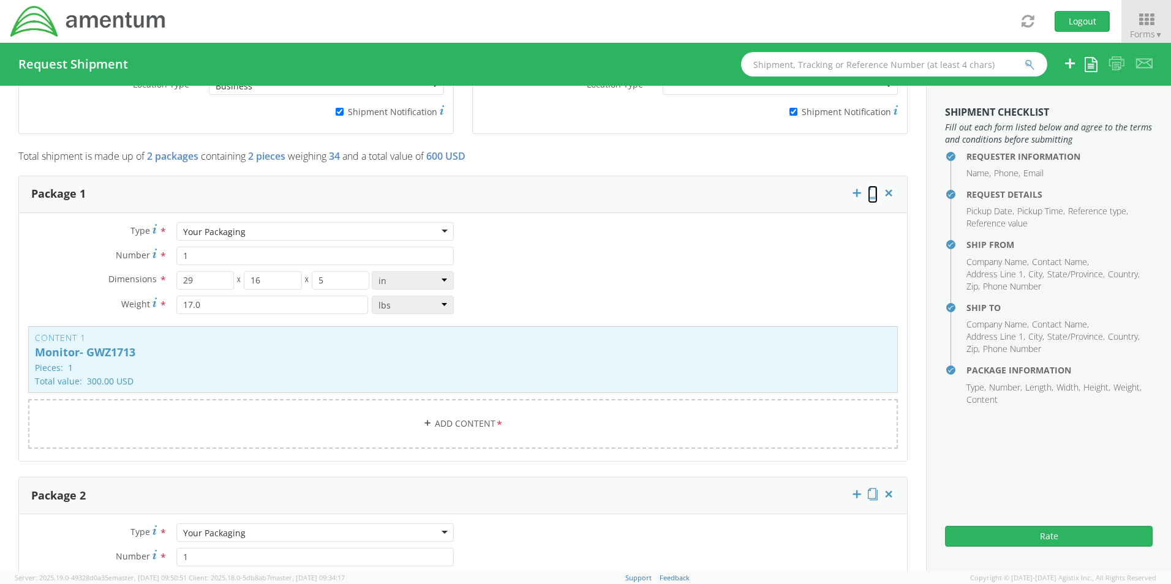
scroll to position [1135, 0]
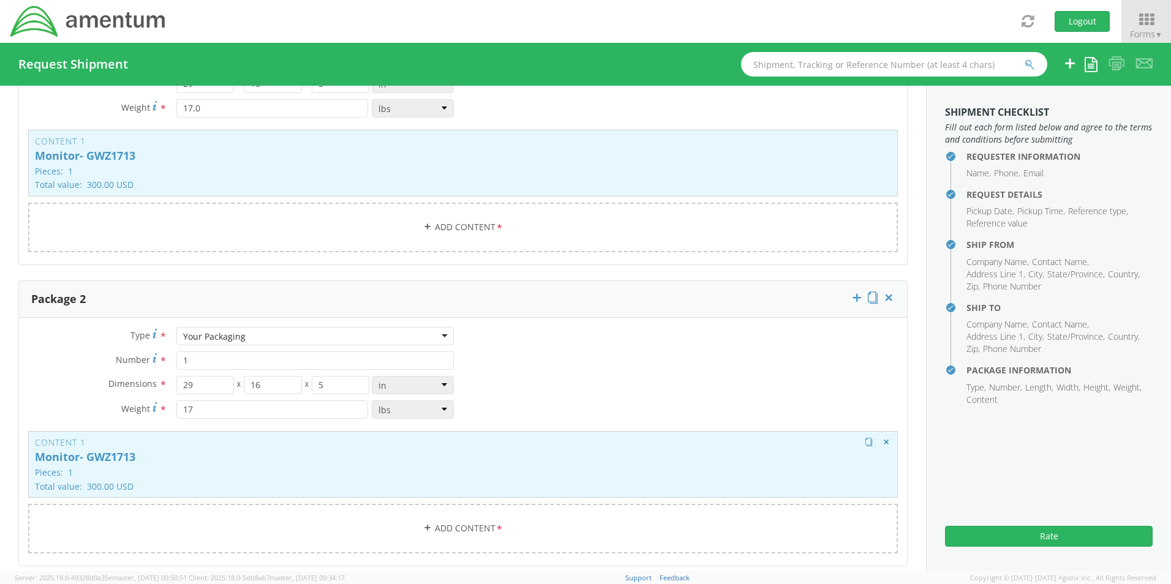
click at [216, 451] on p "Monitor- GWZ1713" at bounding box center [463, 457] width 856 height 12
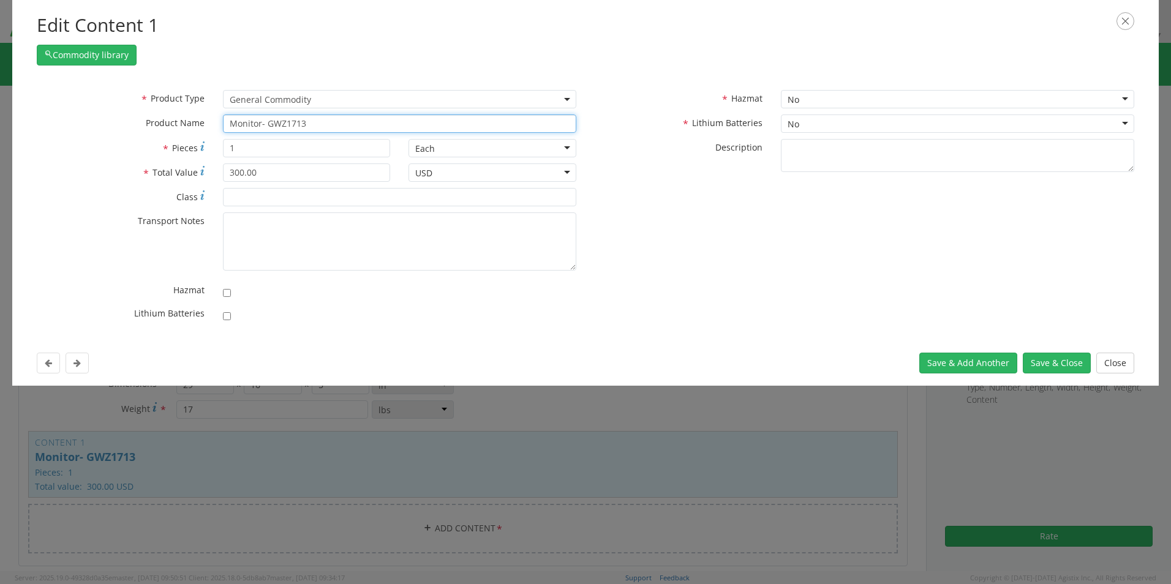
drag, startPoint x: 325, startPoint y: 126, endPoint x: 198, endPoint y: 118, distance: 127.7
click at [204, 118] on div "* Product Name Monitor- GWZ1713 unable to find any results that match the curre…" at bounding box center [307, 124] width 558 height 18
paste input "3F6VV04"
type input "Monitor- 3F6VV04"
click at [934, 364] on button "Save & Close" at bounding box center [1057, 363] width 68 height 21
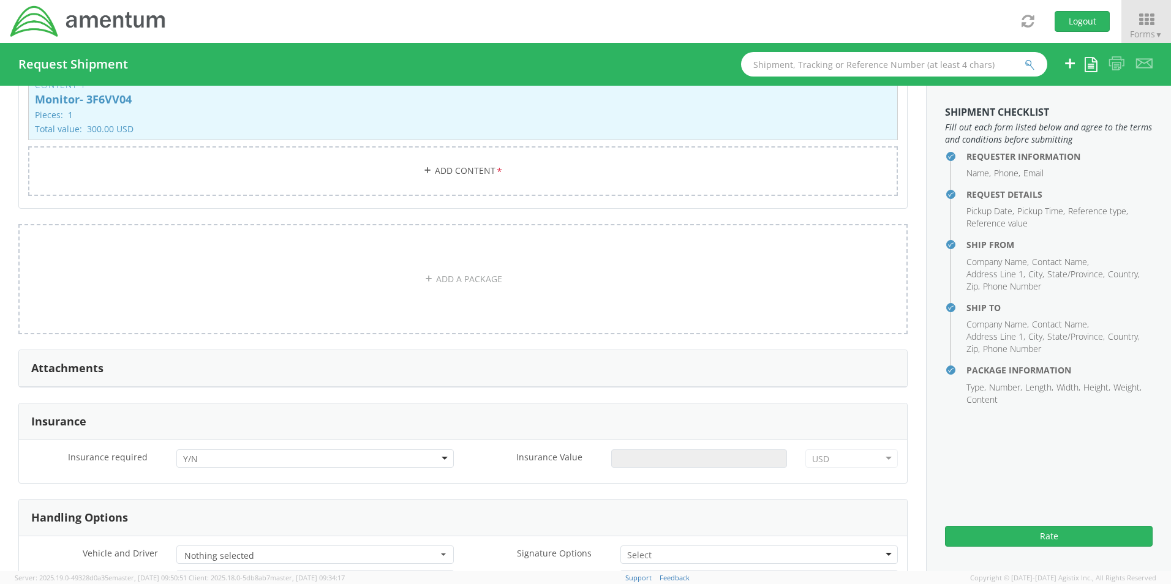
scroll to position [1564, 0]
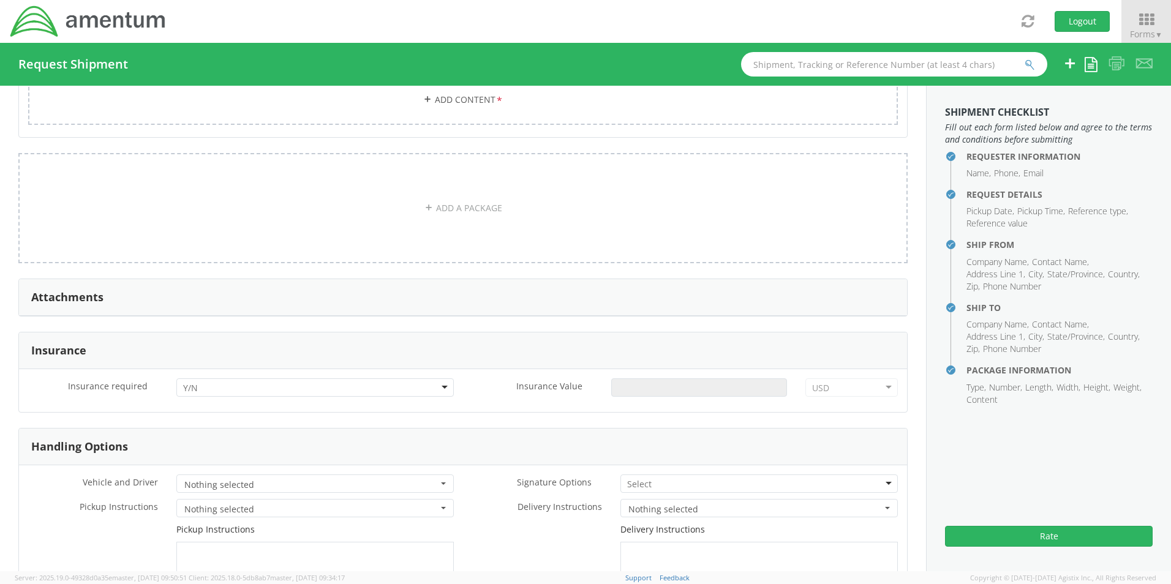
click at [198, 382] on div at bounding box center [314, 388] width 277 height 18
click at [633, 385] on input "Insurance Value *" at bounding box center [699, 388] width 176 height 18
type input "600.00"
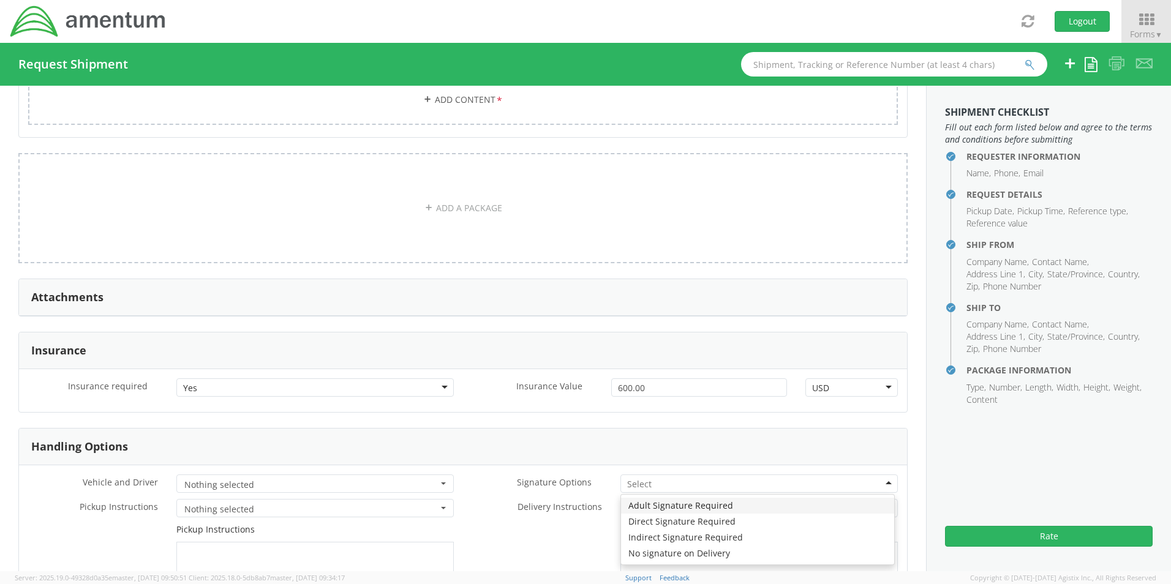
drag, startPoint x: 630, startPoint y: 475, endPoint x: 634, endPoint y: 496, distance: 21.1
click at [631, 480] on input "select-one" at bounding box center [640, 484] width 26 height 12
click at [648, 480] on div "Adult Signature Required" at bounding box center [679, 484] width 105 height 12
click at [650, 500] on div "* Vehicle and Driver Nothing selected Air Ride Truck Blanket Wrap Consolidated …" at bounding box center [463, 554] width 888 height 176
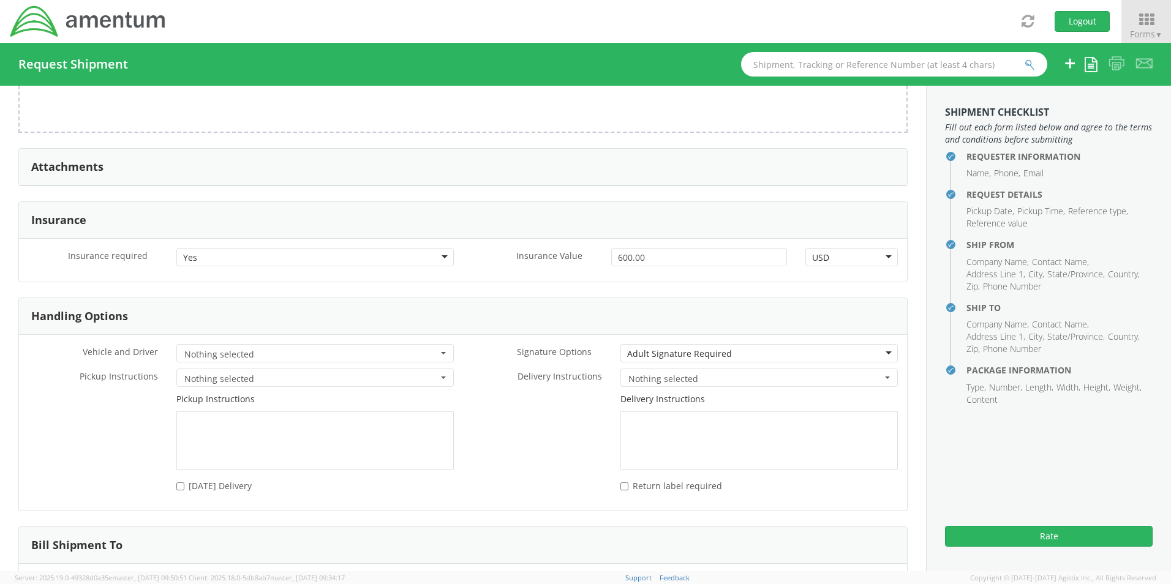
scroll to position [1788, 0]
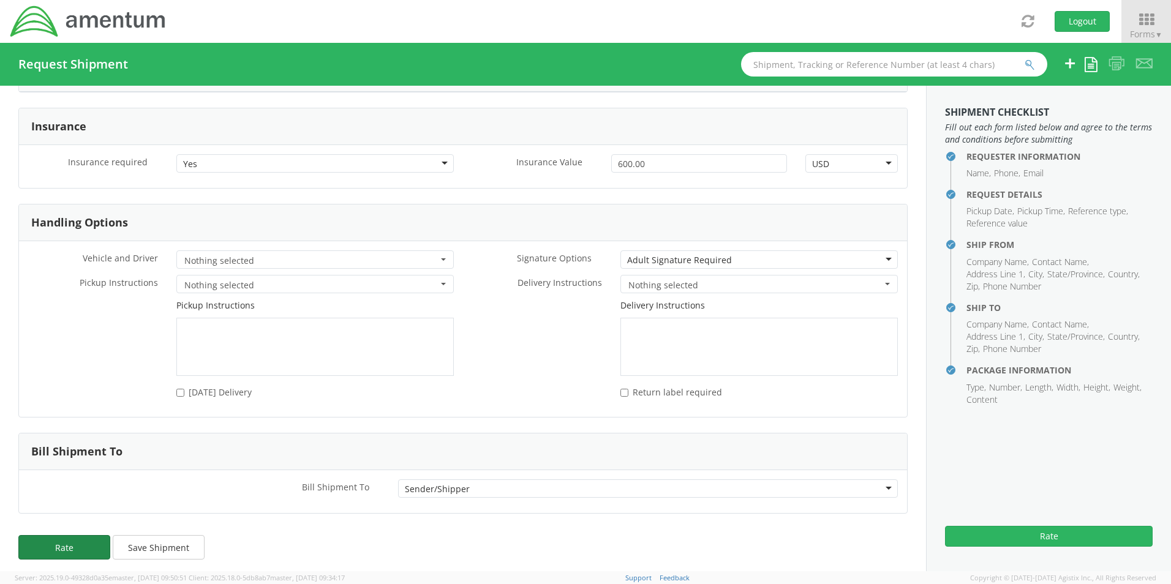
click at [80, 543] on button "Rate" at bounding box center [64, 547] width 92 height 25
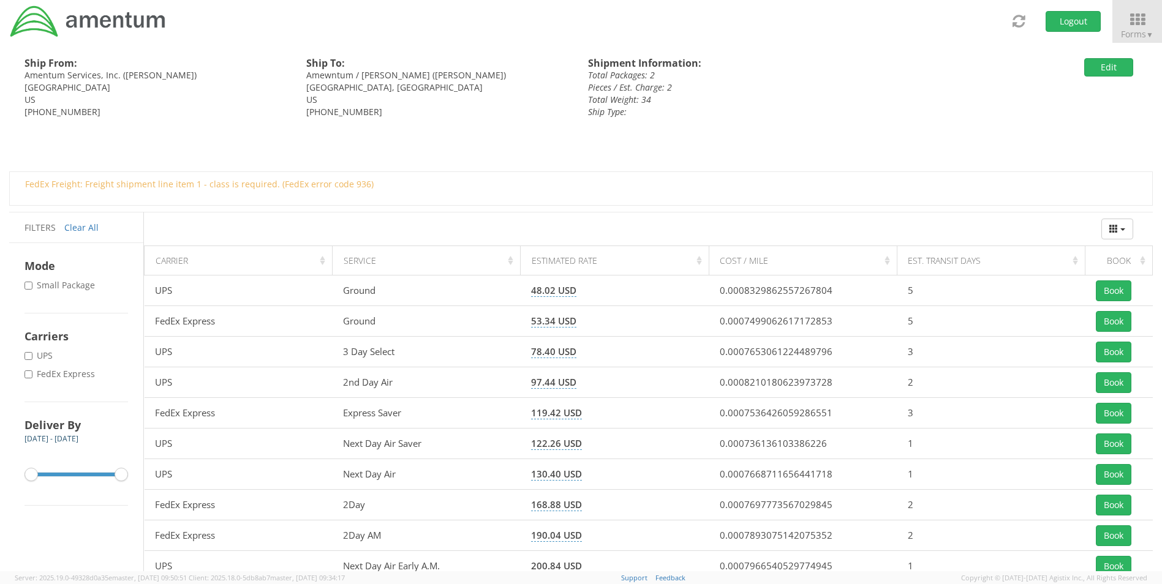
click at [37, 374] on label "* FedEx Express" at bounding box center [61, 374] width 73 height 12
click at [32, 374] on input "* FedEx Express" at bounding box center [29, 375] width 8 height 8
checkbox input "true"
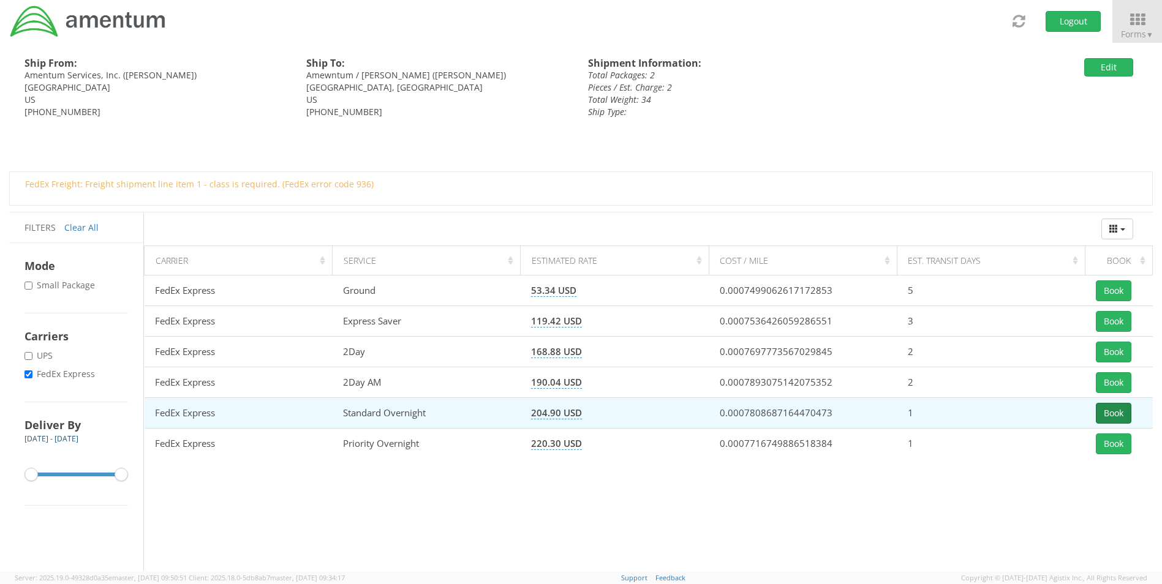
click at [934, 418] on button "Book" at bounding box center [1114, 413] width 36 height 21
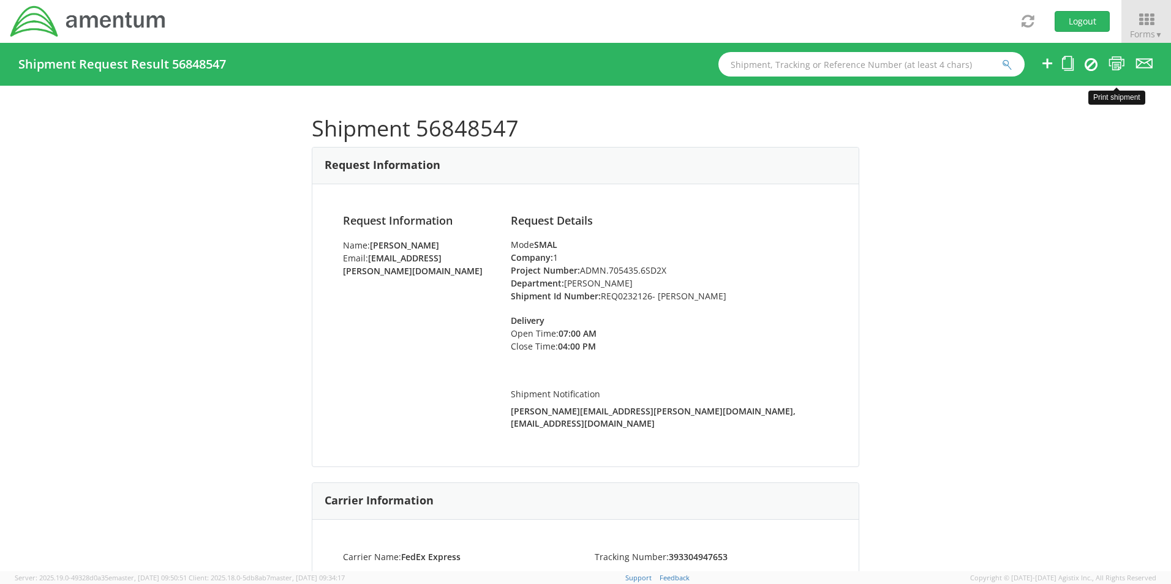
click at [934, 61] on icon at bounding box center [1117, 63] width 17 height 15
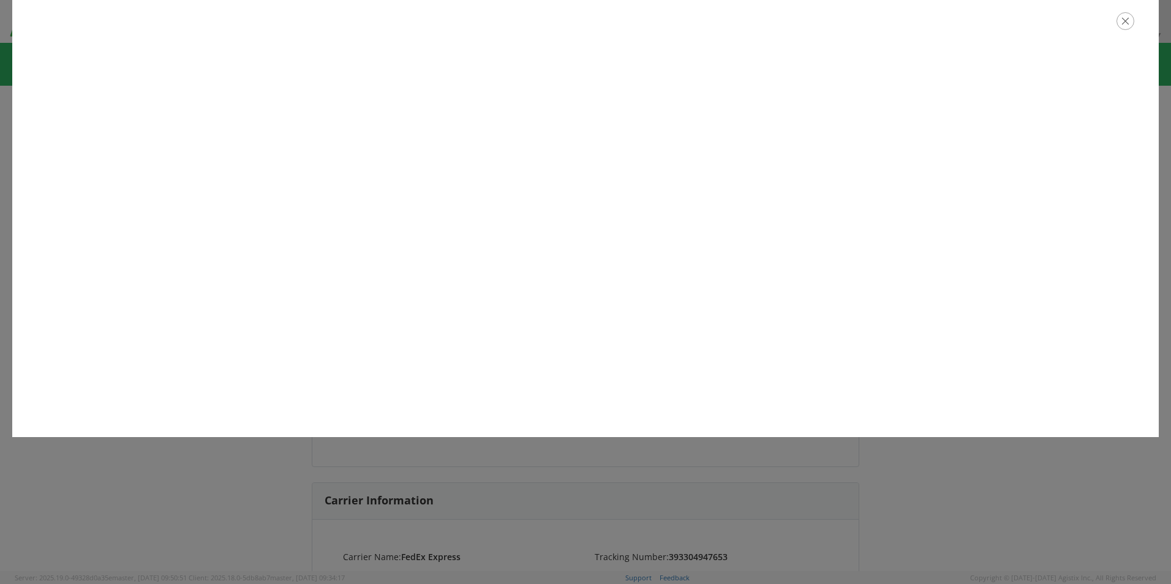
click at [934, 29] on icon "button" at bounding box center [1126, 21] width 18 height 18
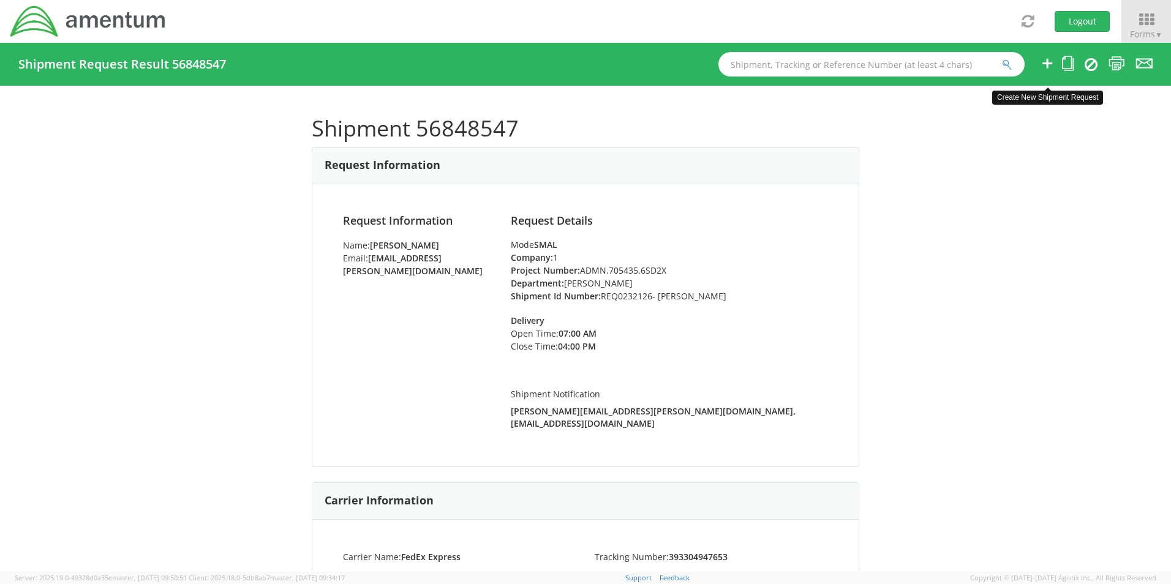
click at [934, 64] on icon at bounding box center [1047, 63] width 15 height 15
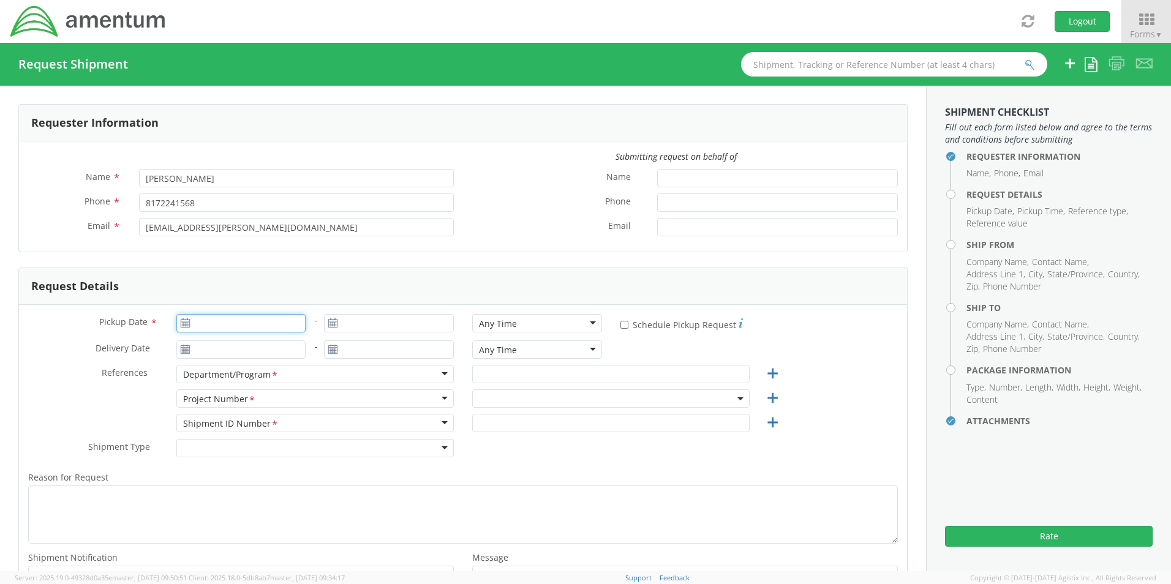
type input "09/17/2025"
click at [222, 330] on input "09/17/2025" at bounding box center [241, 323] width 130 height 18
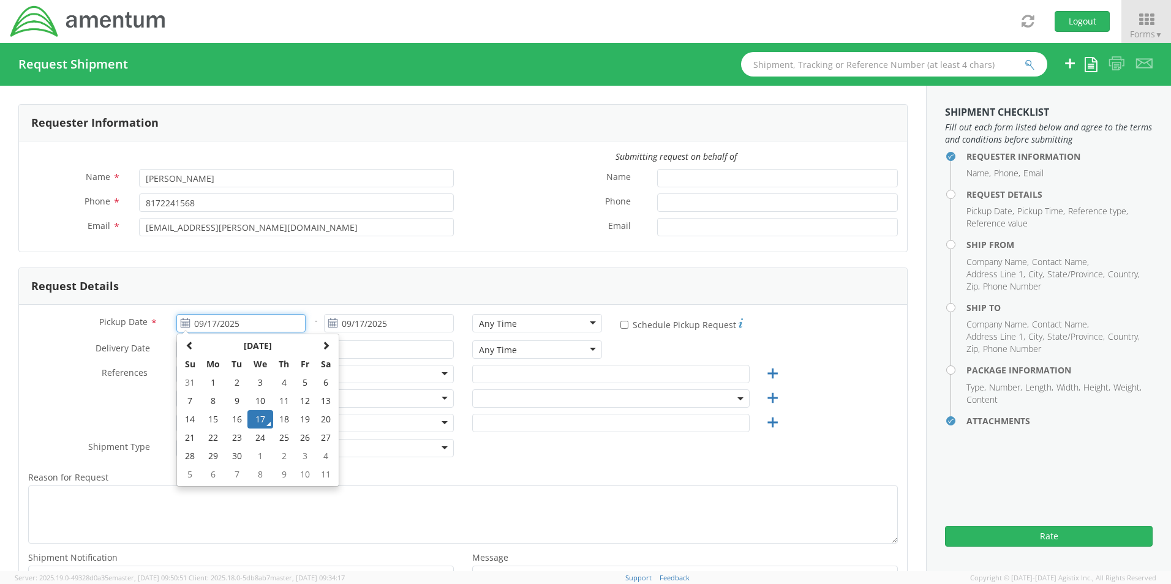
click at [256, 413] on td "17" at bounding box center [260, 419] width 26 height 18
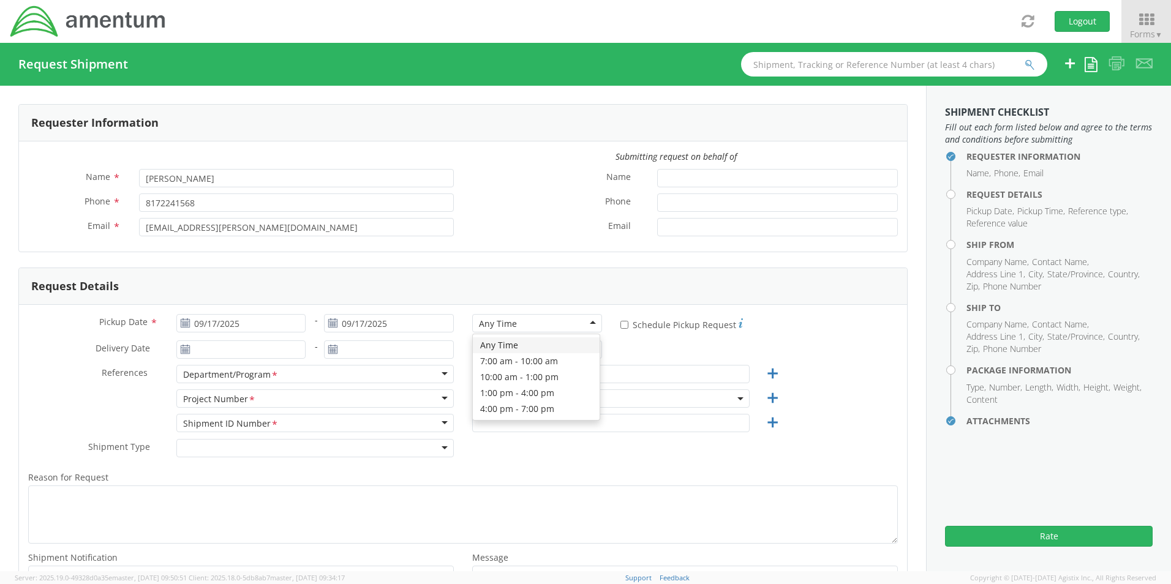
click at [499, 319] on div "Any Time" at bounding box center [498, 324] width 38 height 12
select select "OCCP.600391.00000"
click at [534, 375] on input "text" at bounding box center [610, 374] width 277 height 18
paste input "Joshua Sherwood"
type input "Joshua Sherwood"
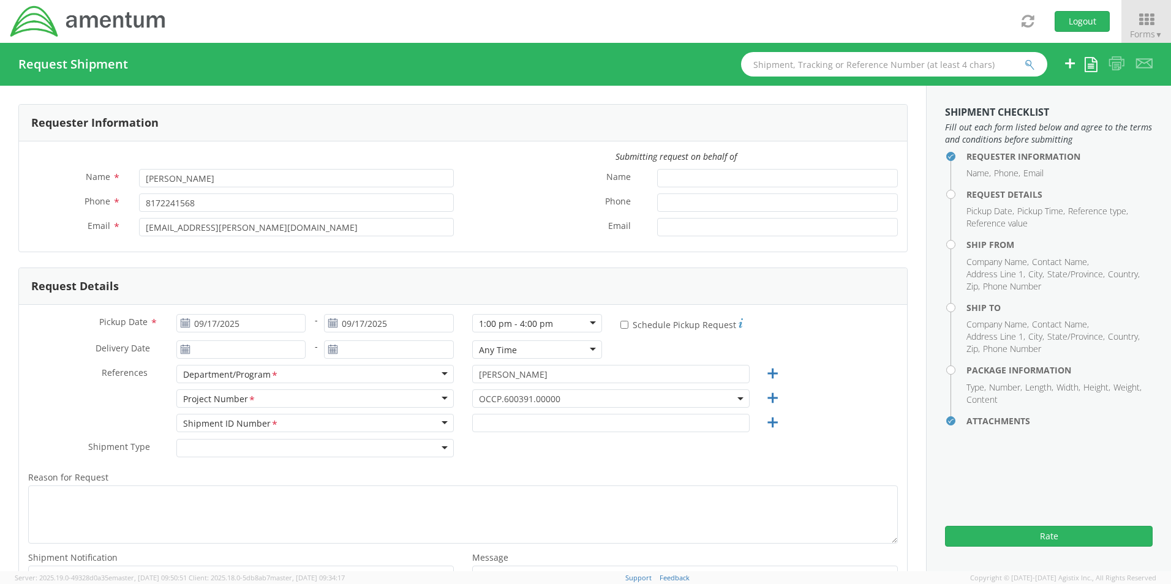
drag, startPoint x: 497, startPoint y: 396, endPoint x: 502, endPoint y: 405, distance: 10.1
click at [499, 398] on span "OCCP.600391.00000" at bounding box center [611, 399] width 264 height 12
click at [504, 418] on input "search" at bounding box center [609, 419] width 268 height 18
paste input "4682.EASL.25C1.0070.0191.SMGMT"
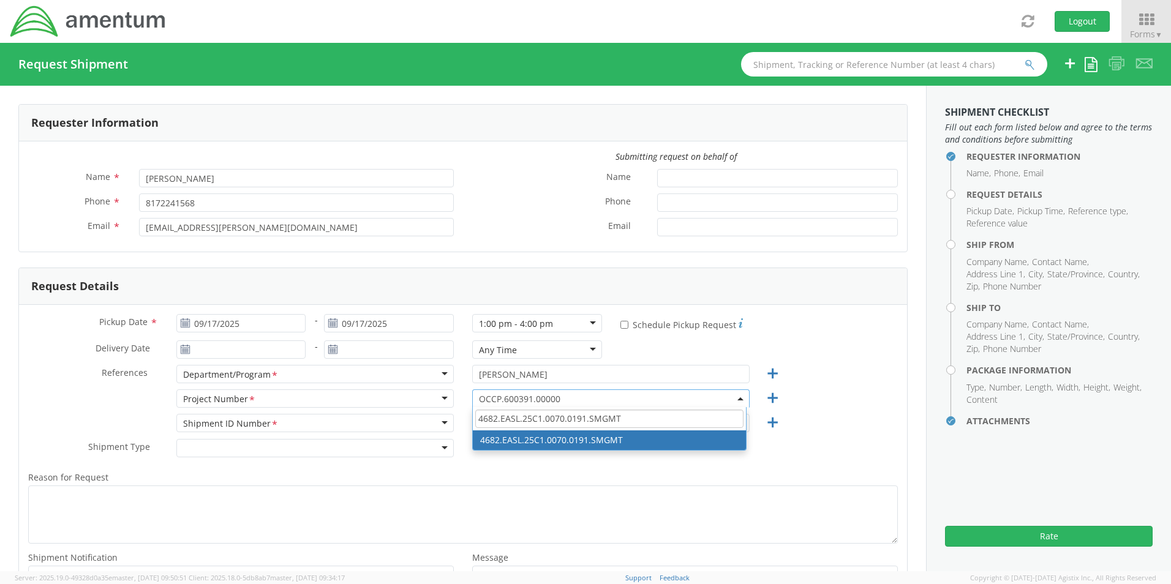
type input "4682.EASL.25C1.0070.0191.SMGMT"
select select "4682.EASL.25C1.0070.0191.SMGMT"
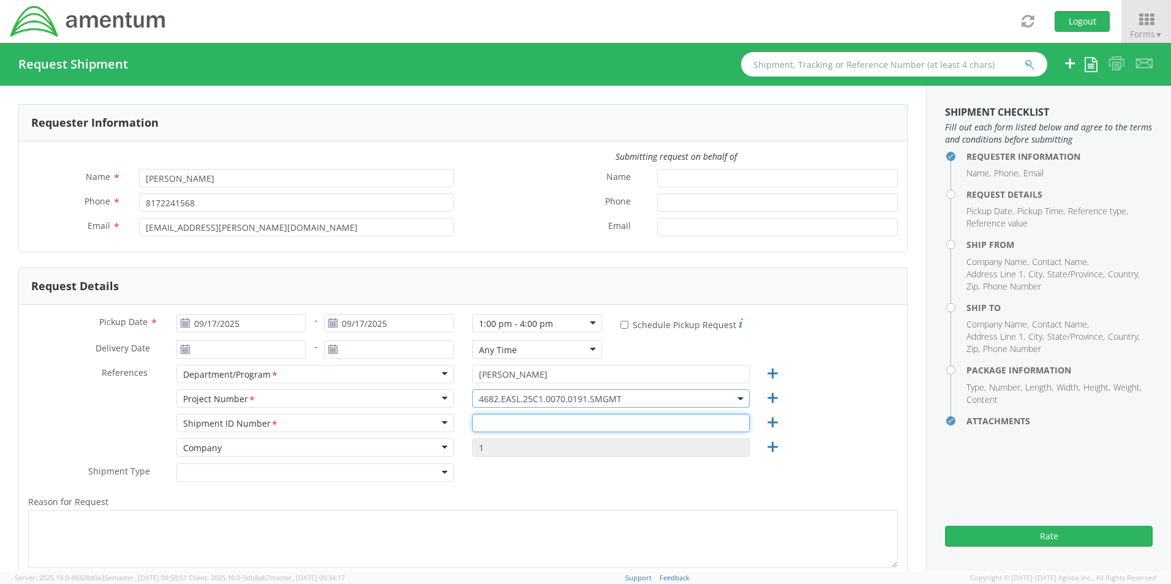
click at [500, 424] on input "text" at bounding box center [610, 423] width 277 height 18
paste input "REQ0232138- Rick Garvin"
type input "REQ0232138- Rick Garvin"
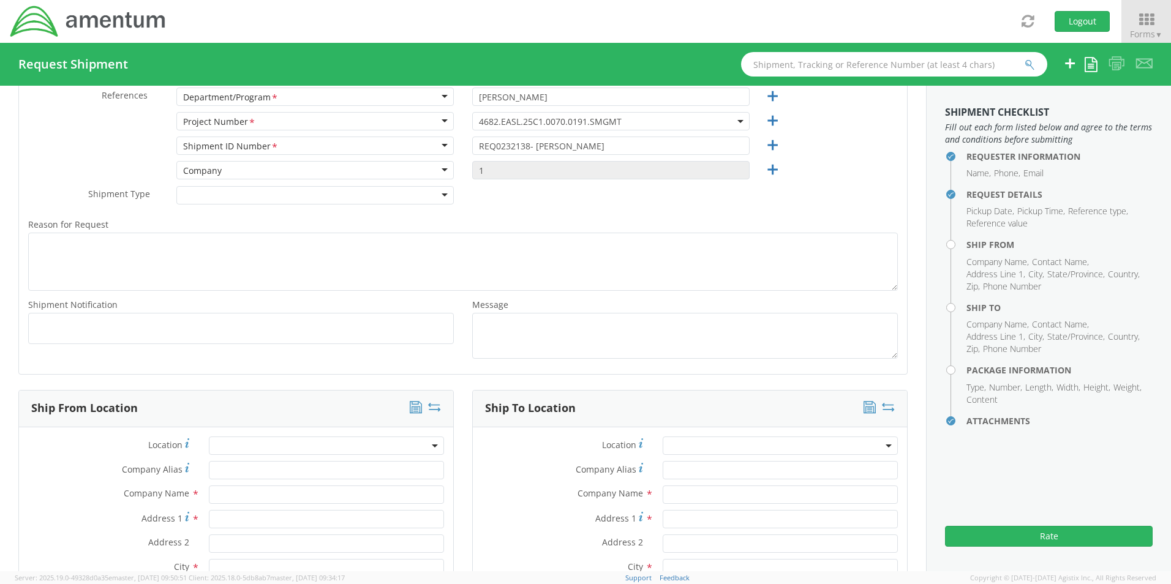
click at [50, 323] on span "Add email addresses separated by comma" at bounding box center [241, 327] width 415 height 12
paste input "Joshua.Sherwood@Amentum.com"
type input "Joshua.Sherwood@Amentum.com"
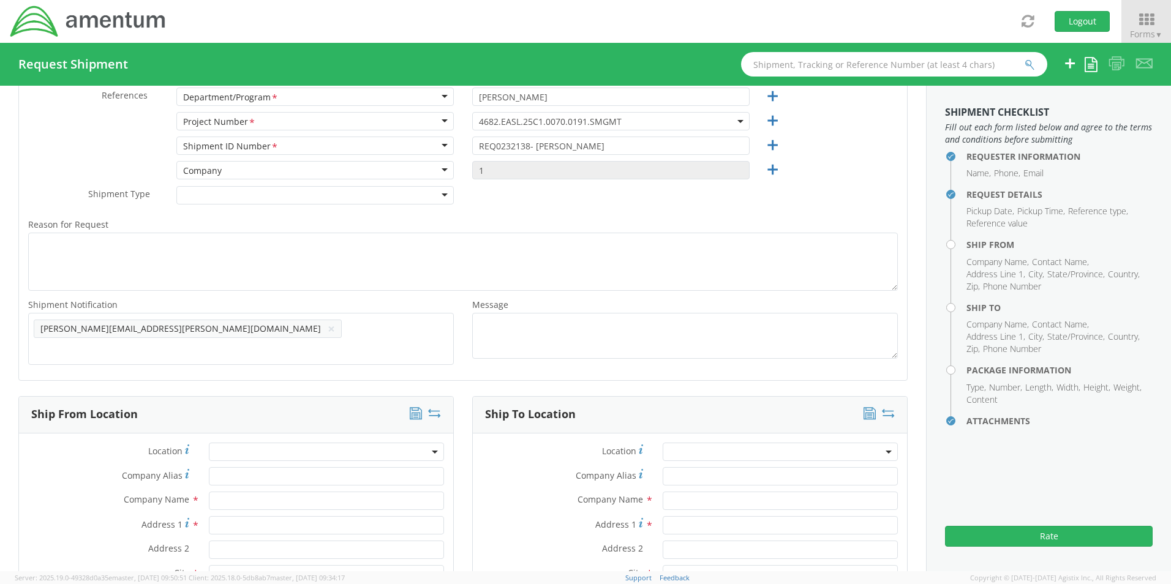
scroll to position [0, 0]
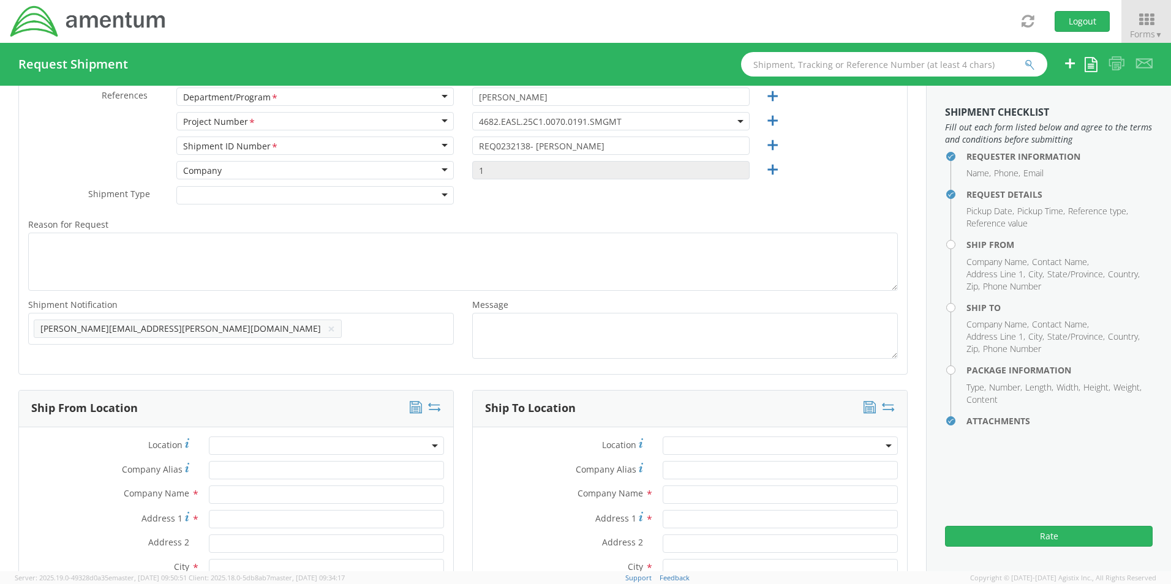
click at [347, 333] on input "text" at bounding box center [353, 329] width 13 height 18
paste input "Malivahn.Low@amentum.com"
type input "Malivahn.Low@amentum.com"
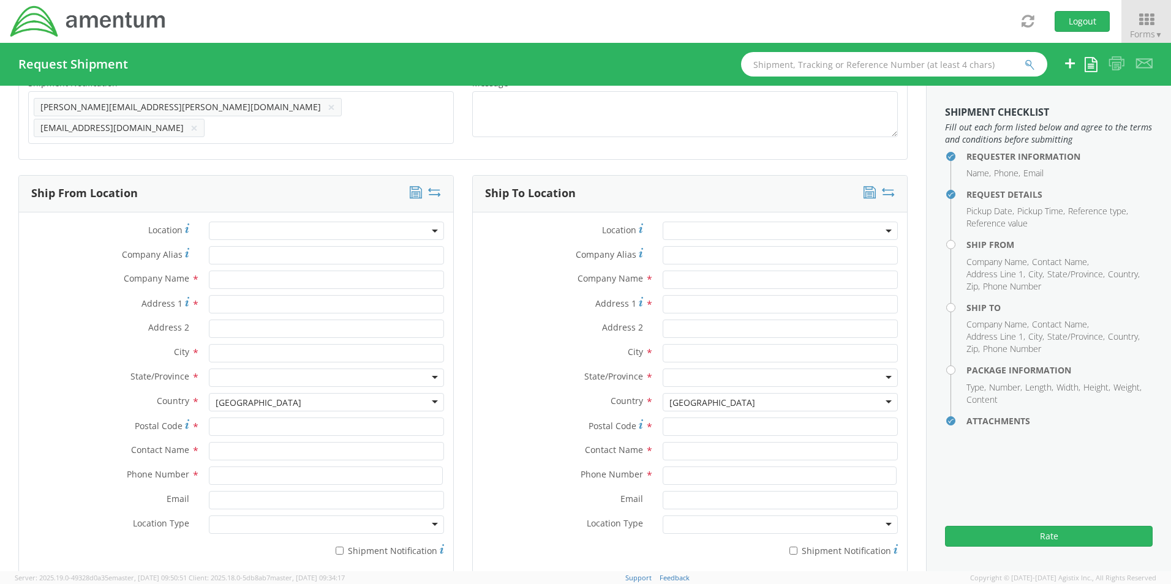
scroll to position [523, 0]
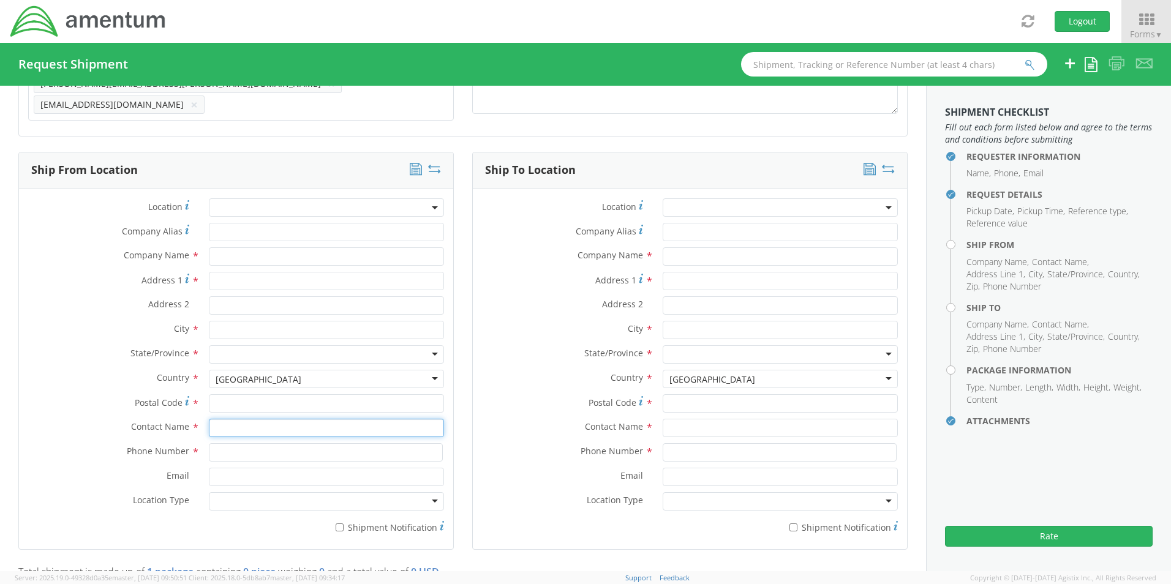
click at [221, 423] on input "text" at bounding box center [326, 428] width 235 height 18
type input "sene"
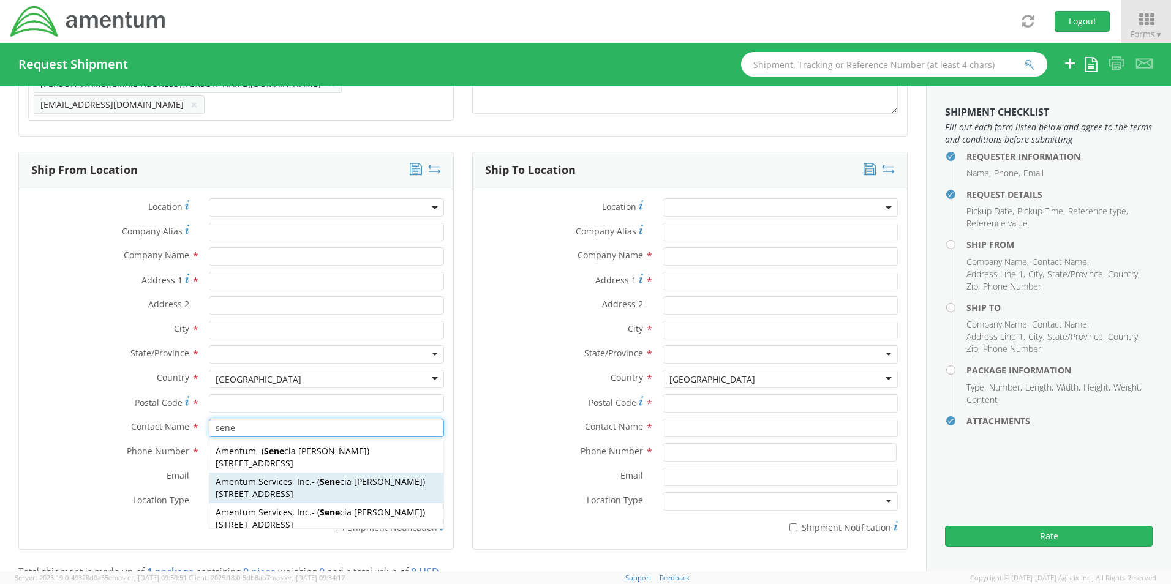
click at [236, 478] on span "Amentum Services, Inc." at bounding box center [264, 482] width 96 height 12
type input "Amentum Services, Inc."
type input "[STREET_ADDRESS]"
type input "[GEOGRAPHIC_DATA]"
type input "76177"
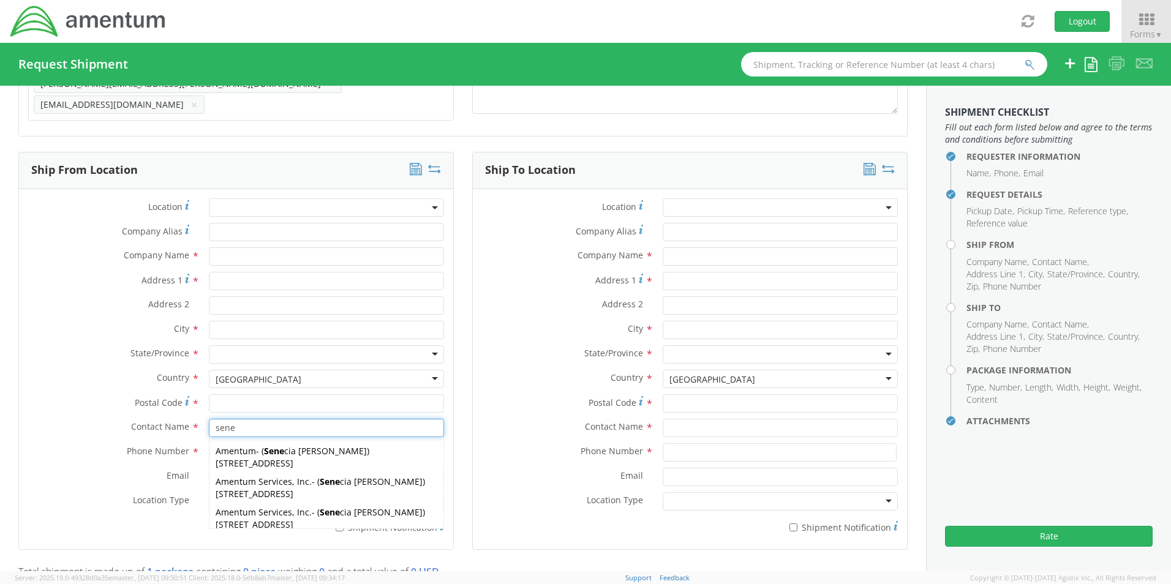
type input "[PERSON_NAME]"
type input "[PHONE_NUMBER]"
type input "[EMAIL_ADDRESS][PERSON_NAME][DOMAIN_NAME]"
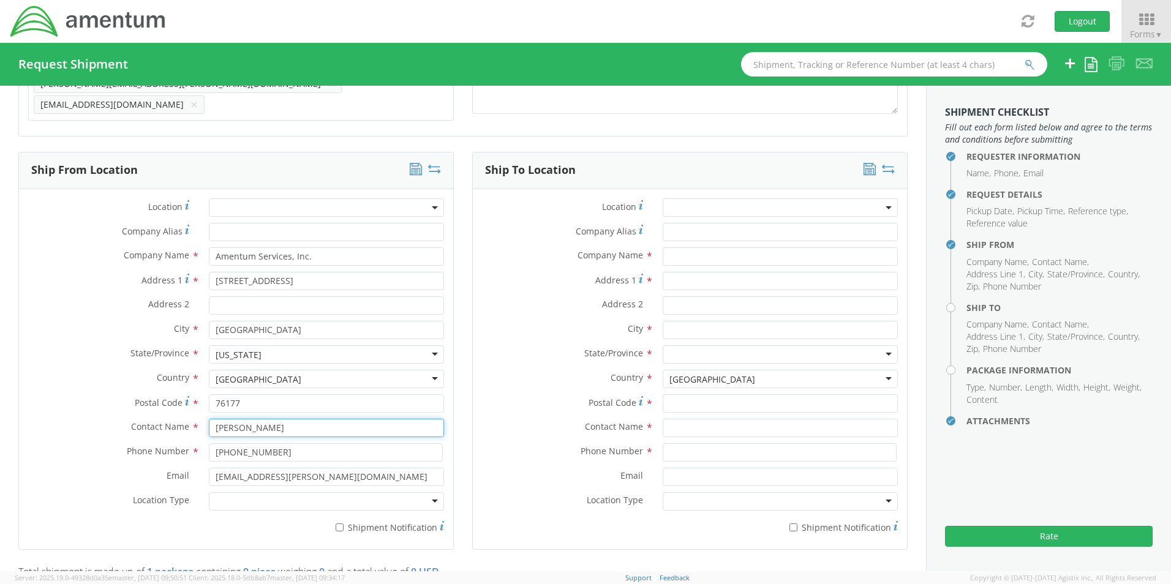
type input "[PERSON_NAME]"
drag, startPoint x: 236, startPoint y: 493, endPoint x: 233, endPoint y: 507, distance: 13.7
click at [234, 503] on div at bounding box center [326, 501] width 235 height 18
click at [337, 524] on input "* Shipment Notification" at bounding box center [340, 528] width 8 height 8
checkbox input "true"
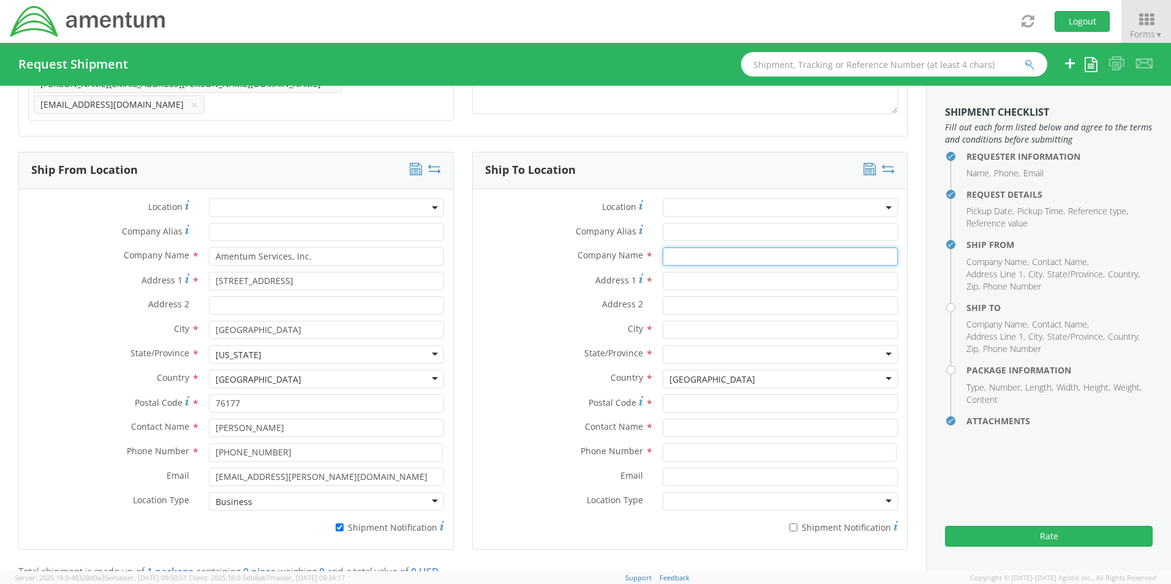
click at [692, 249] on input "text" at bounding box center [780, 256] width 235 height 18
paste input "Rick Garvin"
type input "Amentum / Rick Garvin"
click at [712, 428] on input "text" at bounding box center [780, 428] width 235 height 18
paste input "Rick Garvin"
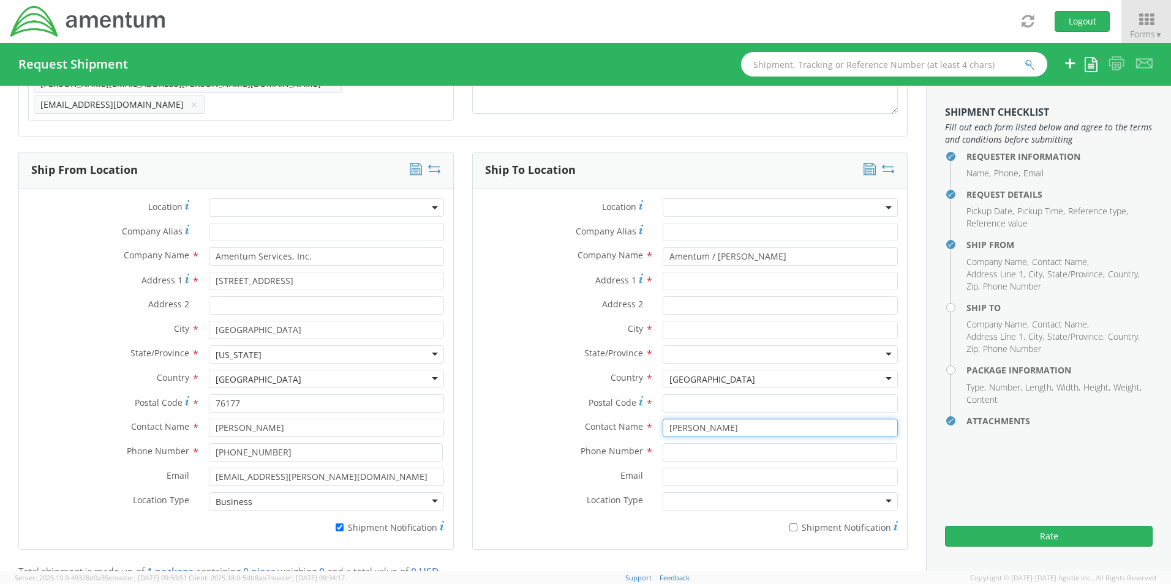
type input "Rick Garvin"
click at [676, 272] on input "Address 1 *" at bounding box center [780, 281] width 235 height 18
paste input "33 Sunriff CT,"
type input "33 Sunriff CT"
click at [698, 322] on input "text" at bounding box center [780, 330] width 235 height 18
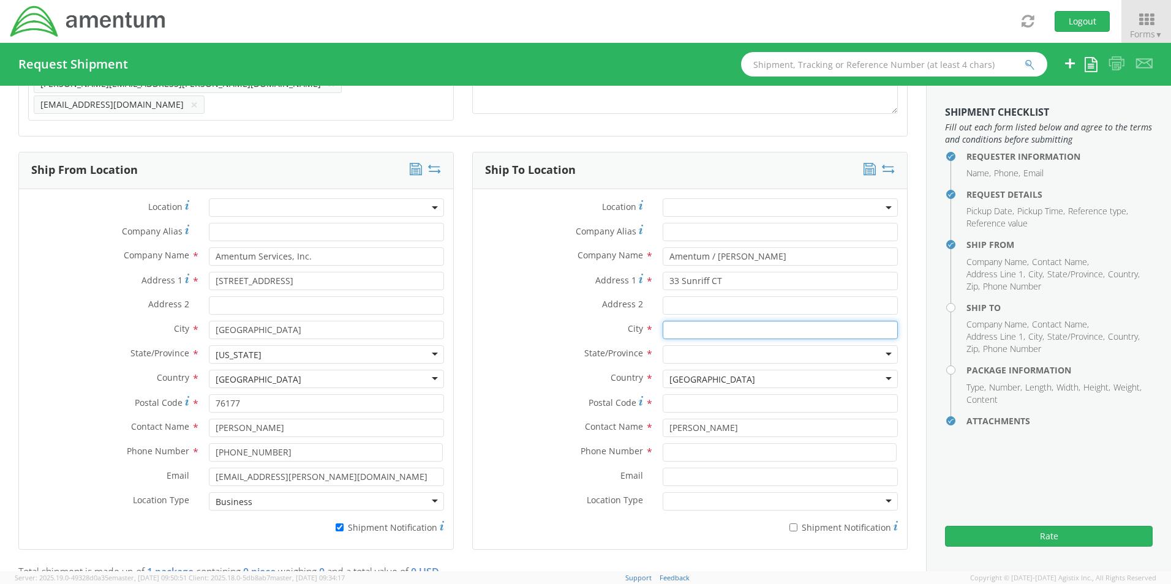
paste input "Greer,"
type input "Greer"
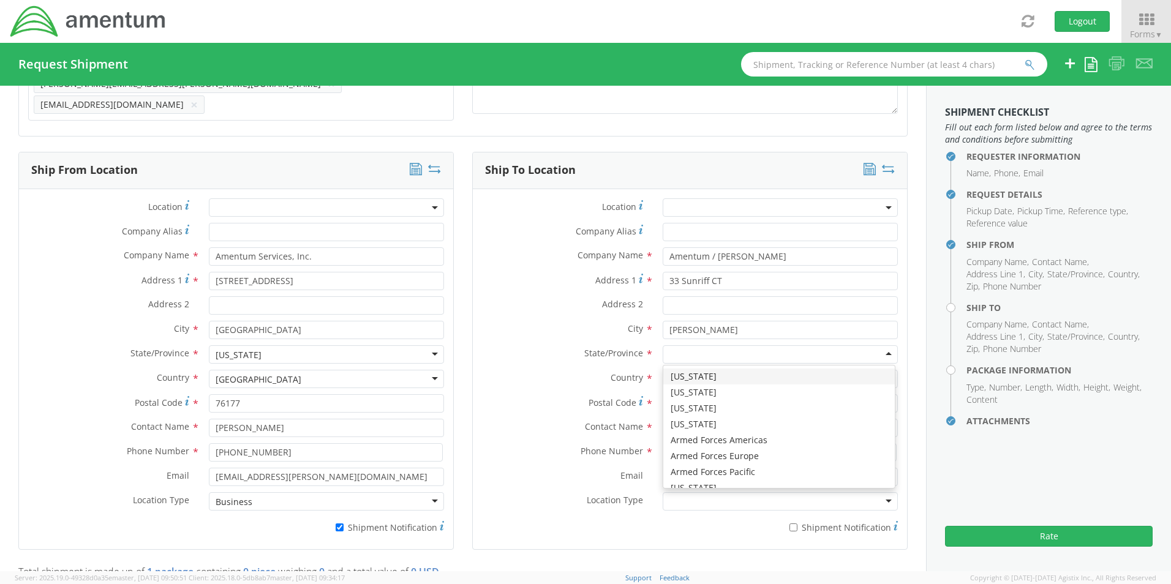
click at [689, 352] on div at bounding box center [780, 354] width 235 height 18
type input "s"
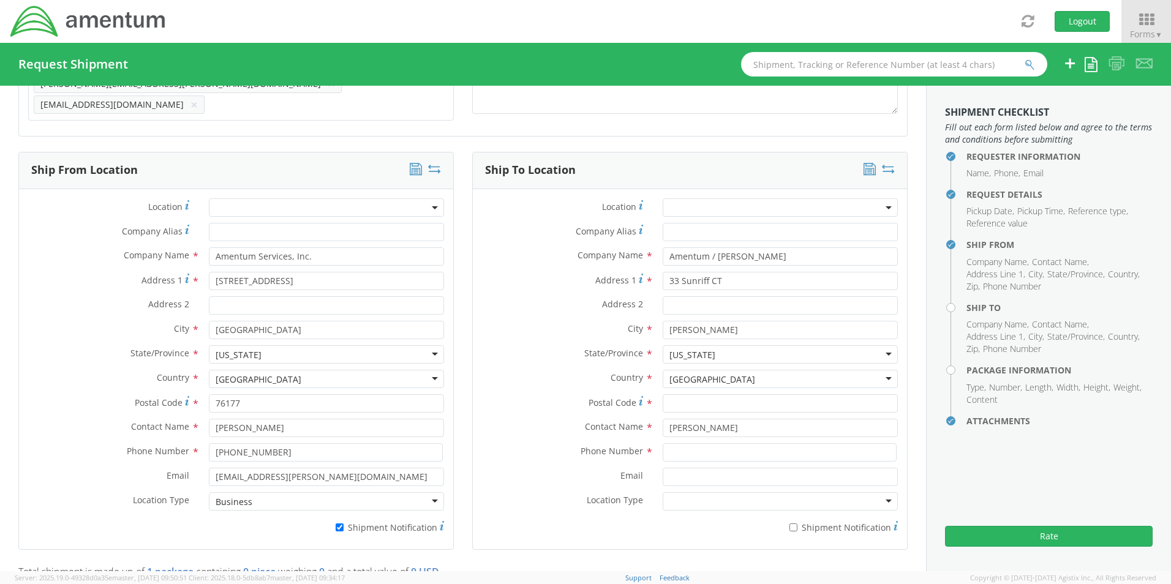
scroll to position [0, 0]
click at [696, 397] on input "Postal Code *" at bounding box center [780, 403] width 235 height 18
paste input "29651"
type input "29651"
click at [698, 433] on div "Contact Name * Rick Garvin" at bounding box center [690, 431] width 434 height 25
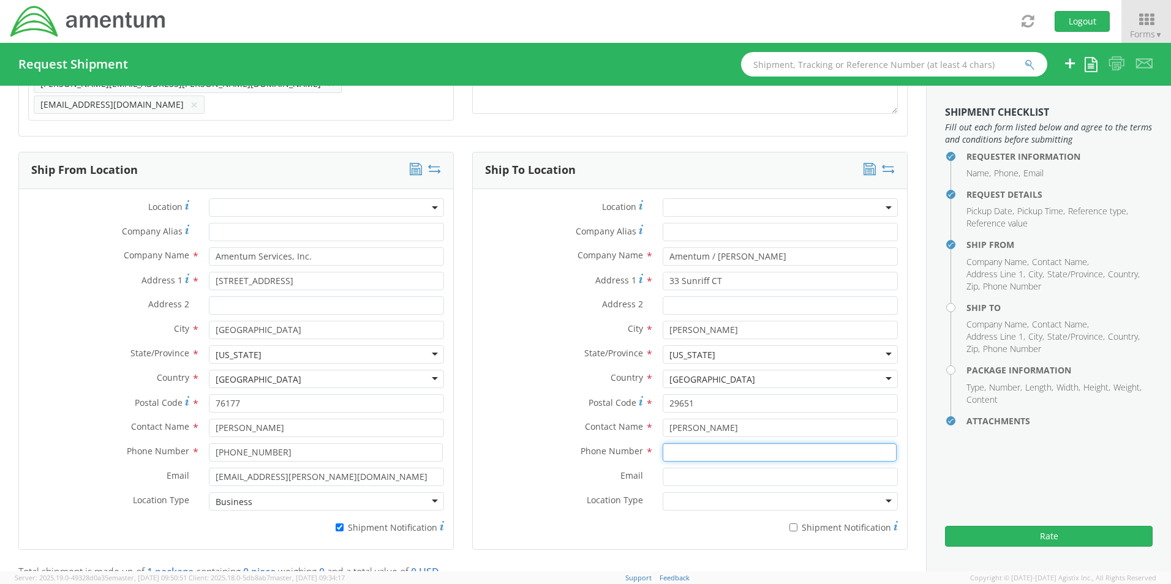
click at [695, 445] on input at bounding box center [780, 452] width 234 height 18
paste input "330-720-4840"
type input "330-720-4840"
click at [685, 472] on input "Email *" at bounding box center [780, 477] width 235 height 18
paste input "Rick.Garvin@amentum.com"
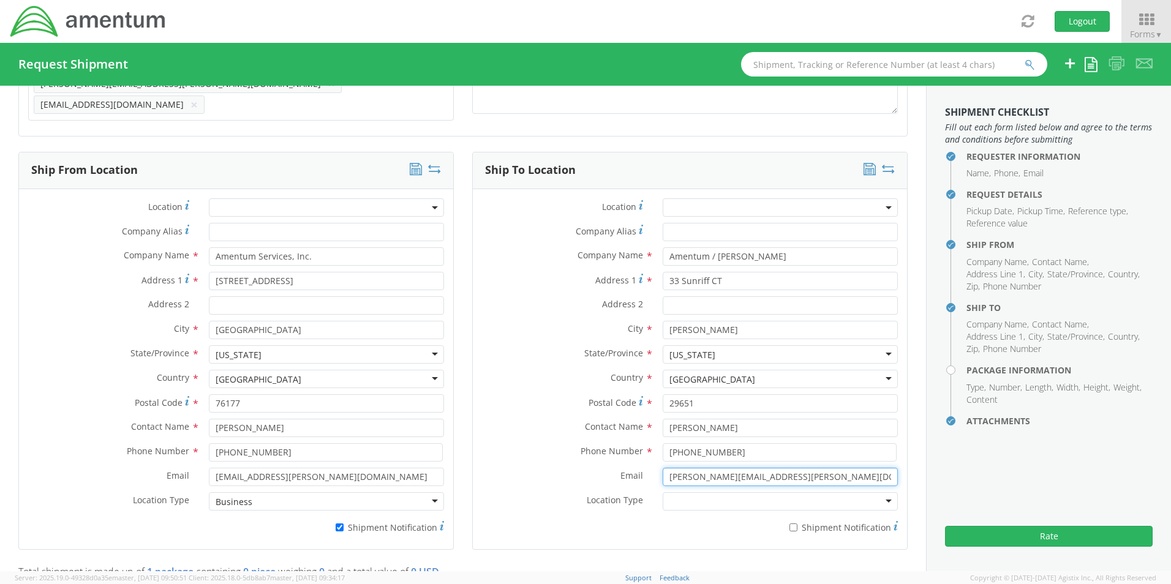
type input "Rick.Garvin@amentum.com"
click at [791, 521] on label "* Shipment Notification" at bounding box center [780, 526] width 235 height 15
click at [791, 524] on input "* Shipment Notification" at bounding box center [794, 528] width 8 height 8
checkbox input "true"
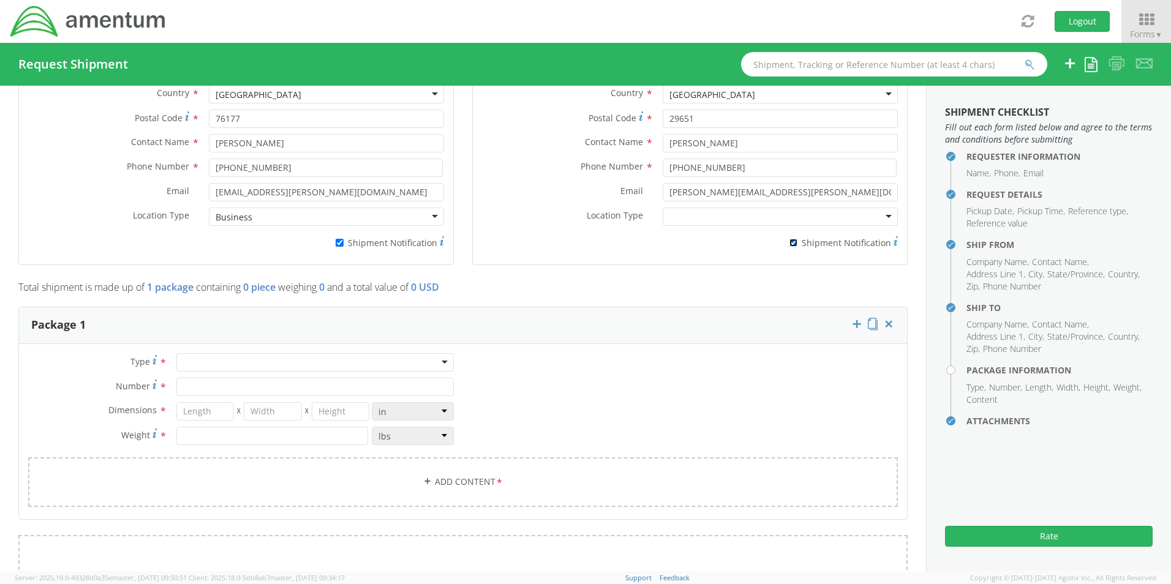
scroll to position [829, 0]
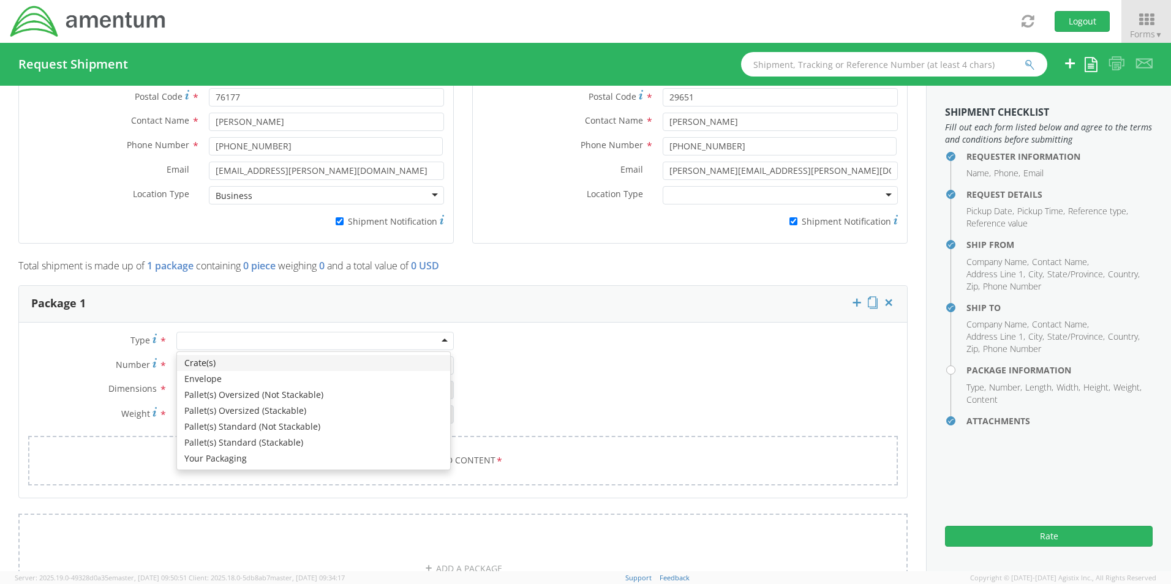
click at [191, 337] on div at bounding box center [314, 341] width 277 height 18
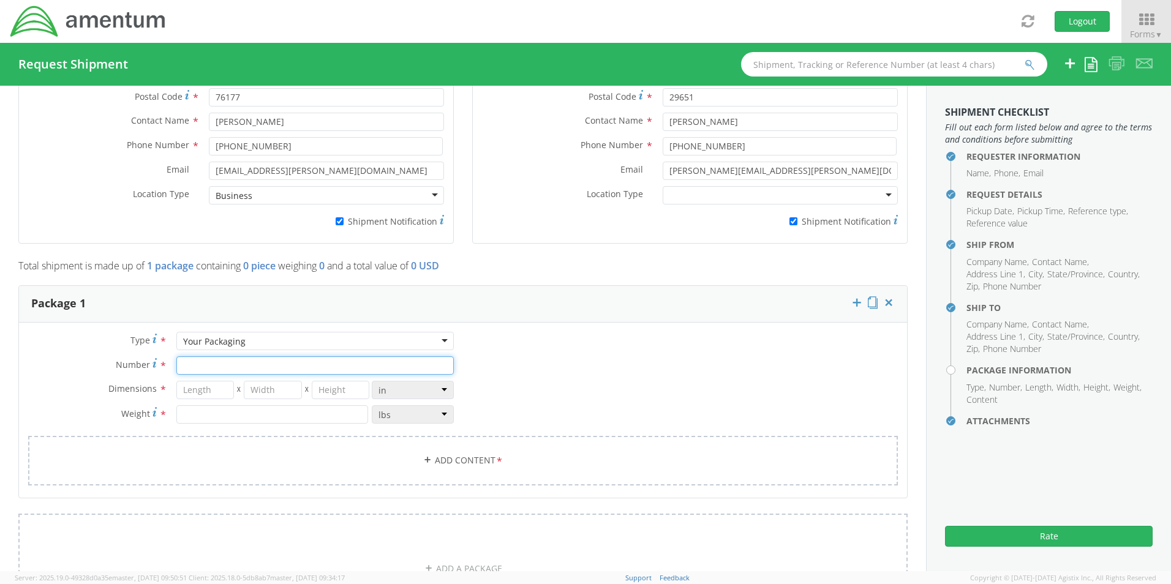
click at [266, 363] on input "Number *" at bounding box center [314, 366] width 277 height 18
type input "1"
type input "20"
type input "18"
type input "6"
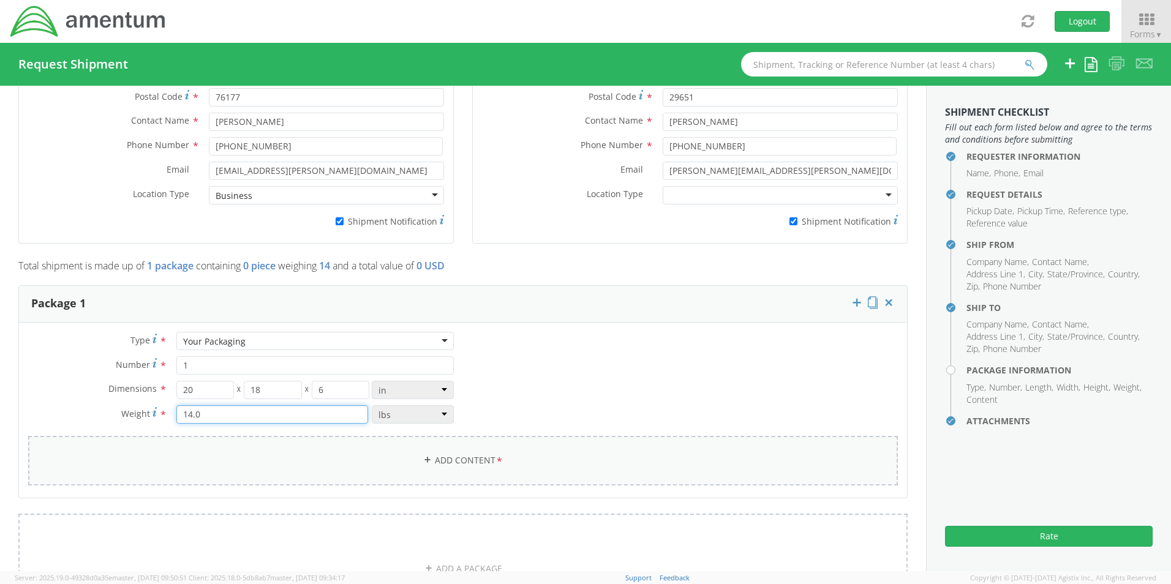
type input "14.0"
click at [428, 450] on link "Add Content *" at bounding box center [463, 461] width 870 height 50
select select
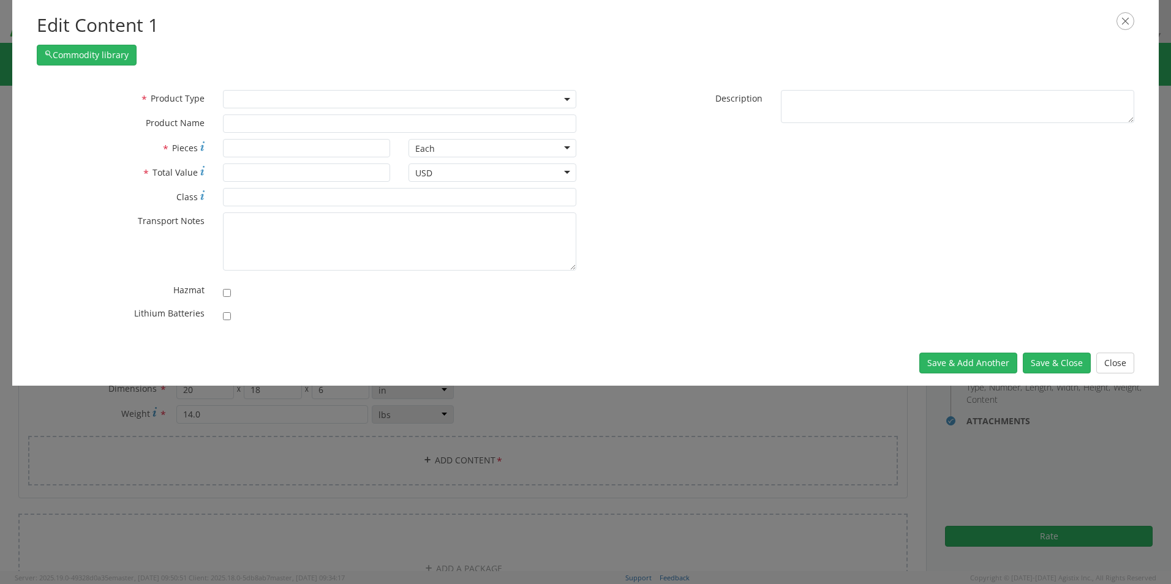
drag, startPoint x: 251, startPoint y: 96, endPoint x: 251, endPoint y: 107, distance: 11.0
click at [251, 96] on span at bounding box center [399, 99] width 353 height 18
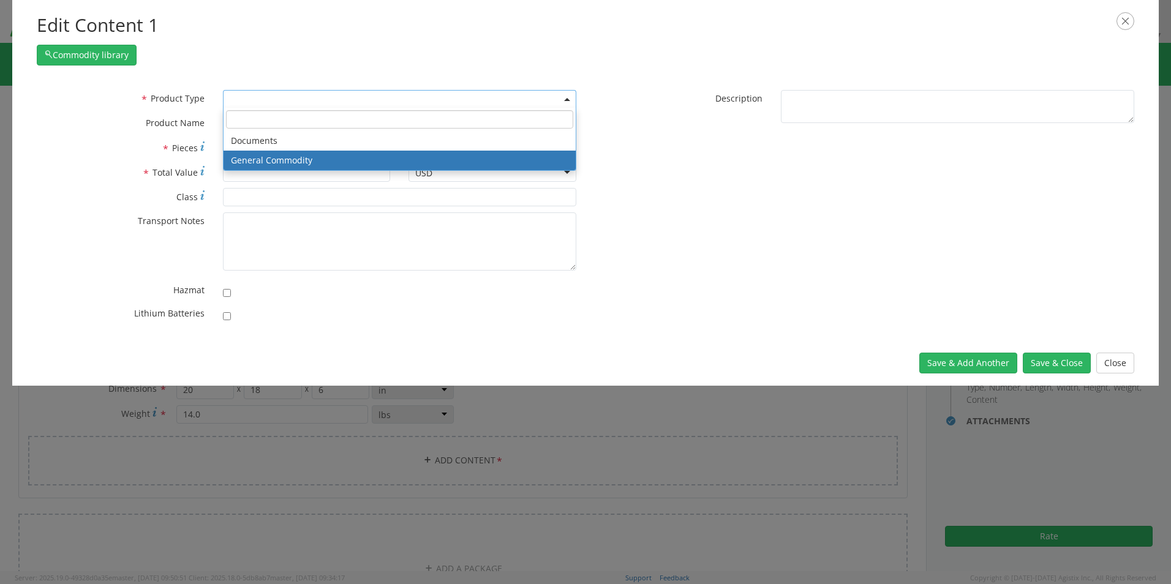
select select "COMMODITY"
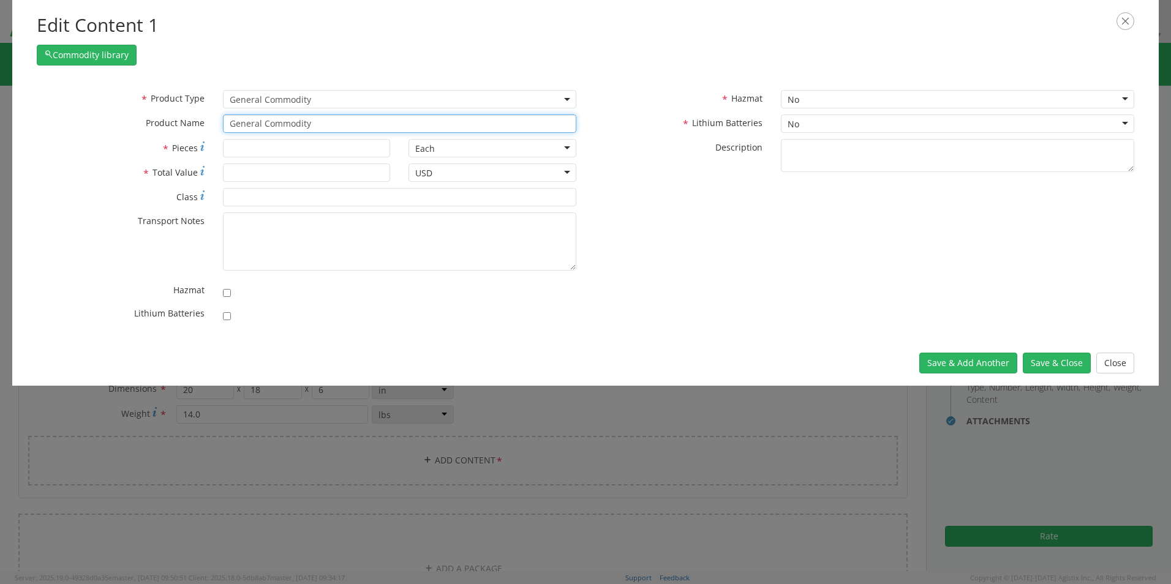
drag, startPoint x: 335, startPoint y: 127, endPoint x: 167, endPoint y: 118, distance: 168.7
click at [171, 118] on div "* Product Name General Commodity unable to find any results that match the curr…" at bounding box center [307, 124] width 558 height 18
paste input "Laptop- CORP026631 (8FN6184) Dock- 2SPQG24"
click at [457, 124] on input "Laptop- CORP026631 (8FN6184) Dock- 2SPQG24" at bounding box center [399, 124] width 353 height 18
paste input "KBM Combo"
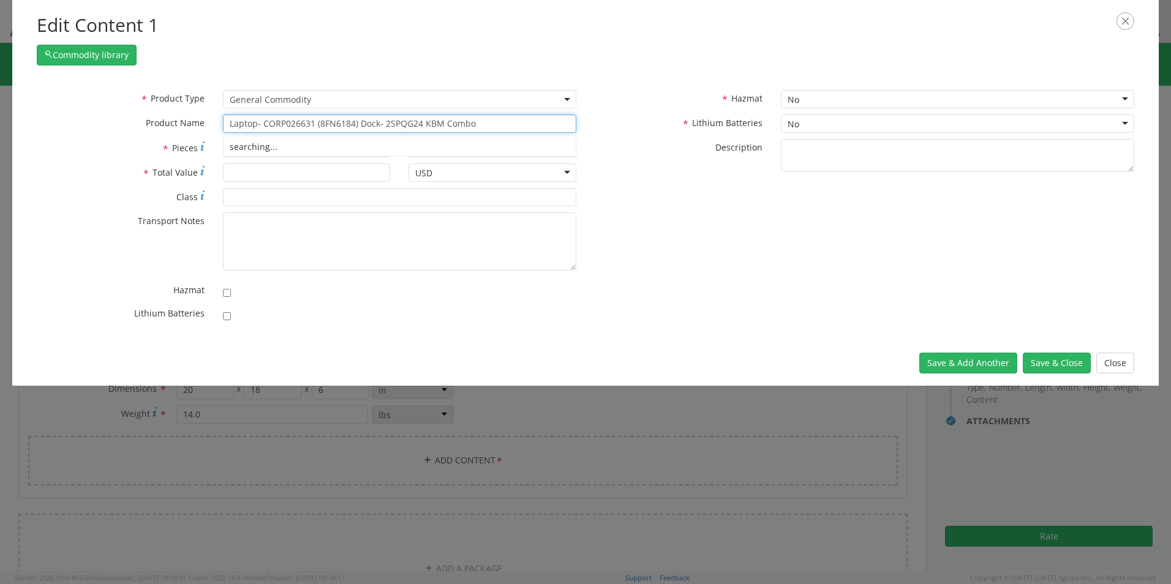
type input "Laptop- CORP026631 (8FN6184) Dock- 2SPQG24 KBM Combo"
type input "3"
type input "1750.00"
click at [230, 314] on input "checkbox" at bounding box center [227, 316] width 8 height 8
checkbox input "true"
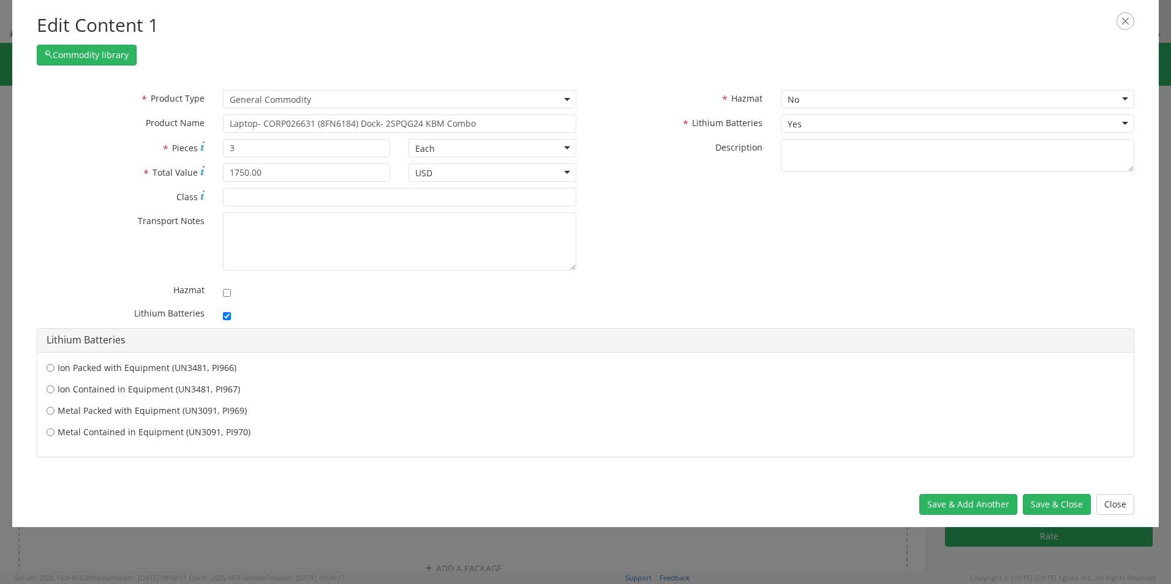
click at [129, 392] on label "Ion Contained in Equipment (UN3481, PI967)" at bounding box center [586, 389] width 1078 height 12
click at [55, 392] on input "Ion Contained in Equipment (UN3481, PI967)" at bounding box center [51, 389] width 8 height 12
radio input "true"
click at [934, 504] on button "Save & Close" at bounding box center [1057, 504] width 68 height 21
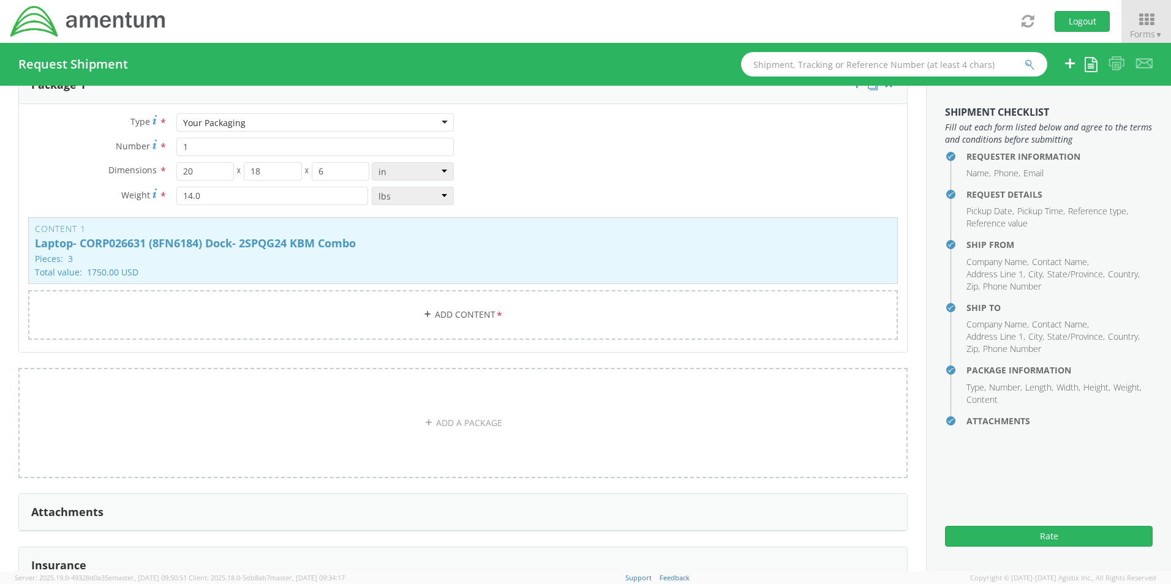
scroll to position [1135, 0]
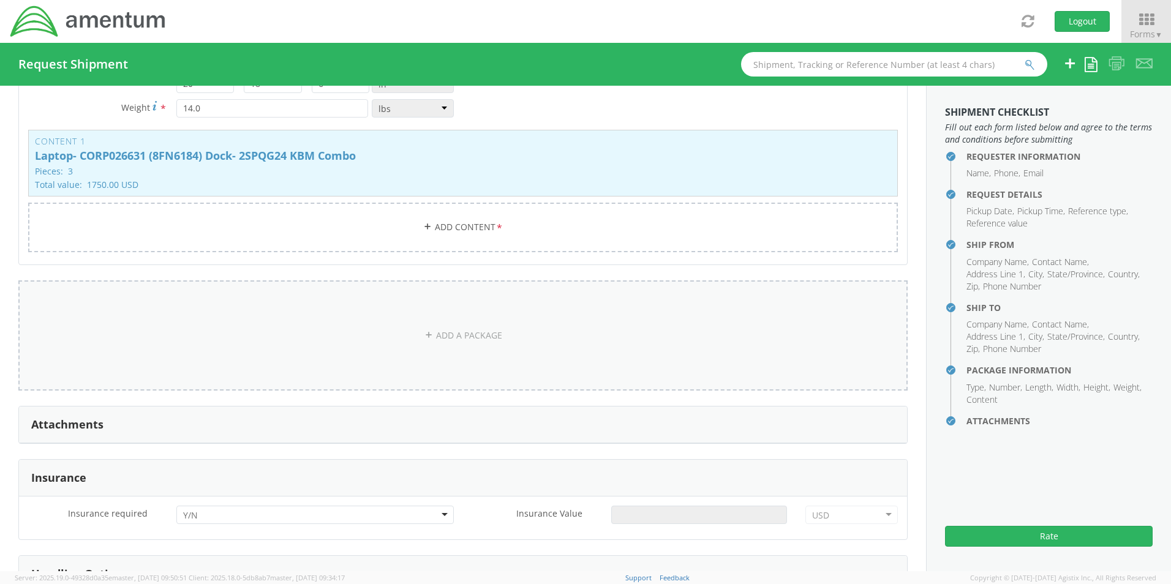
click at [466, 334] on link "ADD A PACKAGE" at bounding box center [462, 336] width 889 height 110
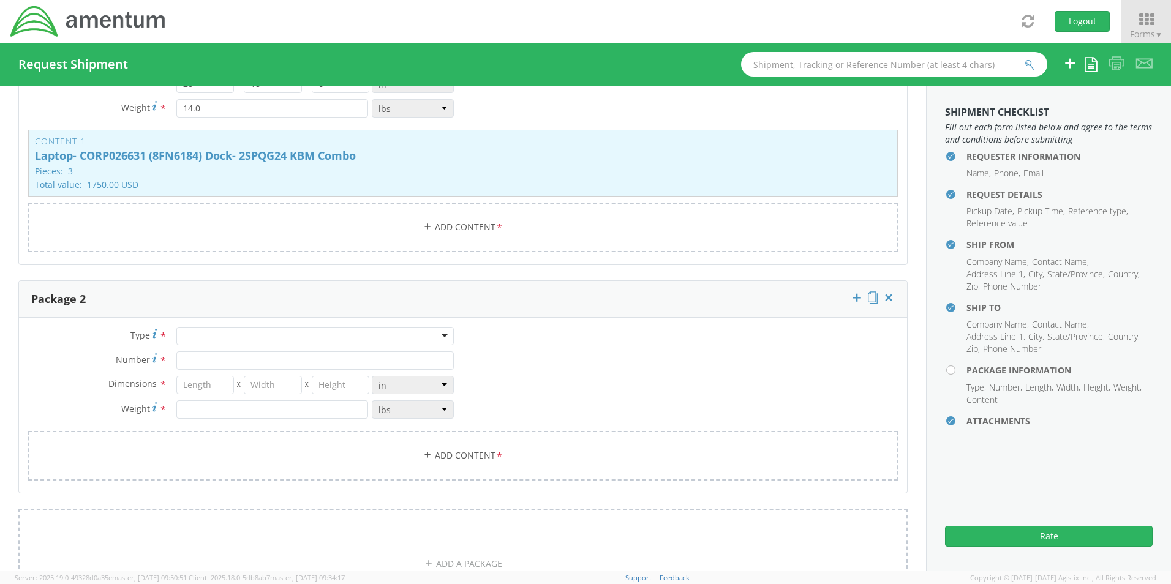
click at [206, 332] on div at bounding box center [314, 336] width 277 height 18
click at [207, 356] on input "Number *" at bounding box center [314, 361] width 277 height 18
type input "1"
type input "29"
type input "16"
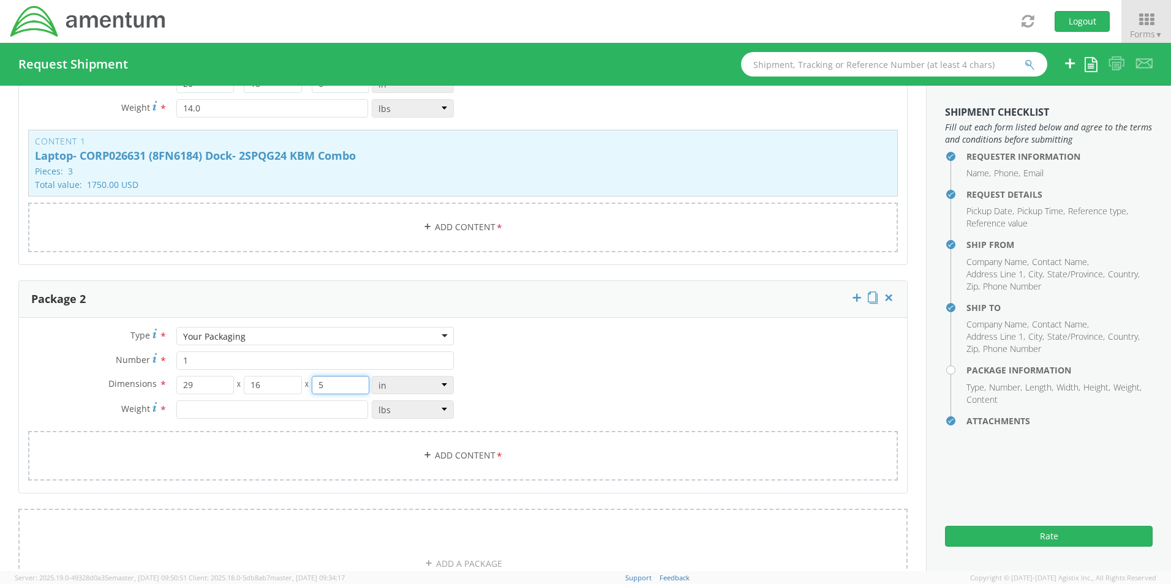
type input "5"
type input "17.0"
click at [460, 450] on link "Add Content *" at bounding box center [463, 456] width 870 height 50
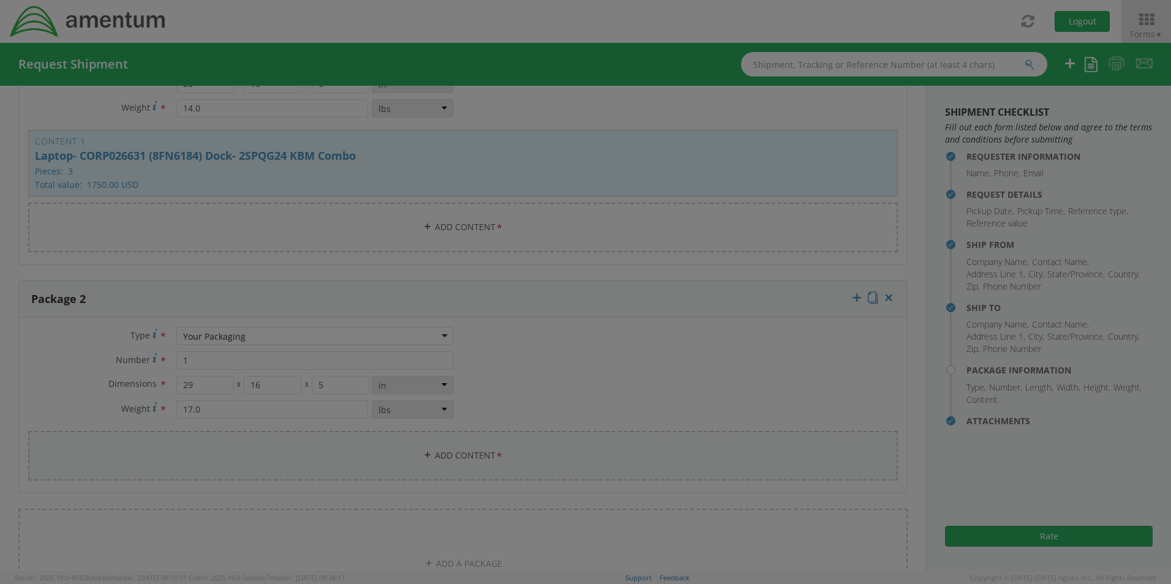
select select
type input "General Commodity"
checkbox input "false"
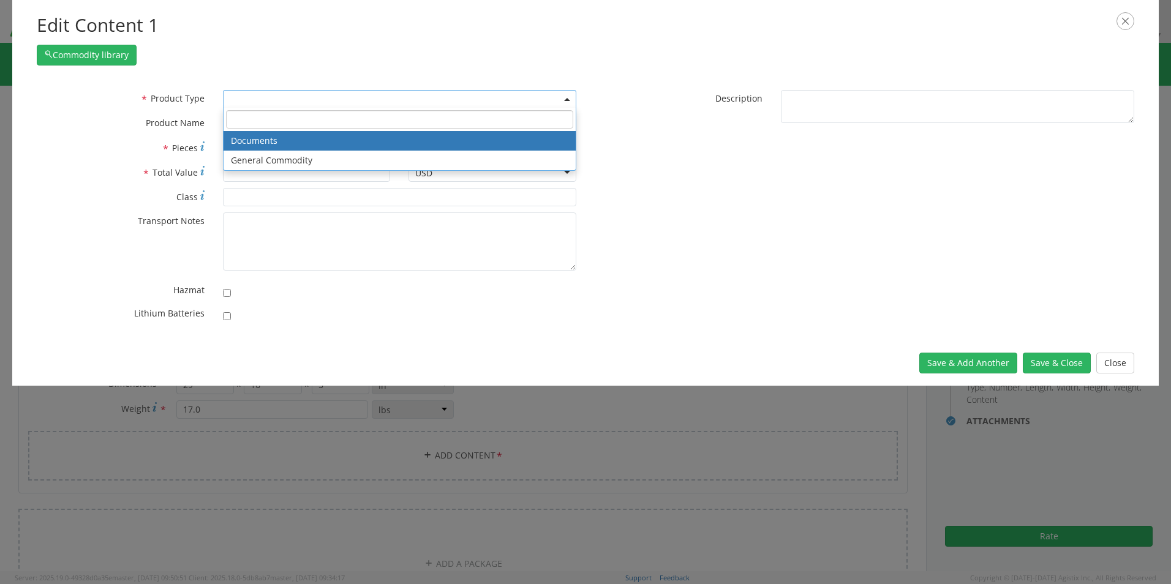
click at [251, 99] on span at bounding box center [399, 99] width 353 height 18
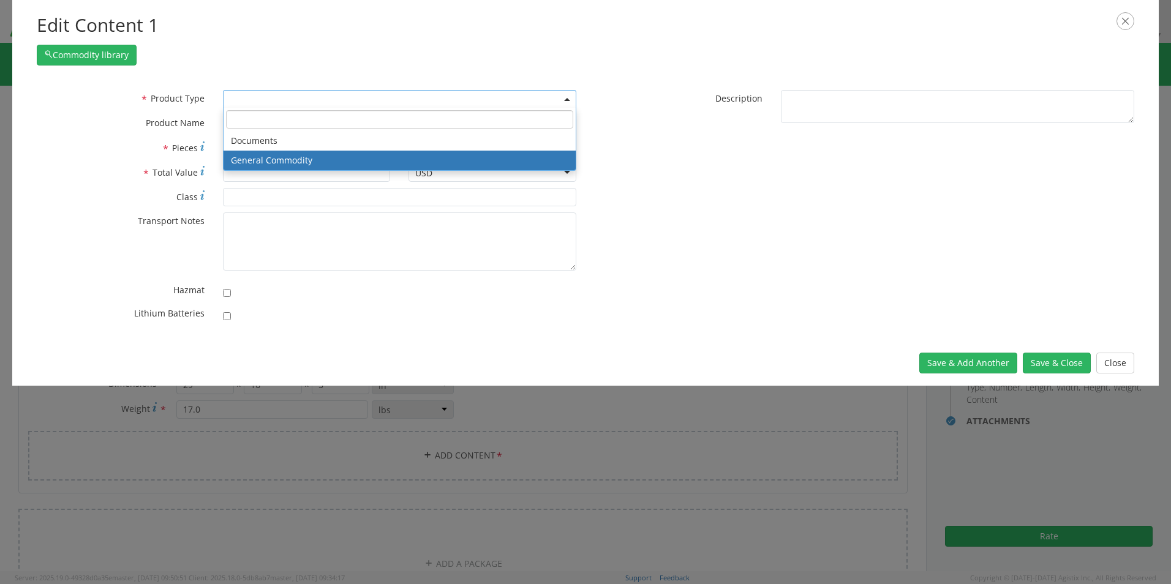
select select "COMMODITY"
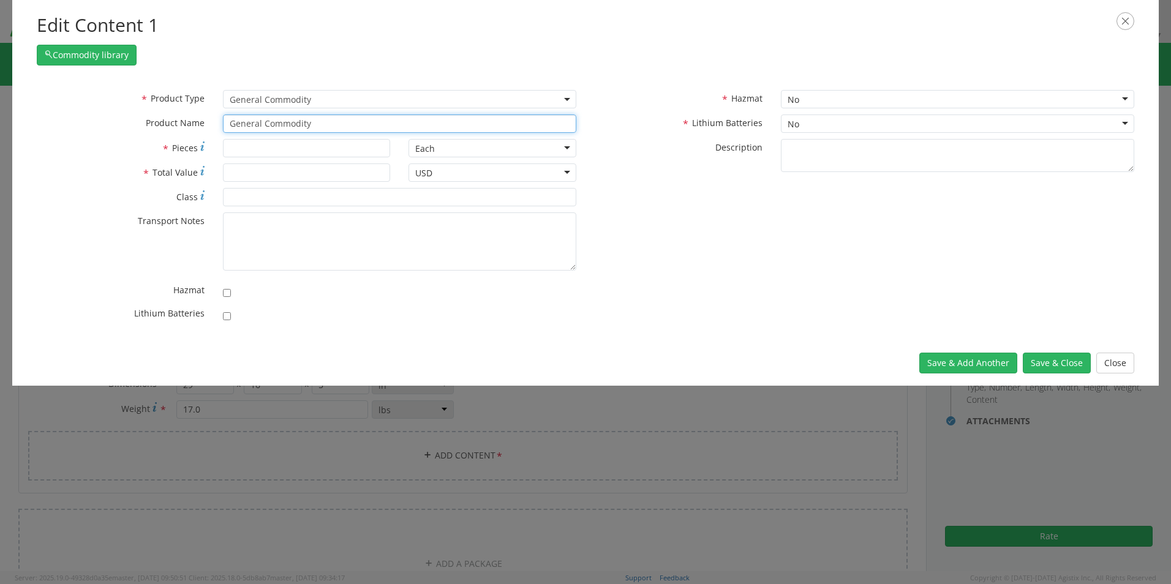
drag, startPoint x: 328, startPoint y: 124, endPoint x: 85, endPoint y: 125, distance: 243.2
click at [90, 125] on div "* Product Name General Commodity unable to find any results that match the curr…" at bounding box center [307, 124] width 558 height 18
paste input "Monitor- 5YNDW04"
type input "Monitor- 5YNDW04"
type input "1"
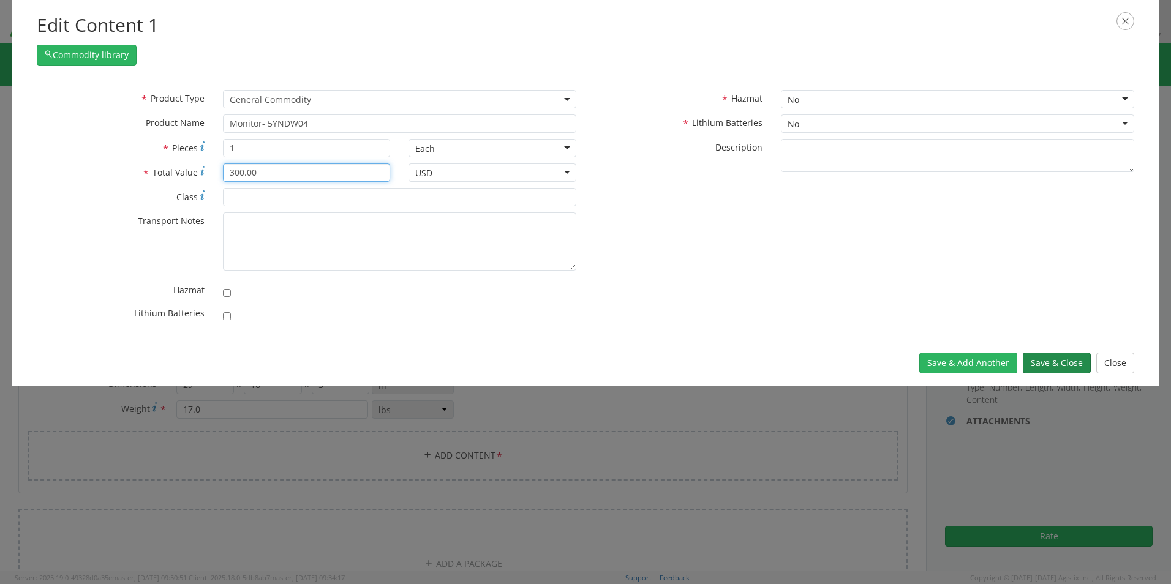
type input "300.00"
click at [934, 362] on button "Save & Close" at bounding box center [1057, 363] width 68 height 21
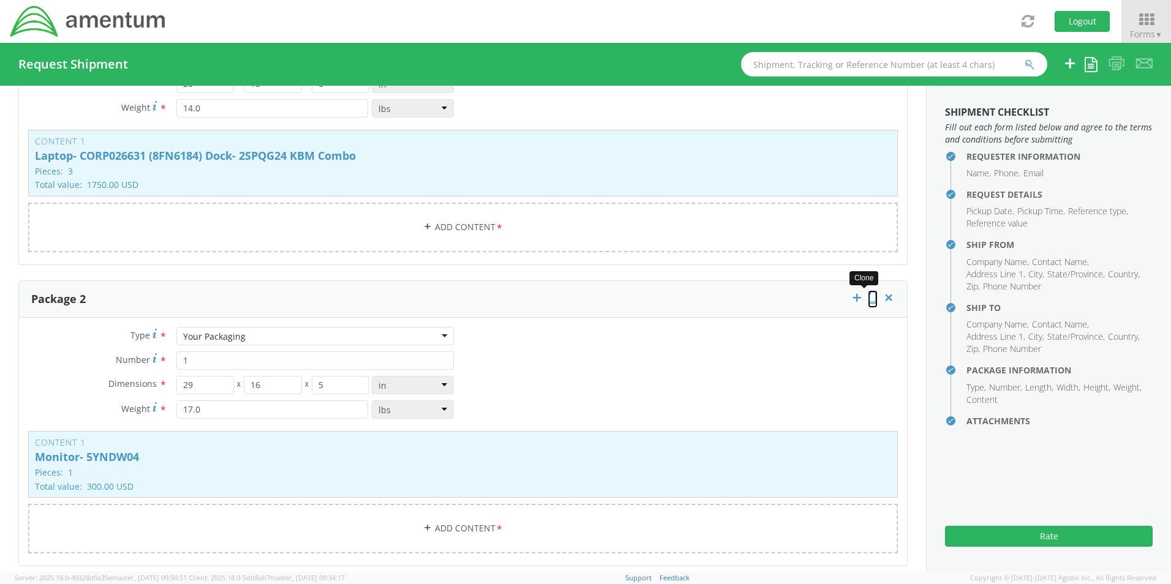
click at [868, 292] on icon at bounding box center [873, 298] width 10 height 12
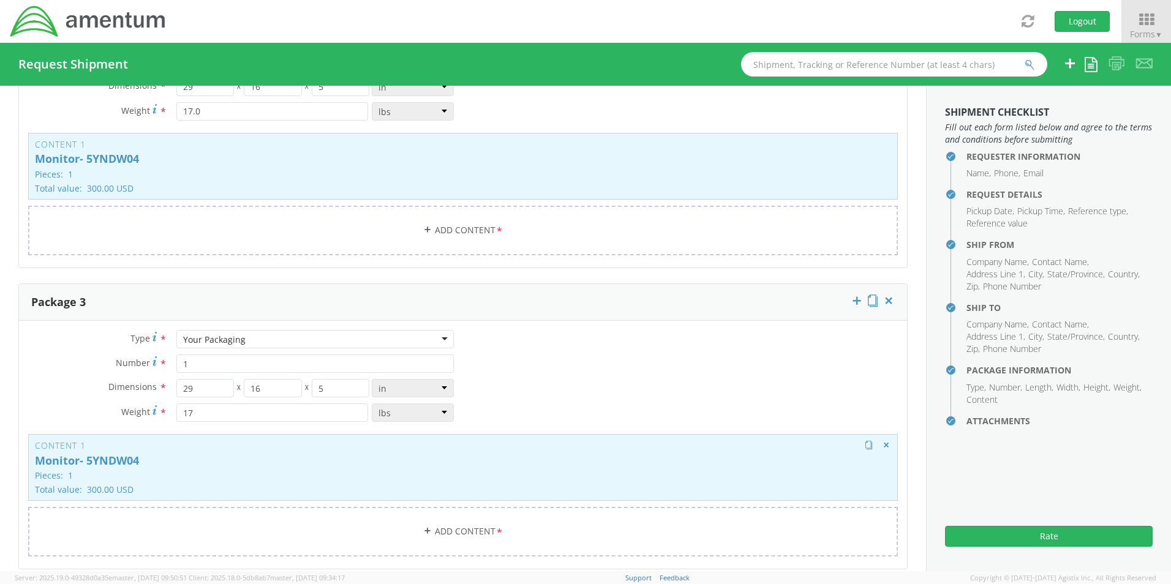
scroll to position [1503, 0]
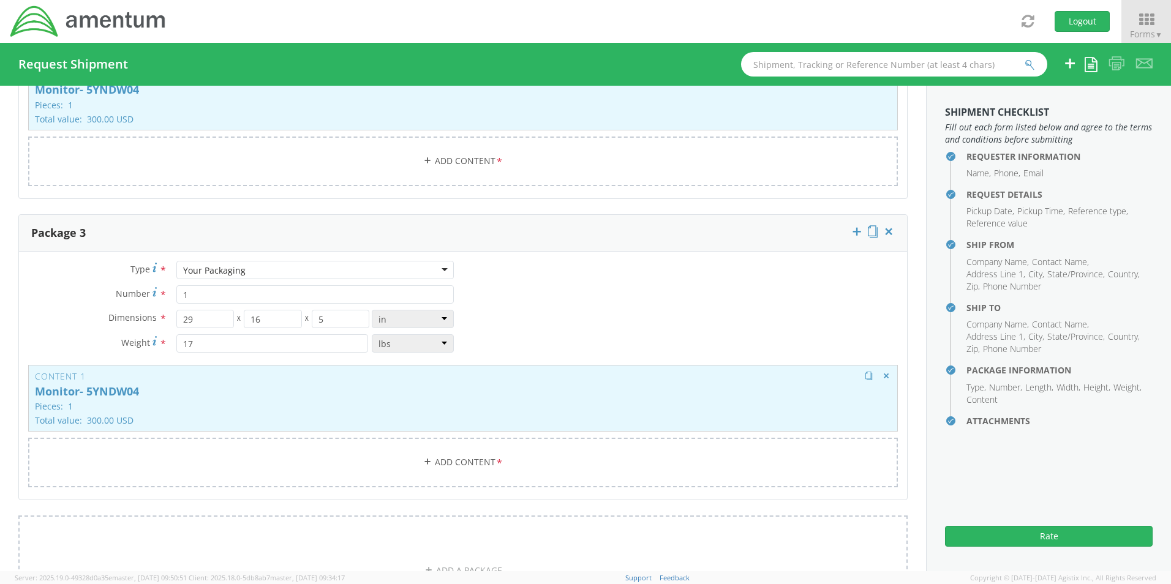
click at [230, 402] on p "Pieces: 1" at bounding box center [463, 406] width 856 height 9
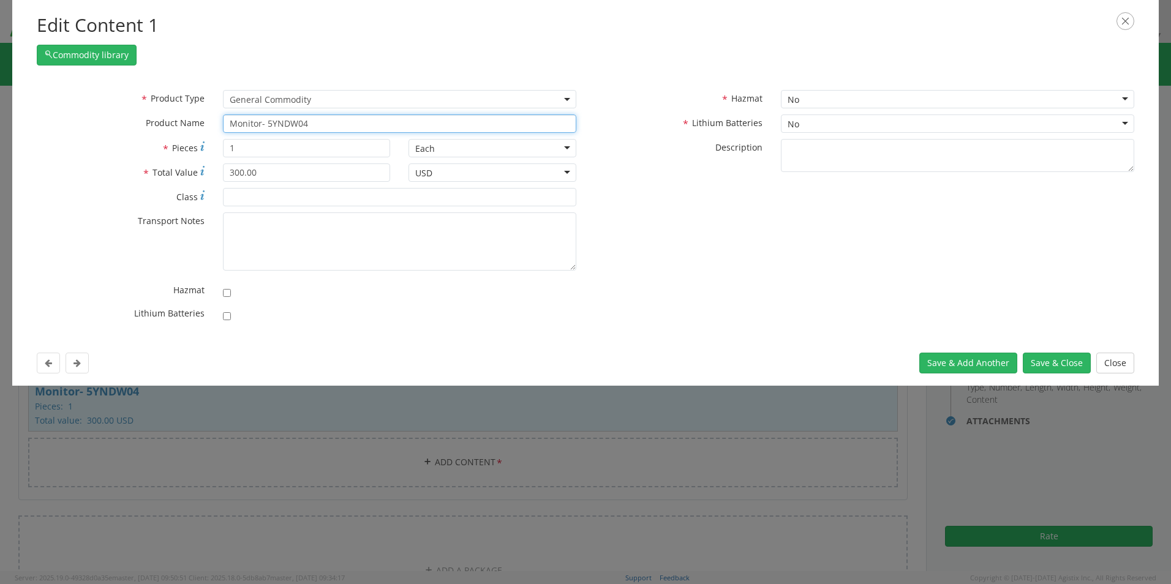
drag, startPoint x: 320, startPoint y: 127, endPoint x: 162, endPoint y: 120, distance: 158.2
click at [168, 120] on div "* Product Name Monitor- 5YNDW04 unable to find any results that match the curre…" at bounding box center [307, 124] width 558 height 18
paste input "MV"
type input "Monitor- 5YNMV04"
click at [934, 364] on button "Save & Close" at bounding box center [1057, 363] width 68 height 21
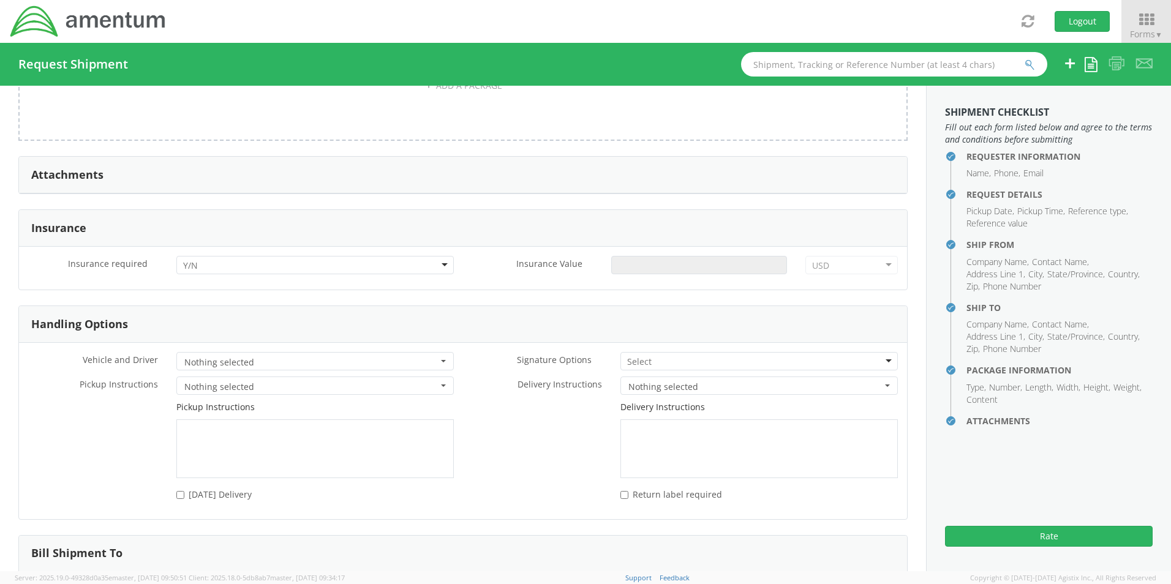
scroll to position [1993, 0]
click at [200, 254] on div at bounding box center [314, 260] width 277 height 18
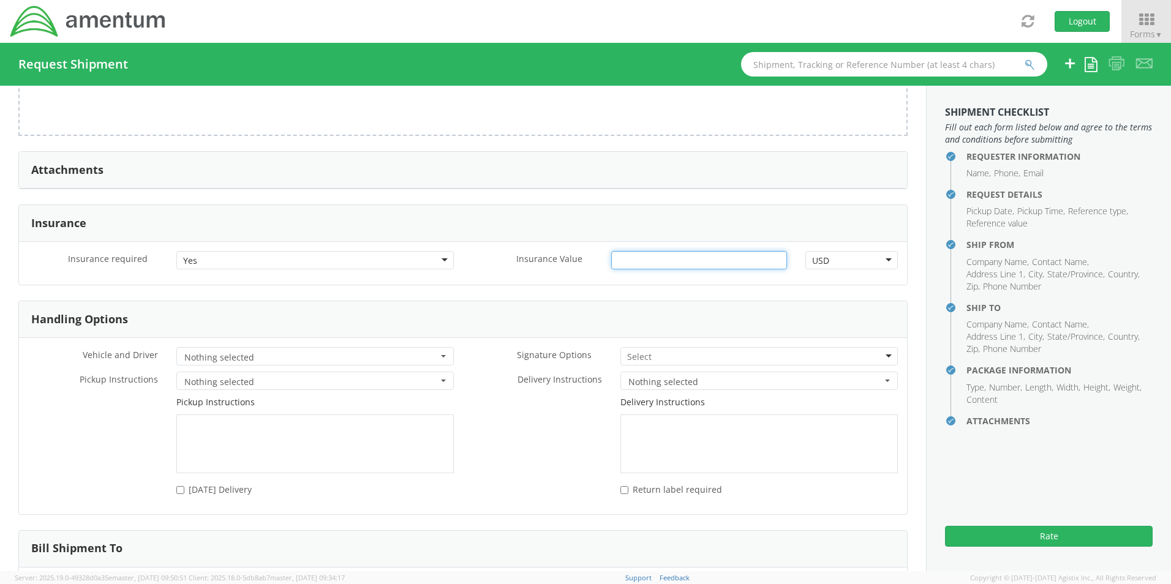
click at [631, 256] on input "Insurance Value *" at bounding box center [699, 260] width 176 height 18
type input "2350.00"
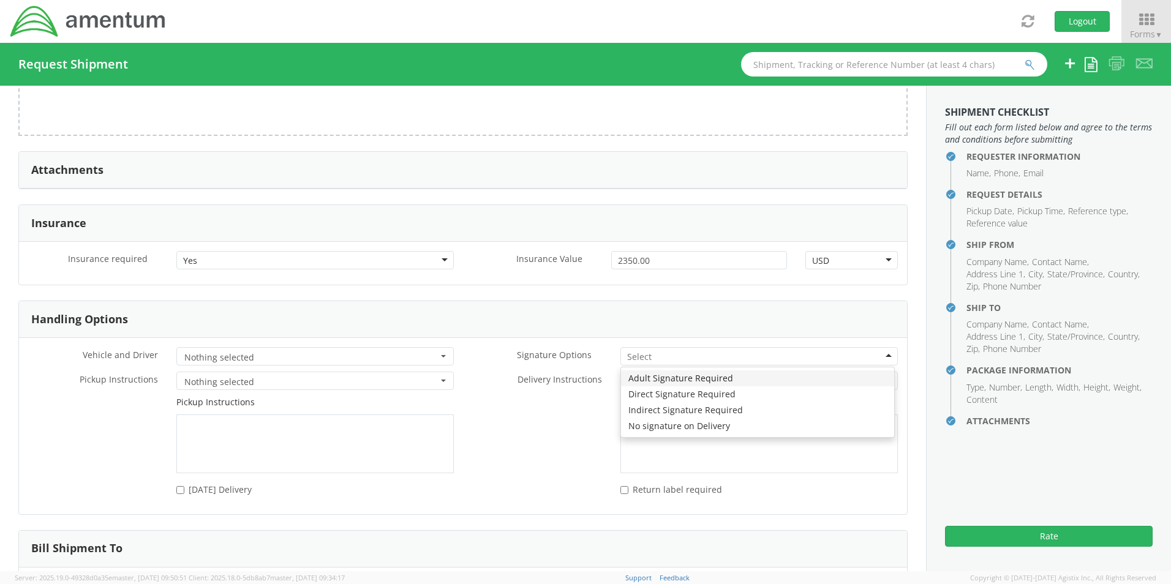
drag, startPoint x: 635, startPoint y: 351, endPoint x: 630, endPoint y: 359, distance: 9.0
click at [634, 351] on input "select-one" at bounding box center [640, 357] width 26 height 12
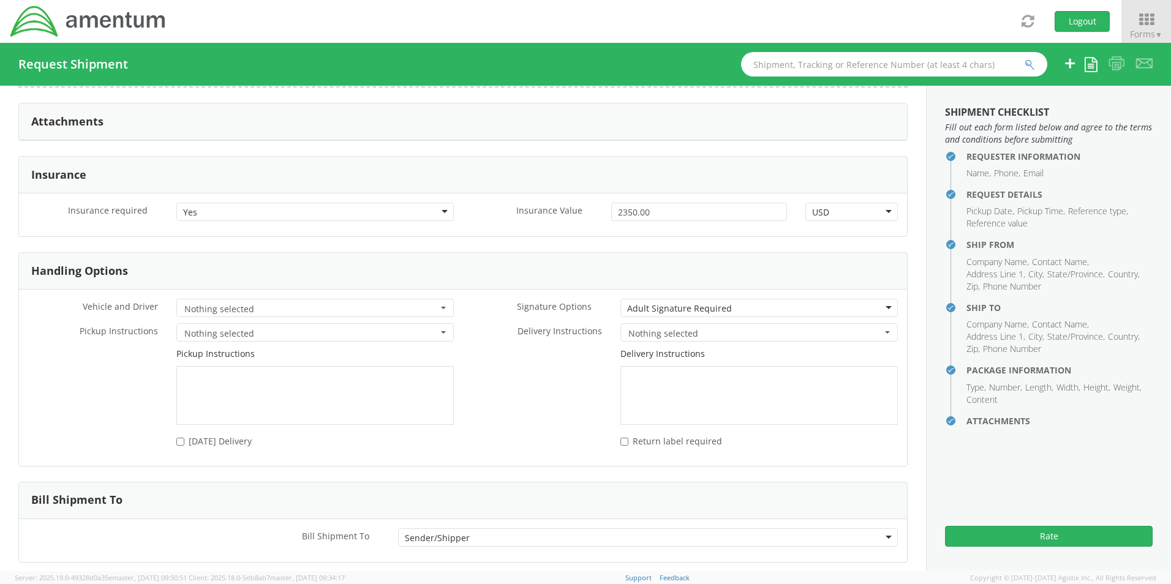
scroll to position [2089, 0]
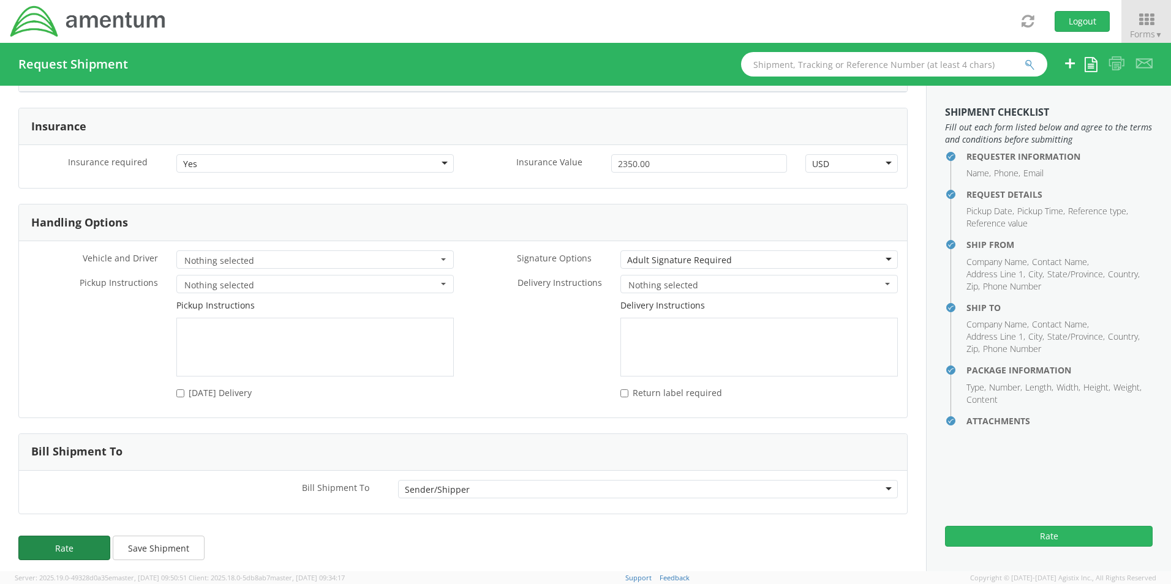
click at [25, 545] on button "Rate" at bounding box center [64, 548] width 92 height 25
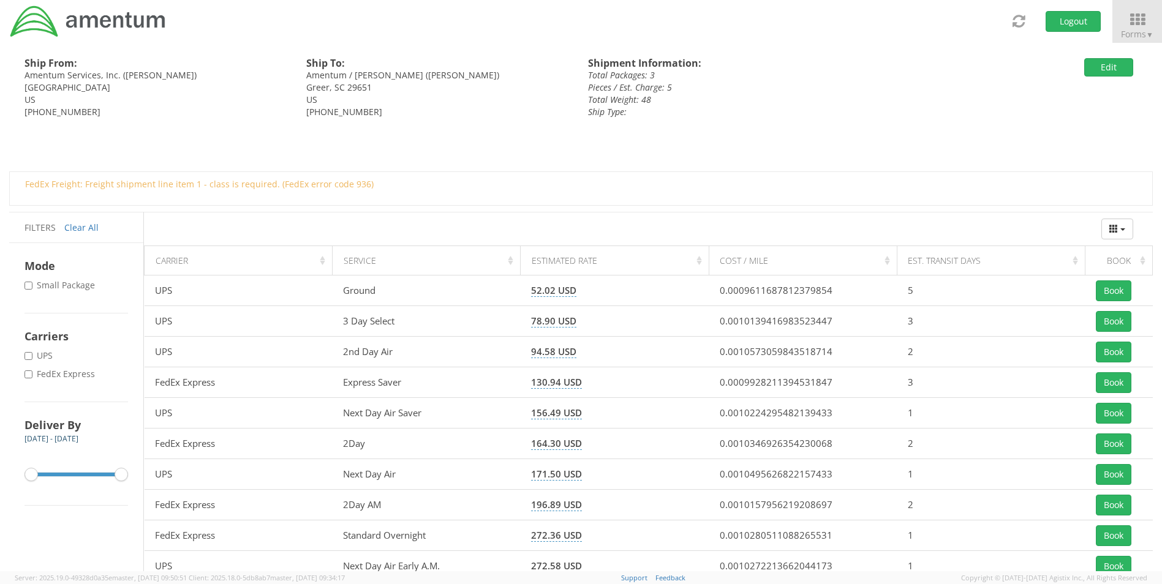
click at [53, 378] on label "* FedEx Express" at bounding box center [61, 374] width 73 height 12
click at [32, 378] on input "* FedEx Express" at bounding box center [29, 375] width 8 height 8
checkbox input "true"
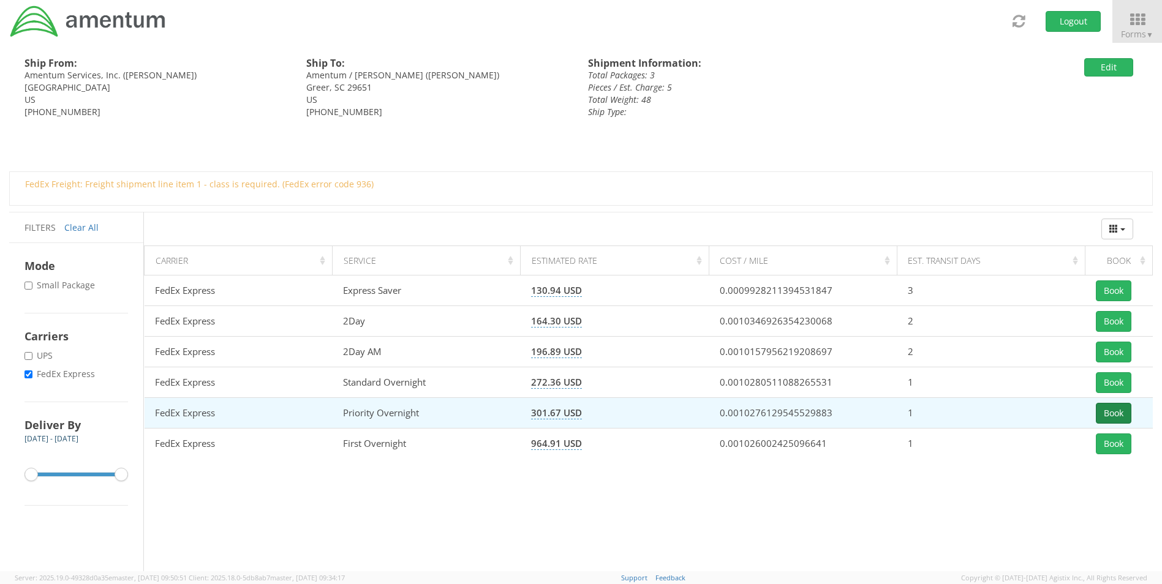
click at [934, 407] on button "Book" at bounding box center [1114, 413] width 36 height 21
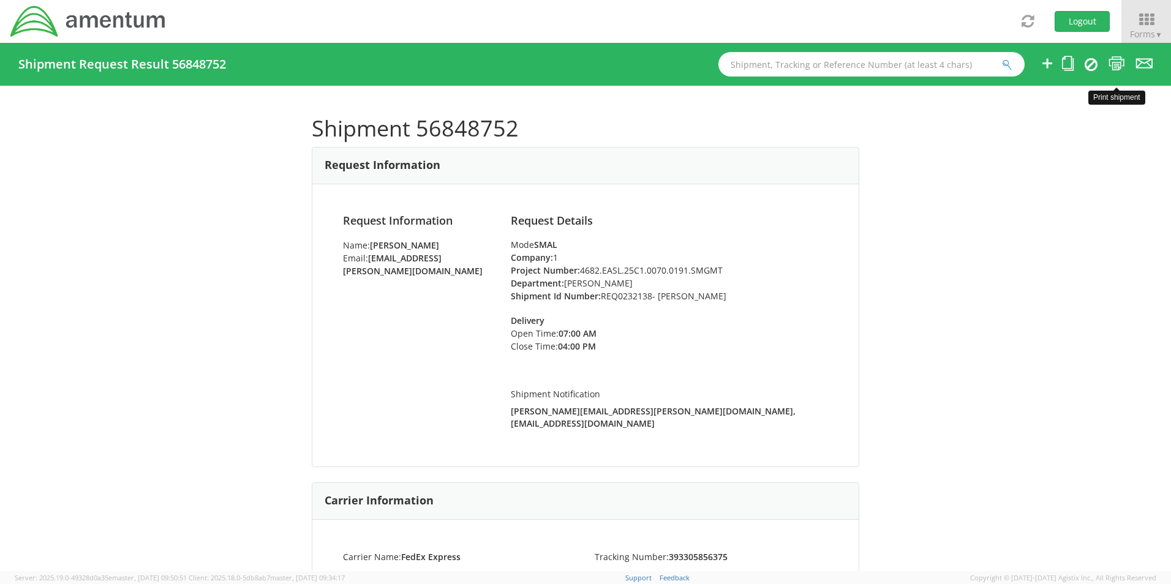
click at [934, 58] on icon at bounding box center [1117, 63] width 17 height 15
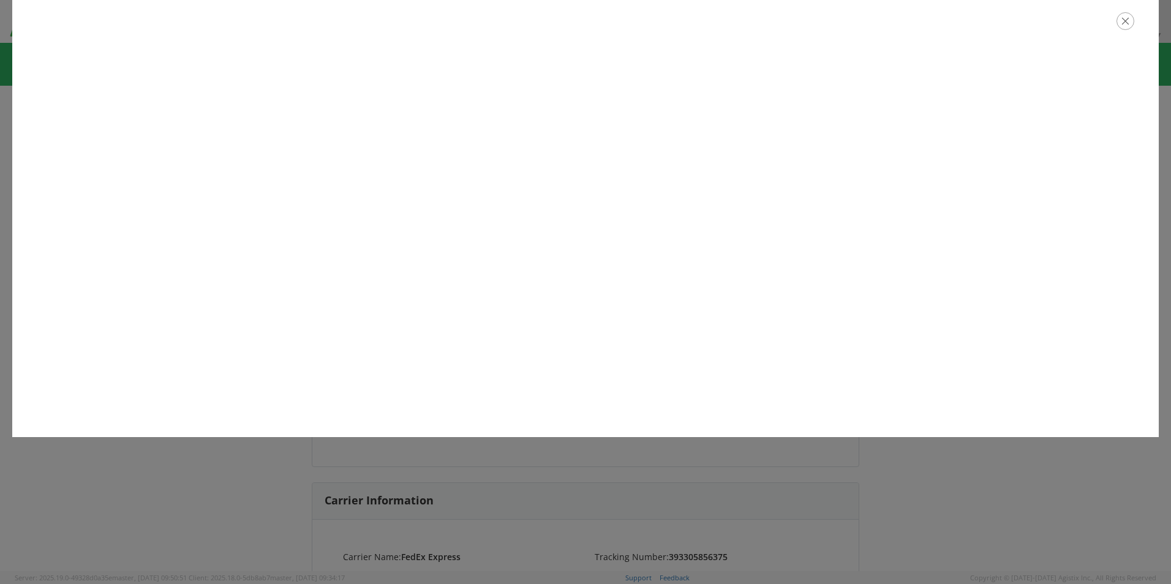
click at [934, 22] on icon "button" at bounding box center [1126, 21] width 18 height 18
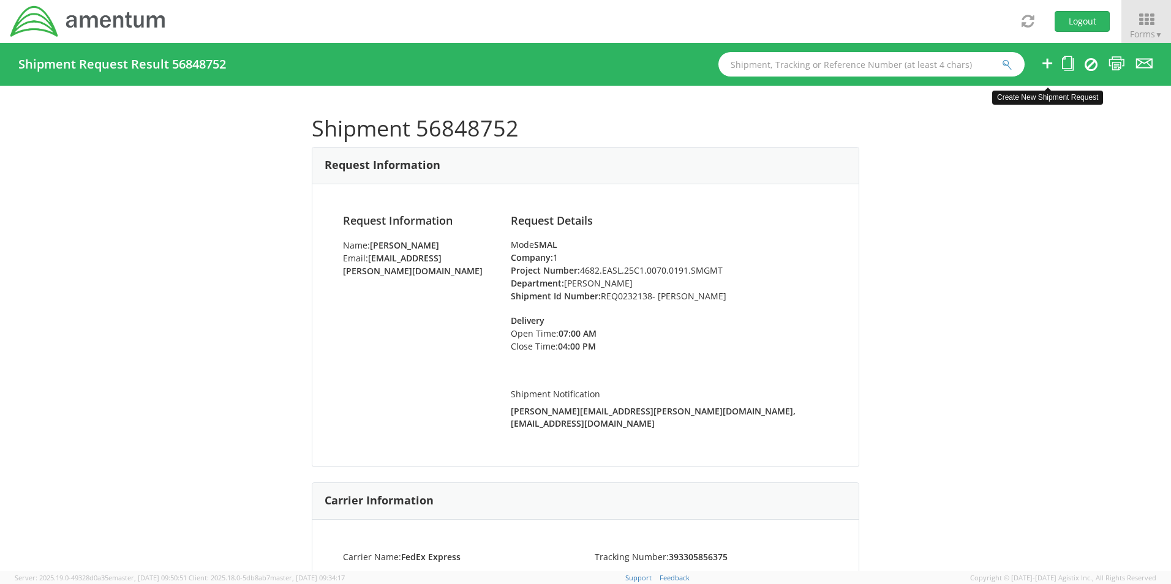
click at [934, 67] on icon at bounding box center [1047, 63] width 15 height 15
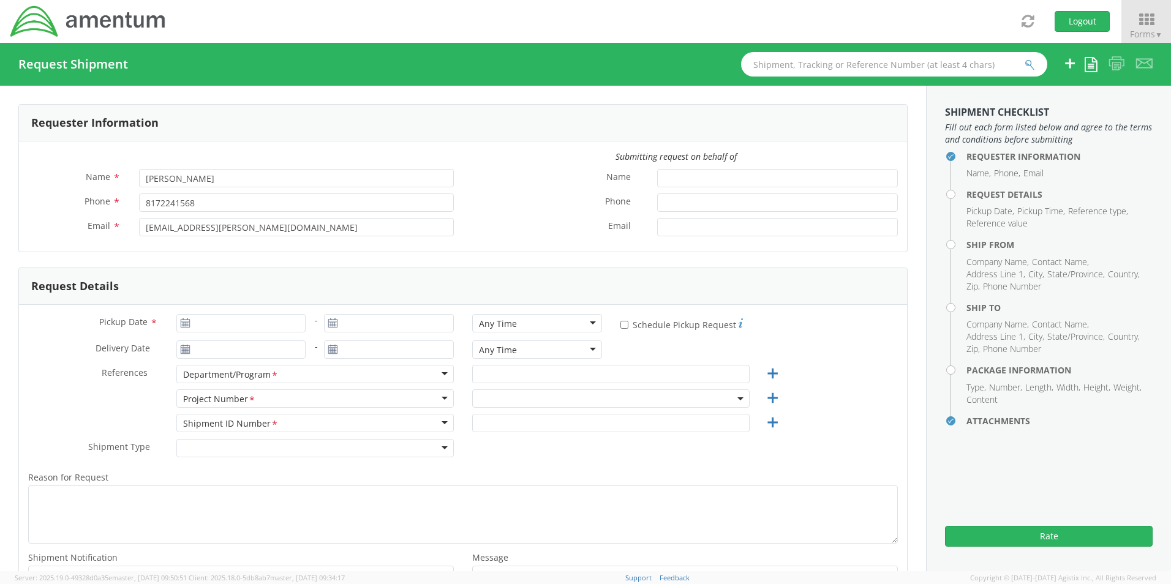
select select "OCCP.600391.00000"
type input "09/17/2025"
click at [226, 323] on input "09/17/2025" at bounding box center [241, 323] width 130 height 18
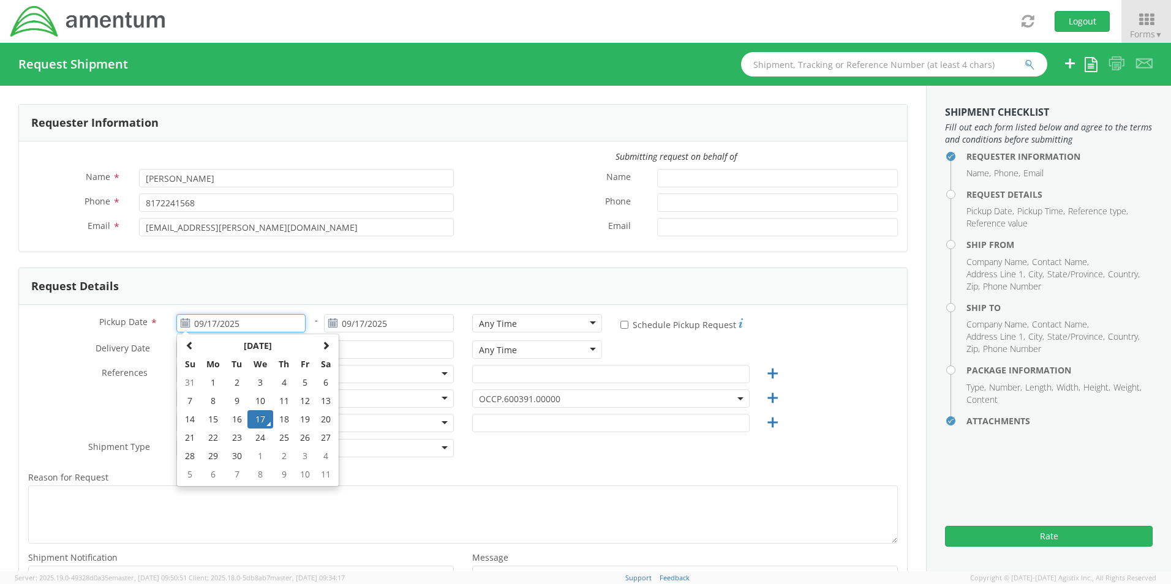
click at [258, 419] on td "17" at bounding box center [260, 419] width 26 height 18
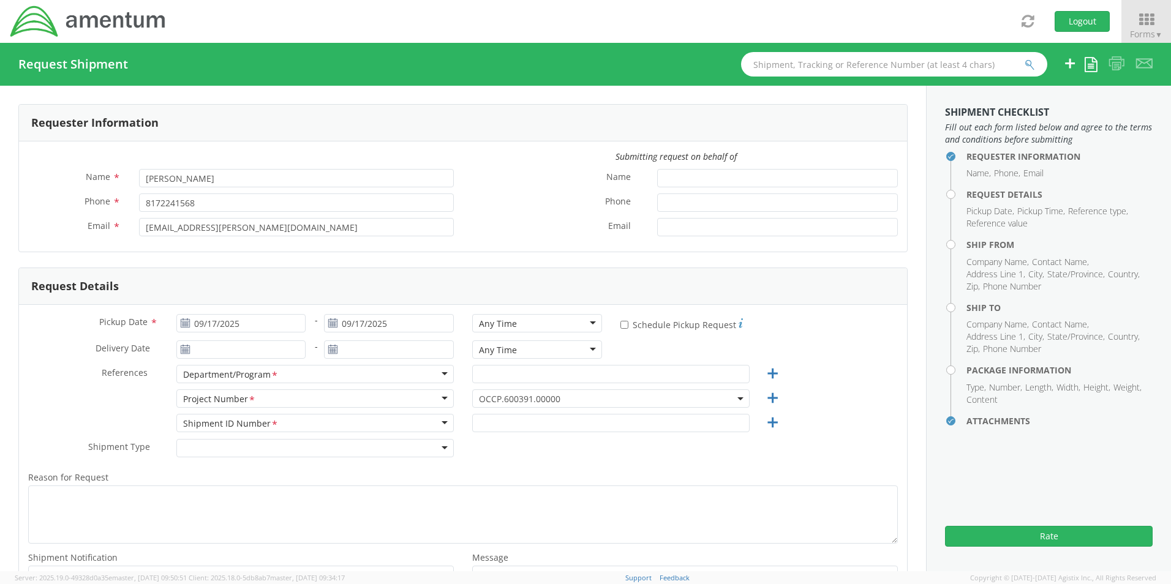
click at [488, 326] on div "Any Time" at bounding box center [498, 324] width 38 height 12
click at [488, 379] on input "text" at bounding box center [610, 374] width 277 height 18
paste input "Gregory Preece"
type input "Gregory Preece"
click at [484, 401] on span "OCCP.600391.00000" at bounding box center [611, 399] width 264 height 12
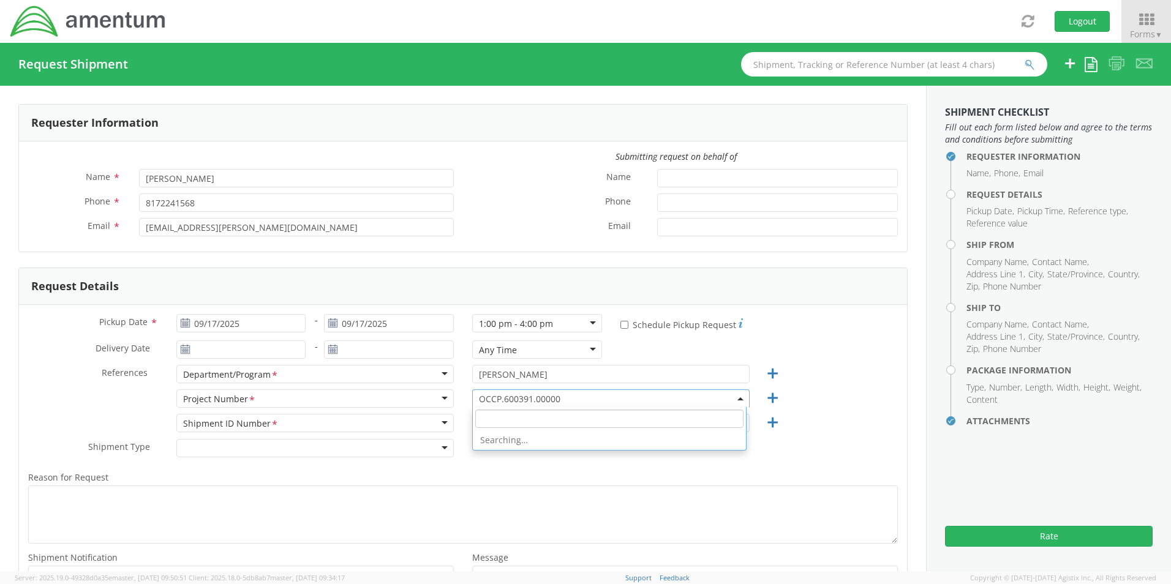
click at [488, 422] on input "search" at bounding box center [609, 419] width 268 height 18
paste input "ADMN.100061.00000"
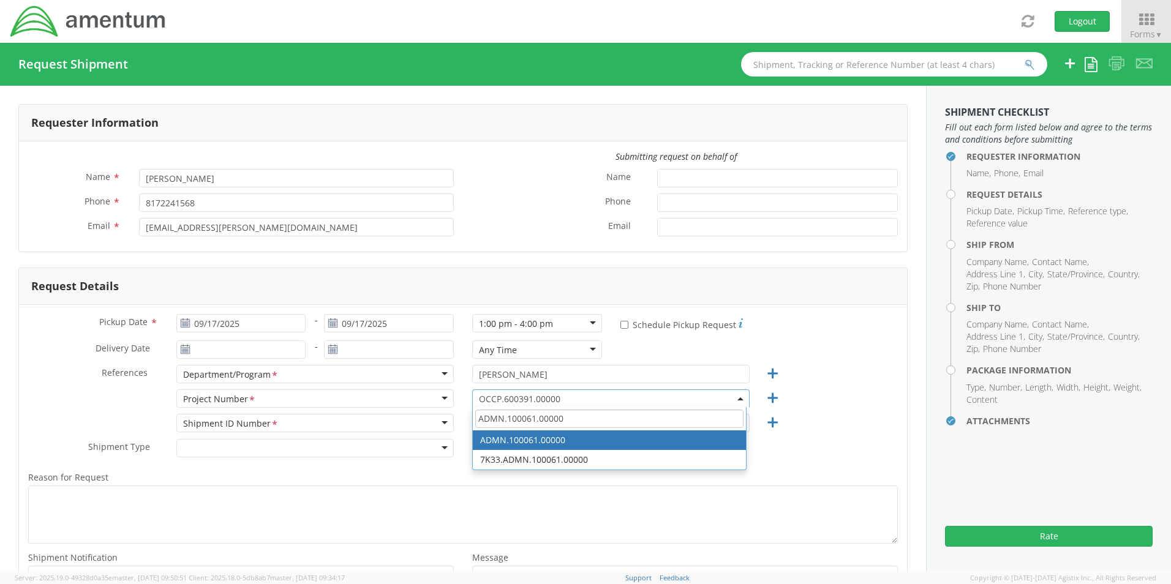
type input "ADMN.100061.00000"
select select "ADMN.100061.00000"
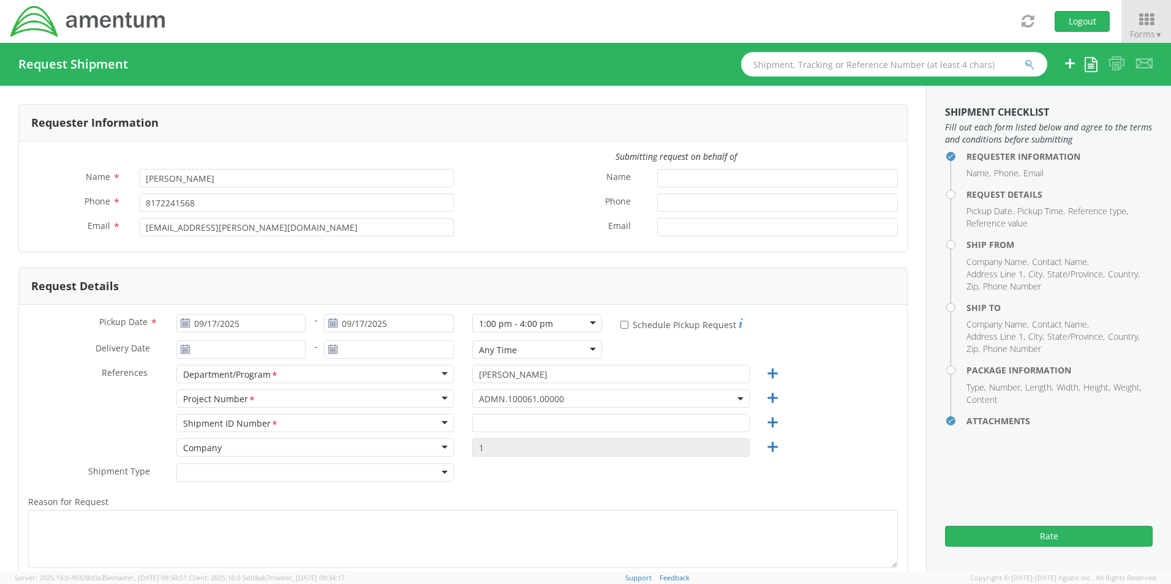
click at [486, 432] on div at bounding box center [611, 426] width 296 height 25
click at [490, 425] on input "text" at bounding box center [610, 423] width 277 height 18
paste input "Michael Glenn REQ0232152"
type input "Michael Glenn REQ0232152"
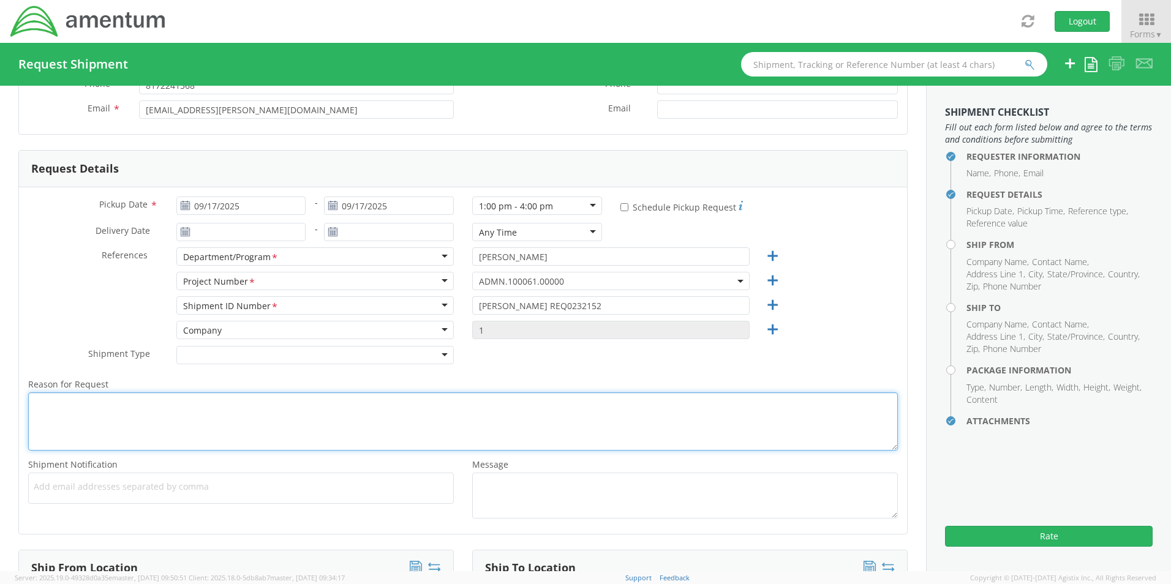
scroll to position [184, 0]
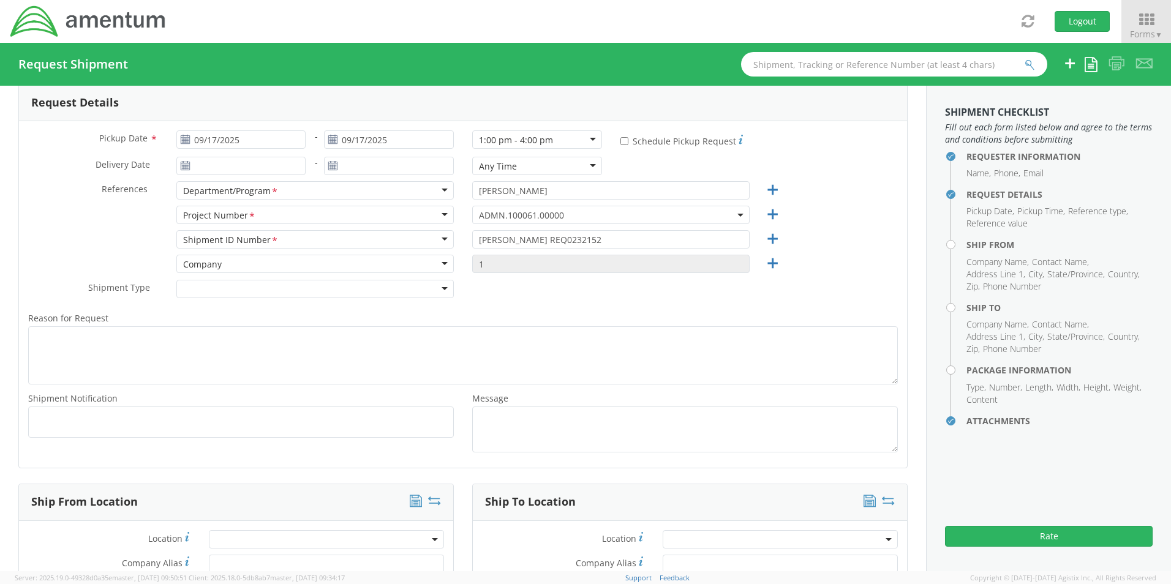
click at [120, 429] on ul at bounding box center [241, 422] width 415 height 20
click at [69, 426] on span "Add email addresses separated by comma" at bounding box center [241, 421] width 415 height 12
paste input "Gregory.Preece@amentum.com"
type input "Gregory.Preece@amentum.com"
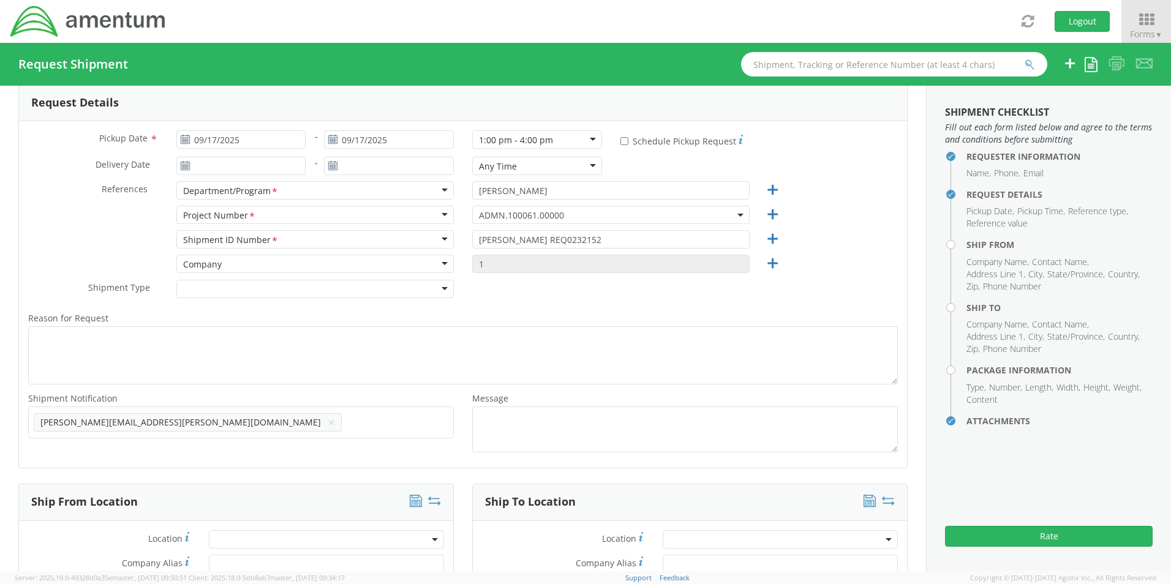
click at [347, 429] on input "text" at bounding box center [353, 422] width 13 height 18
paste input "Malivahn.Low@amentum.com"
type input "Malivahn.Low@amentum.com"
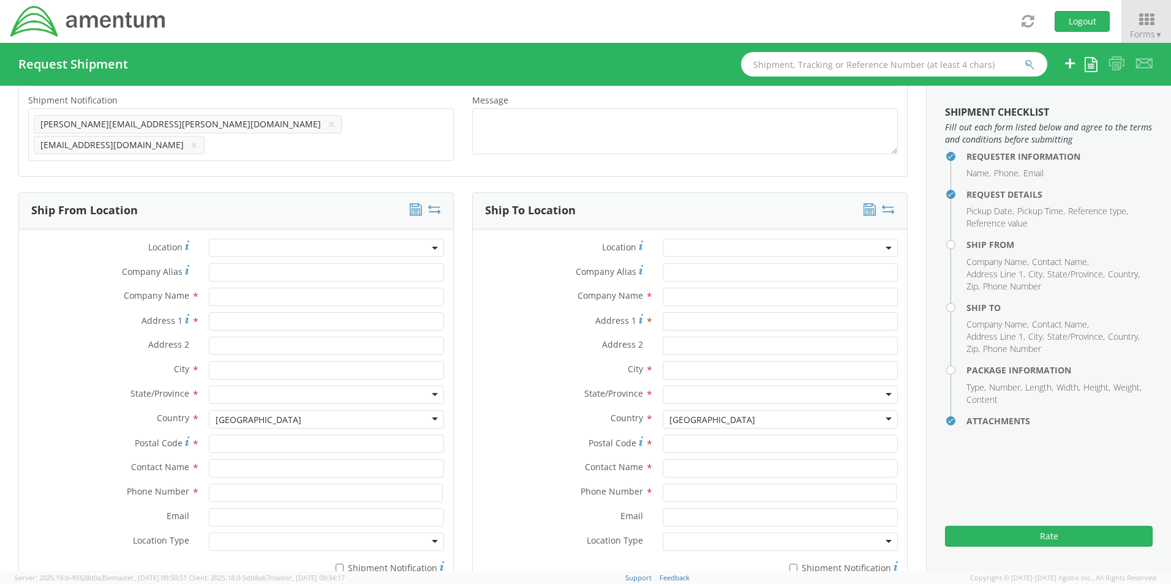
scroll to position [551, 0]
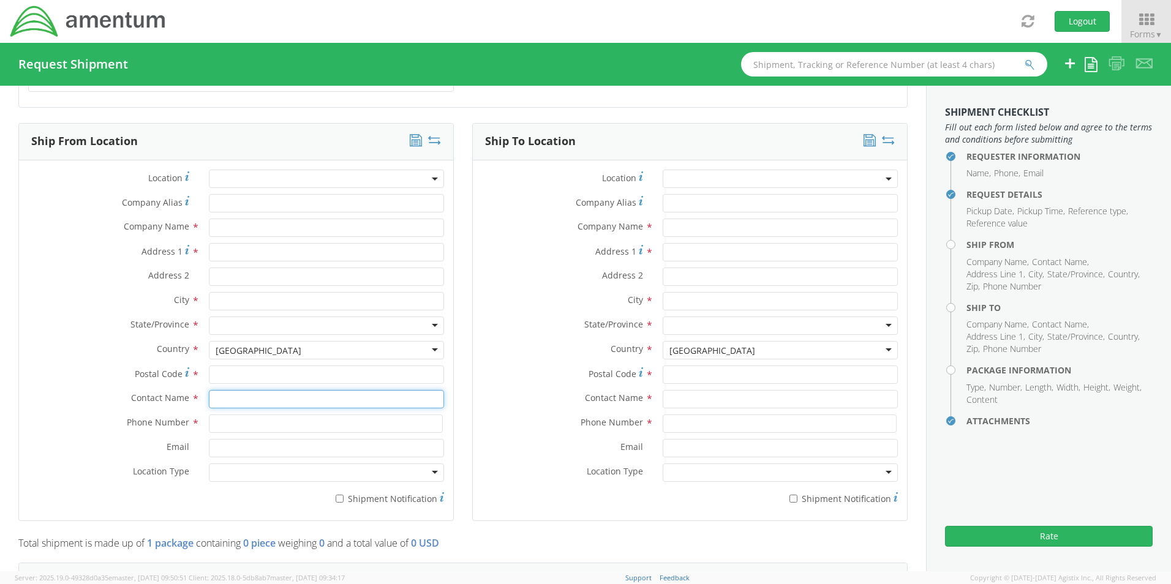
click at [246, 395] on input "text" at bounding box center [326, 399] width 235 height 18
type input "sene"
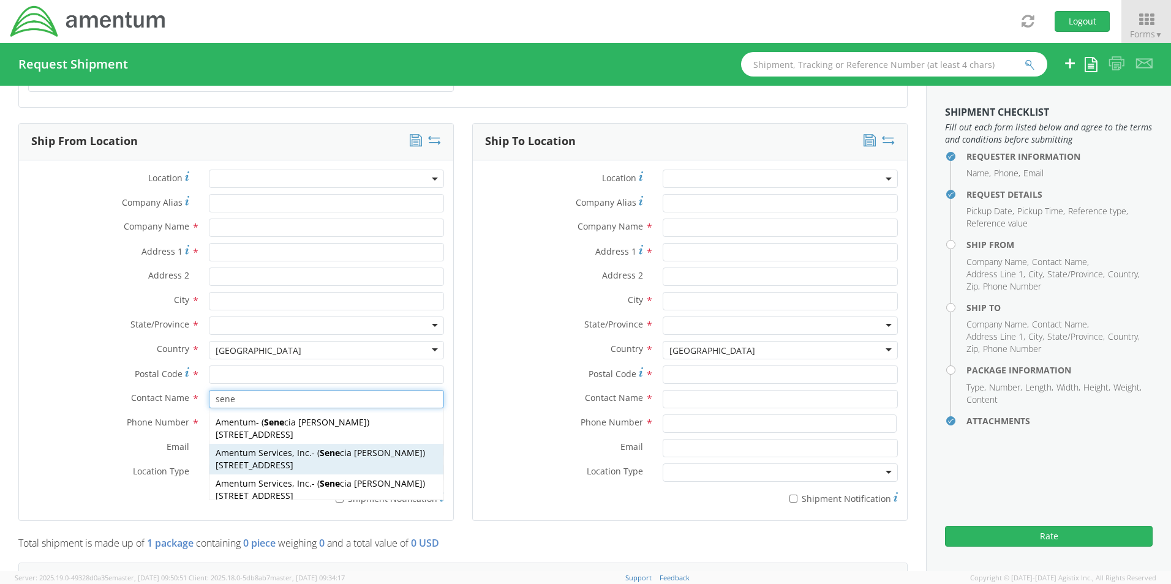
click at [247, 462] on span "[STREET_ADDRESS]" at bounding box center [255, 465] width 78 height 12
type input "Amentum Services, Inc."
type input "[STREET_ADDRESS]"
type input "[GEOGRAPHIC_DATA]"
type input "76177"
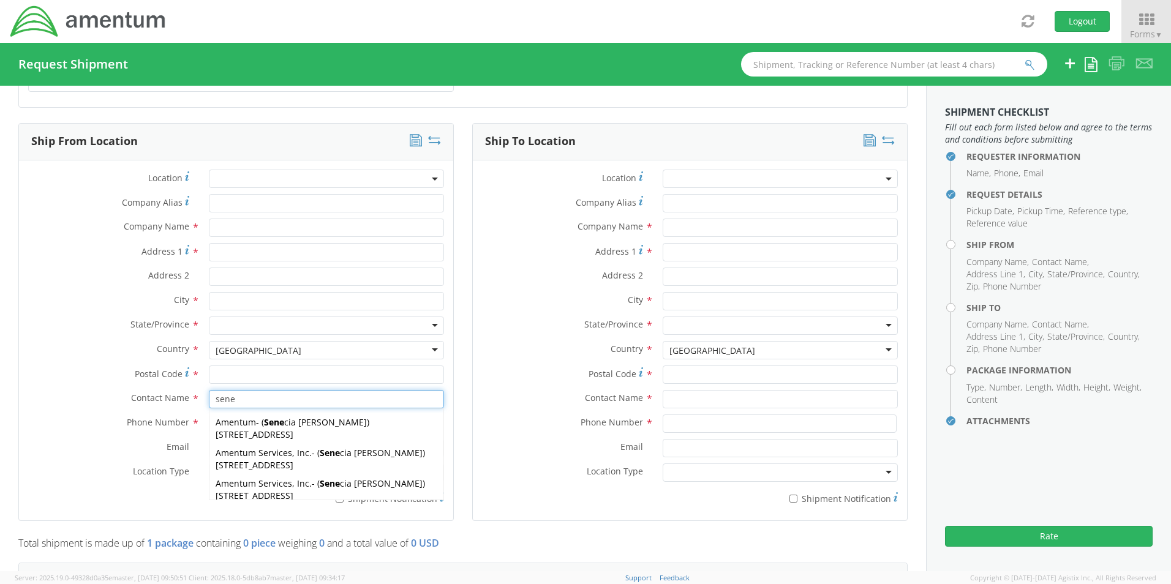
type input "[PERSON_NAME]"
type input "[PHONE_NUMBER]"
type input "[EMAIL_ADDRESS][PERSON_NAME][DOMAIN_NAME]"
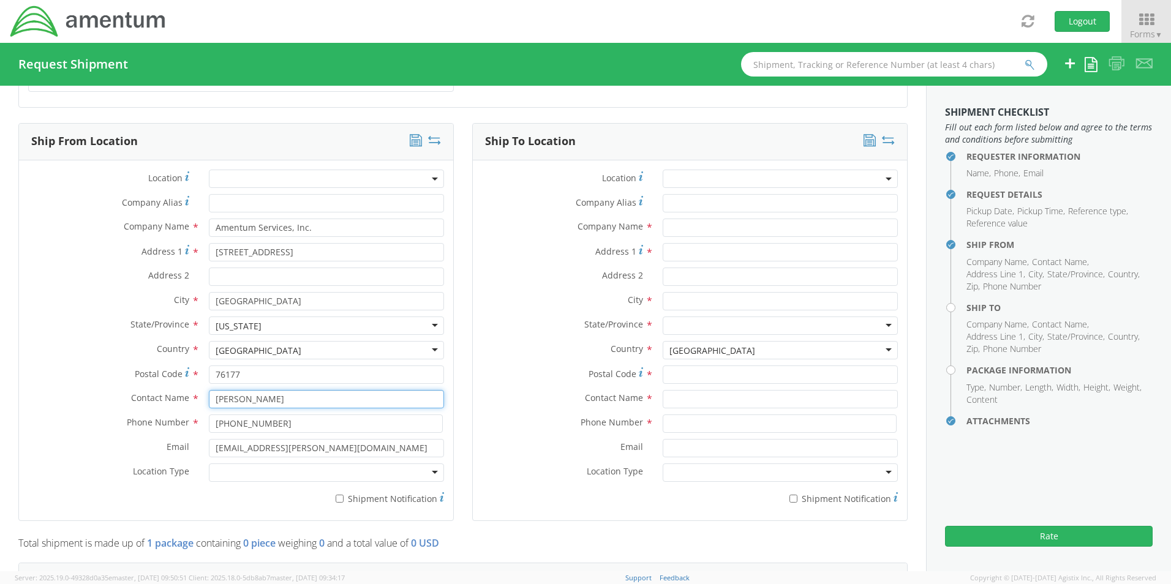
type input "[PERSON_NAME]"
click at [243, 476] on div "Location Type * Business Military Residential" at bounding box center [236, 476] width 434 height 25
click at [245, 465] on div at bounding box center [326, 473] width 235 height 18
click at [345, 494] on label "* Shipment Notification" at bounding box center [326, 498] width 235 height 15
click at [344, 495] on input "* Shipment Notification" at bounding box center [340, 499] width 8 height 8
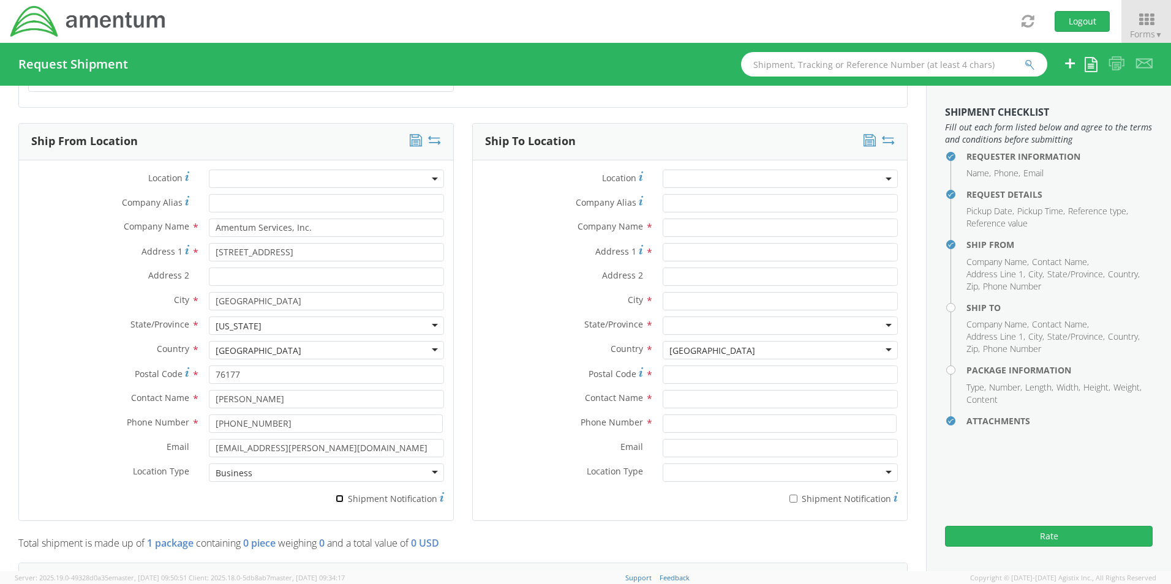
checkbox input "true"
click at [687, 224] on input "text" at bounding box center [780, 228] width 235 height 18
paste input "Michael Glenn"
type input "Amentum / Michael Glenn"
click at [684, 390] on input "text" at bounding box center [780, 399] width 235 height 18
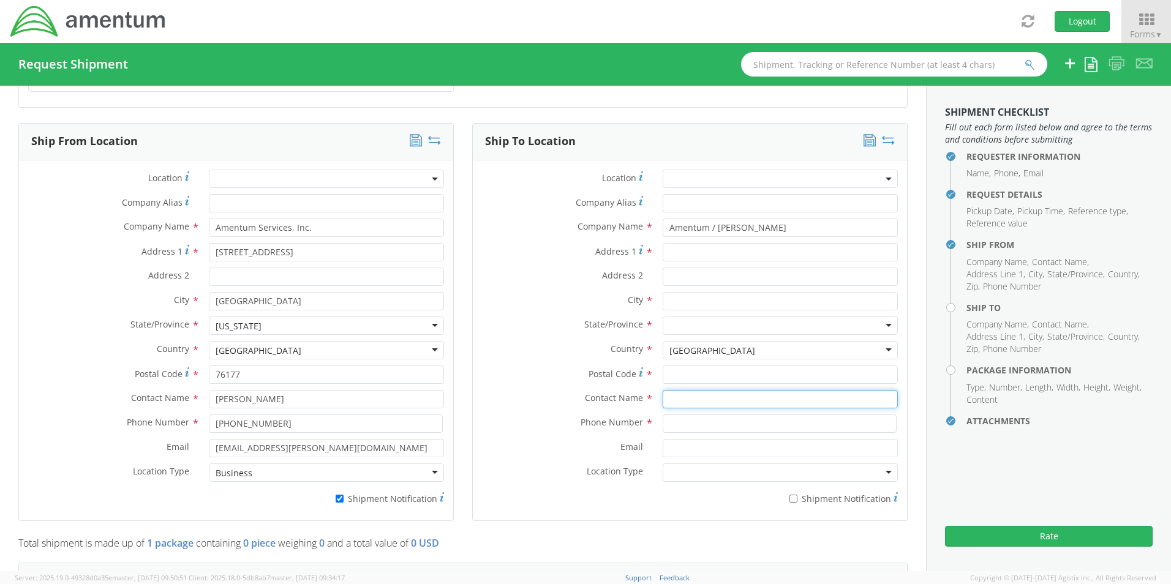
paste input "Michael Glenn"
type input "Michael Glenn"
click at [681, 243] on input "Address 1 *" at bounding box center [780, 252] width 235 height 18
paste input "1953 Omohundro Drive"
type input "1953 Omohundro Drive"
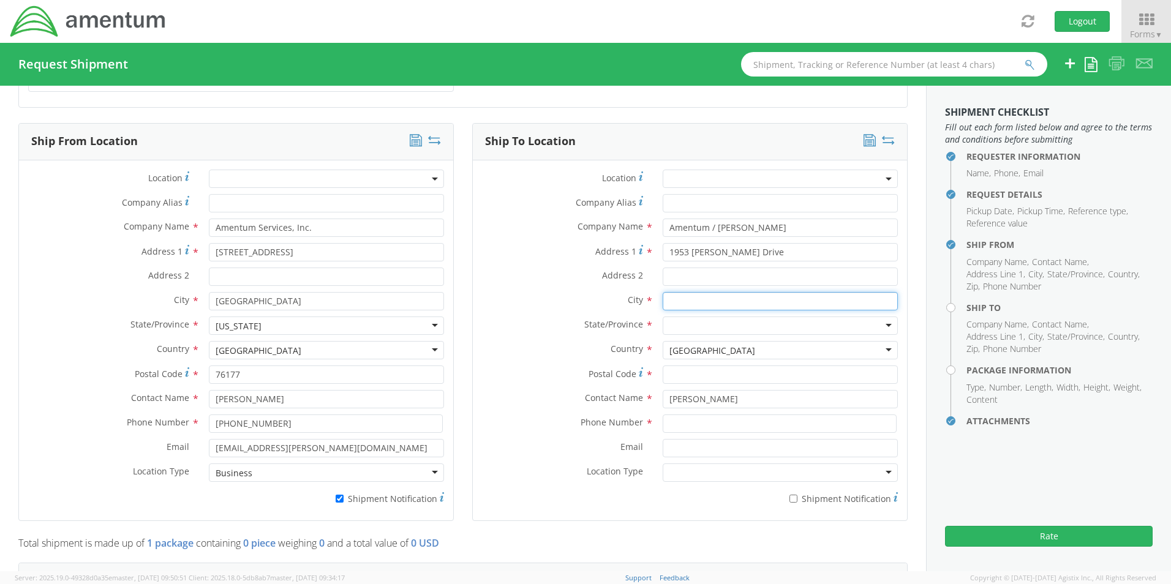
click at [681, 292] on input "text" at bounding box center [780, 301] width 235 height 18
paste input "Nashville"
type input "Nashville"
click at [670, 317] on div at bounding box center [780, 326] width 235 height 18
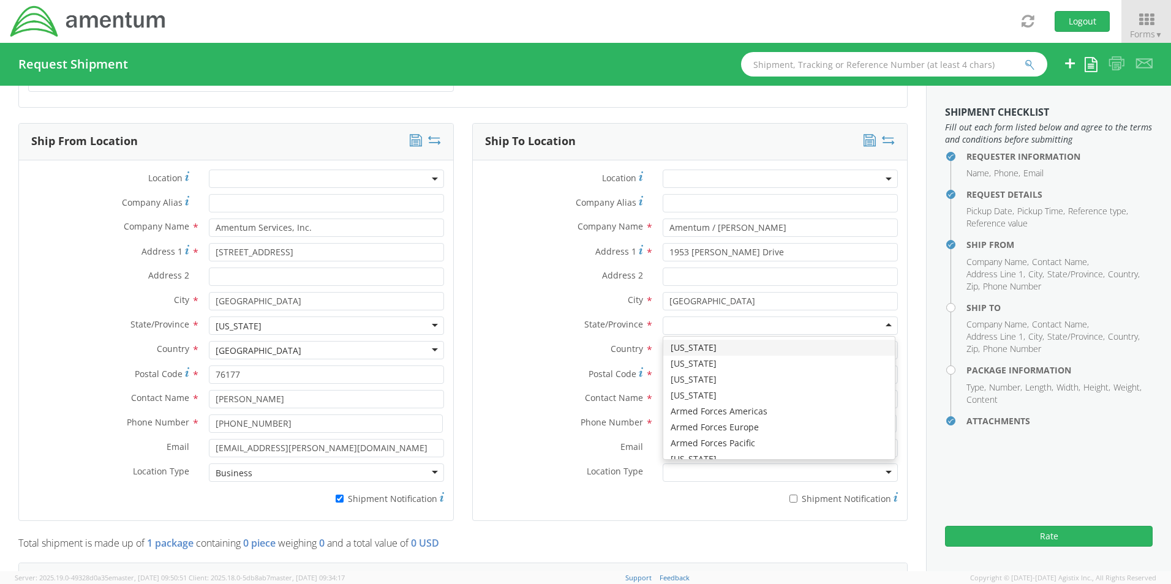
type input "t"
drag, startPoint x: 689, startPoint y: 358, endPoint x: 646, endPoint y: 354, distance: 43.1
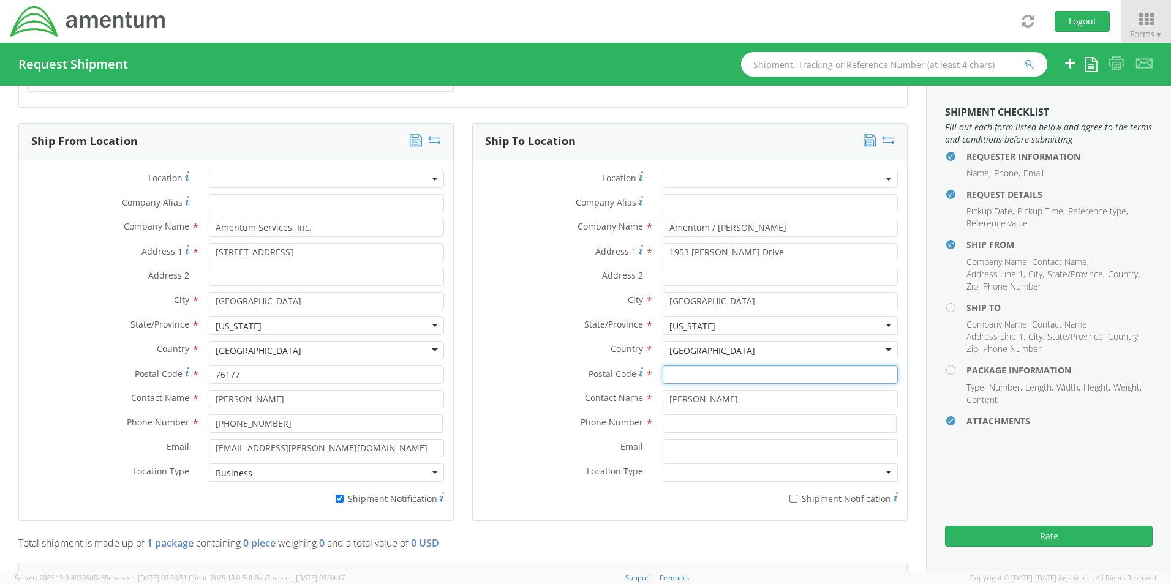
click at [700, 370] on input "Postal Code *" at bounding box center [780, 375] width 235 height 18
paste input "37210"
type input "37210"
click at [686, 417] on input at bounding box center [780, 424] width 234 height 18
paste input "901-644-9920"
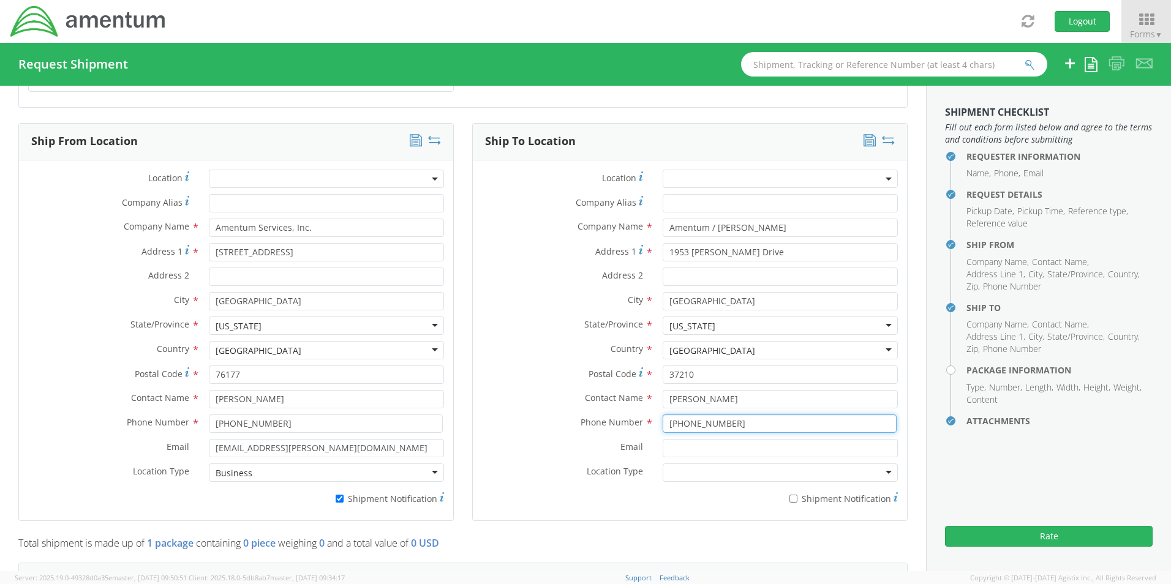
type input "901-644-9920"
click at [706, 443] on input "Email *" at bounding box center [780, 448] width 235 height 18
paste input "Danielle.Vileno@amentum.com"
type input "Danielle.Vileno@amentum.com"
click at [790, 496] on input "* Shipment Notification" at bounding box center [794, 499] width 8 height 8
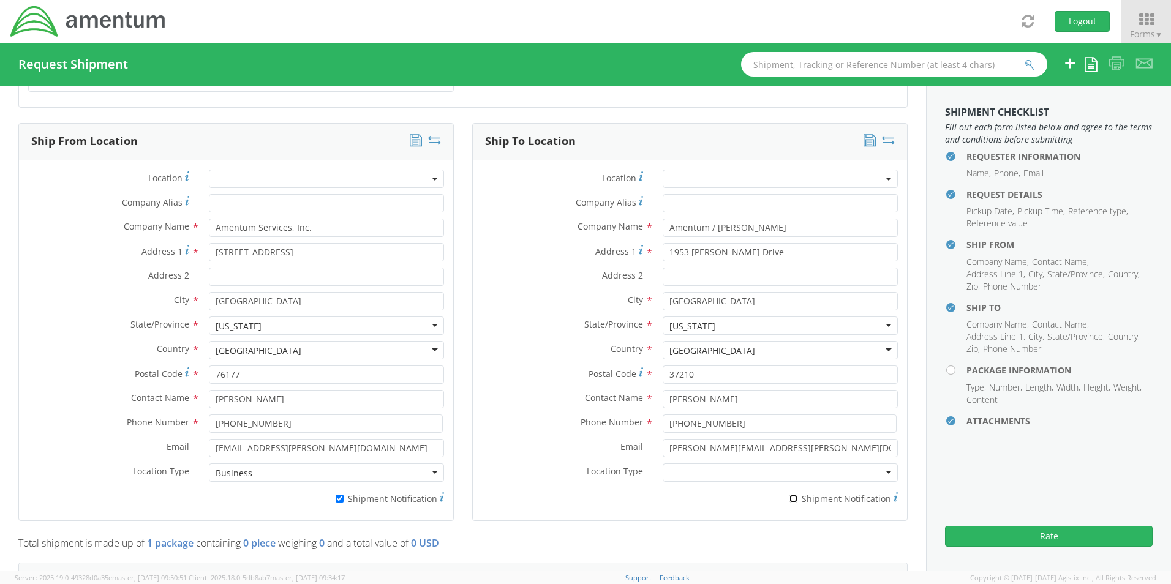
checkbox input "true"
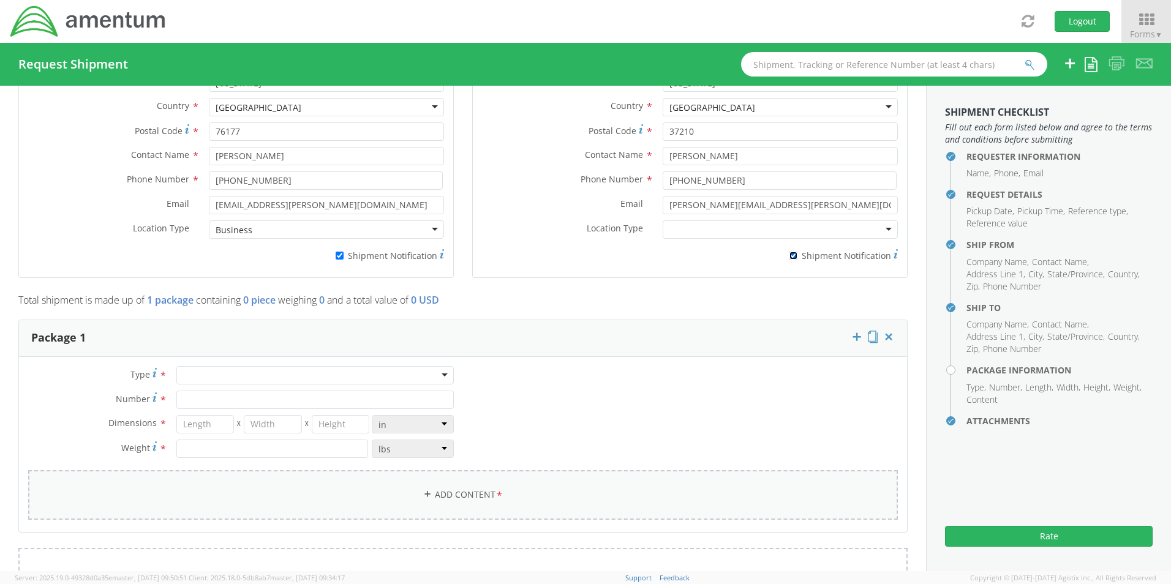
scroll to position [858, 0]
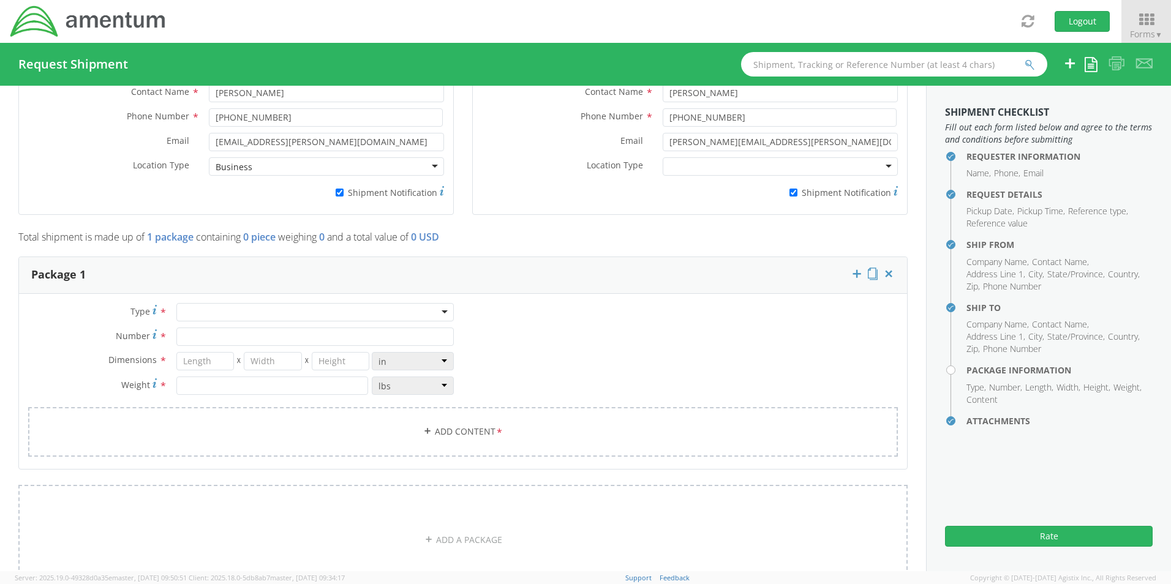
click at [206, 309] on div at bounding box center [314, 312] width 277 height 18
click at [210, 328] on input "Number *" at bounding box center [314, 337] width 277 height 18
type input "1"
type input "24"
type input "18"
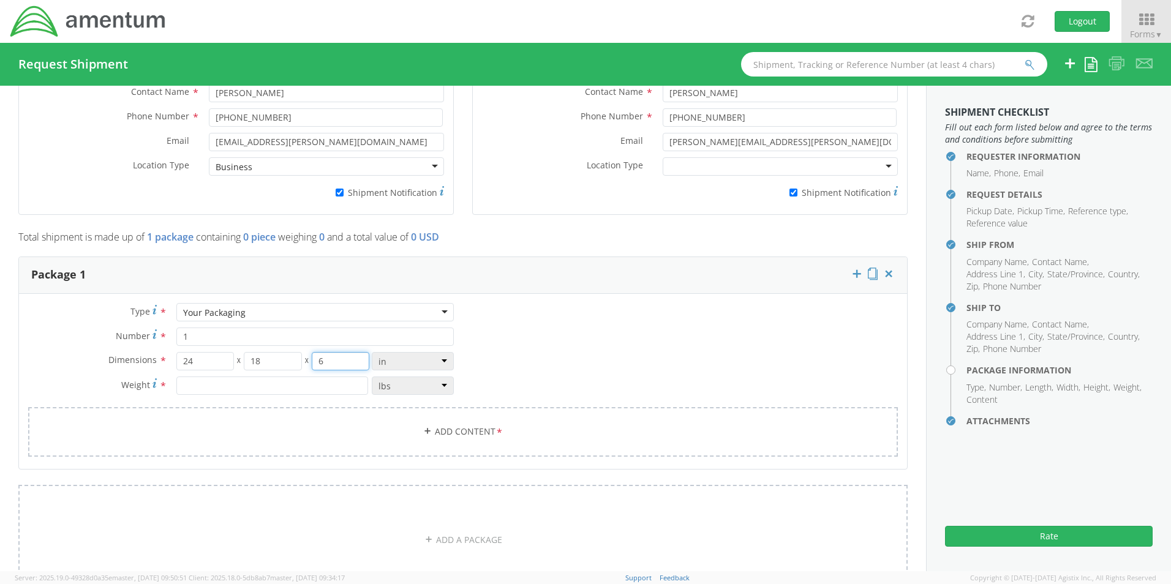
type input "6"
type input "14.5"
click at [439, 422] on link "Add Content *" at bounding box center [463, 432] width 870 height 50
select select
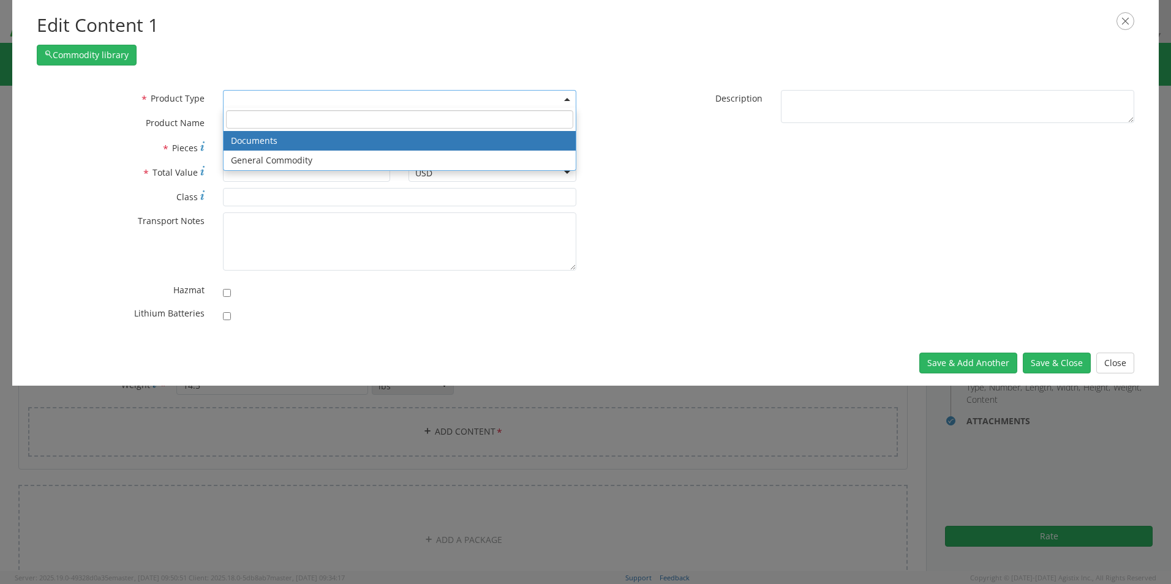
drag, startPoint x: 232, startPoint y: 100, endPoint x: 241, endPoint y: 119, distance: 21.6
click at [232, 102] on span at bounding box center [399, 99] width 353 height 18
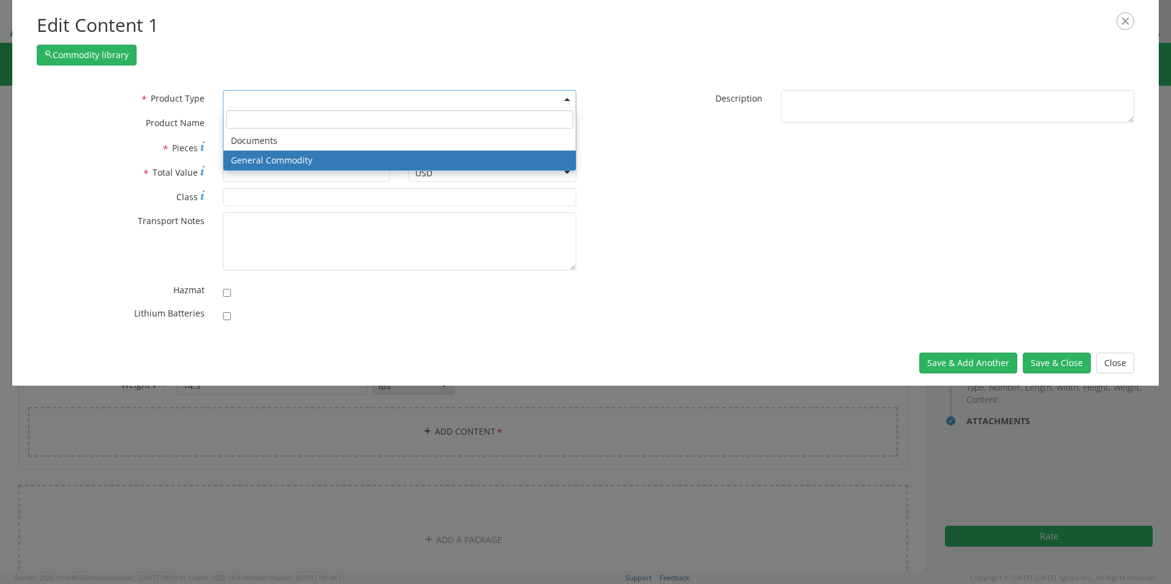
select select "COMMODITY"
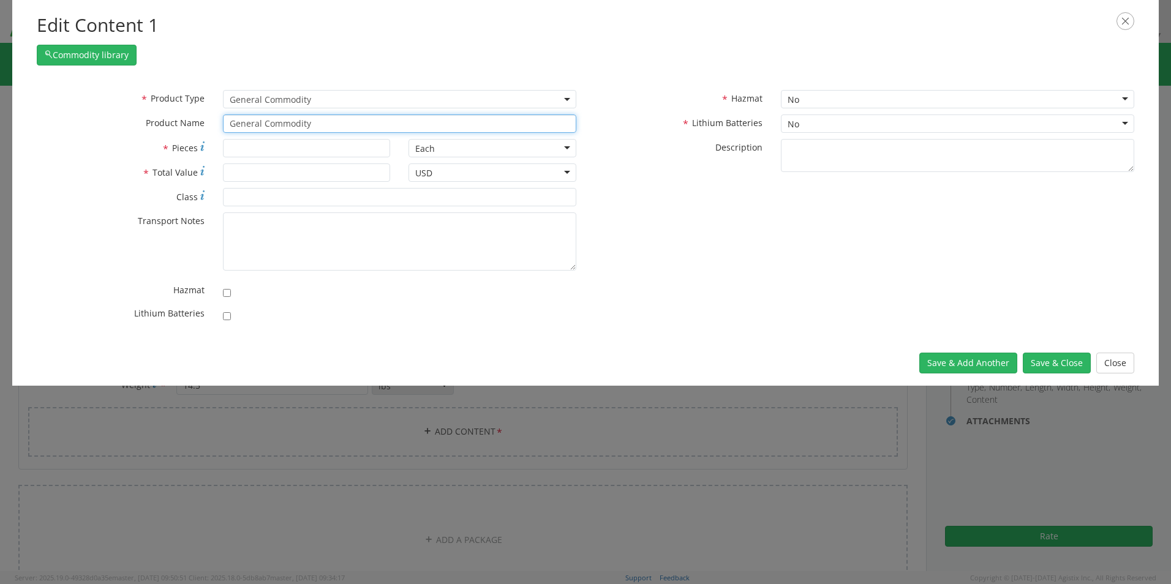
drag, startPoint x: 334, startPoint y: 123, endPoint x: 145, endPoint y: 117, distance: 189.4
click at [157, 118] on div "* Product Name General Commodity unable to find any results that match the curr…" at bounding box center [307, 124] width 558 height 18
paste input "Laptop(POWER): CORP026787/SN: 547F0B4 (RITM0241565)"
type input "Laptop(POWER): CORP026787/SN: 547F0B4 (RITM0241565)"
type input "1"
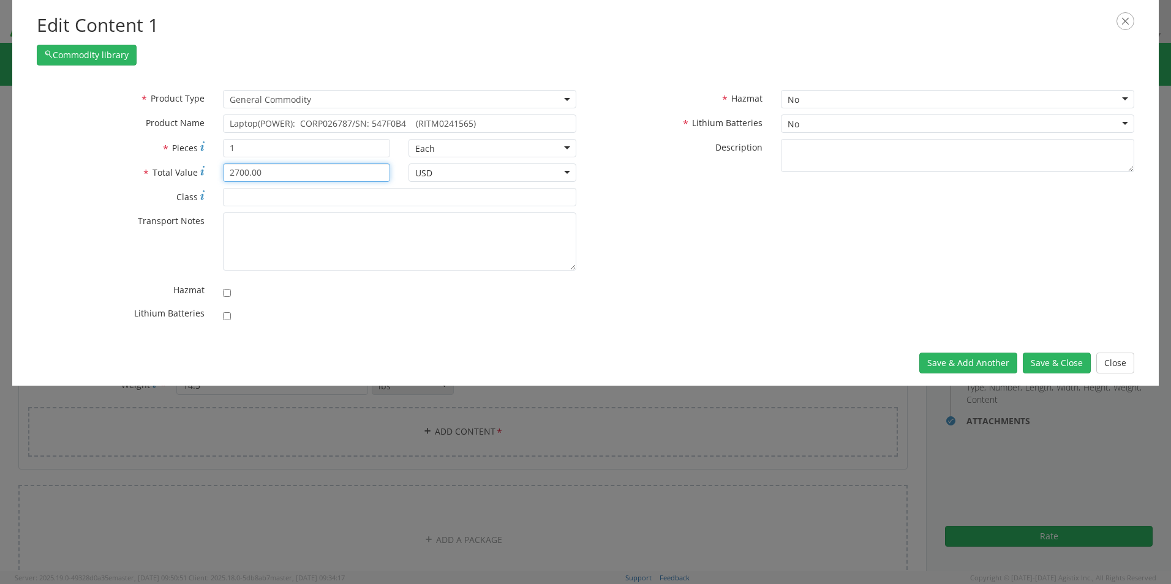
type input "2700.00"
click at [225, 314] on input "checkbox" at bounding box center [227, 316] width 8 height 8
checkbox input "true"
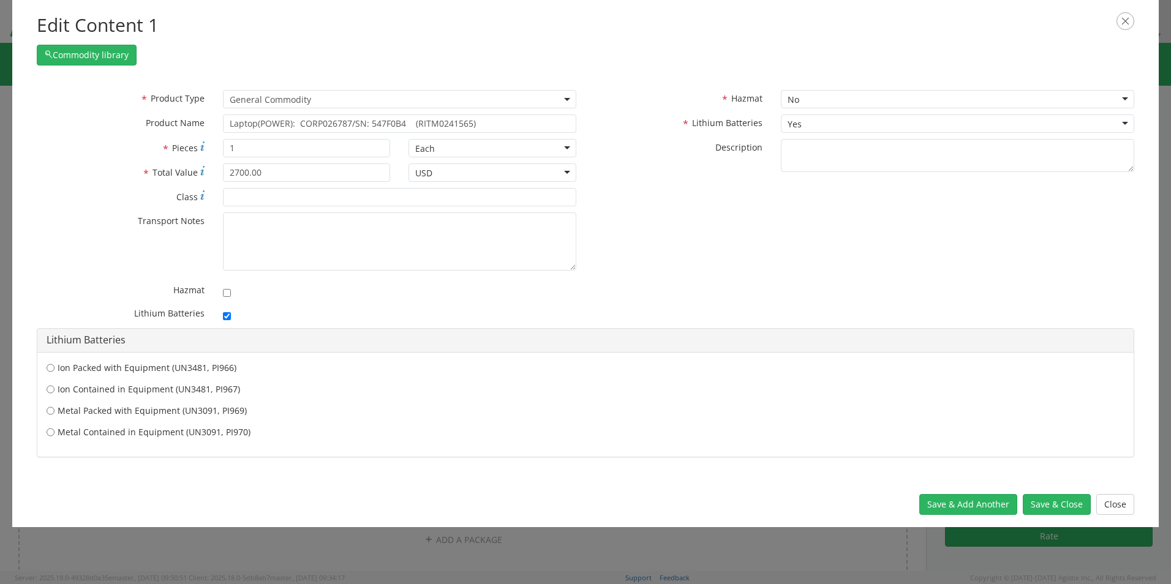
click at [120, 391] on label "Ion Contained in Equipment (UN3481, PI967)" at bounding box center [586, 389] width 1078 height 12
click at [55, 391] on input "Ion Contained in Equipment (UN3481, PI967)" at bounding box center [51, 389] width 8 height 12
radio input "true"
click at [934, 508] on button "Save & Close" at bounding box center [1057, 504] width 68 height 21
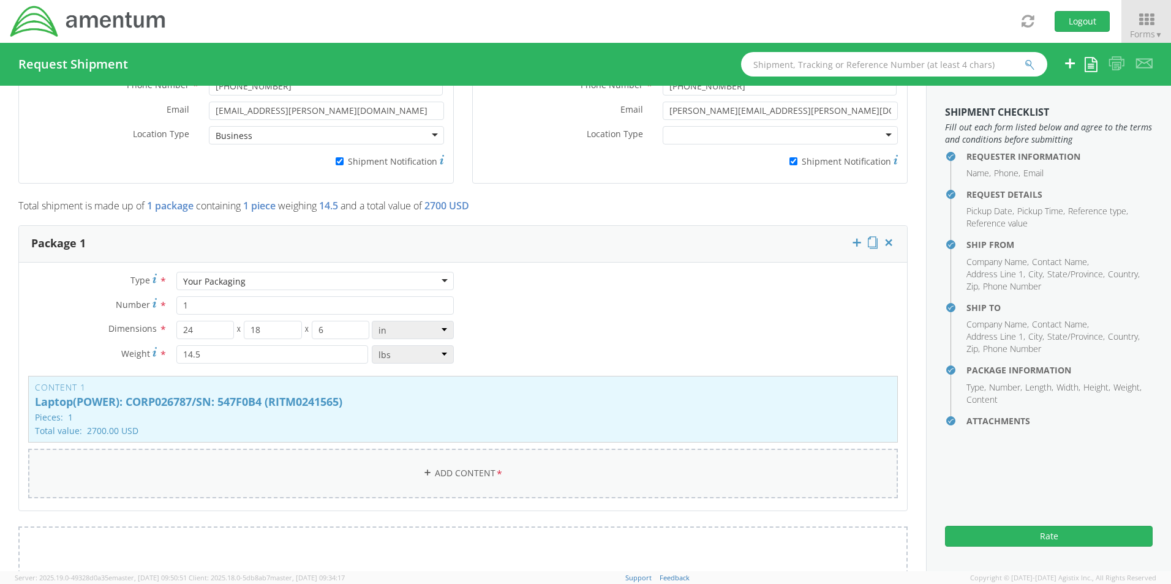
scroll to position [919, 0]
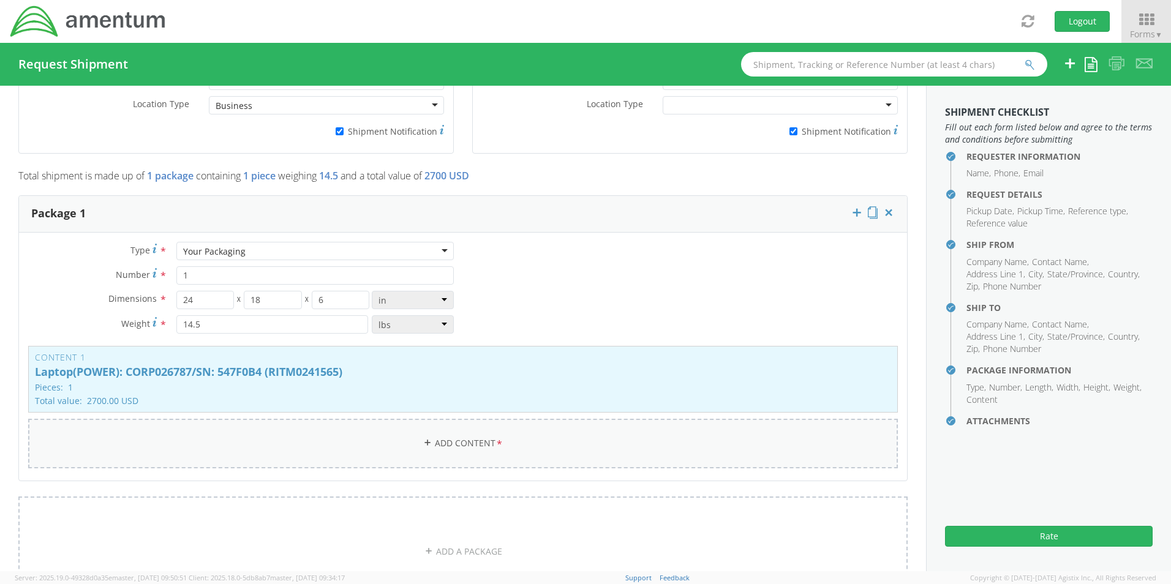
click at [458, 439] on link "Add Content *" at bounding box center [463, 444] width 870 height 50
select select
type input "General Commodity"
checkbox input "false"
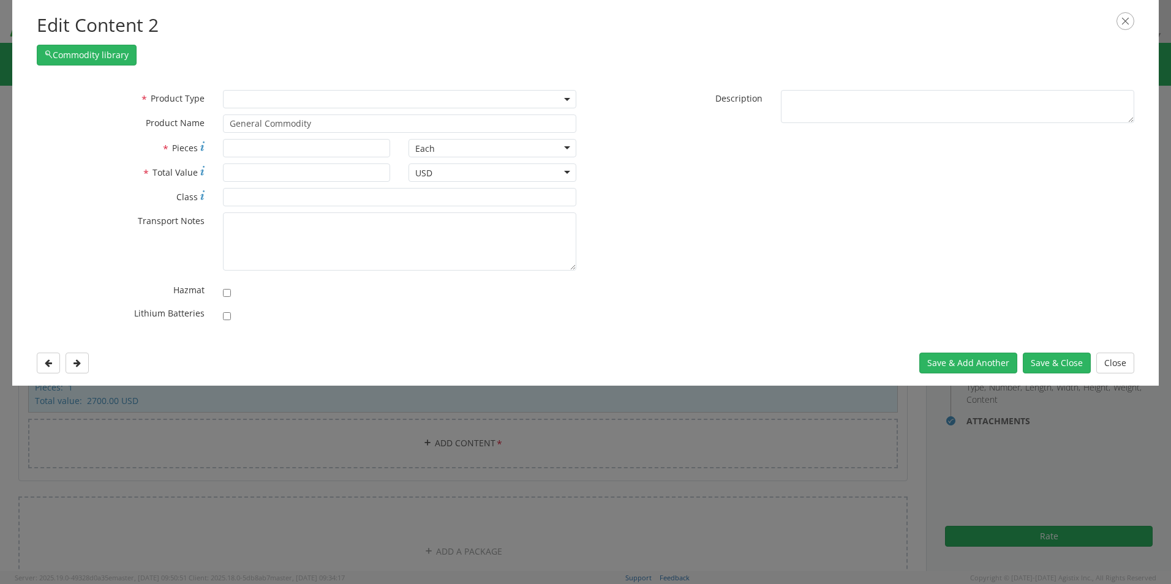
drag, startPoint x: 244, startPoint y: 89, endPoint x: 243, endPoint y: 96, distance: 6.2
click at [243, 90] on span at bounding box center [399, 99] width 353 height 18
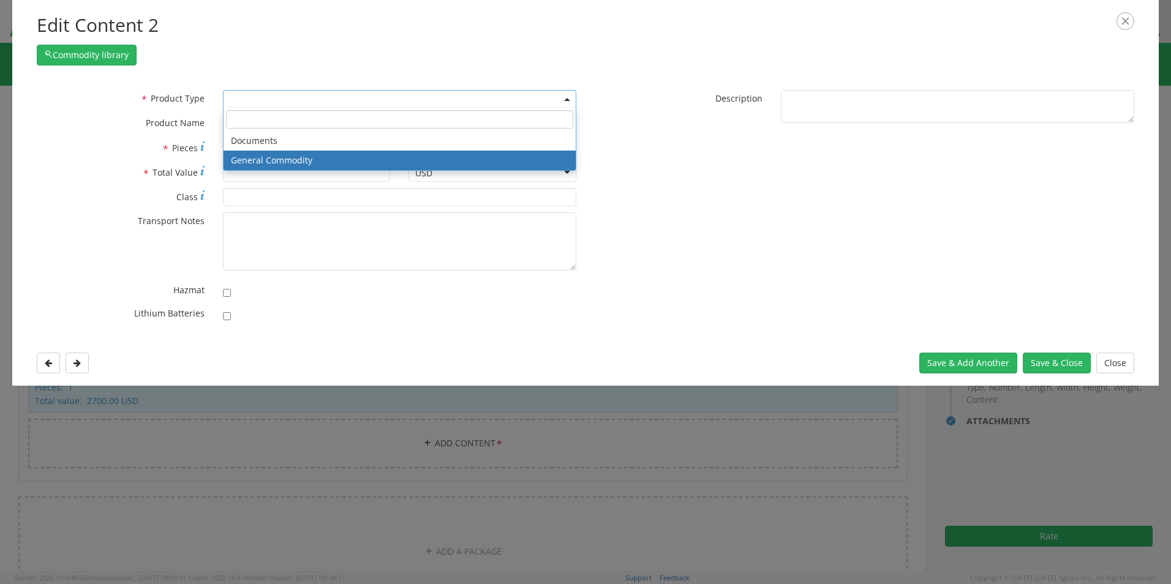
select select "COMMODITY"
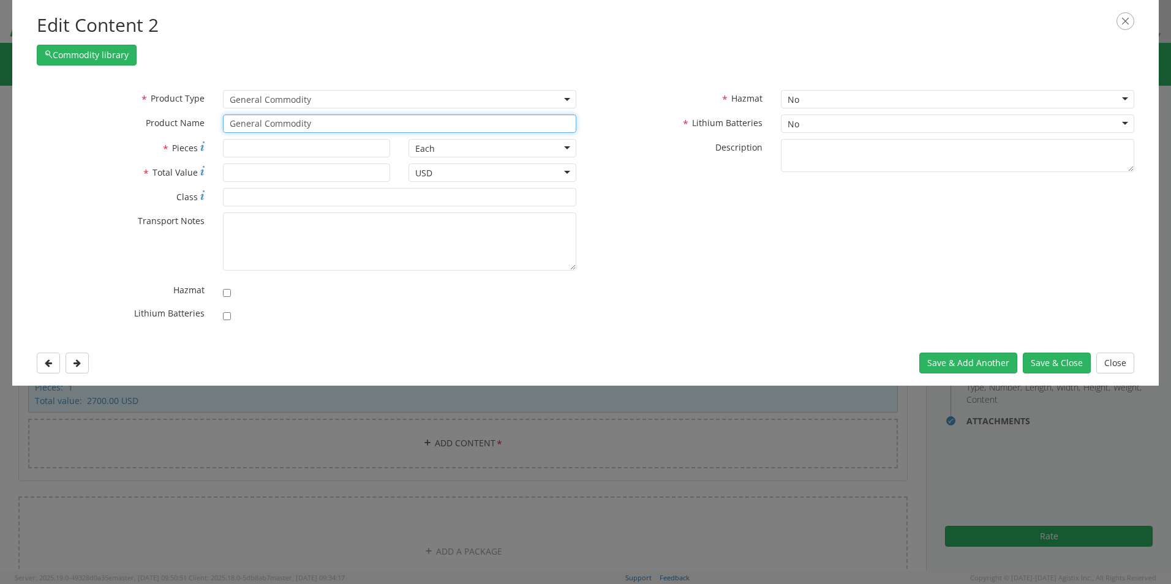
drag, startPoint x: 323, startPoint y: 129, endPoint x: 167, endPoint y: 126, distance: 156.2
click at [168, 126] on div "* Product Name General Commodity unable to find any results that match the curr…" at bounding box center [307, 124] width 558 height 18
paste input "Dock: F1QQG24 (RITM0241567)"
drag, startPoint x: 253, startPoint y: 119, endPoint x: 294, endPoint y: 128, distance: 42.1
click at [254, 119] on input "Dock: F1QQG24 (RITM0241567)" at bounding box center [399, 124] width 353 height 18
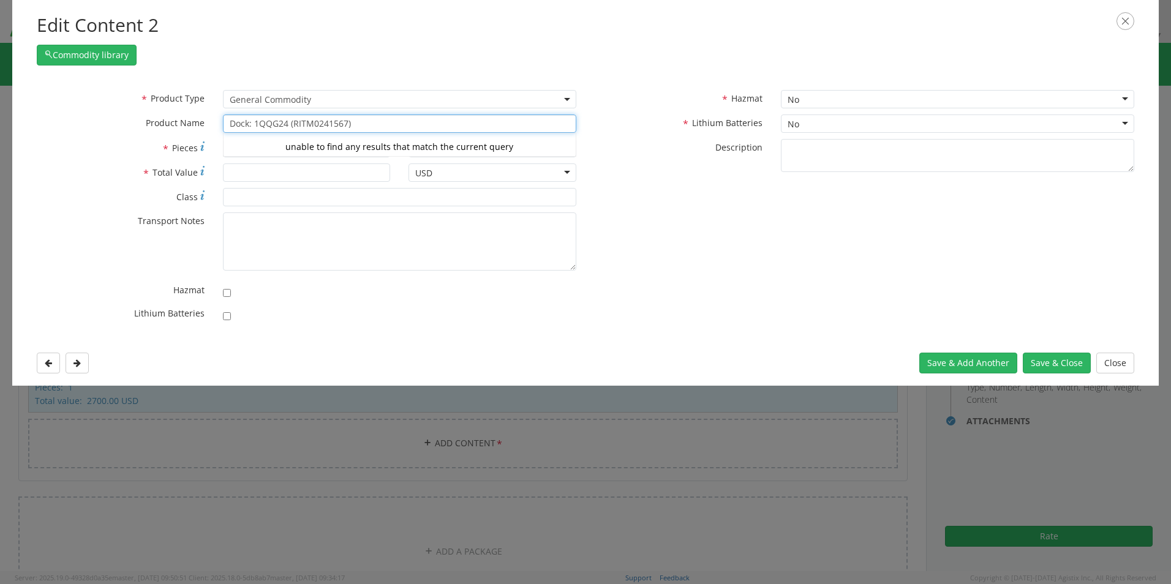
type input "Dock: 1QQG24 (RITM0241567)"
type input "1"
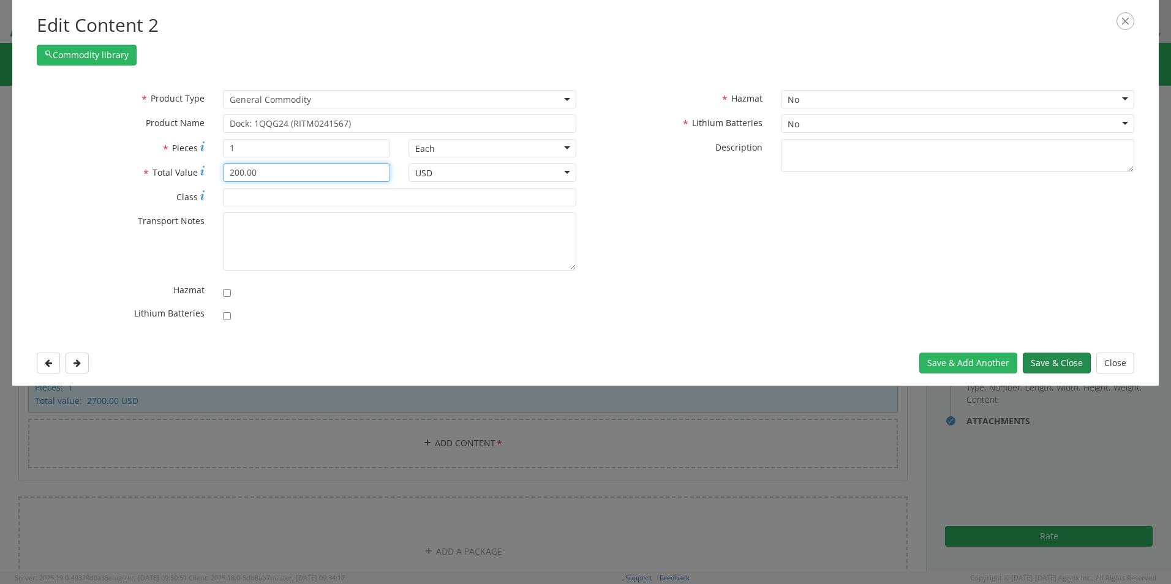
type input "200.00"
click at [934, 369] on button "Save & Close" at bounding box center [1057, 363] width 68 height 21
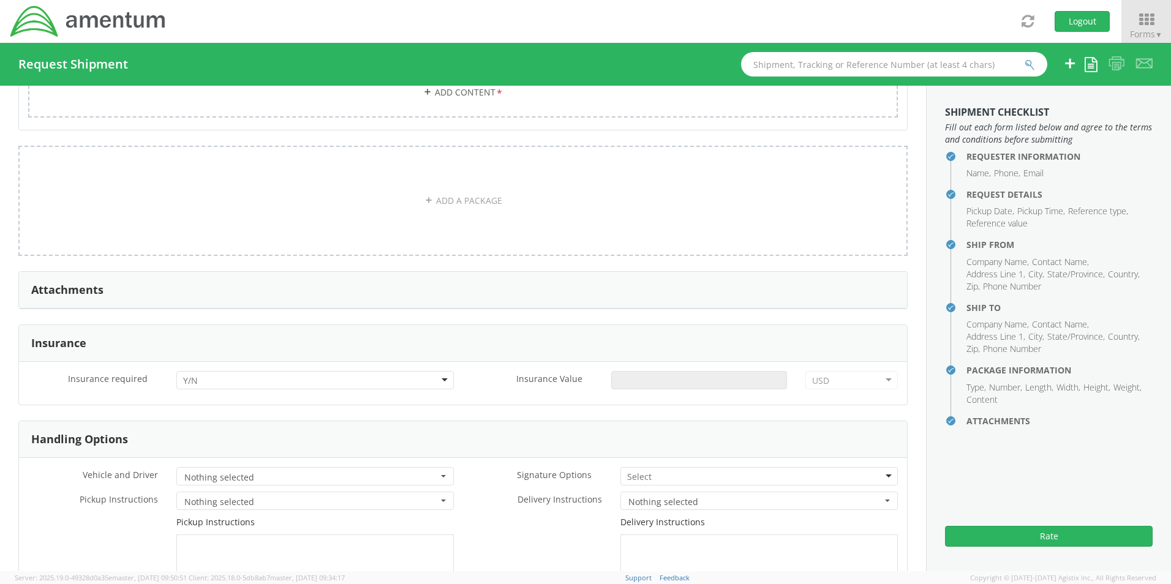
scroll to position [1348, 0]
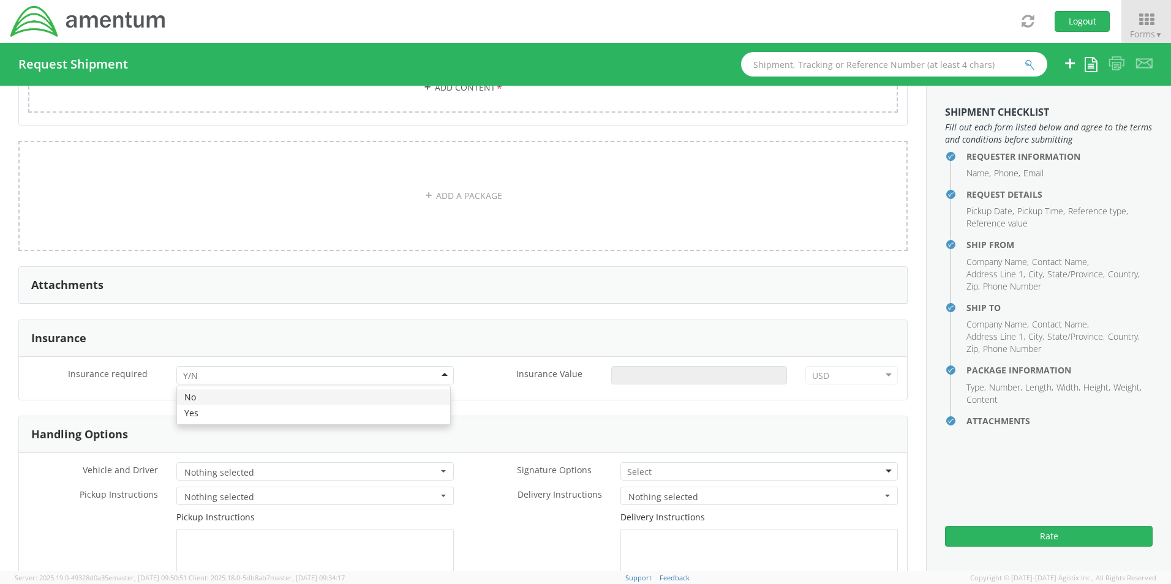
click at [193, 370] on input "select-one" at bounding box center [191, 376] width 17 height 12
click at [688, 374] on input "Insurance Value *" at bounding box center [699, 375] width 176 height 18
type input "2900.00"
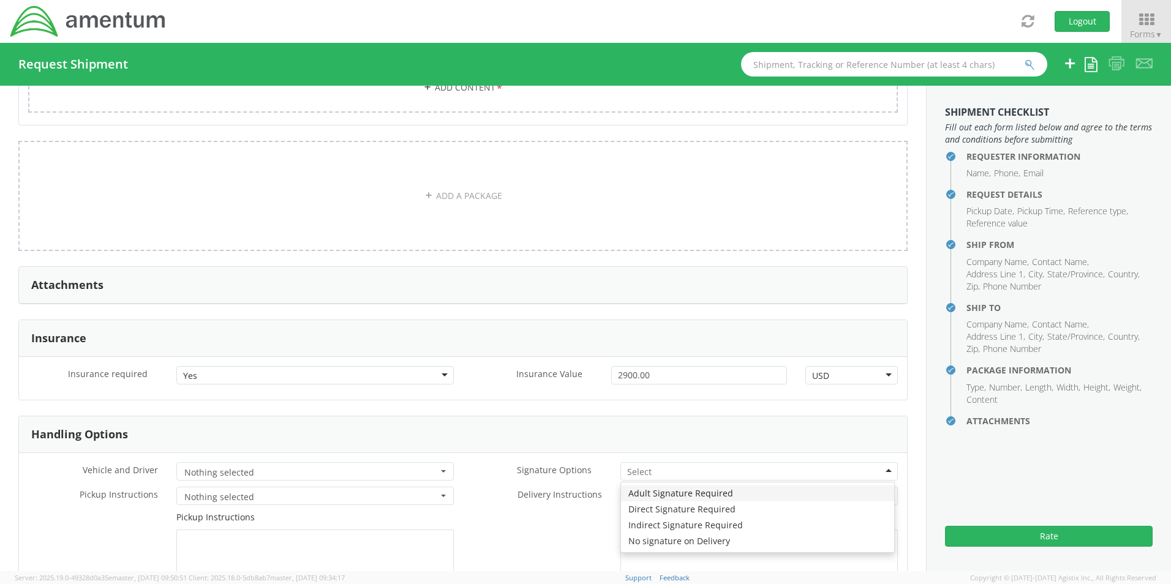
drag, startPoint x: 638, startPoint y: 467, endPoint x: 643, endPoint y: 483, distance: 16.7
click at [638, 469] on input "select-one" at bounding box center [640, 472] width 26 height 12
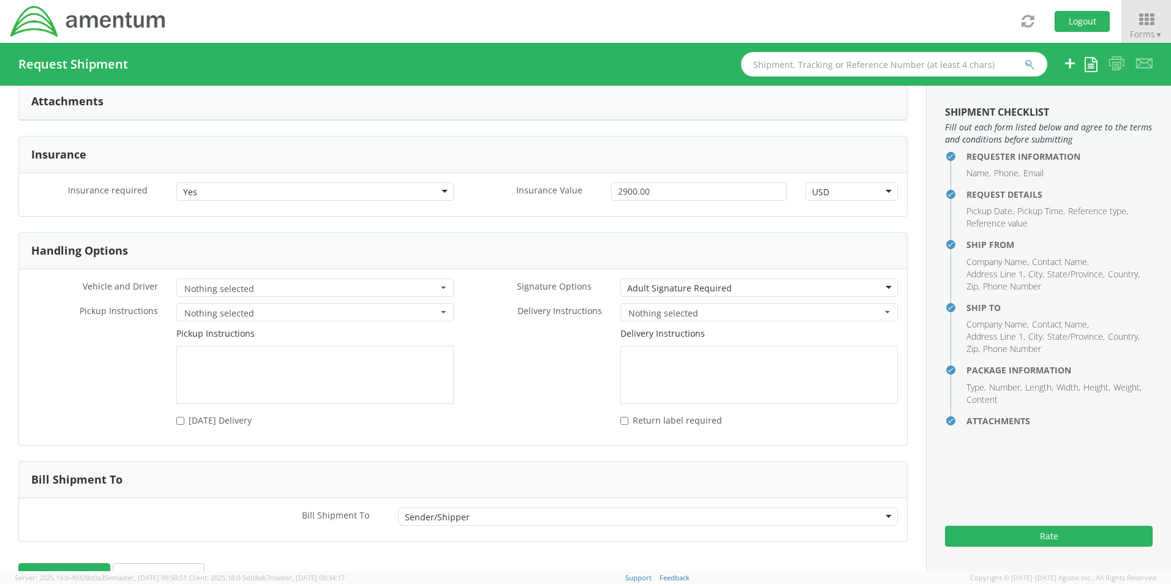
scroll to position [1560, 0]
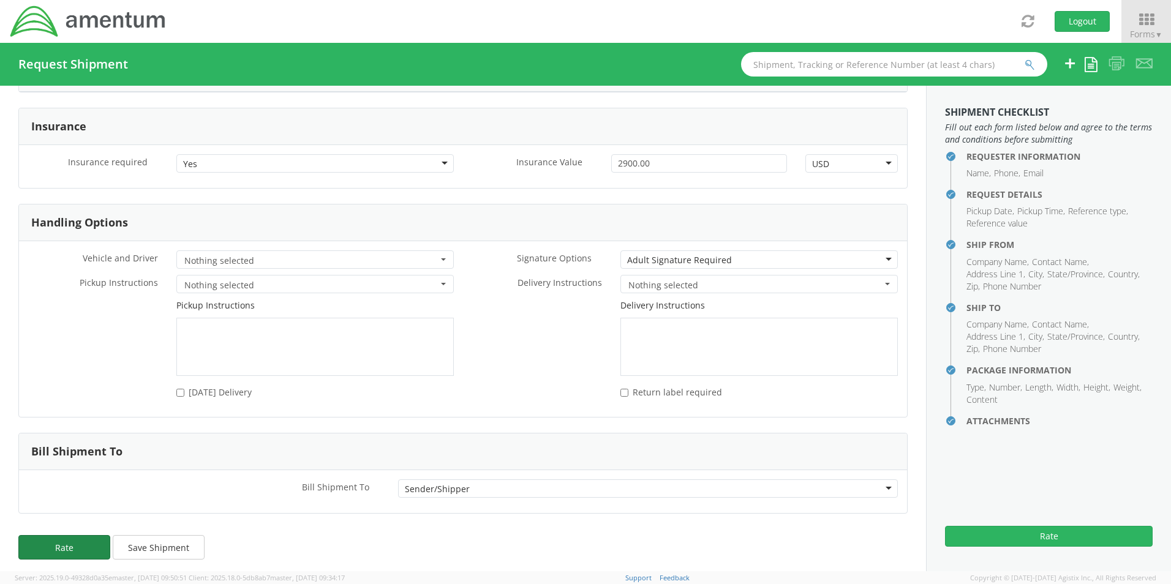
click at [87, 540] on button "Rate" at bounding box center [64, 547] width 92 height 25
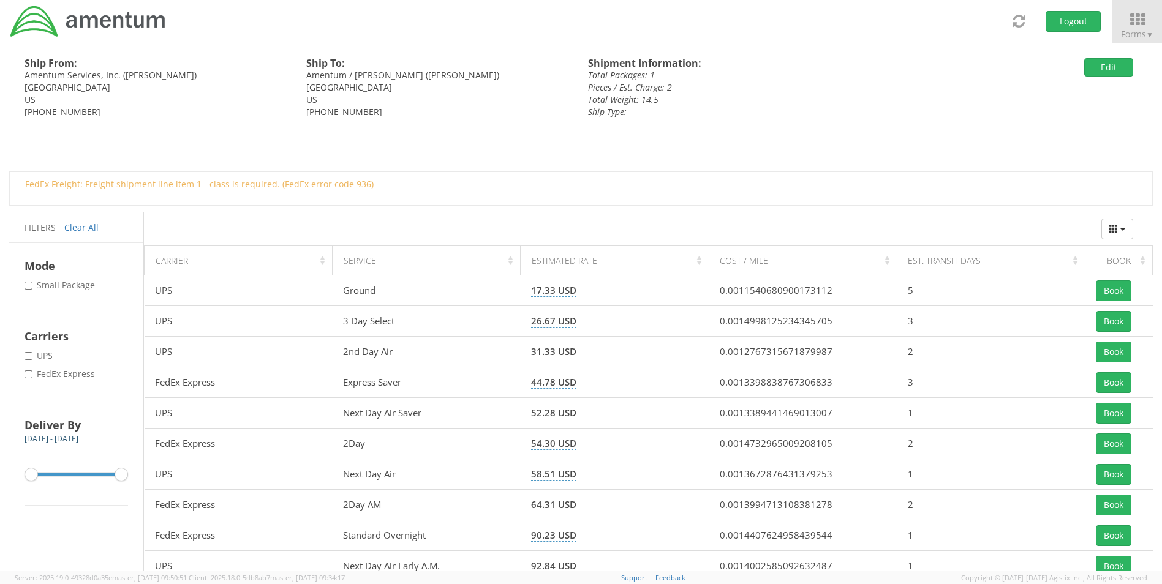
click at [53, 374] on label "* FedEx Express" at bounding box center [61, 374] width 73 height 12
click at [32, 374] on input "* FedEx Express" at bounding box center [29, 375] width 8 height 8
checkbox input "true"
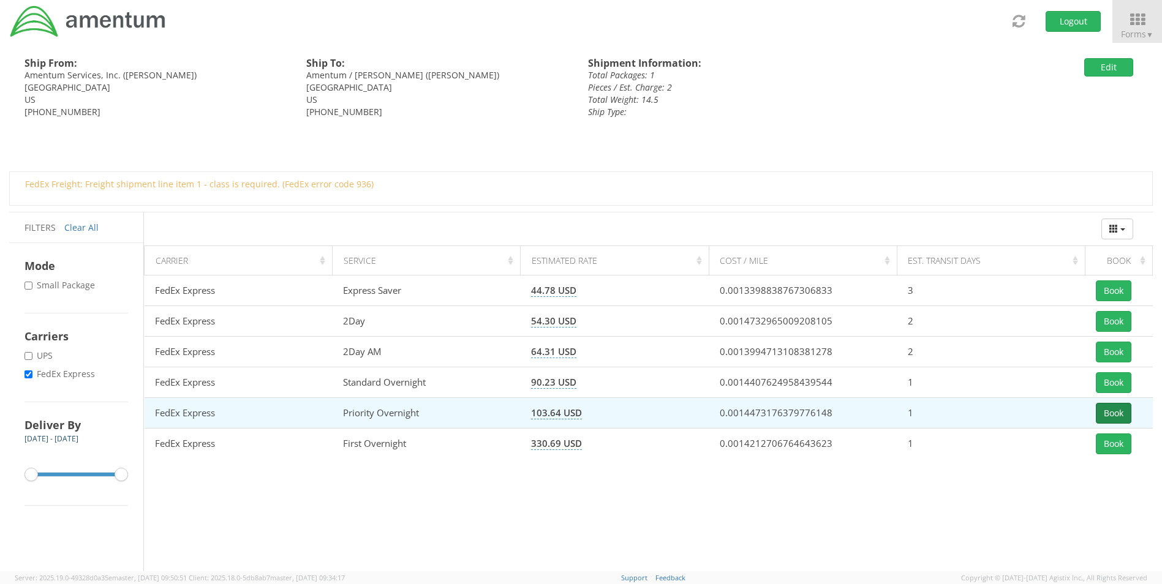
click at [934, 410] on button "Book" at bounding box center [1114, 413] width 36 height 21
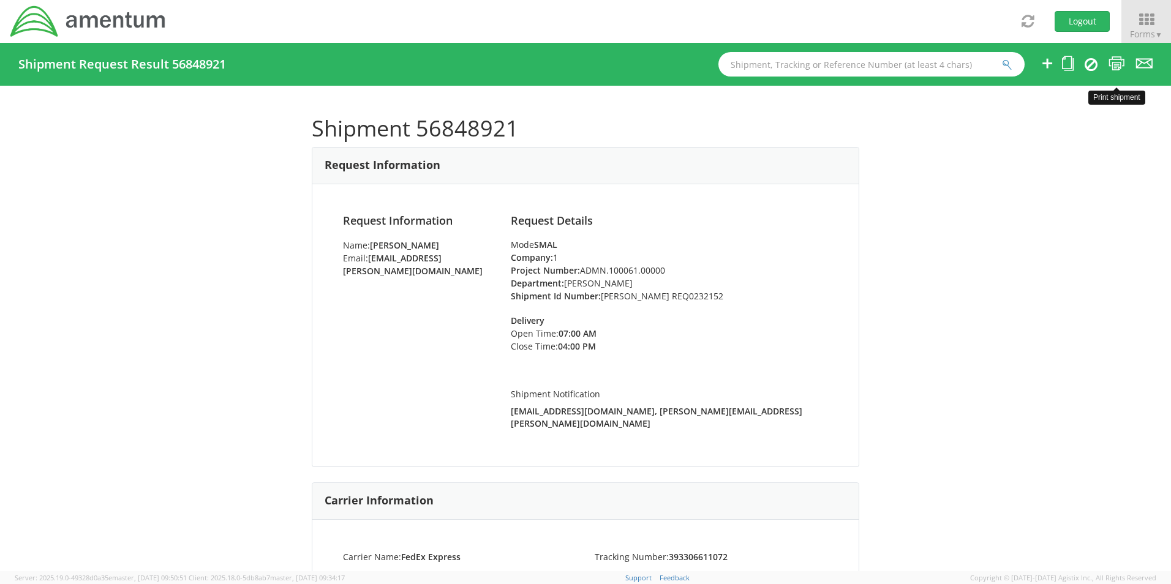
click at [934, 62] on icon at bounding box center [1117, 63] width 17 height 15
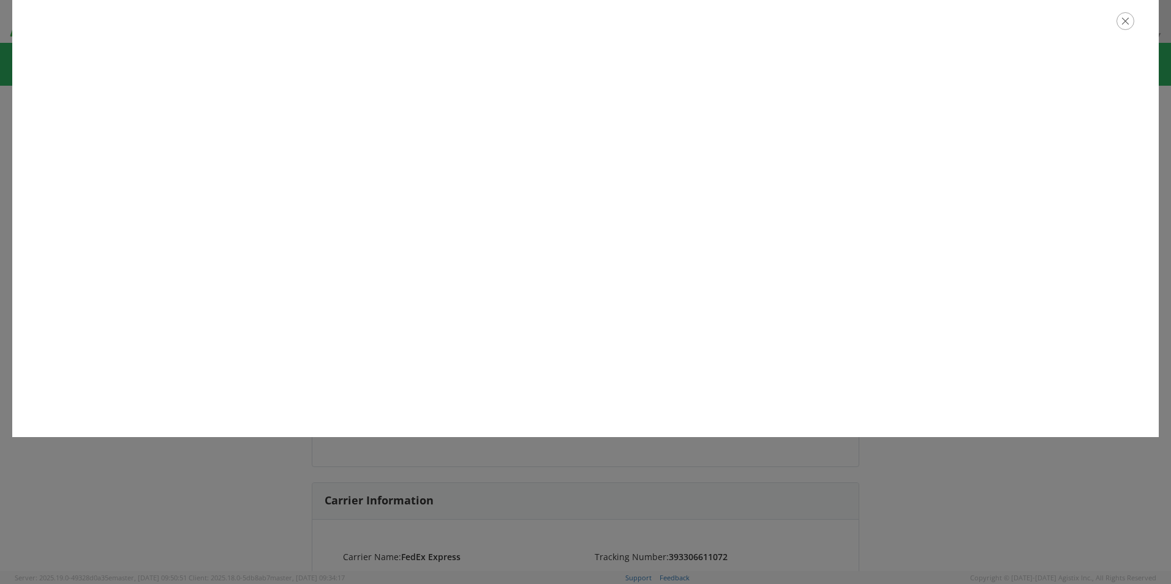
click at [934, 22] on icon "button" at bounding box center [1126, 21] width 18 height 18
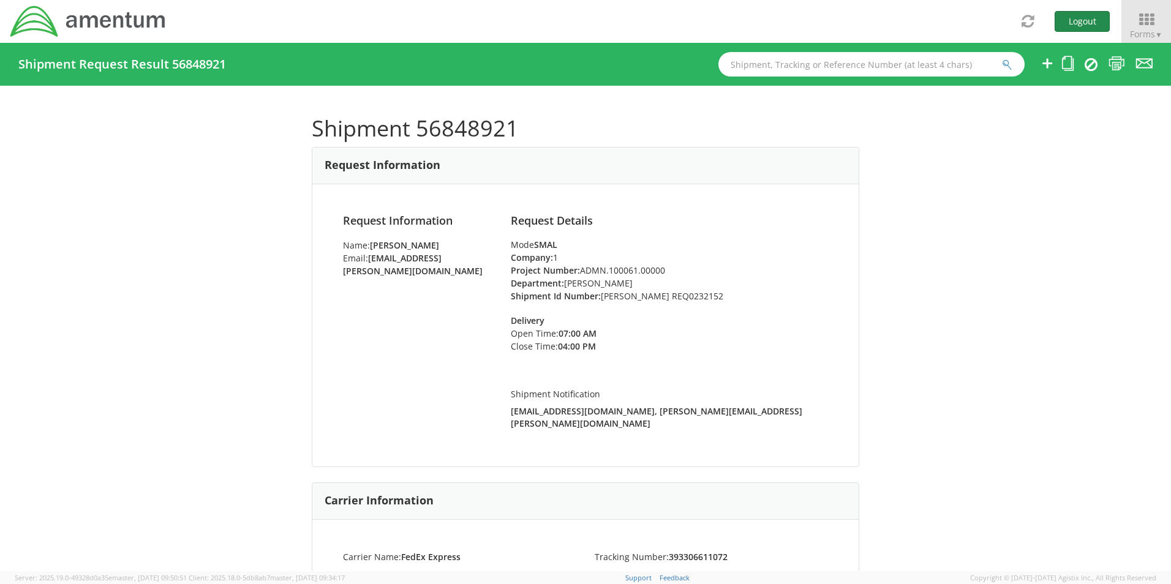
click at [934, 28] on button "Logout" at bounding box center [1082, 21] width 55 height 21
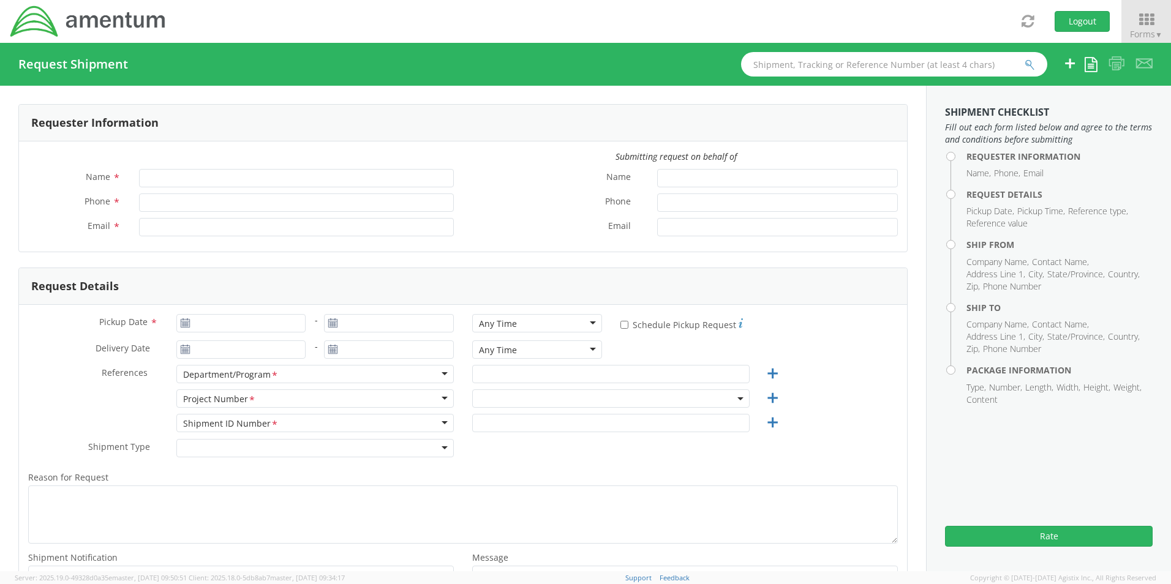
type input "[PERSON_NAME]"
type input "8172241568"
type input "[EMAIL_ADDRESS][PERSON_NAME][DOMAIN_NAME]"
select select "OCCP.600391.00000"
type input "09/17/2025"
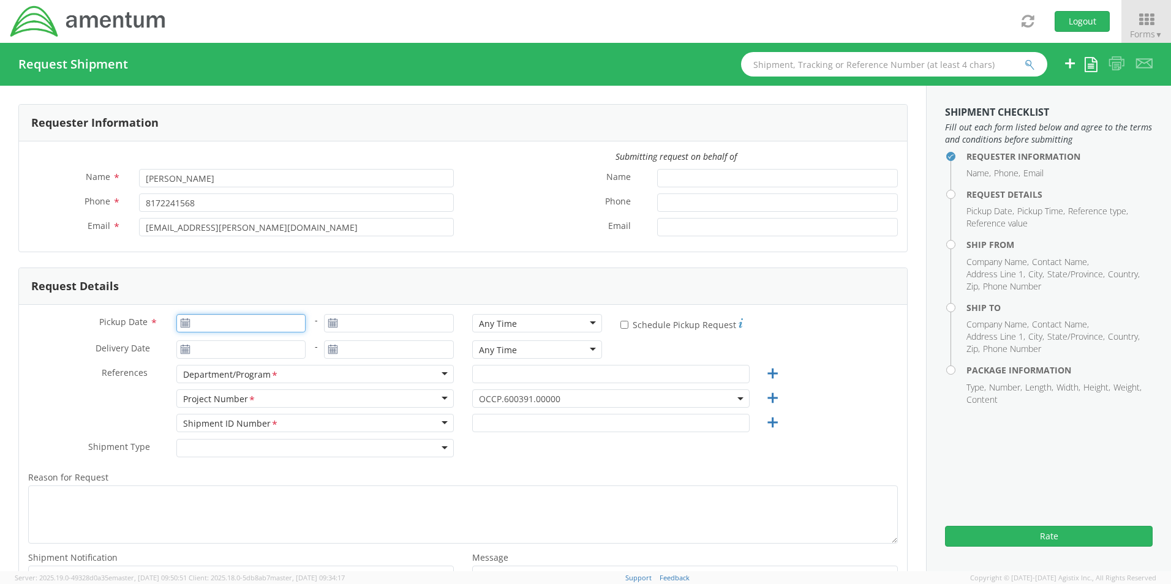
type input "09/17/2025"
click at [203, 323] on input "09/17/2025" at bounding box center [241, 323] width 130 height 18
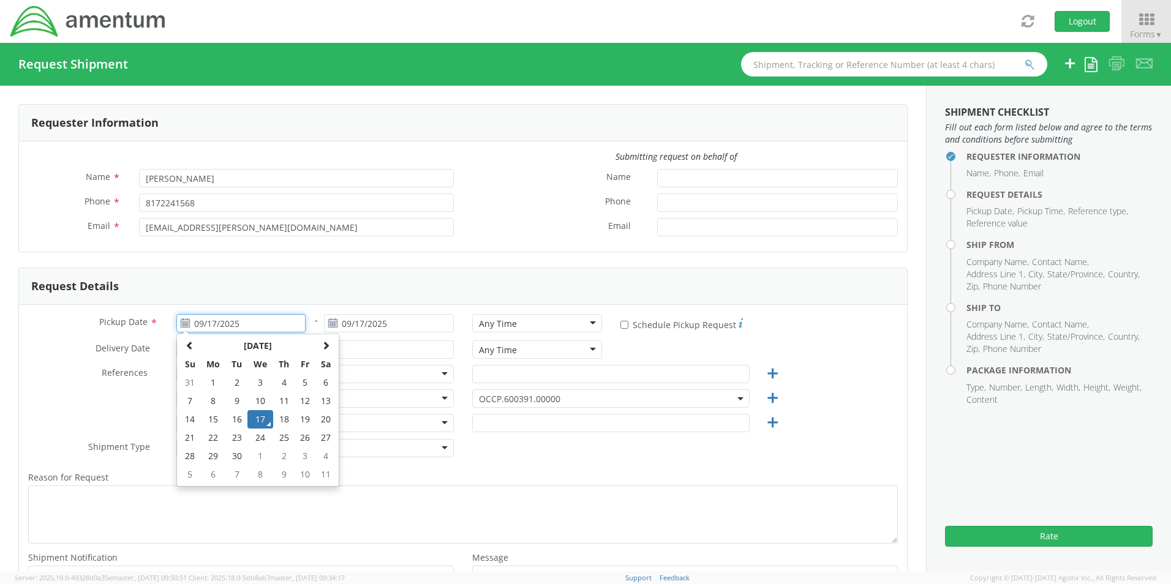
click at [262, 421] on td "17" at bounding box center [260, 419] width 26 height 18
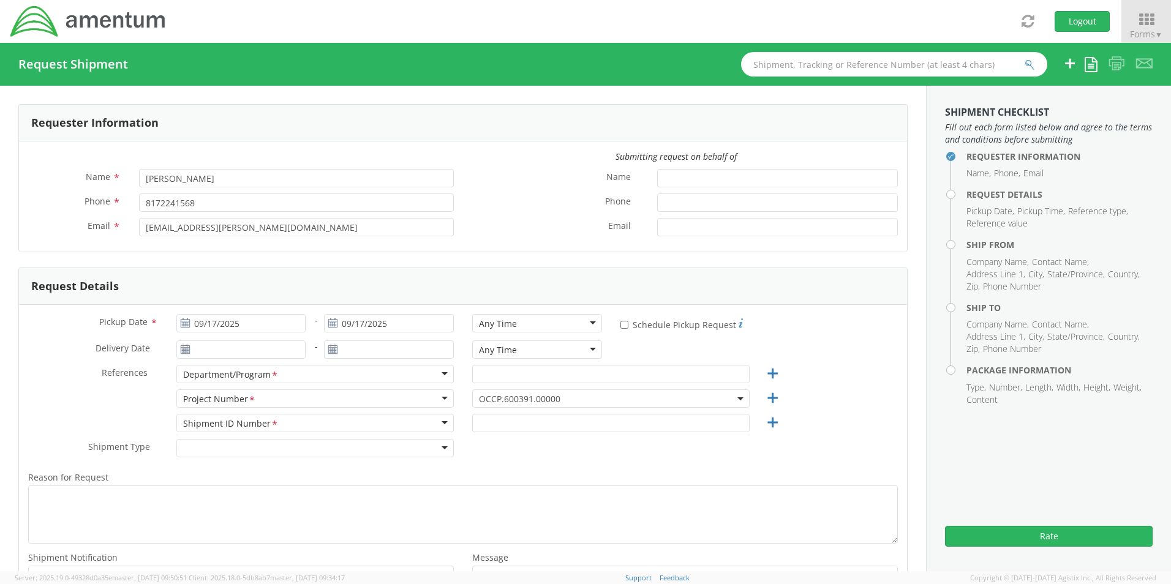
click at [479, 323] on div "Any Time" at bounding box center [498, 324] width 38 height 12
click at [481, 372] on input "text" at bounding box center [610, 374] width 277 height 18
paste input "[PERSON_NAME]"
type input "[PERSON_NAME]"
click at [495, 401] on span "OCCP.600391.00000" at bounding box center [611, 399] width 264 height 12
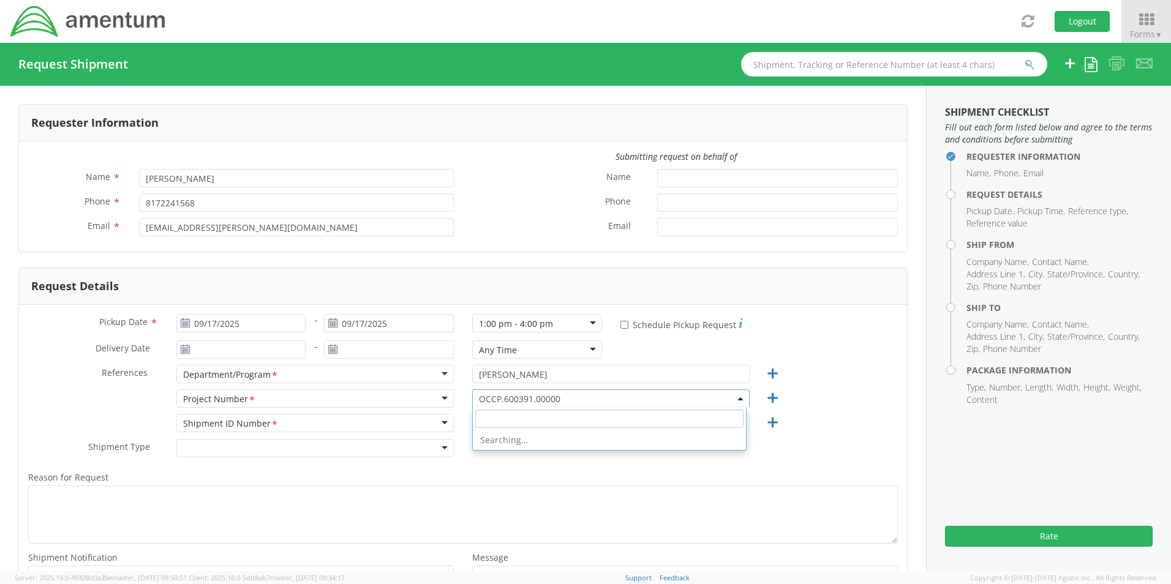
click at [497, 409] on span at bounding box center [609, 418] width 273 height 23
click at [499, 418] on input "search" at bounding box center [609, 419] width 268 height 18
paste input "OVHD.100114.PURCH"
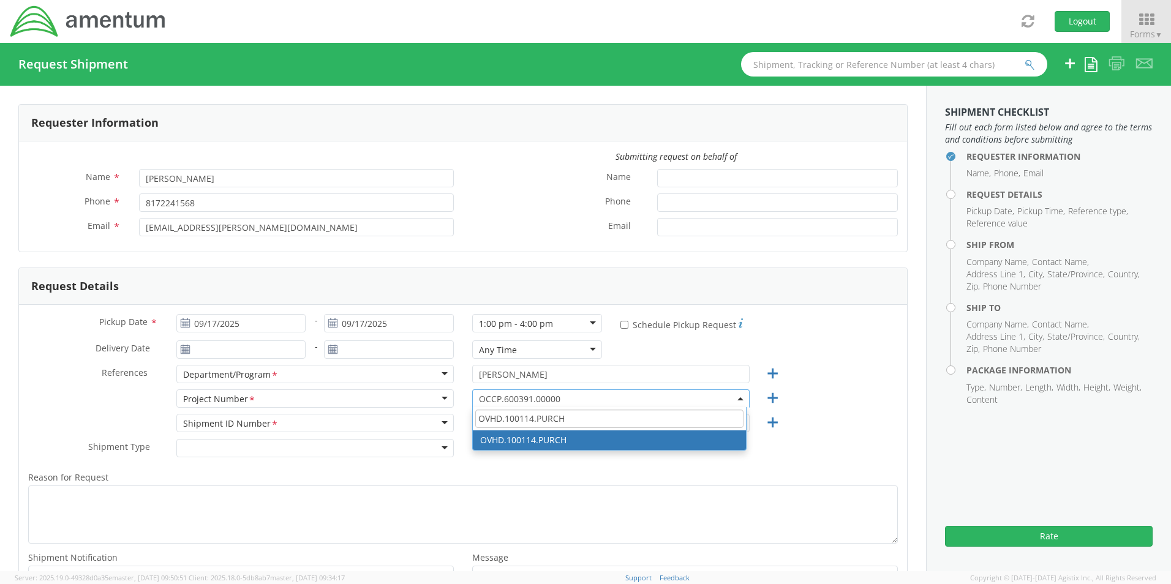
type input "OVHD.100114.PURCH"
select select "OVHD.100114.PURCH"
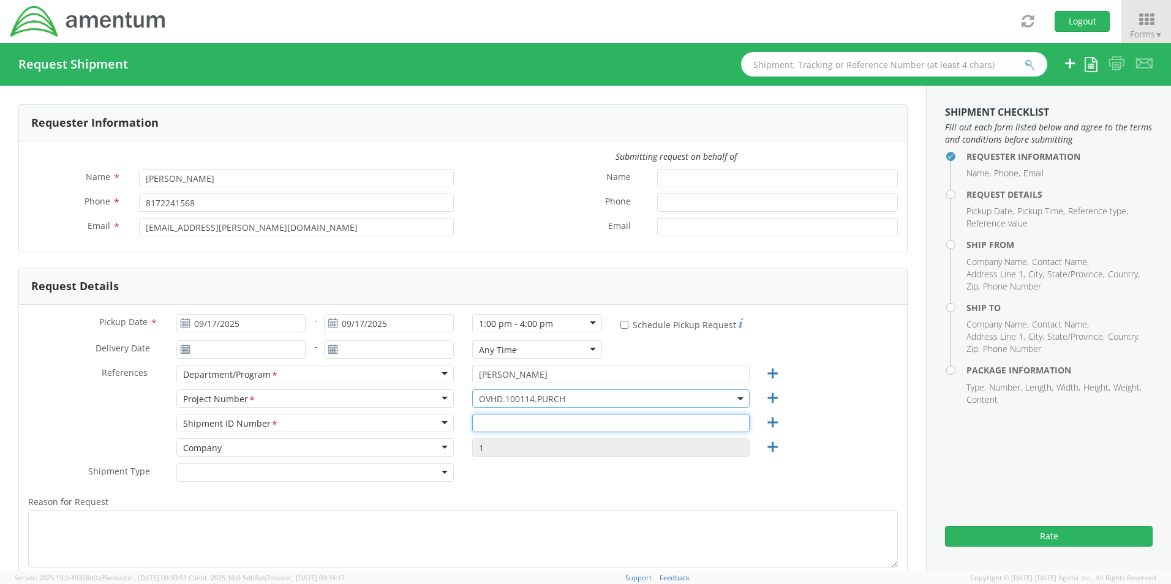
click at [492, 426] on input "text" at bounding box center [610, 423] width 277 height 18
paste input "Monitor Return - RITM0238827"
type input "Monitor Return - RITM0238827"
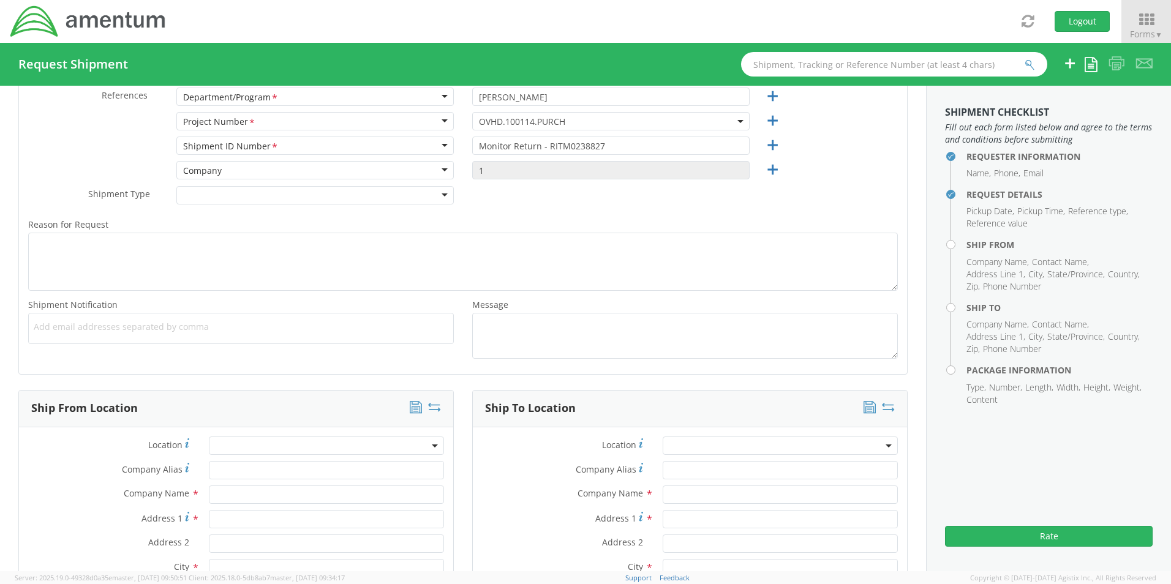
click at [95, 329] on span "Add email addresses separated by comma" at bounding box center [241, 327] width 415 height 12
paste input "[PERSON_NAME][EMAIL_ADDRESS][PERSON_NAME][DOMAIN_NAME]"
type input "[PERSON_NAME][EMAIL_ADDRESS][PERSON_NAME][DOMAIN_NAME]"
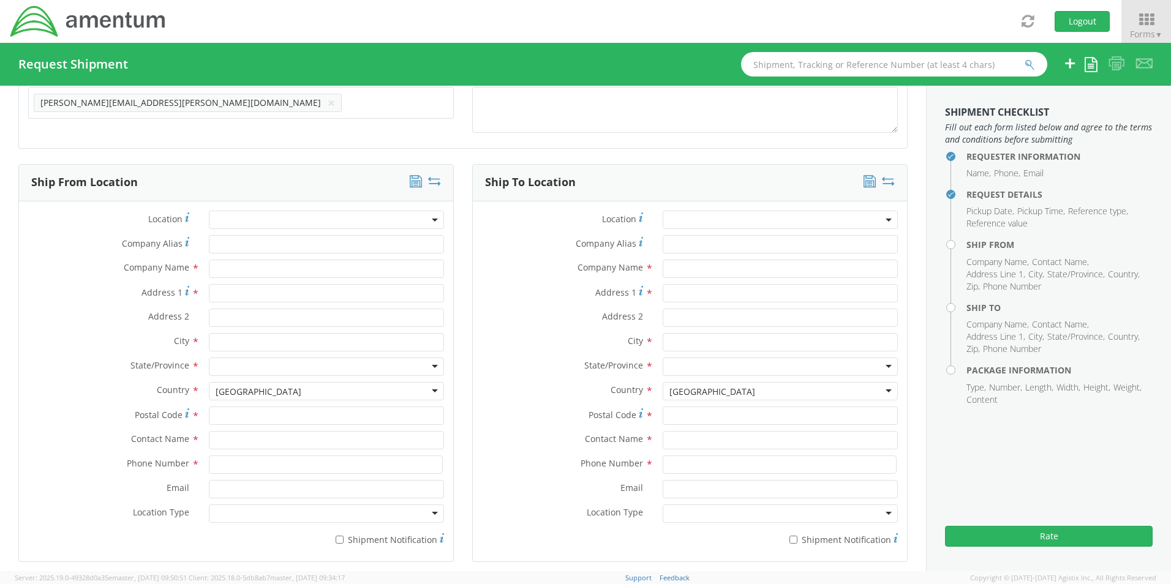
scroll to position [523, 0]
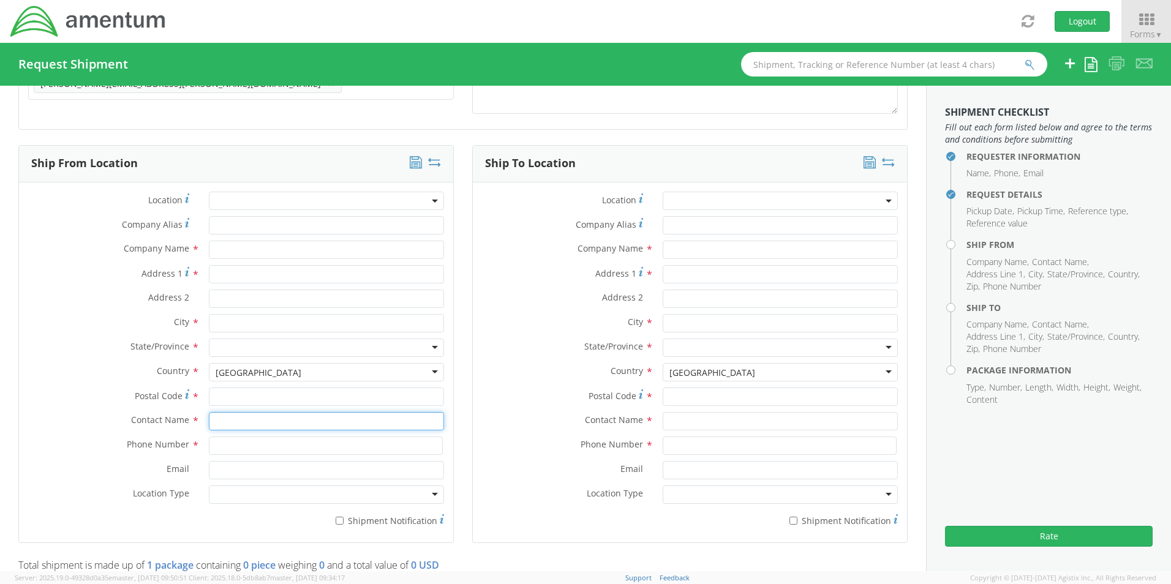
click at [230, 421] on input "text" at bounding box center [326, 421] width 235 height 18
type input "sene"
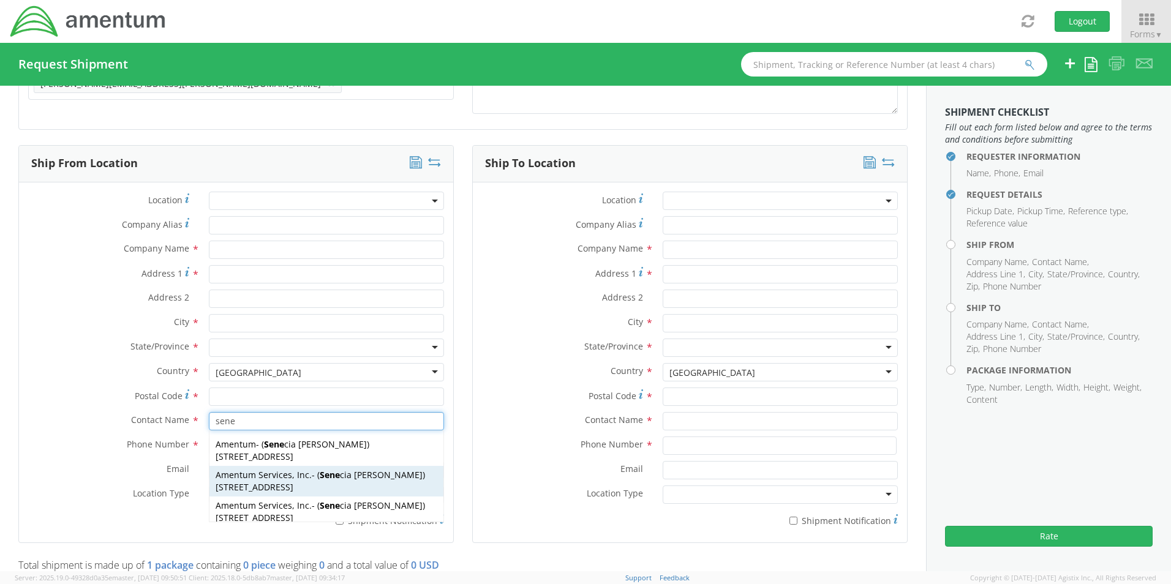
click at [232, 488] on span "[STREET_ADDRESS]" at bounding box center [255, 487] width 78 height 12
type input "Amentum Services, Inc."
type input "[STREET_ADDRESS]"
type input "[GEOGRAPHIC_DATA]"
type input "76177"
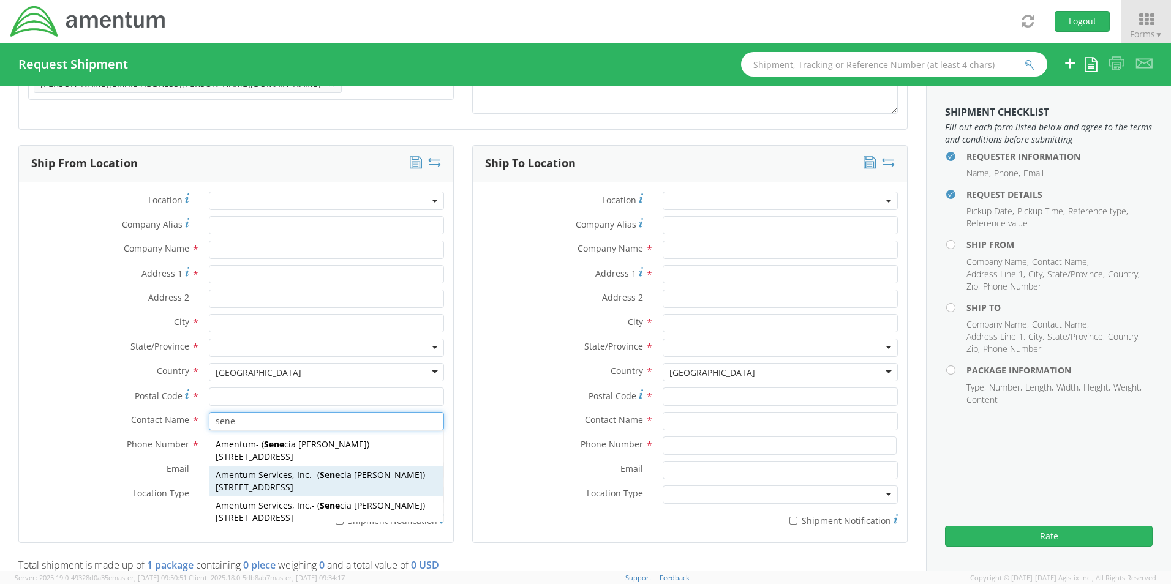
type input "[PERSON_NAME]"
type input "[PHONE_NUMBER]"
type input "[EMAIL_ADDRESS][PERSON_NAME][DOMAIN_NAME]"
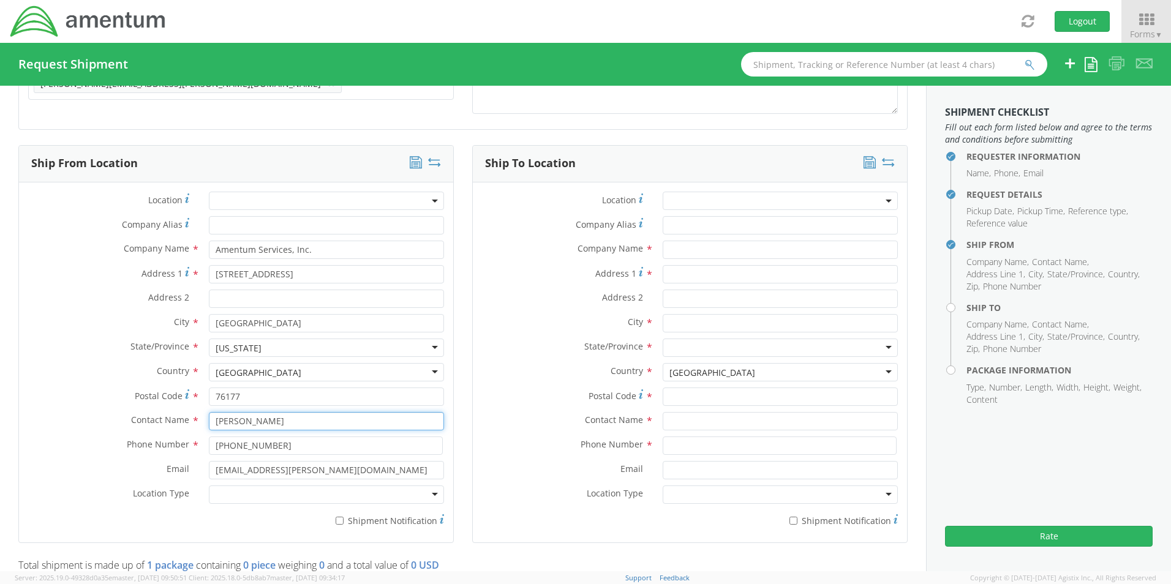
type input "[PERSON_NAME]"
click at [235, 494] on div at bounding box center [326, 495] width 235 height 18
drag, startPoint x: 241, startPoint y: 515, endPoint x: 286, endPoint y: 516, distance: 45.3
click at [353, 525] on label "* Shipment Notification" at bounding box center [326, 520] width 235 height 15
click at [344, 525] on input "* Shipment Notification" at bounding box center [340, 521] width 8 height 8
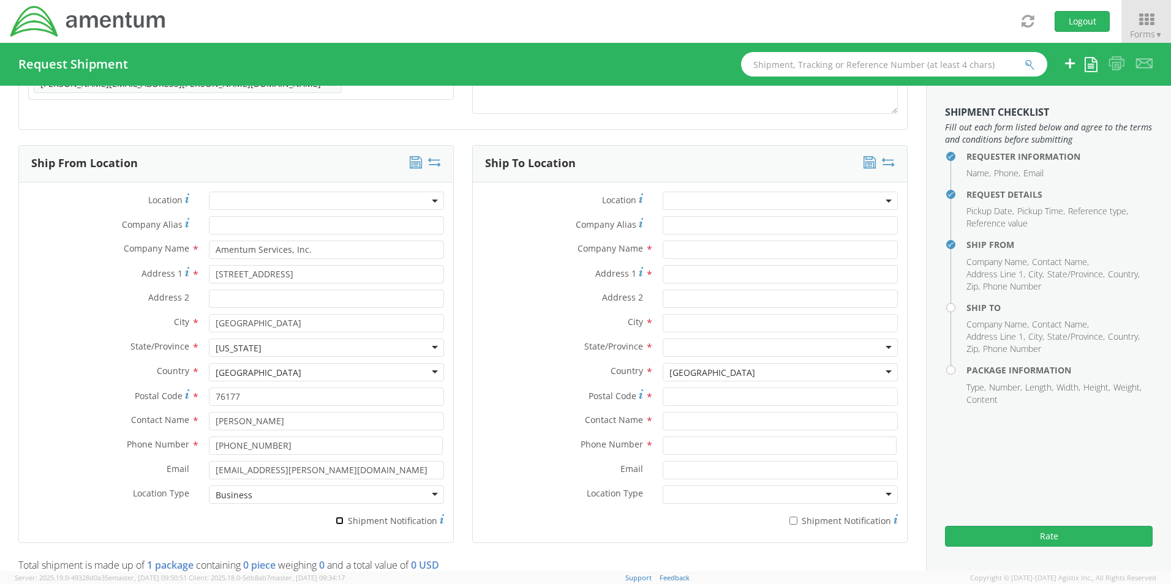
checkbox input "true"
click at [431, 165] on icon at bounding box center [434, 162] width 13 height 12
type input "Amentum Services, Inc."
type input "[STREET_ADDRESS]"
type input "[GEOGRAPHIC_DATA]"
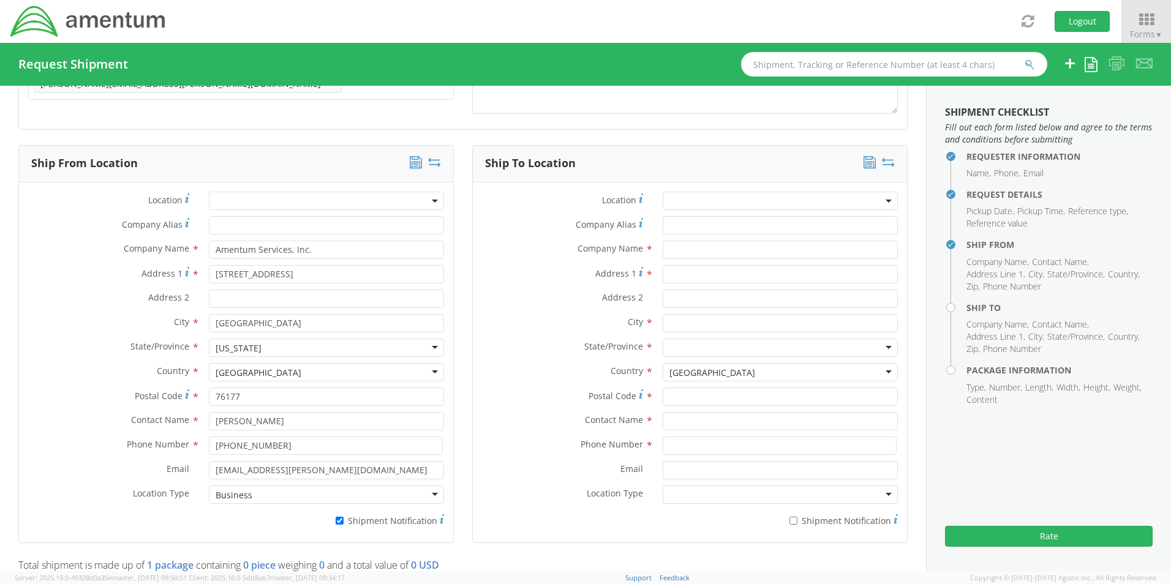
type input "76177"
type input "[PERSON_NAME]"
type input "[PHONE_NUMBER]"
type input "[EMAIL_ADDRESS][PERSON_NAME][DOMAIN_NAME]"
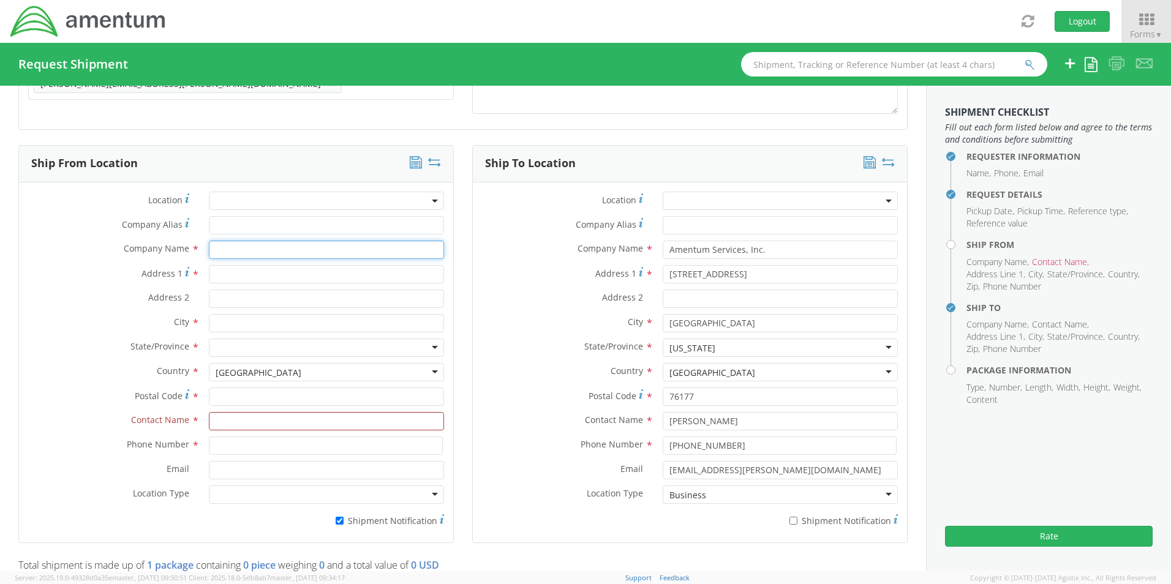
click at [248, 252] on input "text" at bounding box center [326, 250] width 235 height 18
paste input "[PERSON_NAME]"
type input "[PERSON_NAME]"
click at [238, 420] on input "text" at bounding box center [326, 421] width 235 height 18
paste input "[PERSON_NAME]"
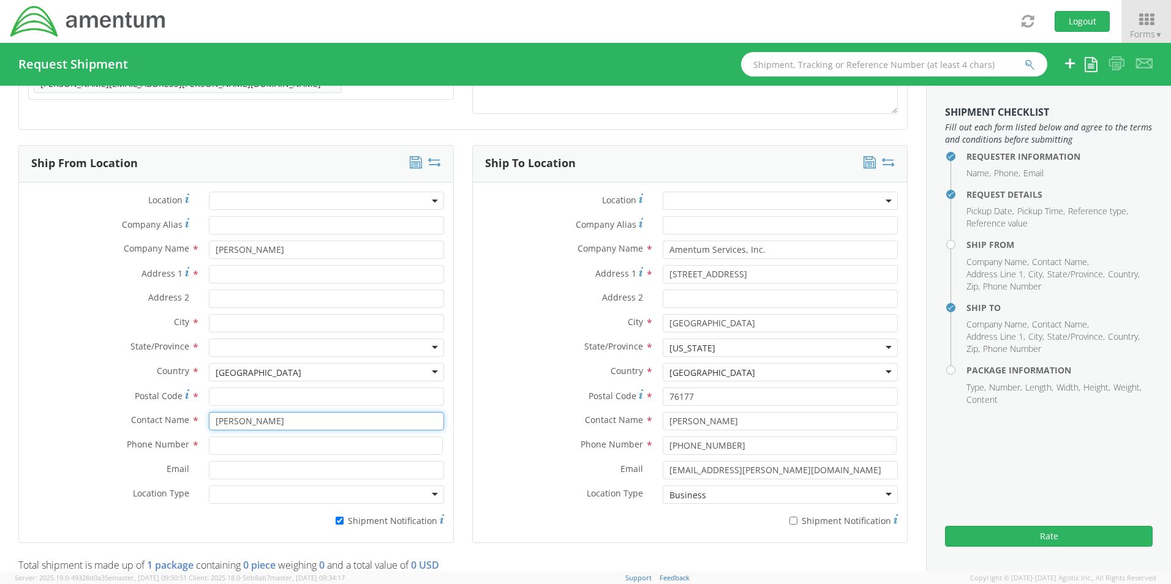
type input "[PERSON_NAME]"
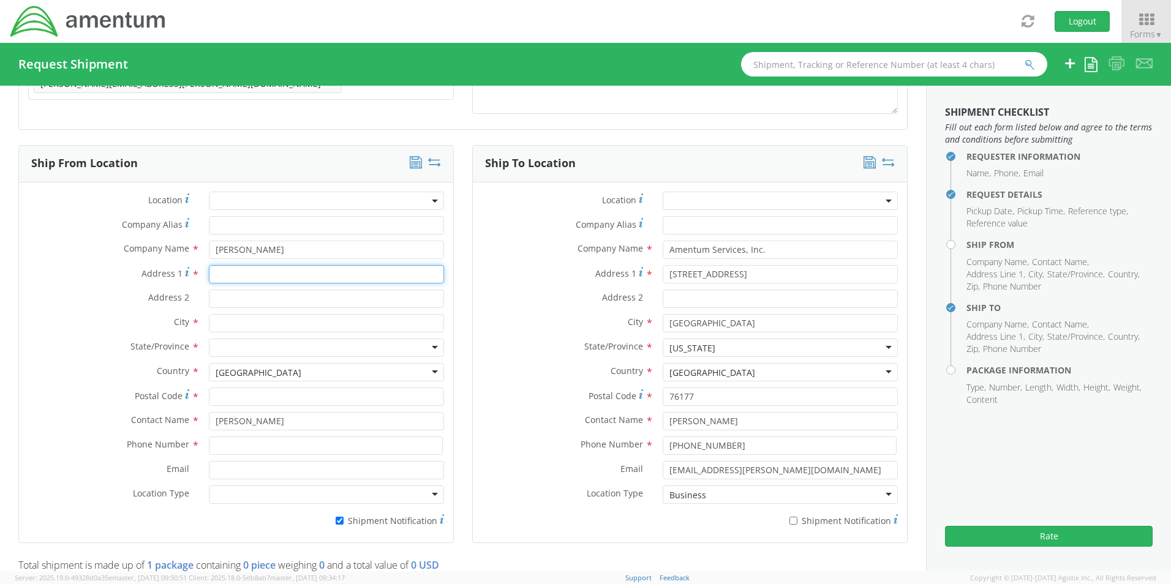
click at [249, 268] on input "Address 1 *" at bounding box center [326, 274] width 235 height 18
paste input "[STREET_ADDRESS][PERSON_NAME]"
type input "[STREET_ADDRESS][PERSON_NAME]"
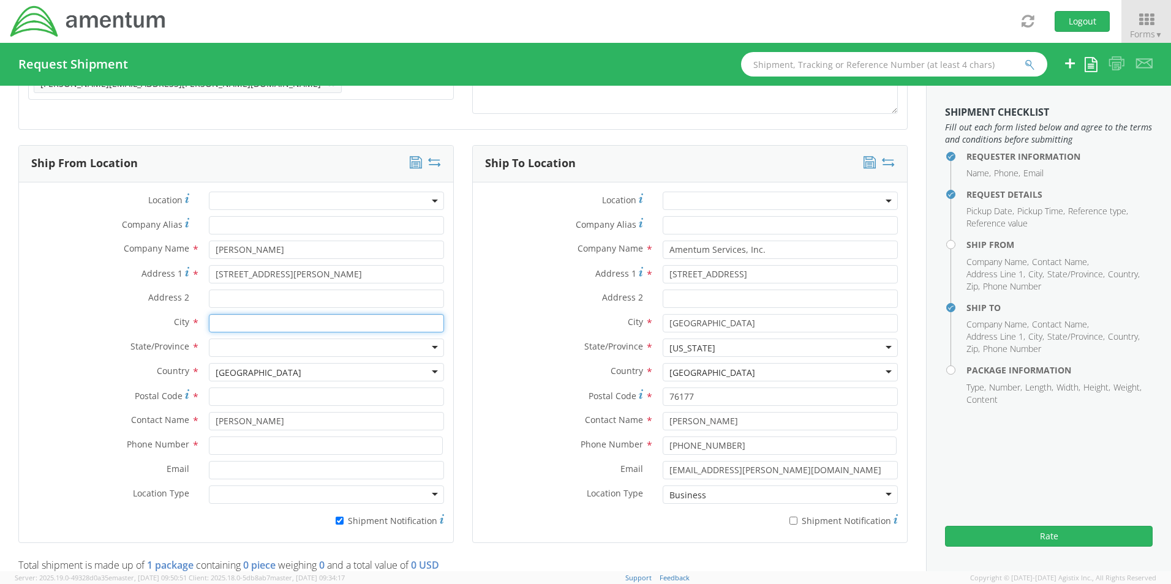
click at [238, 324] on input "text" at bounding box center [326, 323] width 235 height 18
paste input "[GEOGRAPHIC_DATA],"
type input "[GEOGRAPHIC_DATA]"
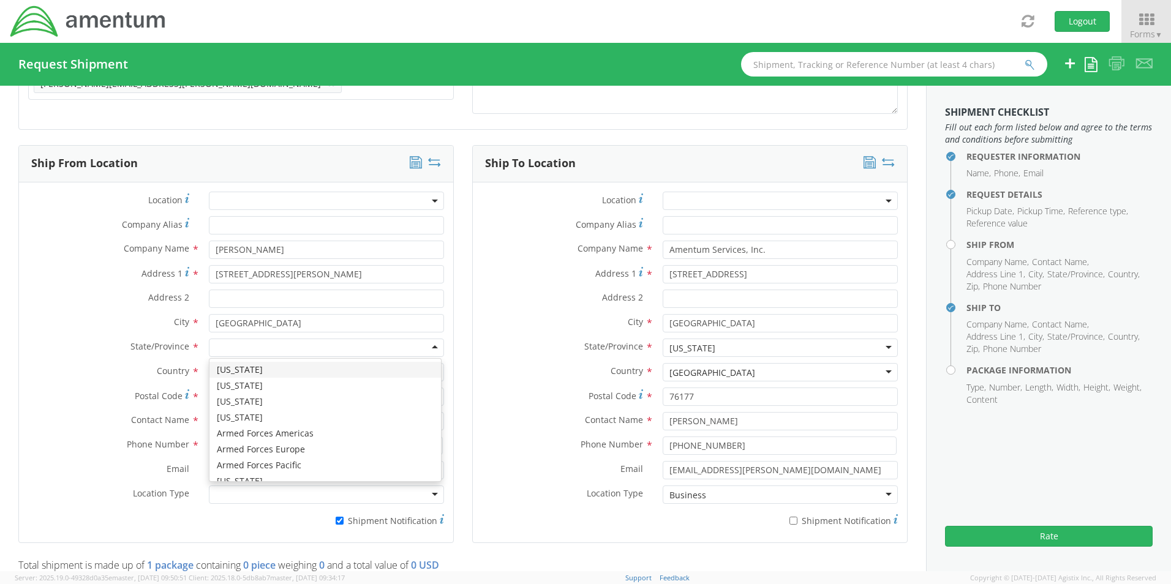
click at [247, 351] on div at bounding box center [326, 348] width 235 height 18
type input "v"
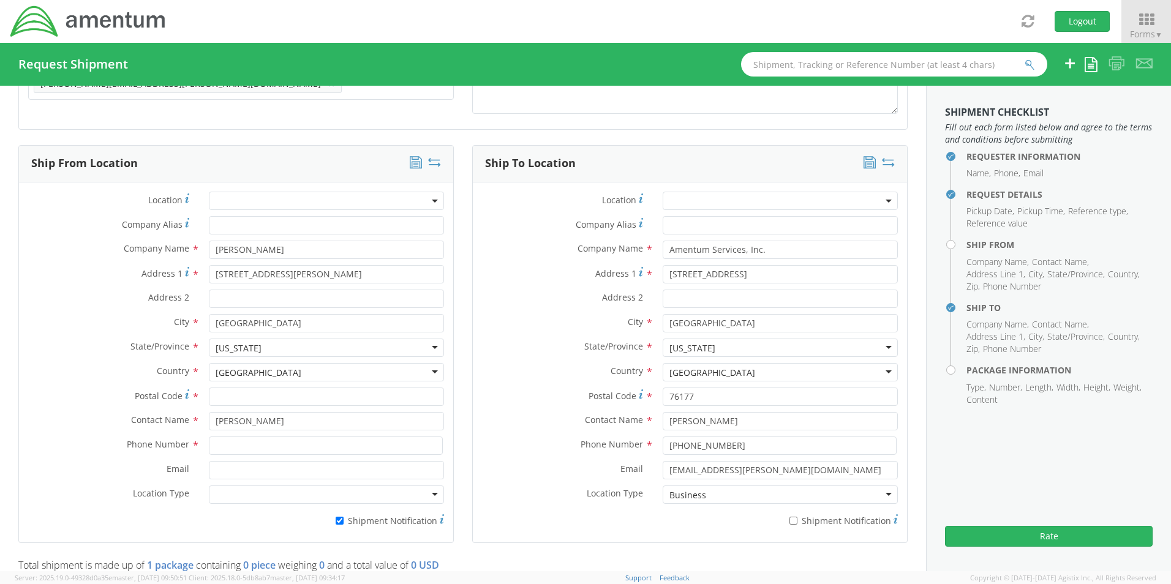
scroll to position [0, 0]
click at [239, 399] on input "Postal Code *" at bounding box center [326, 397] width 235 height 18
paste input "22407"
type input "22407"
click at [241, 448] on input at bounding box center [326, 446] width 234 height 18
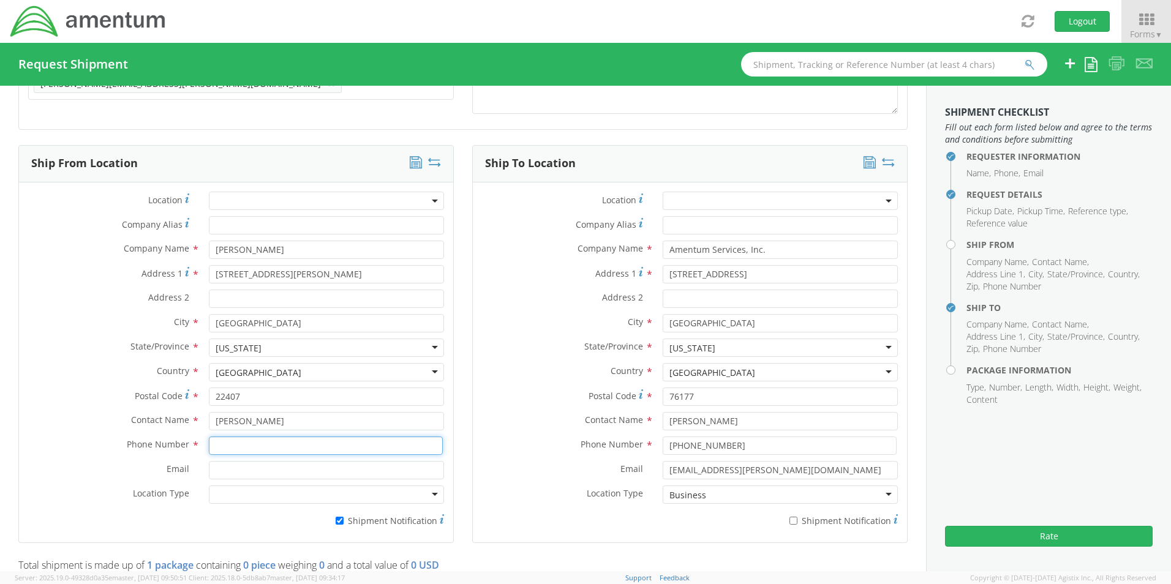
paste input "[PHONE_NUMBER]"
type input "[PHONE_NUMBER]"
click at [260, 473] on input "Email *" at bounding box center [326, 470] width 235 height 18
paste input "[PERSON_NAME][EMAIL_ADDRESS][PERSON_NAME][DOMAIN_NAME]"
type input "[PERSON_NAME][EMAIL_ADDRESS][PERSON_NAME][DOMAIN_NAME]"
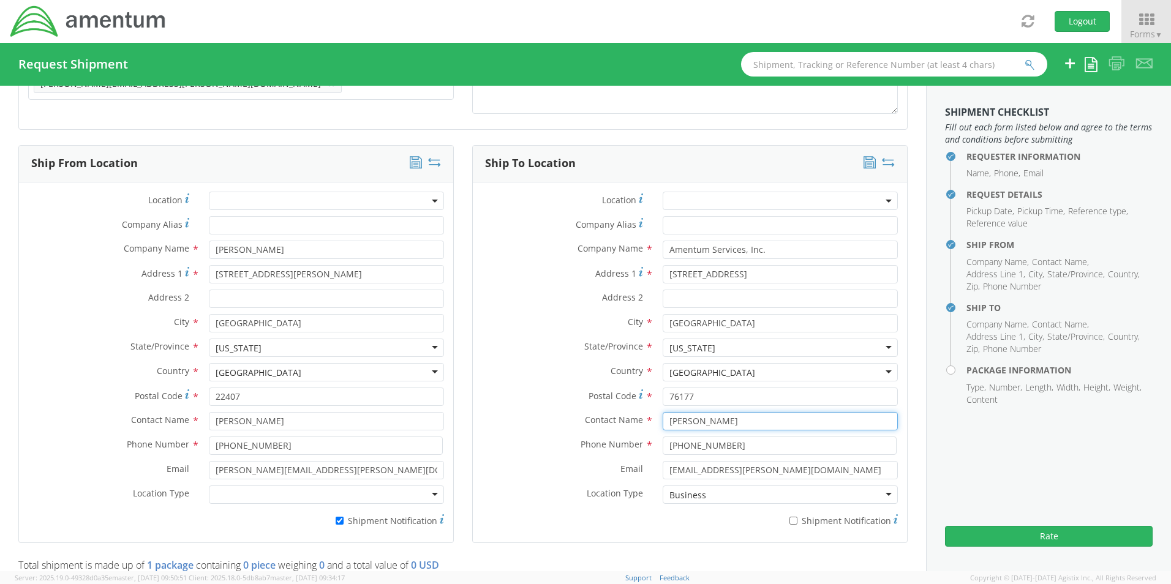
drag, startPoint x: 745, startPoint y: 421, endPoint x: 584, endPoint y: 418, distance: 161.1
click at [587, 418] on div "Contact Name * [PERSON_NAME]" at bounding box center [690, 421] width 434 height 18
paste input "[PERSON_NAME]"
click at [684, 425] on input "[PERSON_NAME]" at bounding box center [780, 421] width 235 height 18
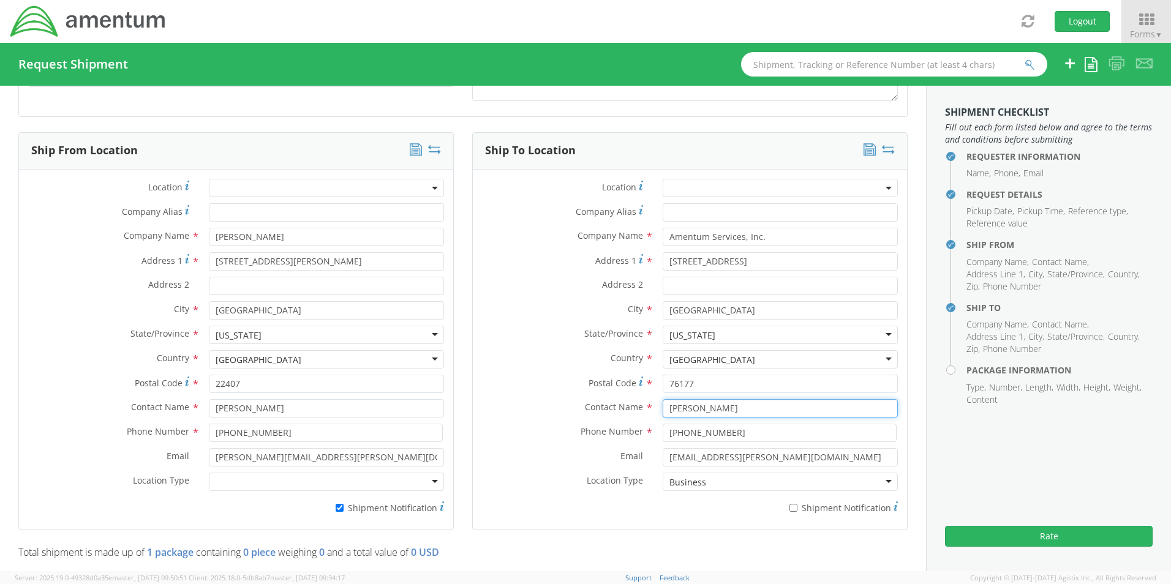
scroll to position [645, 0]
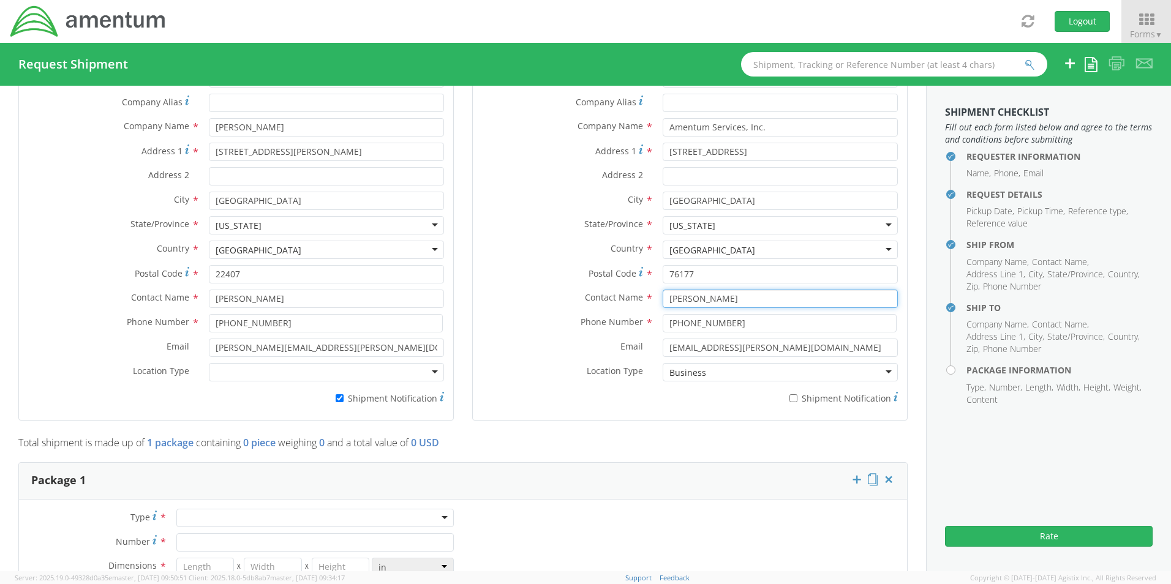
click at [735, 301] on input "[PERSON_NAME]" at bounding box center [780, 299] width 235 height 18
click at [790, 303] on input "[PERSON_NAME] - Return" at bounding box center [780, 299] width 235 height 18
paste input "RITM0238827"
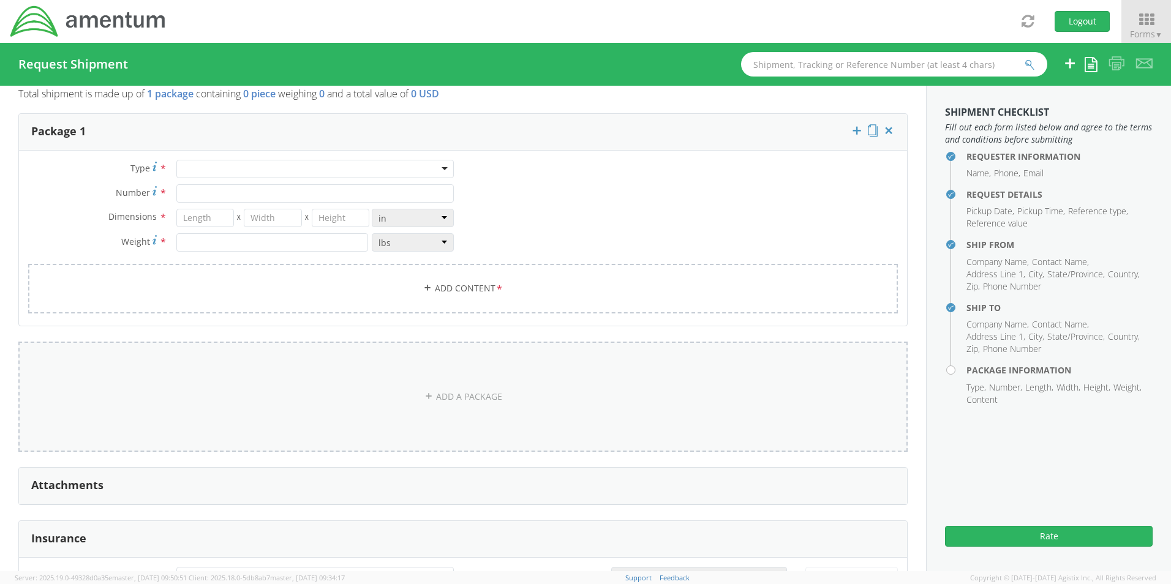
scroll to position [1013, 0]
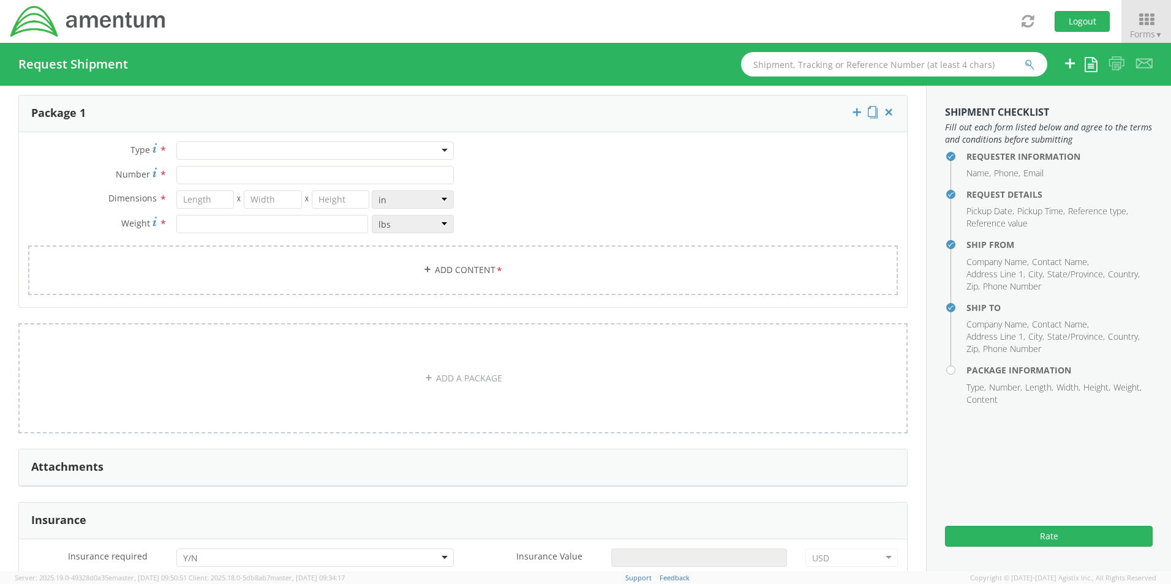
type input "[PERSON_NAME] - Return RITM0238827"
click at [199, 157] on div at bounding box center [314, 150] width 277 height 18
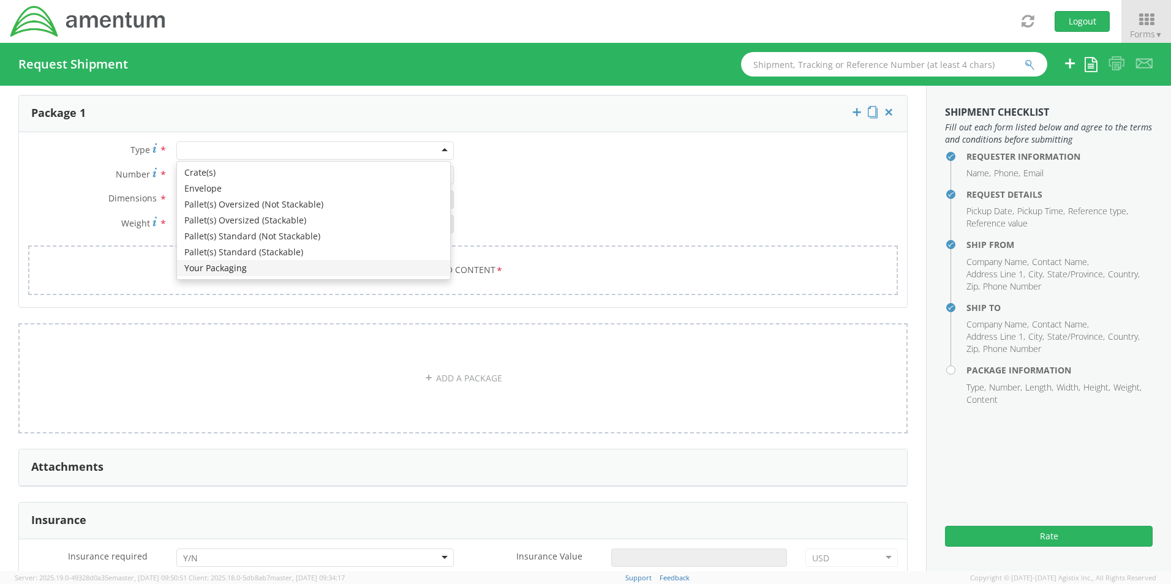
drag, startPoint x: 211, startPoint y: 276, endPoint x: 209, endPoint y: 270, distance: 6.4
click at [209, 275] on div "Crate(s) Envelope Pallet(s) Oversized (Not Stackable) Pallet(s) Oversized (Stac…" at bounding box center [313, 221] width 273 height 118
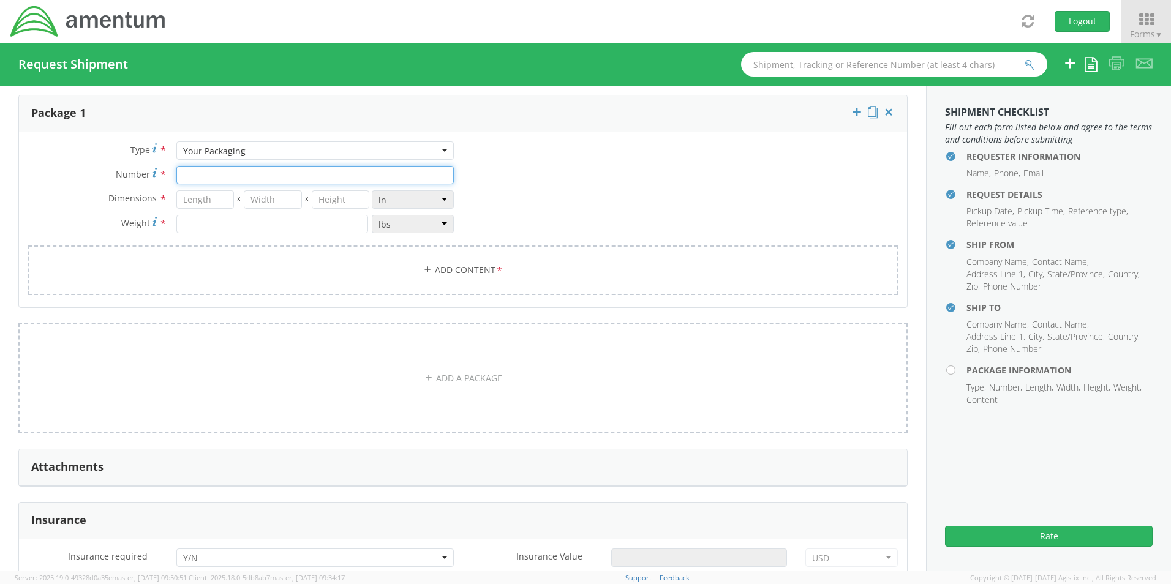
click at [200, 176] on input "Number *" at bounding box center [314, 175] width 277 height 18
type input "1"
type input "29"
type input "16"
type input "5"
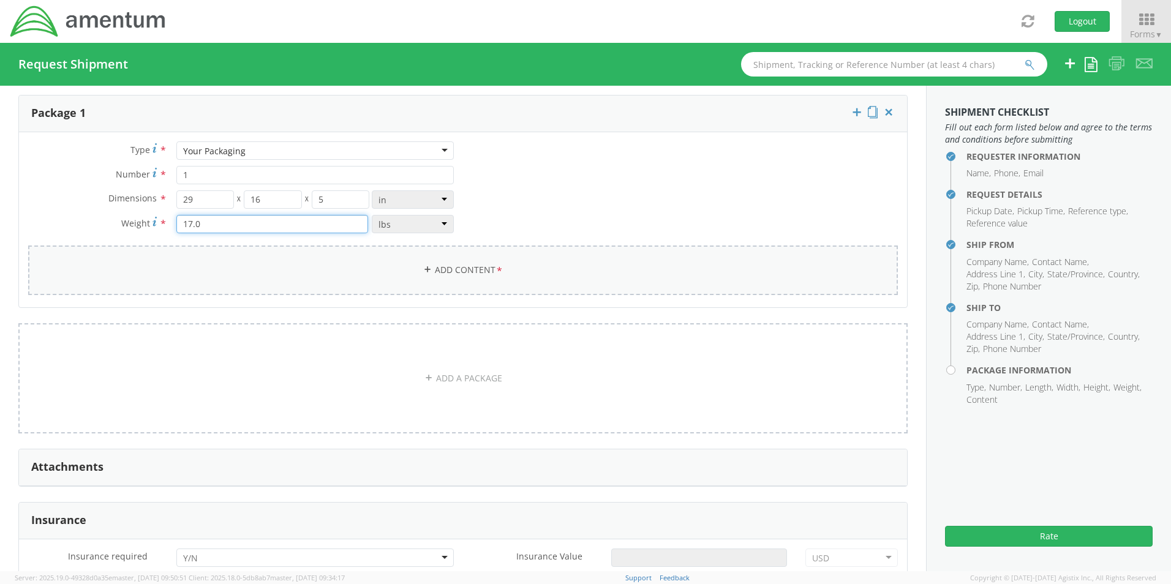
type input "17.0"
click at [464, 267] on link "Add Content *" at bounding box center [463, 271] width 870 height 50
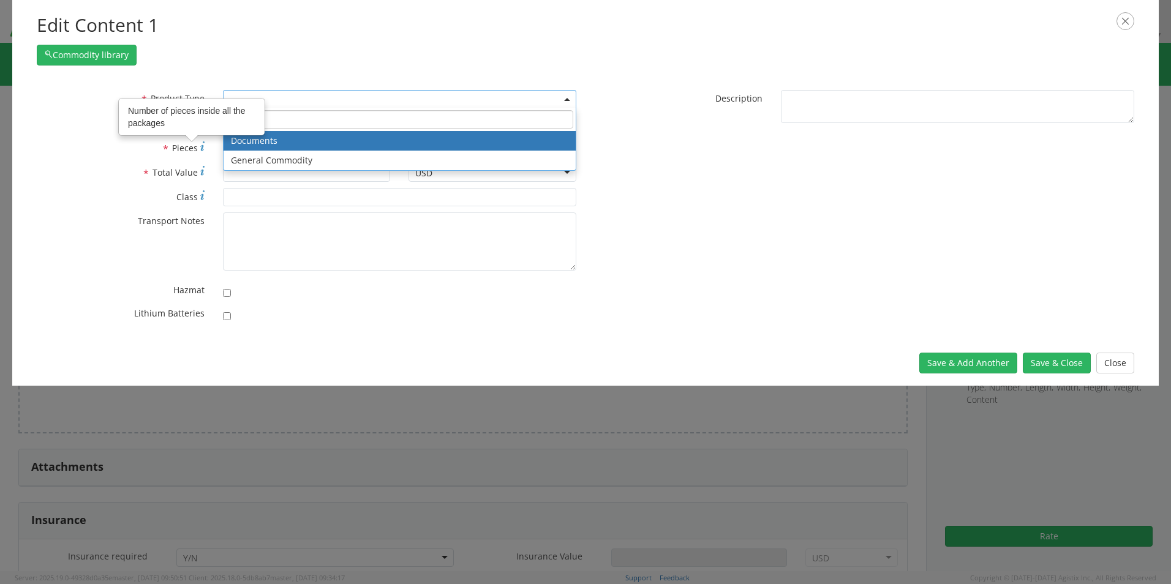
drag, startPoint x: 270, startPoint y: 99, endPoint x: 279, endPoint y: 110, distance: 13.9
click at [272, 101] on span at bounding box center [399, 99] width 353 height 18
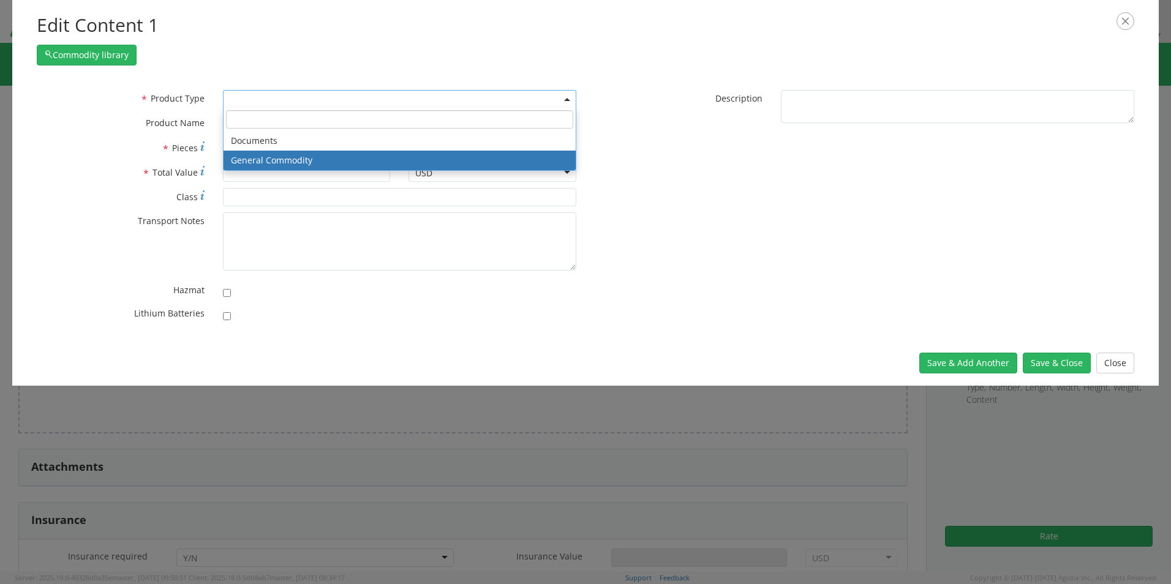
select select "COMMODITY"
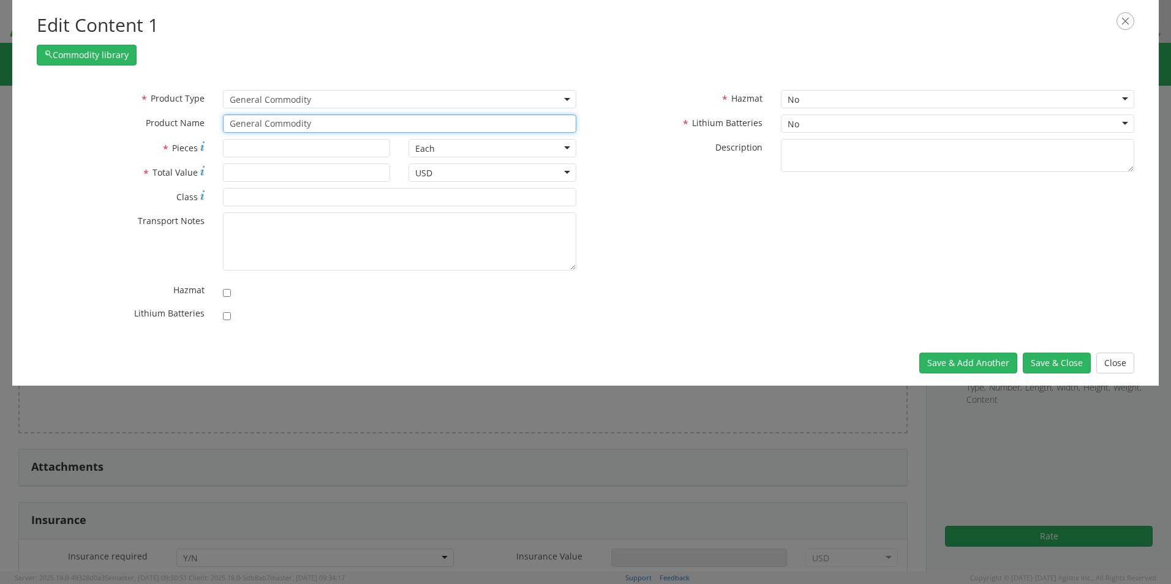
drag, startPoint x: 331, startPoint y: 126, endPoint x: 143, endPoint y: 114, distance: 187.8
click at [142, 113] on div "* Product Type Documents General Commodity General Commodity * Product Name Gen…" at bounding box center [307, 114] width 558 height 49
type input "Monit"
type input "MonitOR, LED, FULL HD, ELITE DISPLAY, 1080P, 27 IN"
type input "Monitor"
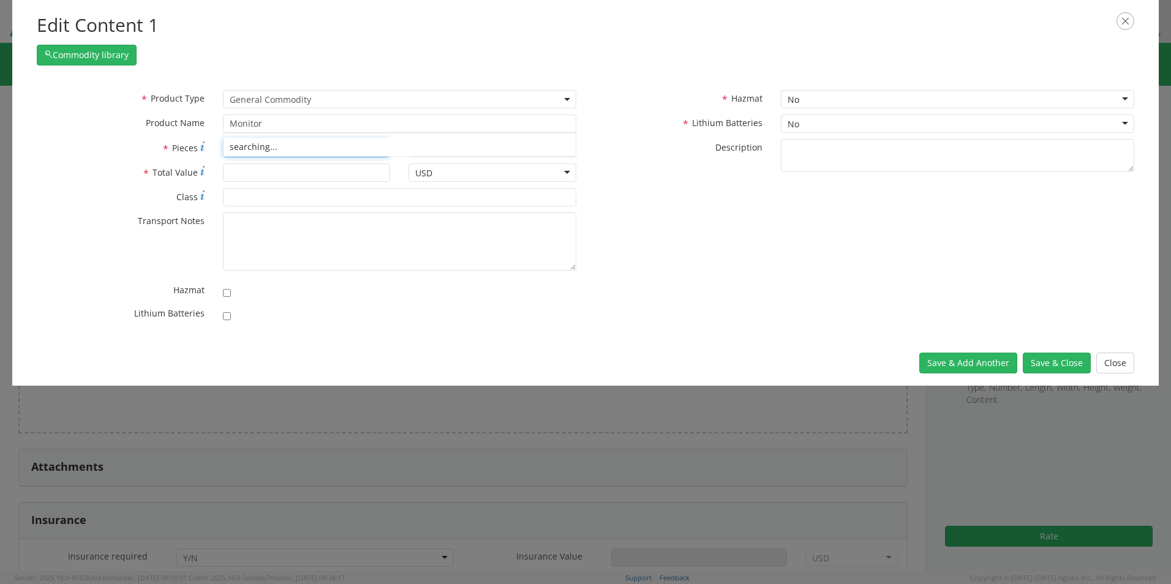
type input "Monitor ASSEMBLY"
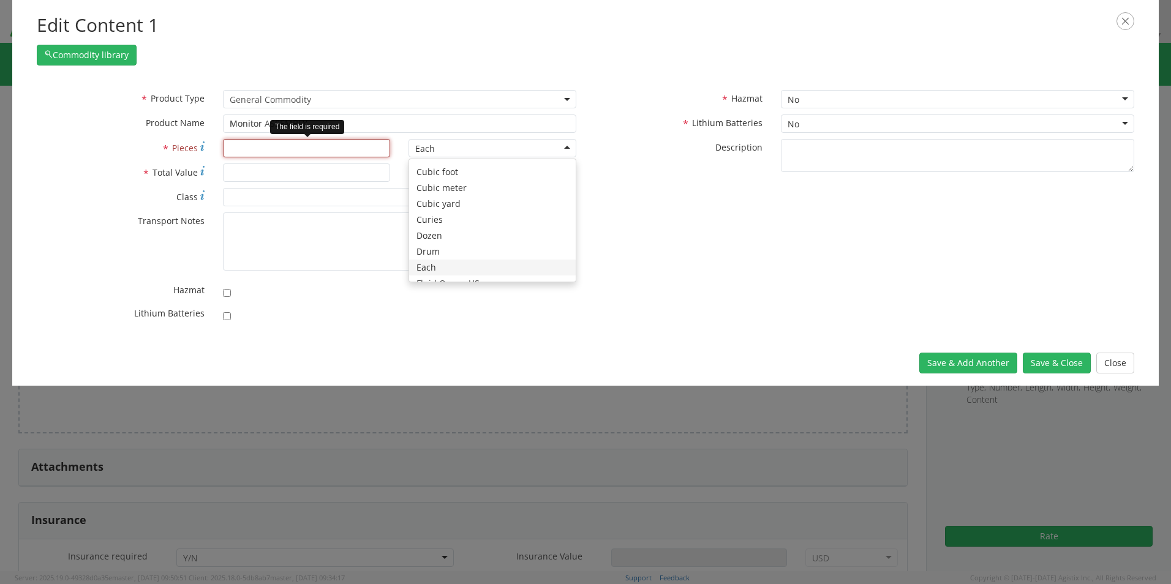
click at [237, 144] on input "* Pieces" at bounding box center [307, 148] width 168 height 18
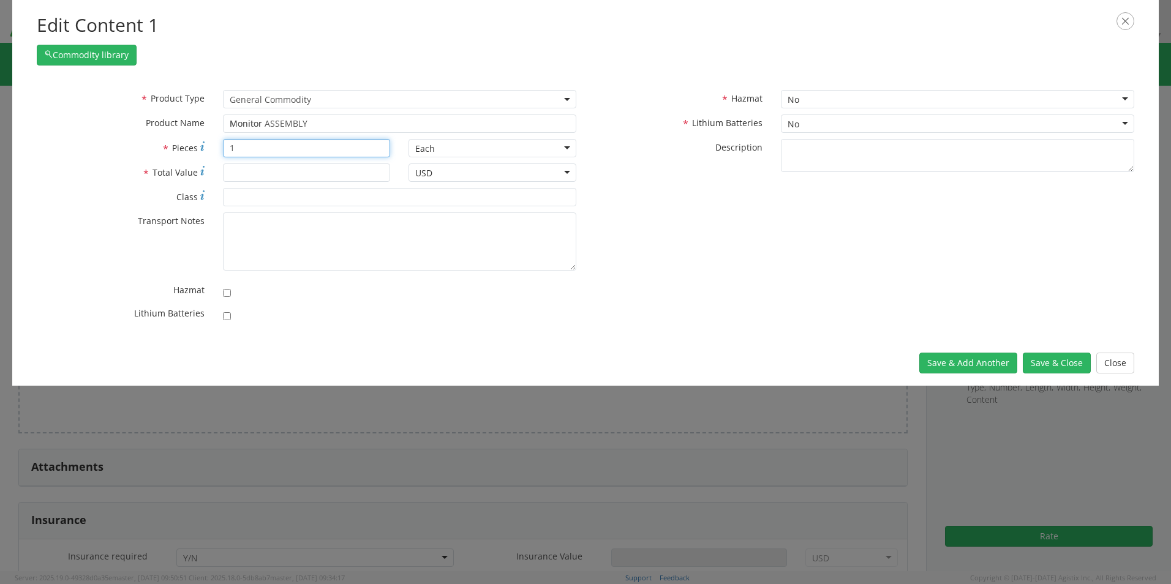
type input "1"
type input "300.00"
click at [1057, 357] on button "Save & Close" at bounding box center [1057, 363] width 68 height 21
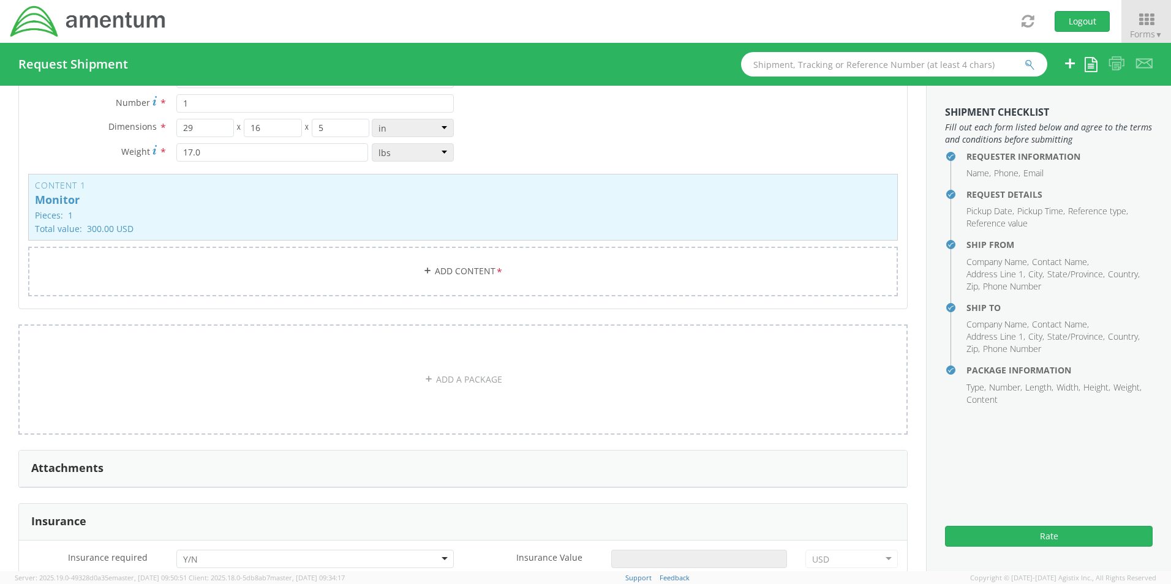
scroll to position [1319, 0]
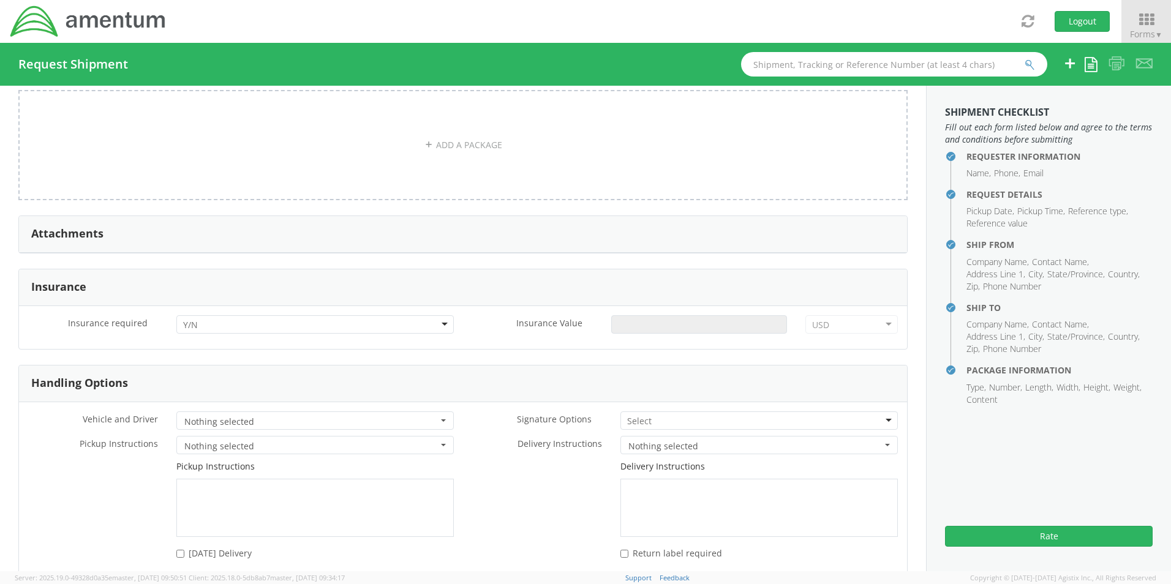
click at [209, 326] on div at bounding box center [314, 324] width 277 height 18
click at [660, 323] on input "Insurance Value *" at bounding box center [699, 324] width 176 height 18
type input "300.00"
click at [641, 424] on input "select-one" at bounding box center [640, 421] width 26 height 12
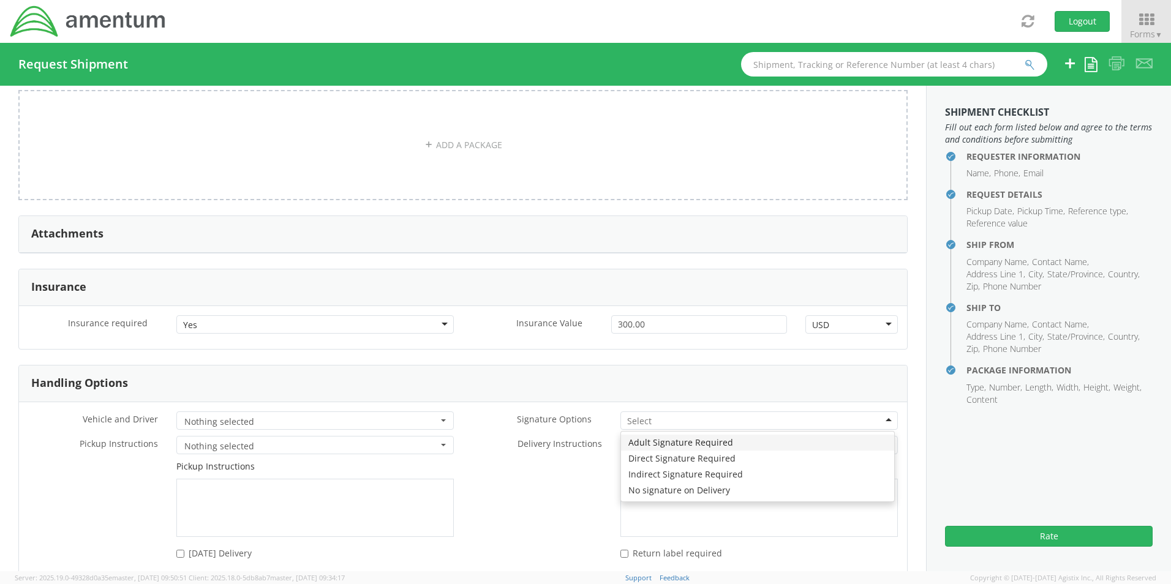
click at [643, 426] on input "select-one" at bounding box center [640, 421] width 26 height 12
click at [83, 518] on div "Pickup Instructions" at bounding box center [241, 499] width 444 height 77
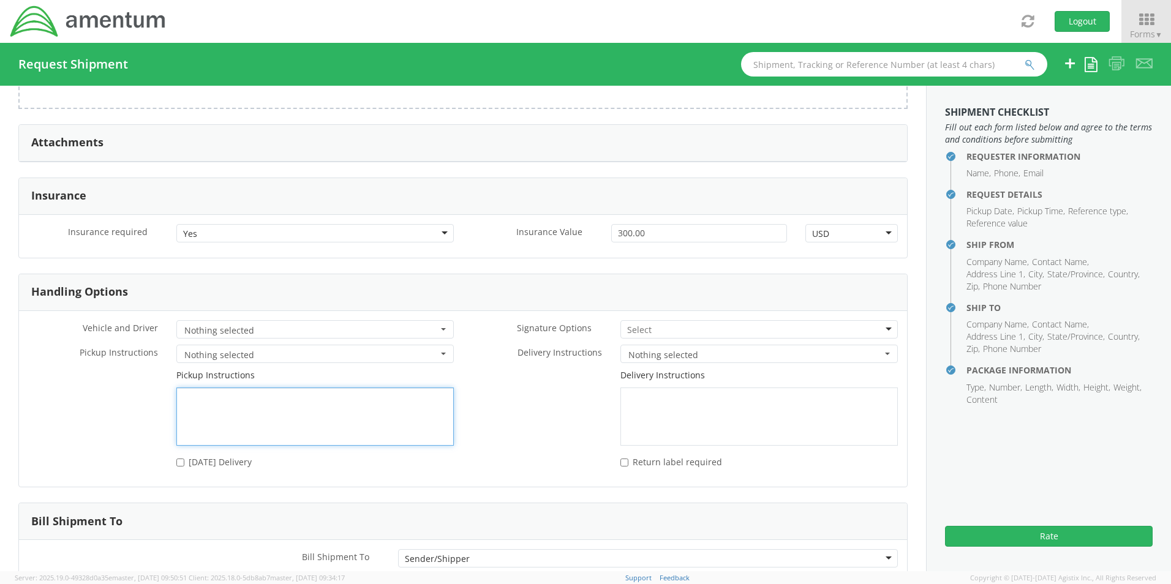
scroll to position [1487, 0]
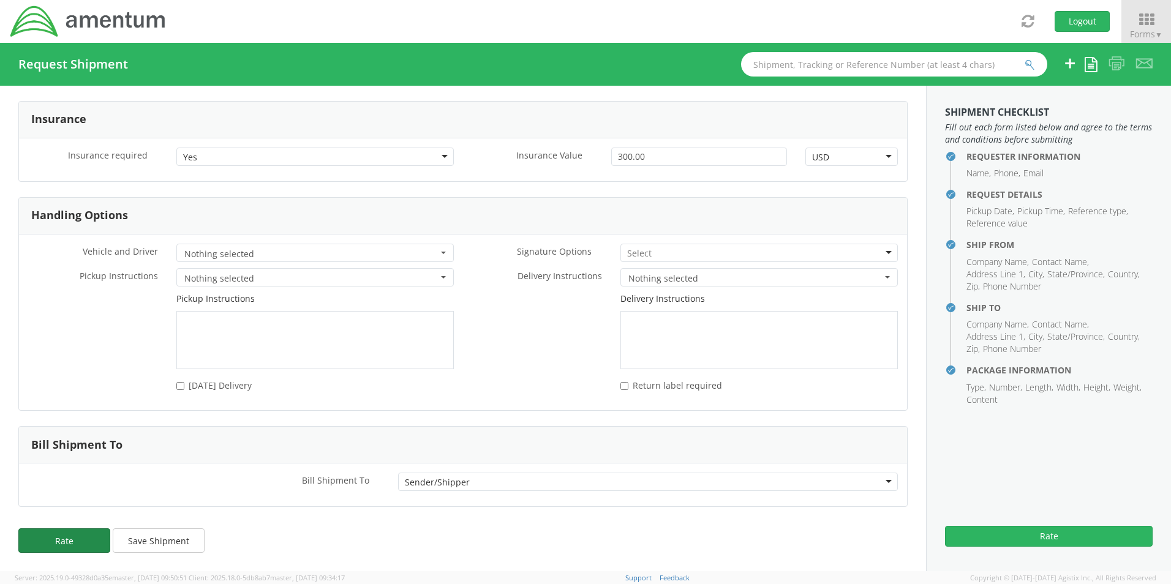
click at [42, 543] on button "Rate" at bounding box center [64, 541] width 92 height 25
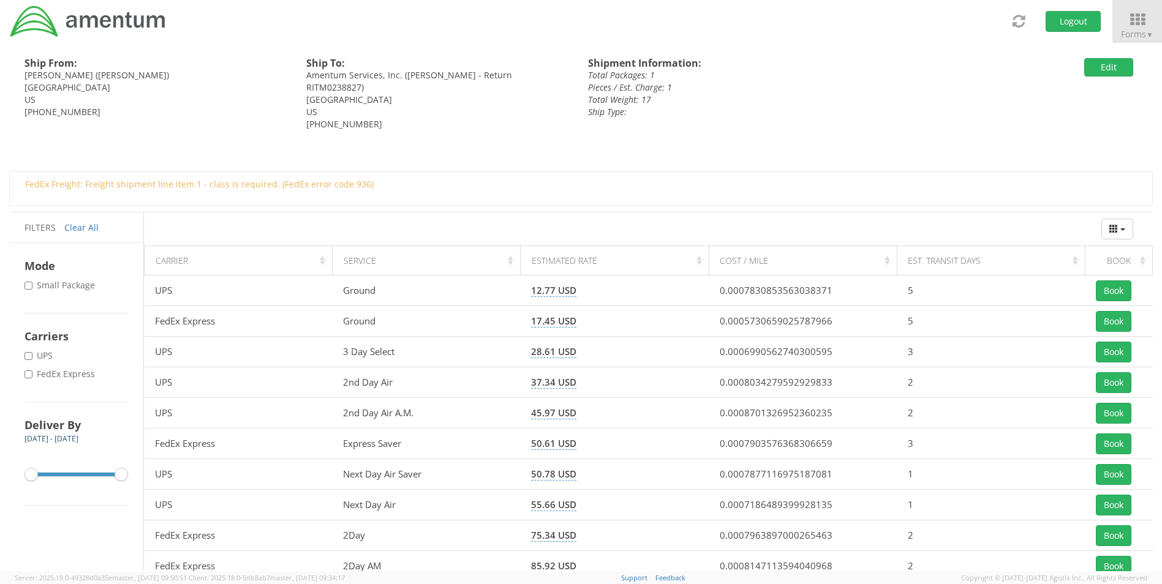
click at [71, 377] on label "* FedEx Express" at bounding box center [61, 374] width 73 height 12
click at [32, 377] on input "* FedEx Express" at bounding box center [29, 375] width 8 height 8
checkbox input "true"
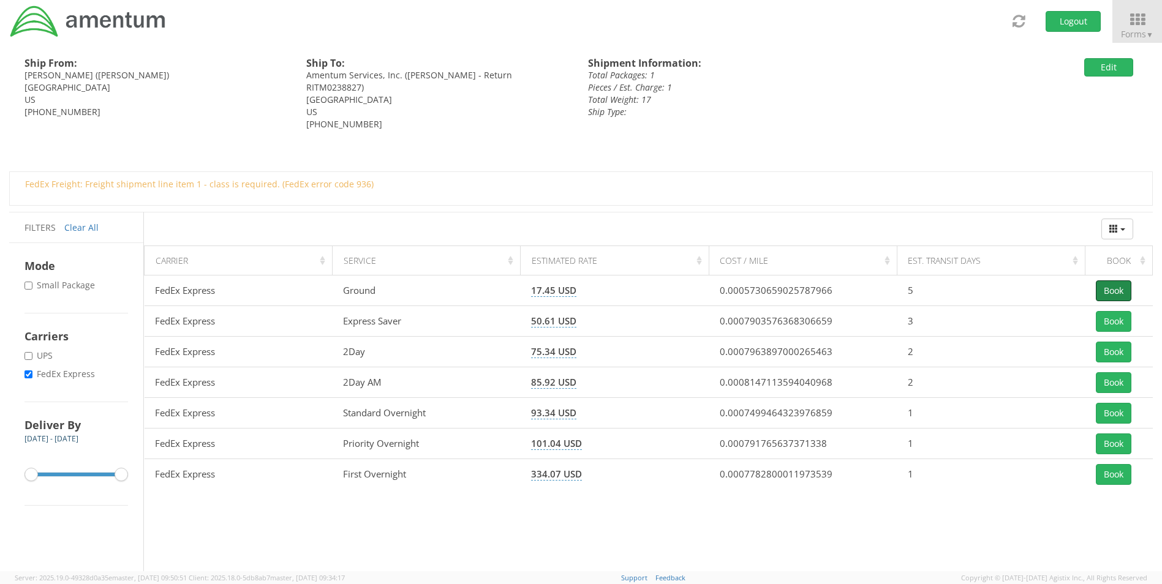
click at [1112, 287] on button "Book" at bounding box center [1114, 291] width 36 height 21
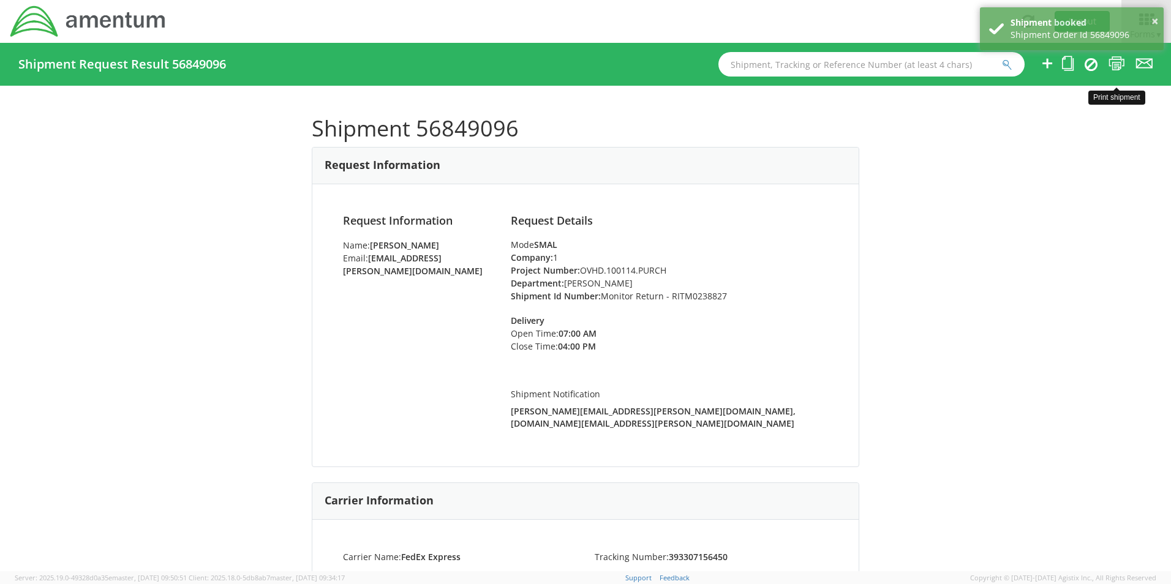
click at [1119, 62] on icon at bounding box center [1117, 63] width 17 height 15
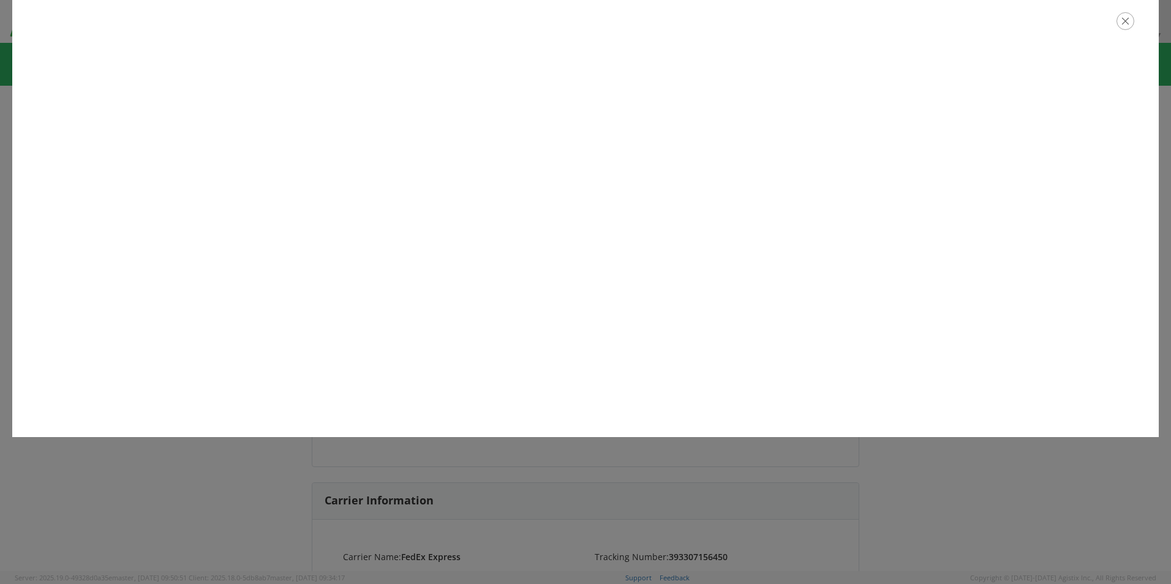
click at [1125, 21] on icon "button" at bounding box center [1126, 21] width 18 height 18
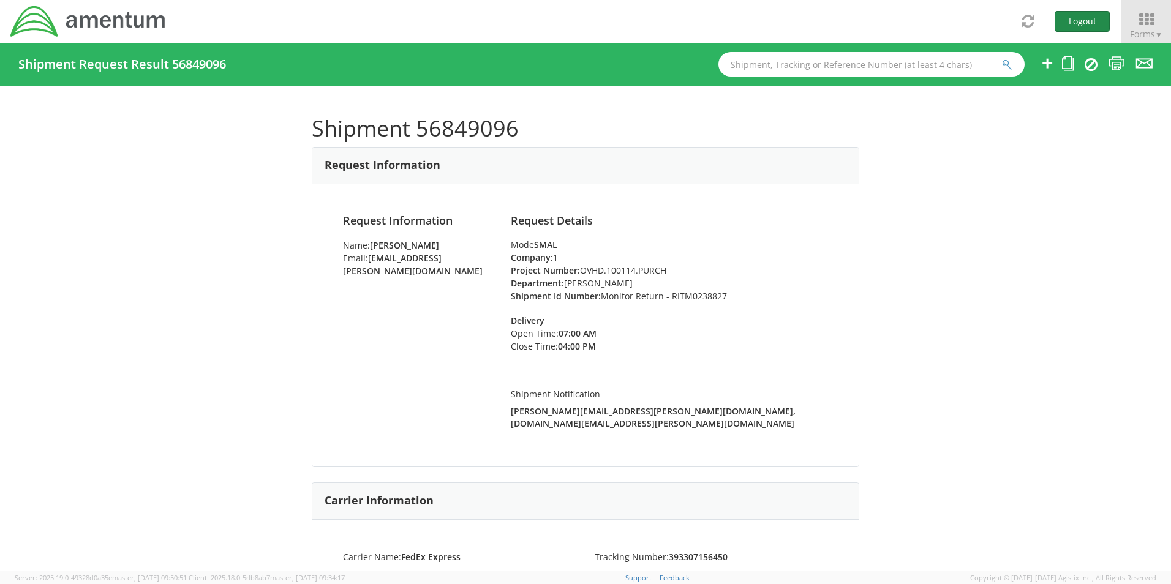
click at [1071, 21] on button "Logout" at bounding box center [1082, 21] width 55 height 21
